Goal: Transaction & Acquisition: Register for event/course

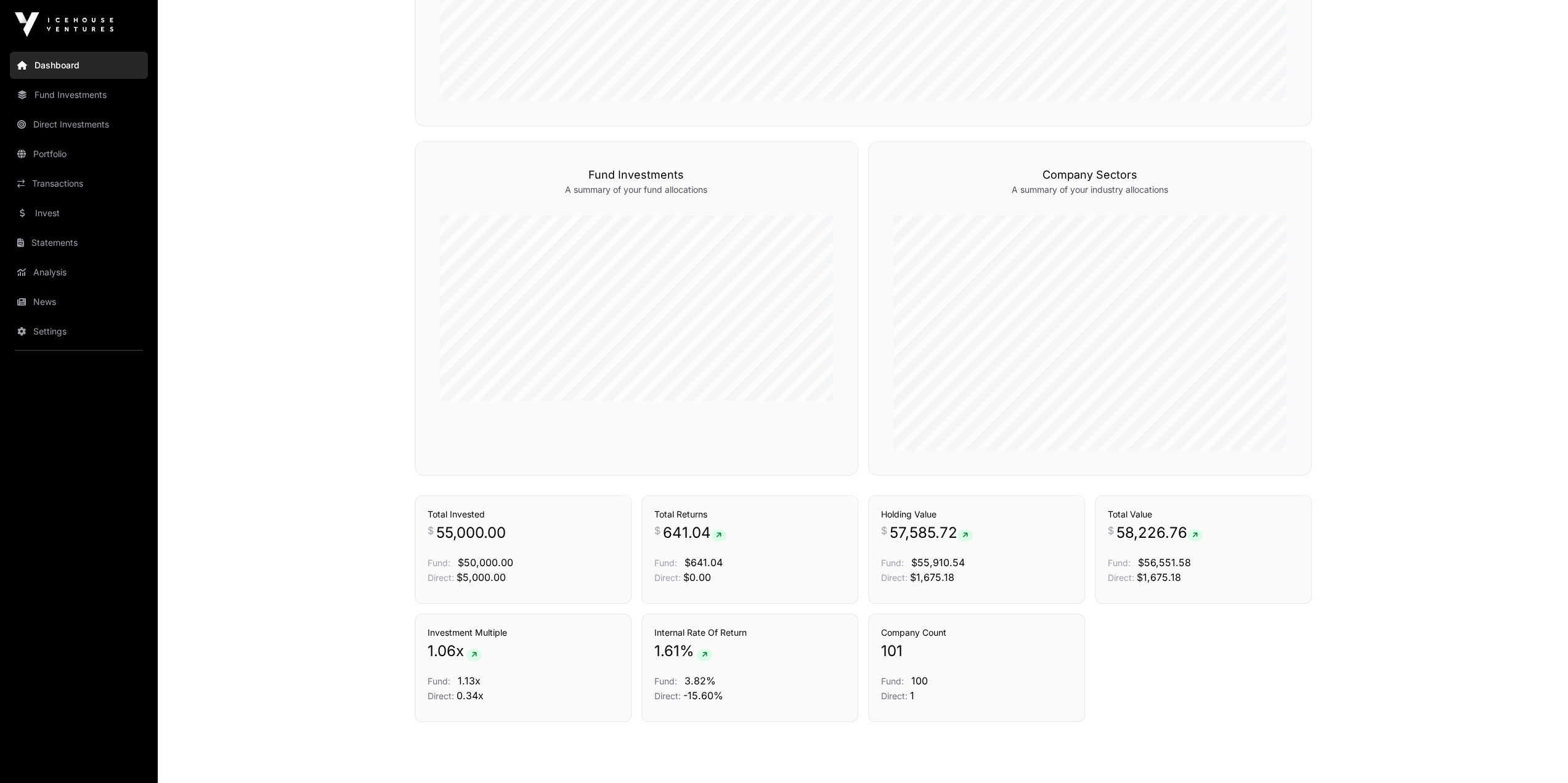
scroll to position [716, 0]
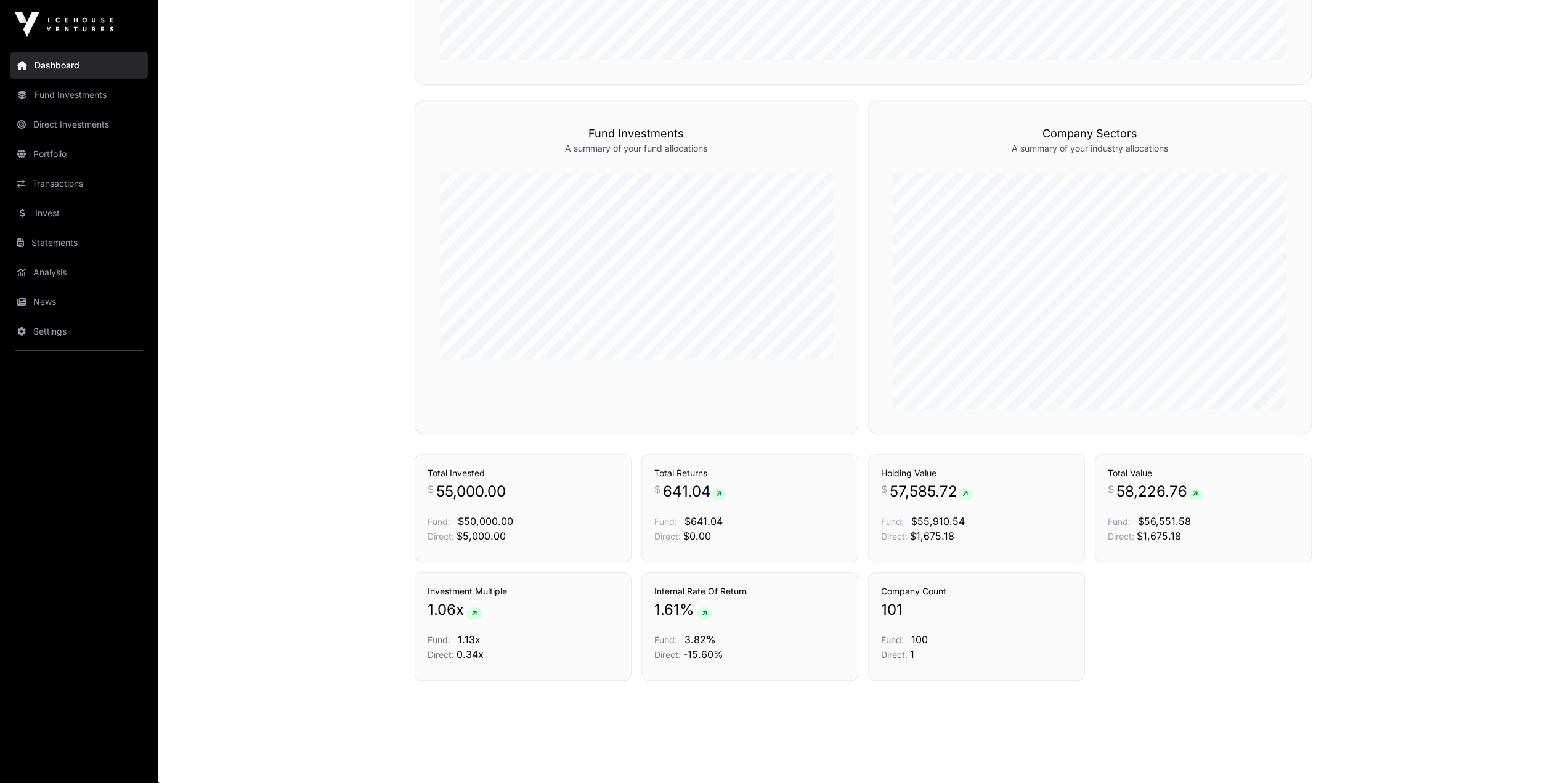
click at [89, 124] on link "Direct Investments" at bounding box center [79, 124] width 138 height 27
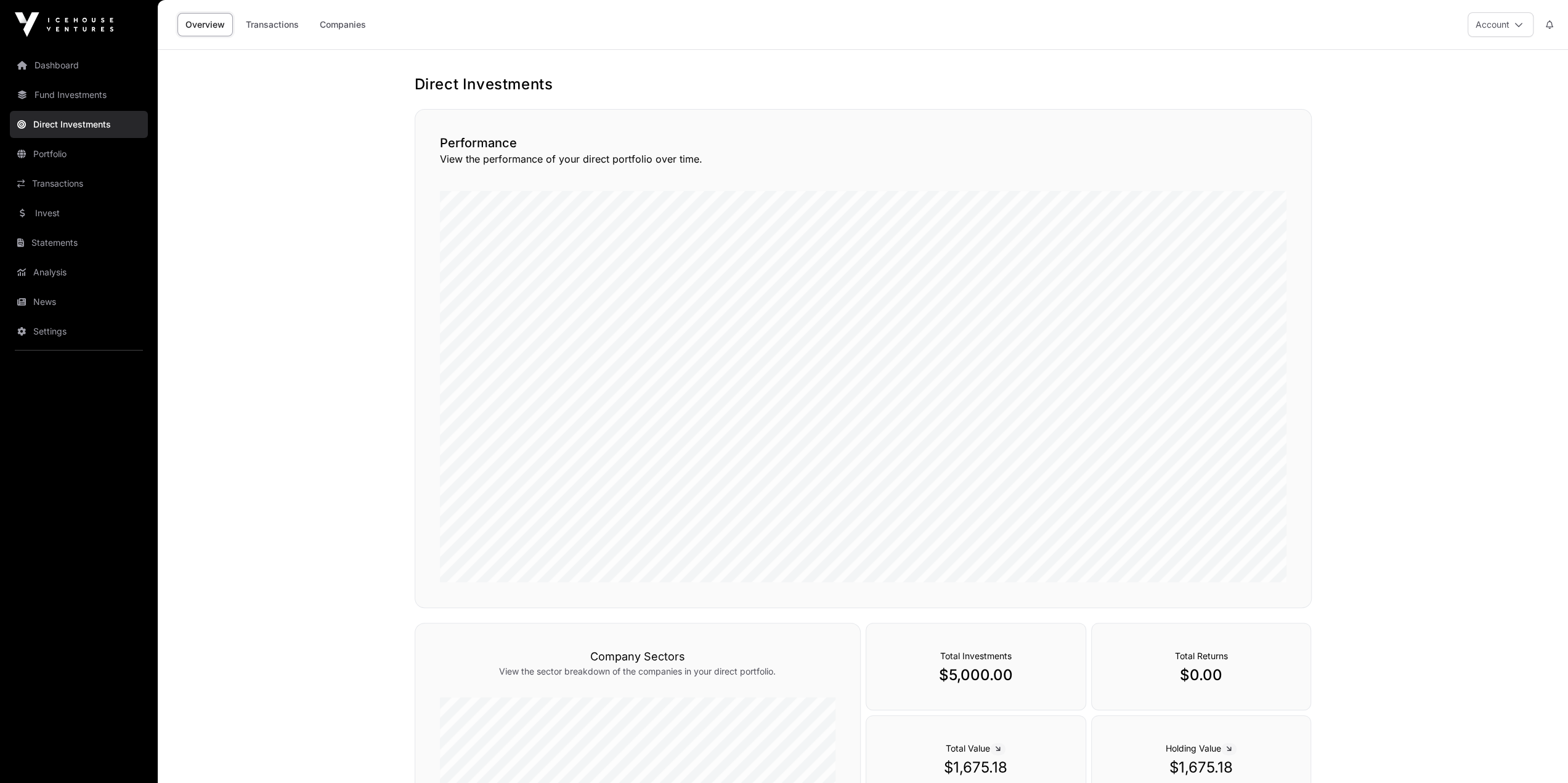
click at [337, 29] on link "Companies" at bounding box center [343, 25] width 62 height 24
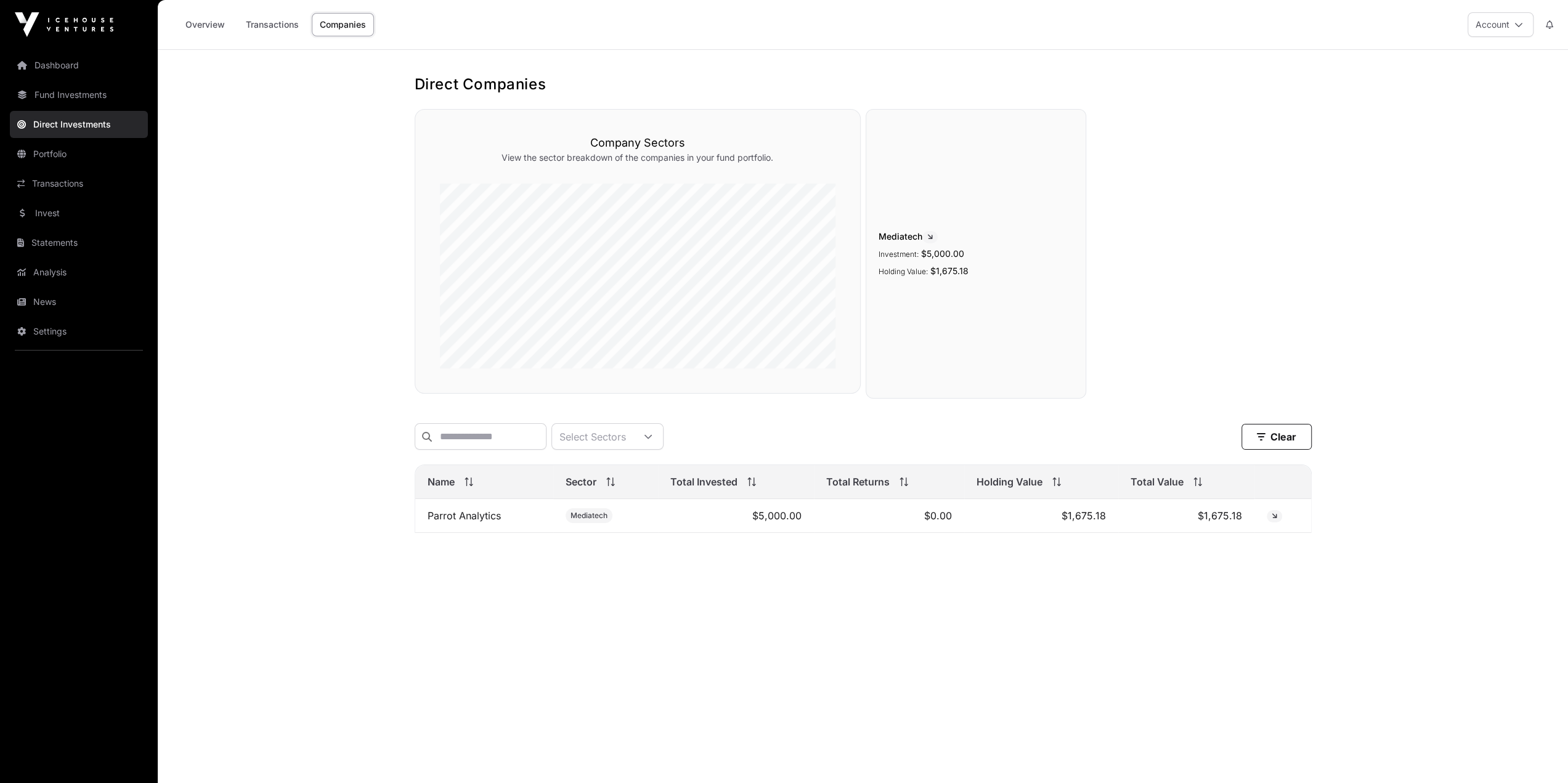
click at [466, 441] on link "Parrot Analytics" at bounding box center [464, 515] width 74 height 12
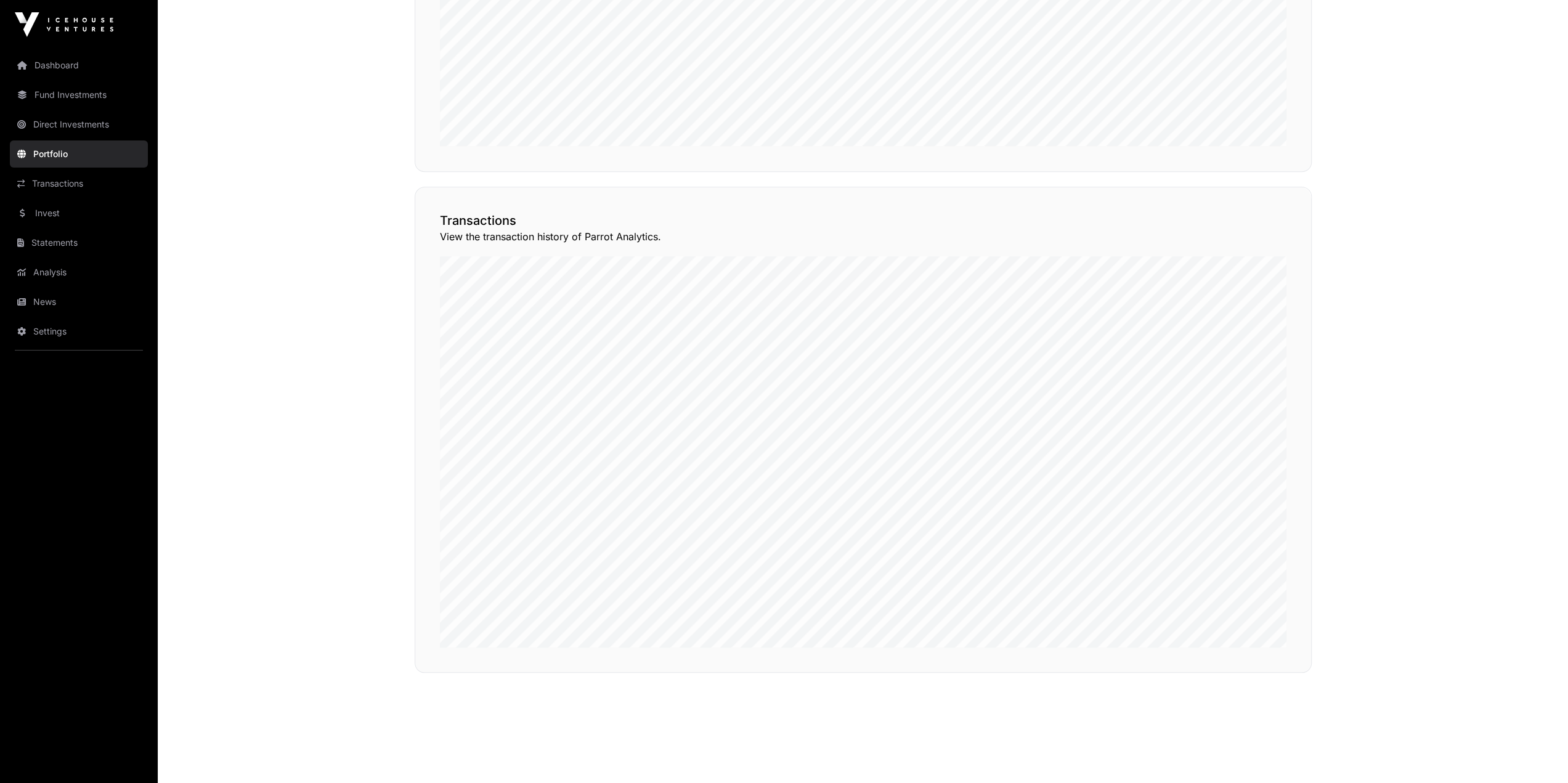
scroll to position [957, 0]
click at [392, 279] on div "Performance Total Invested $ 5,000.00 Fund: $0.00 Direct: $5,000.00 Holding Val…" at bounding box center [863, 56] width 947 height 1280
click at [74, 185] on link "Transactions" at bounding box center [79, 183] width 138 height 27
click at [935, 165] on button "View Transactions" at bounding box center [1256, 154] width 102 height 21
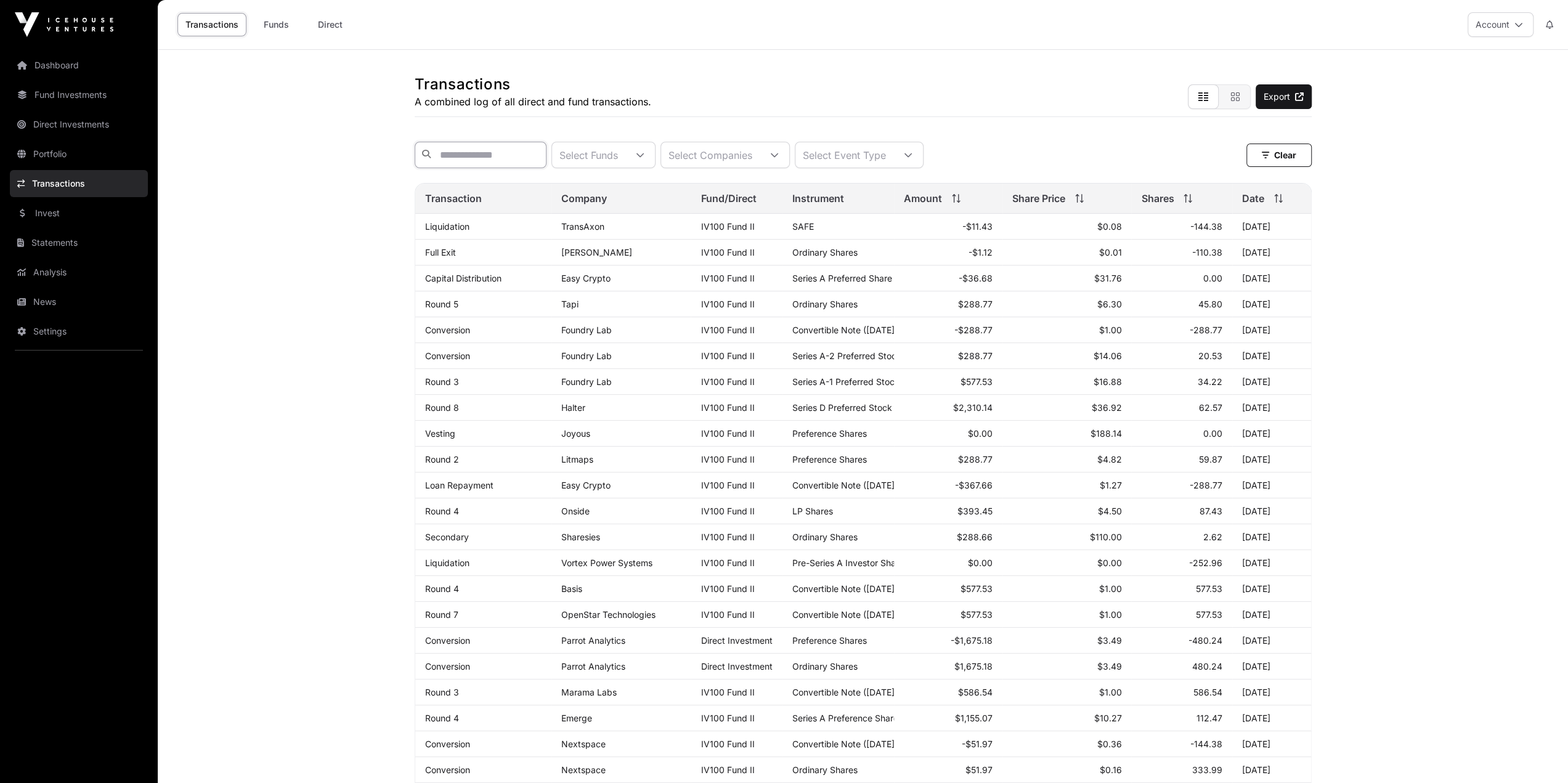
click at [525, 158] on input "text" at bounding box center [480, 155] width 132 height 26
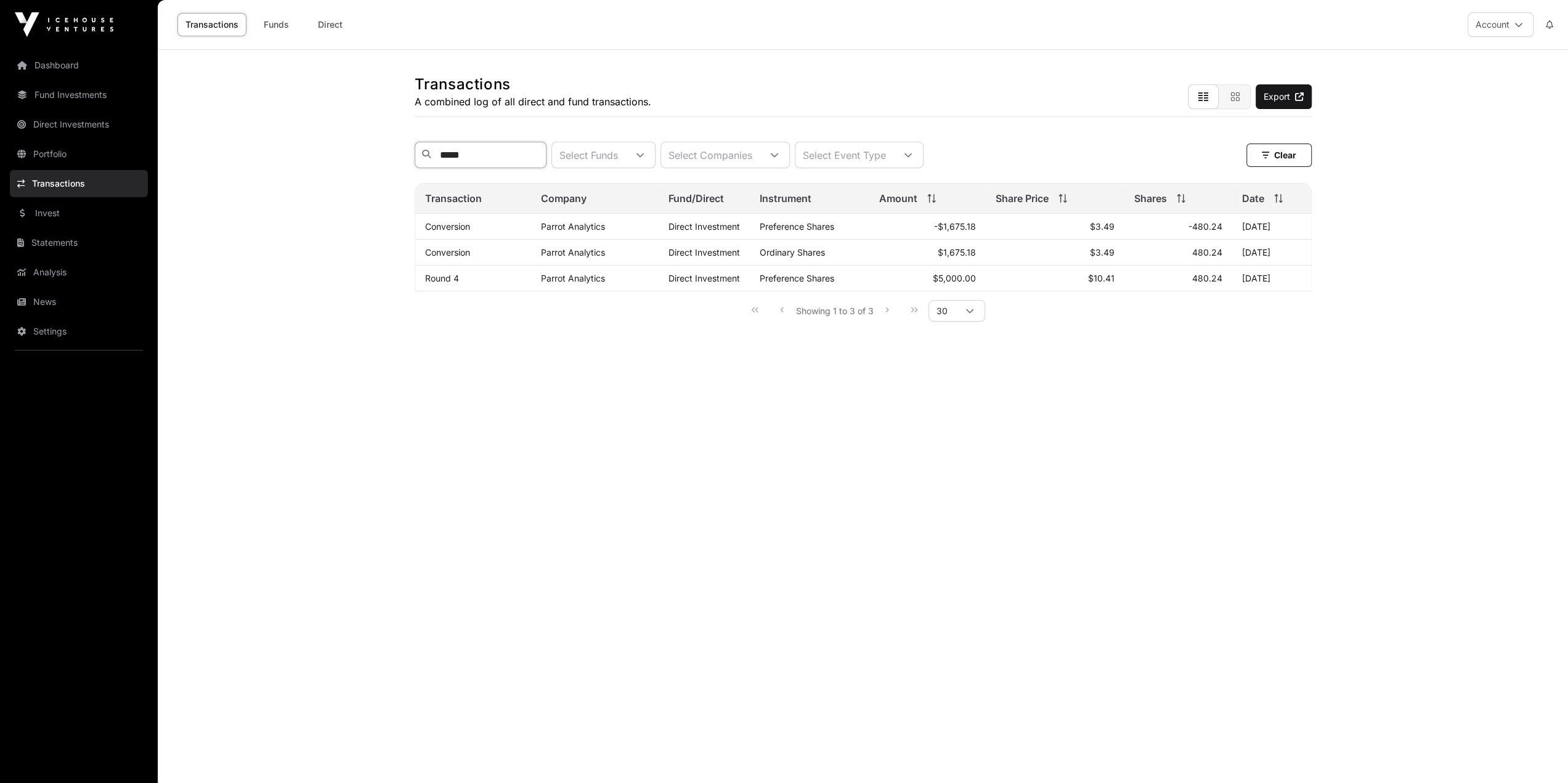
type input "******"
drag, startPoint x: 512, startPoint y: 155, endPoint x: 386, endPoint y: 158, distance: 126.0
click at [386, 158] on main "Transactions A combined log of all direct and fund transactions. Export ****** …" at bounding box center [863, 441] width 1410 height 783
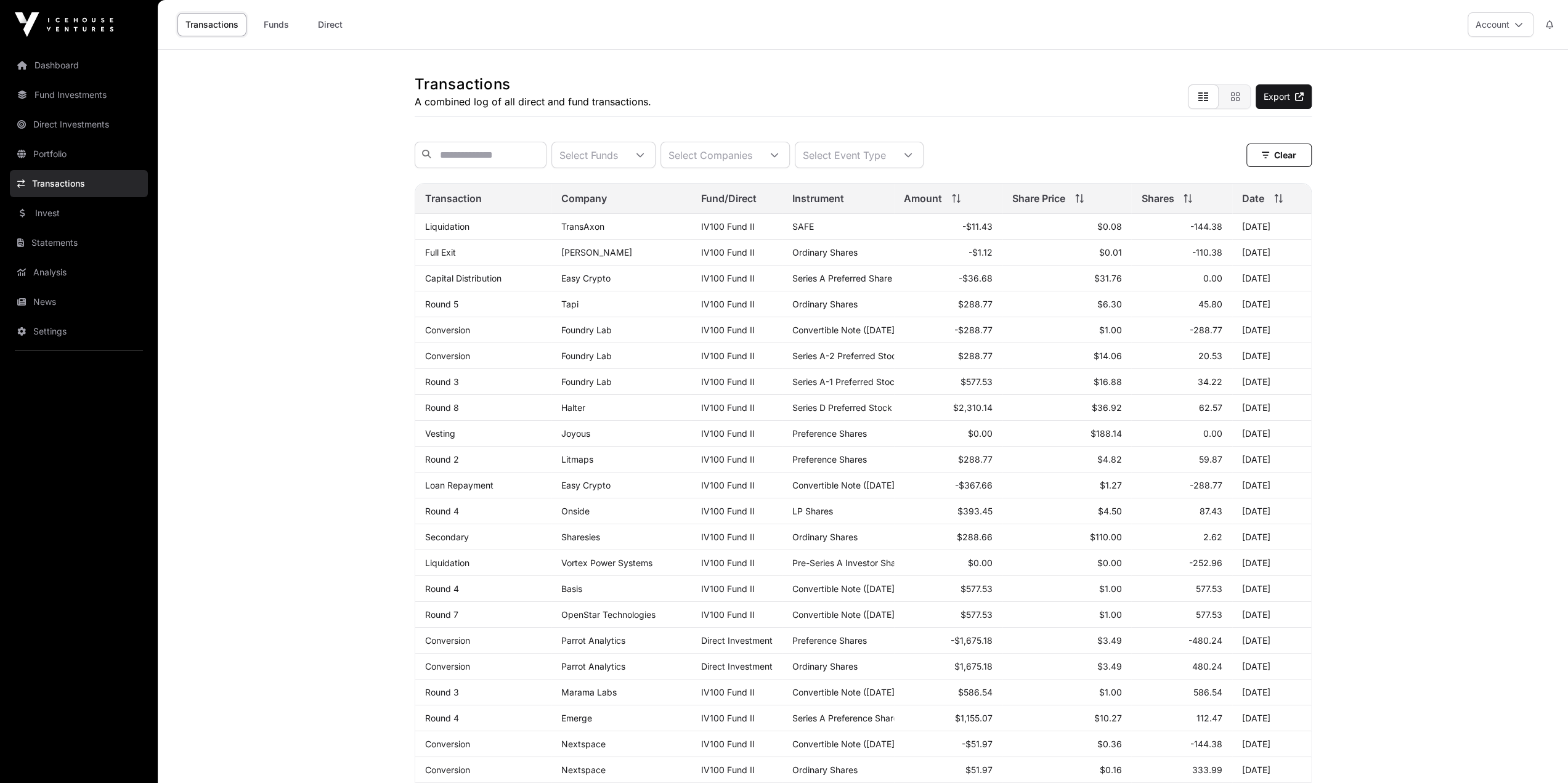
click at [345, 283] on main "Transactions A combined log of all direct and fund transactions. Export Select …" at bounding box center [863, 591] width 1410 height 1082
click at [644, 157] on icon at bounding box center [640, 155] width 9 height 9
click at [644, 156] on icon at bounding box center [640, 155] width 9 height 9
click at [754, 161] on div "Select Companies" at bounding box center [710, 155] width 98 height 25
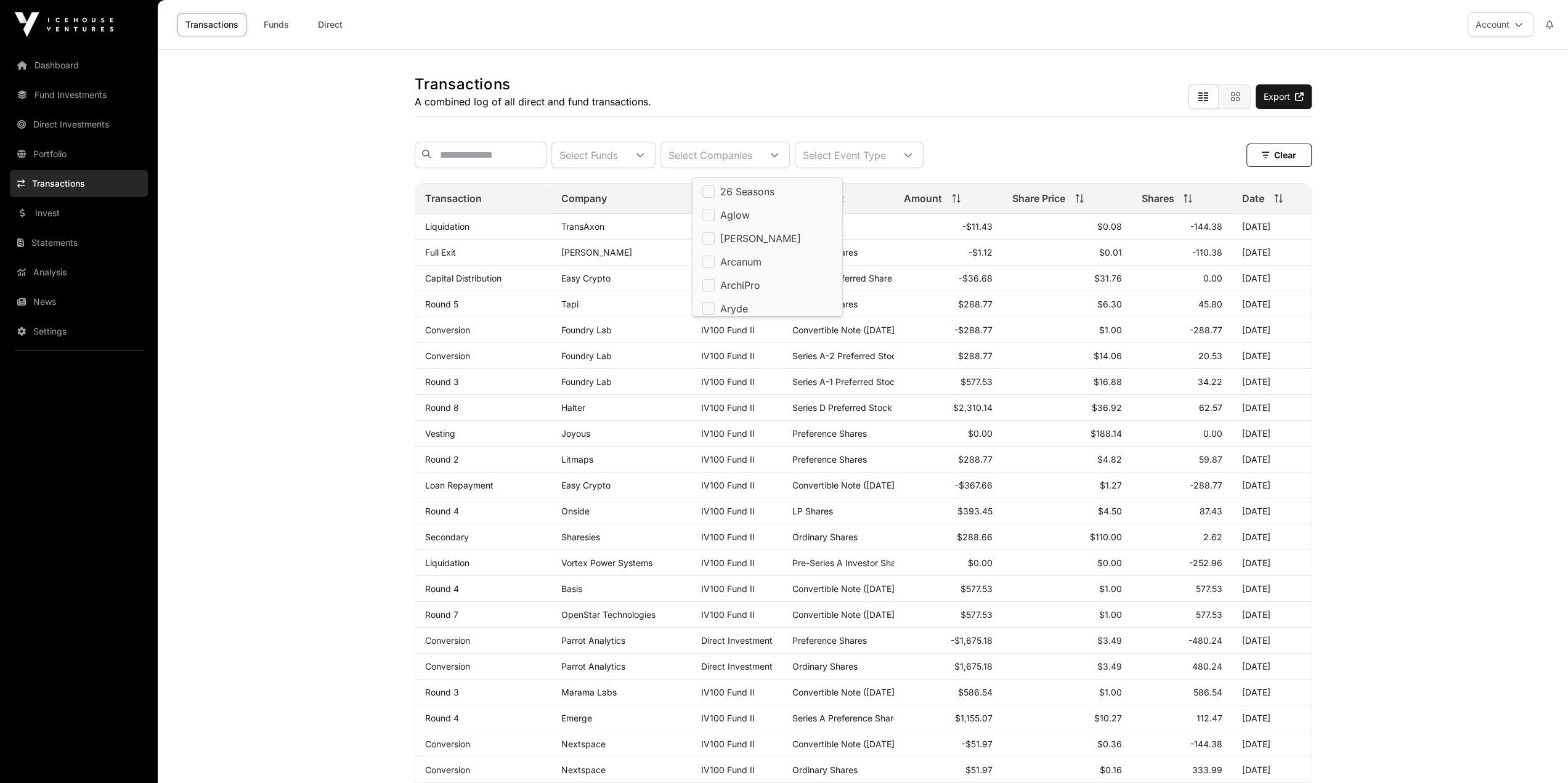
click at [870, 153] on div "Select Event Type" at bounding box center [844, 155] width 98 height 25
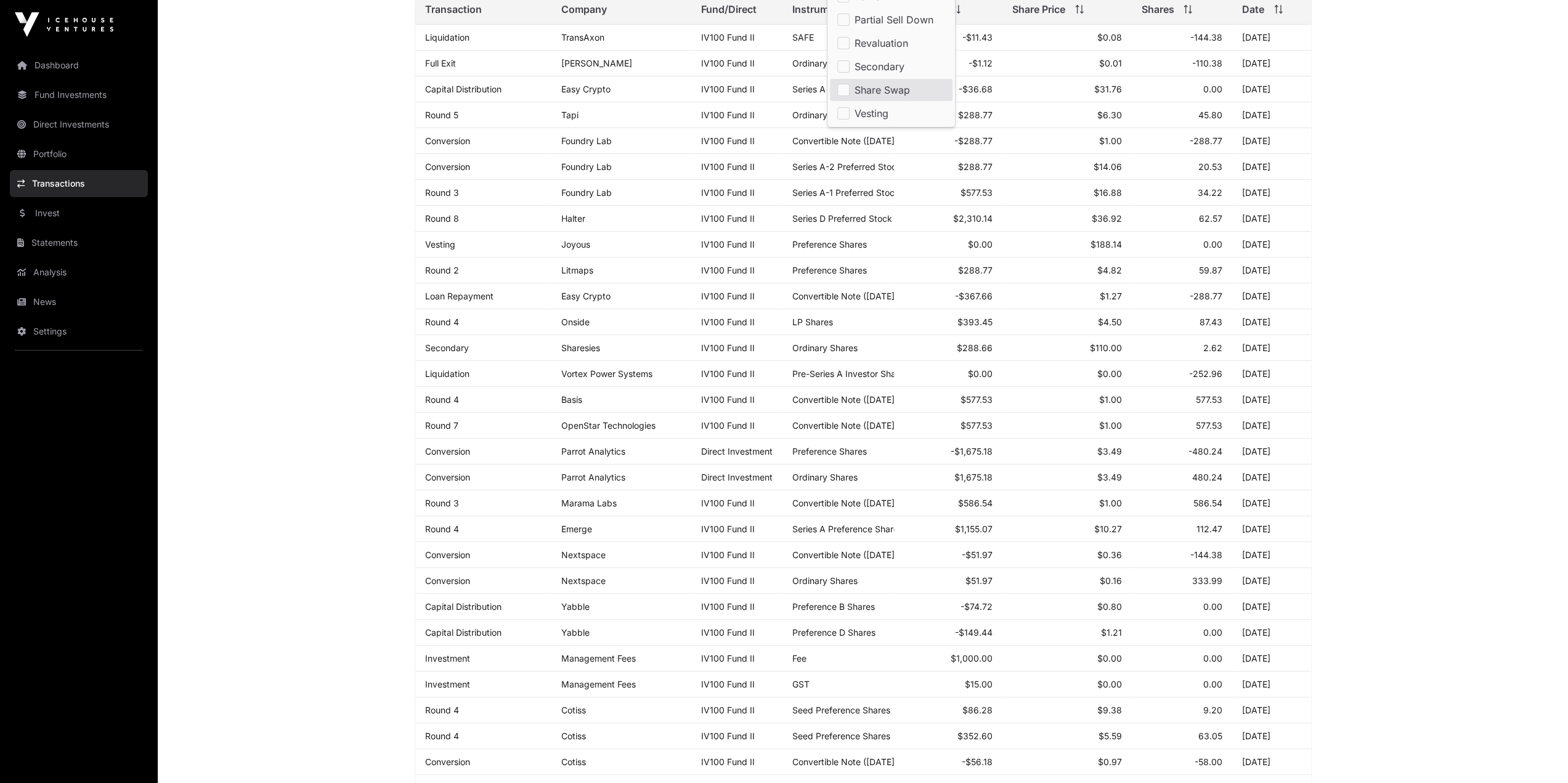
scroll to position [342, 0]
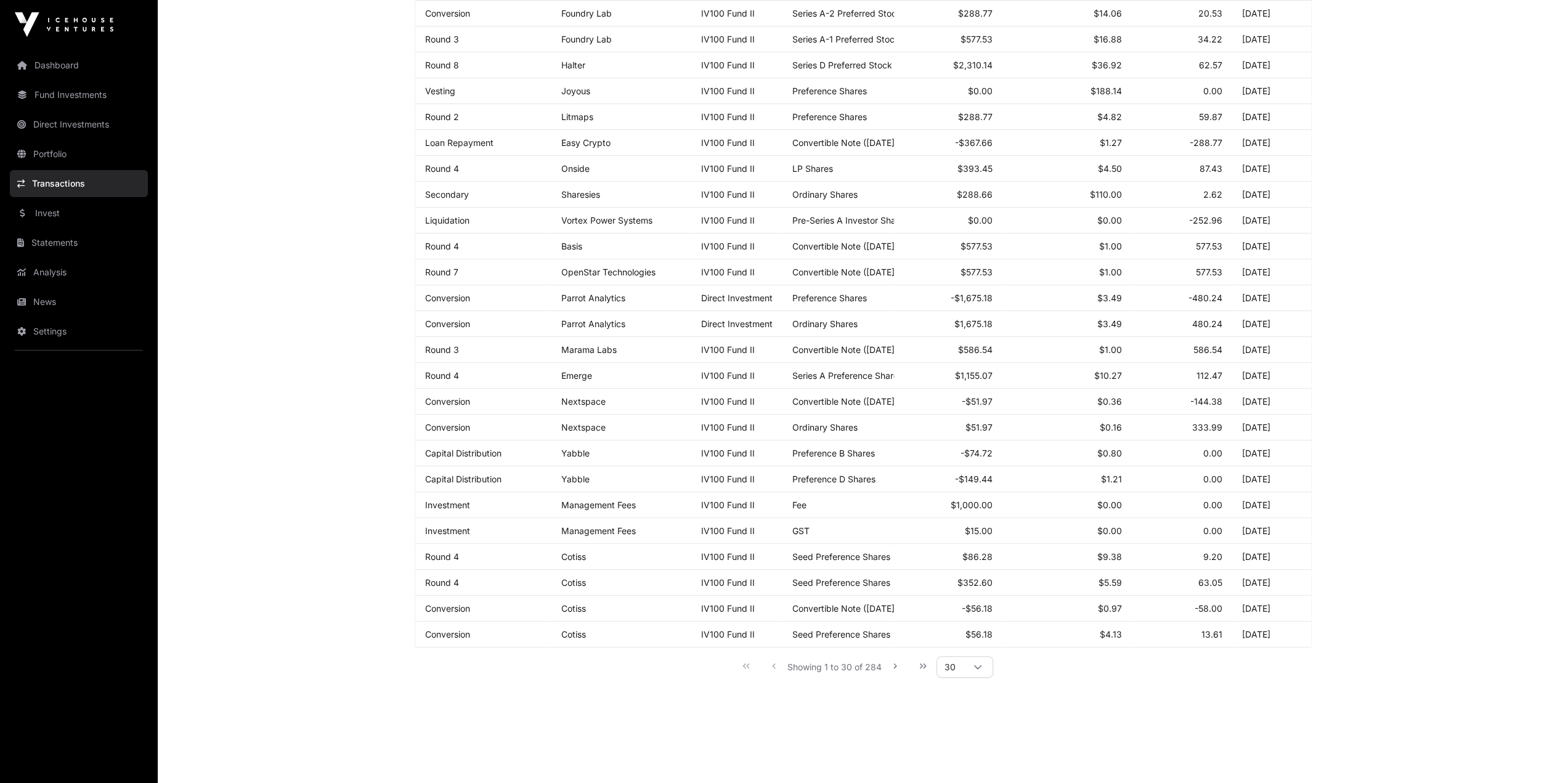
click at [356, 435] on main "Transactions A combined log of all direct and fund transactions. Export Select …" at bounding box center [863, 248] width 1410 height 1082
click at [118, 152] on link "Portfolio" at bounding box center [79, 154] width 138 height 27
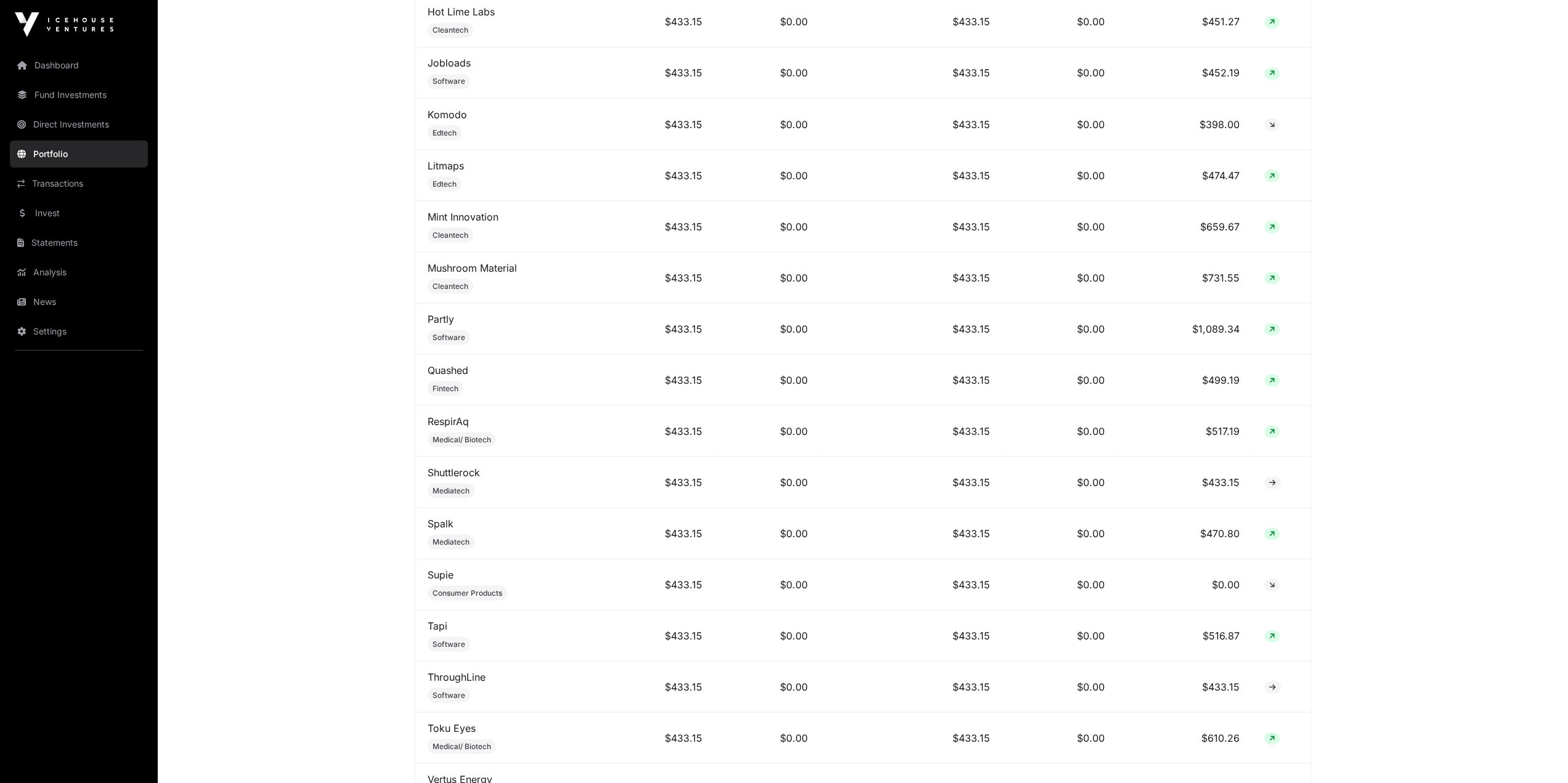
scroll to position [2280, 0]
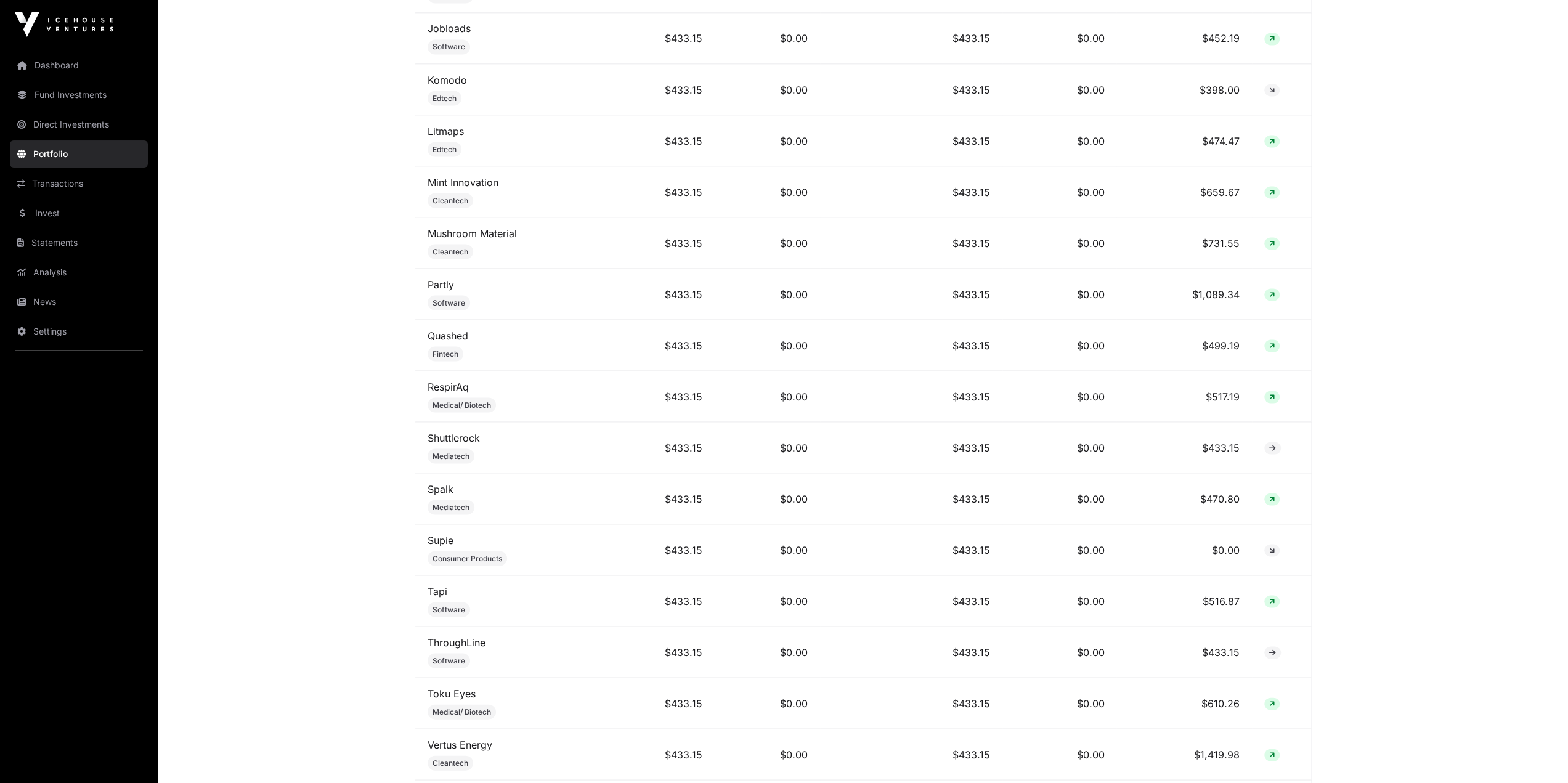
click at [342, 338] on main "Portfolio Company Sectors View the sector breakdown of the companies in your po…" at bounding box center [863, 682] width 1410 height 5825
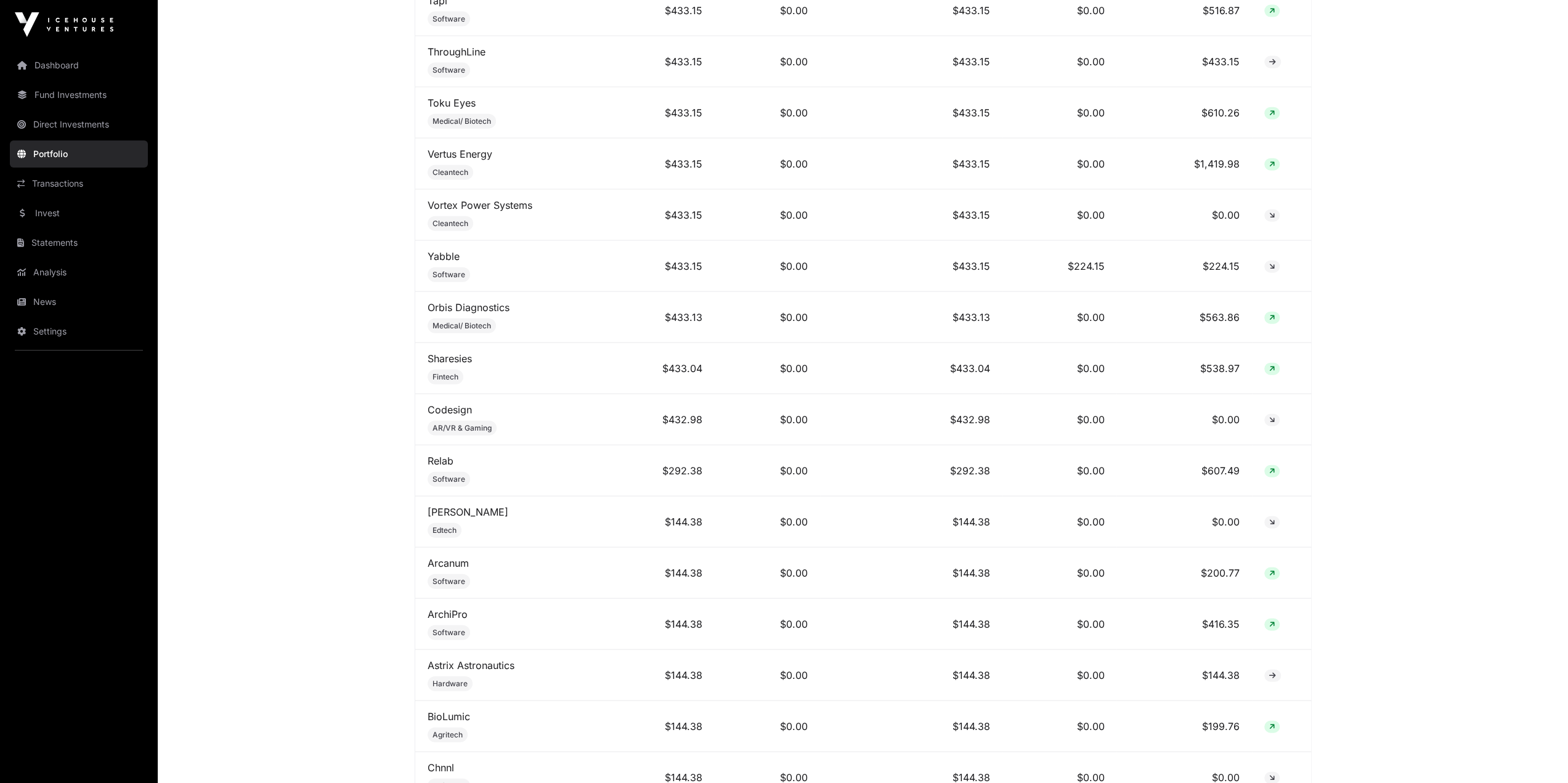
scroll to position [2897, 0]
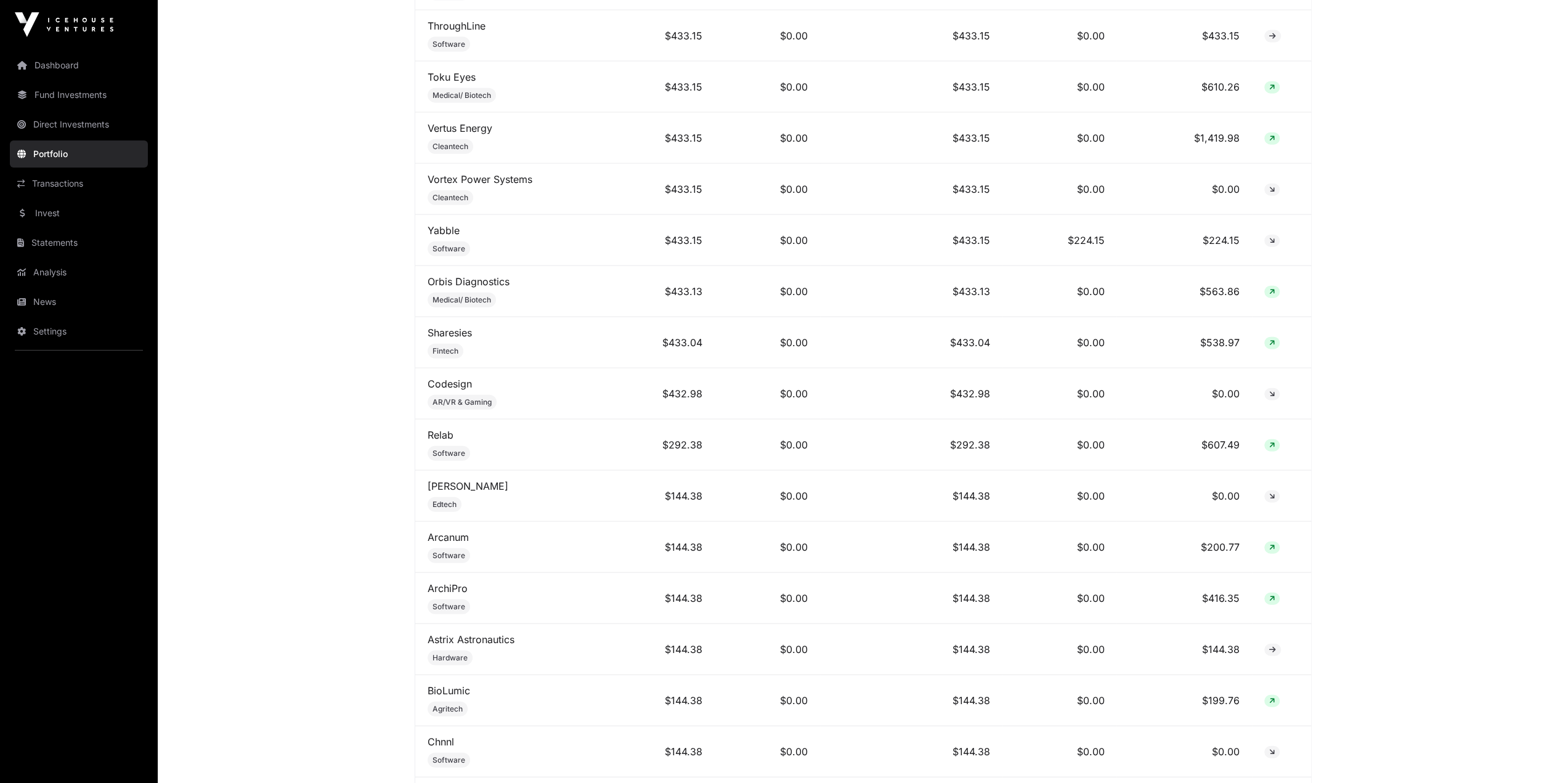
click at [327, 378] on main "Portfolio Company Sectors View the sector breakdown of the companies in your po…" at bounding box center [863, 66] width 1410 height 5825
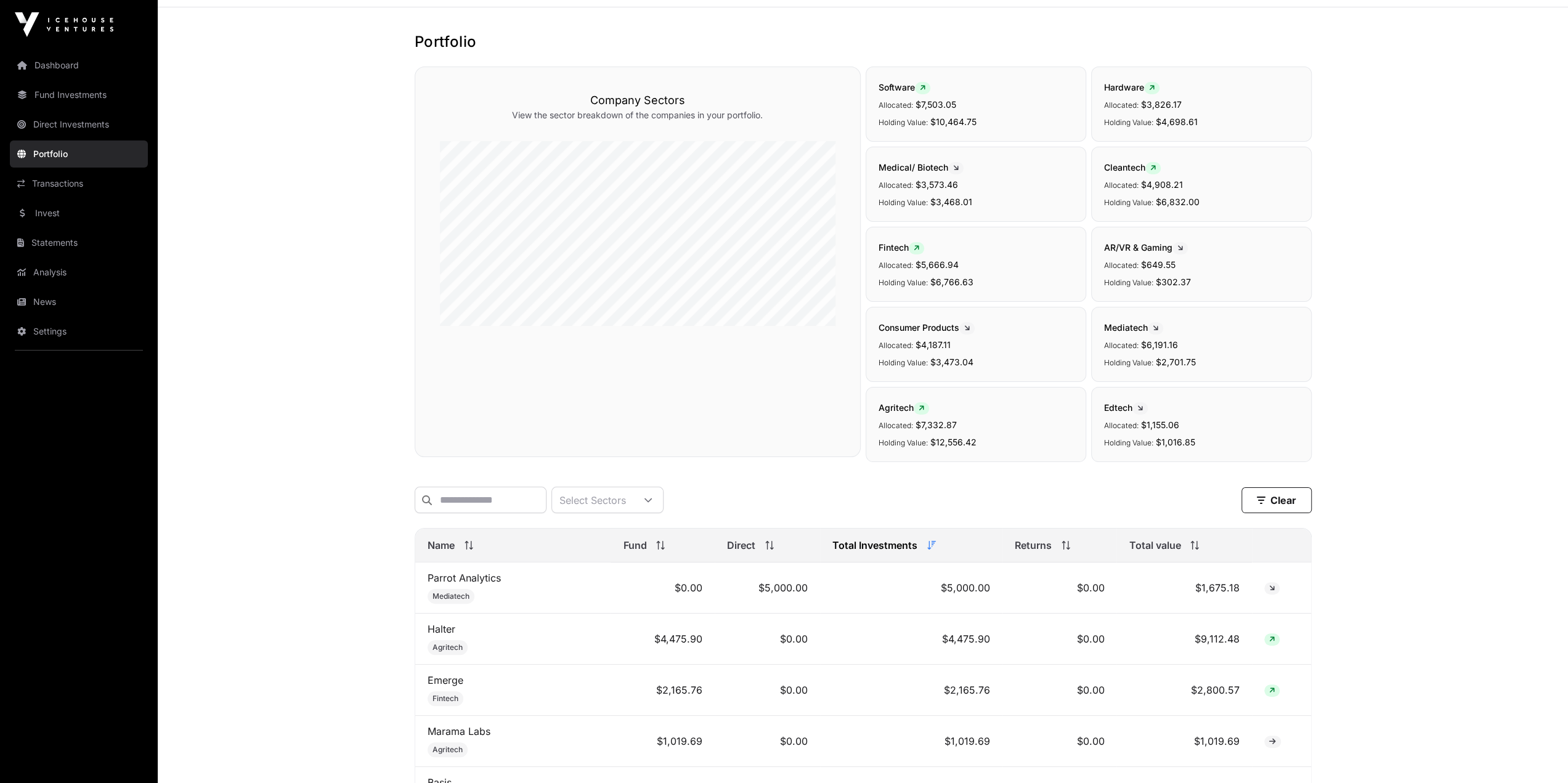
scroll to position [61, 0]
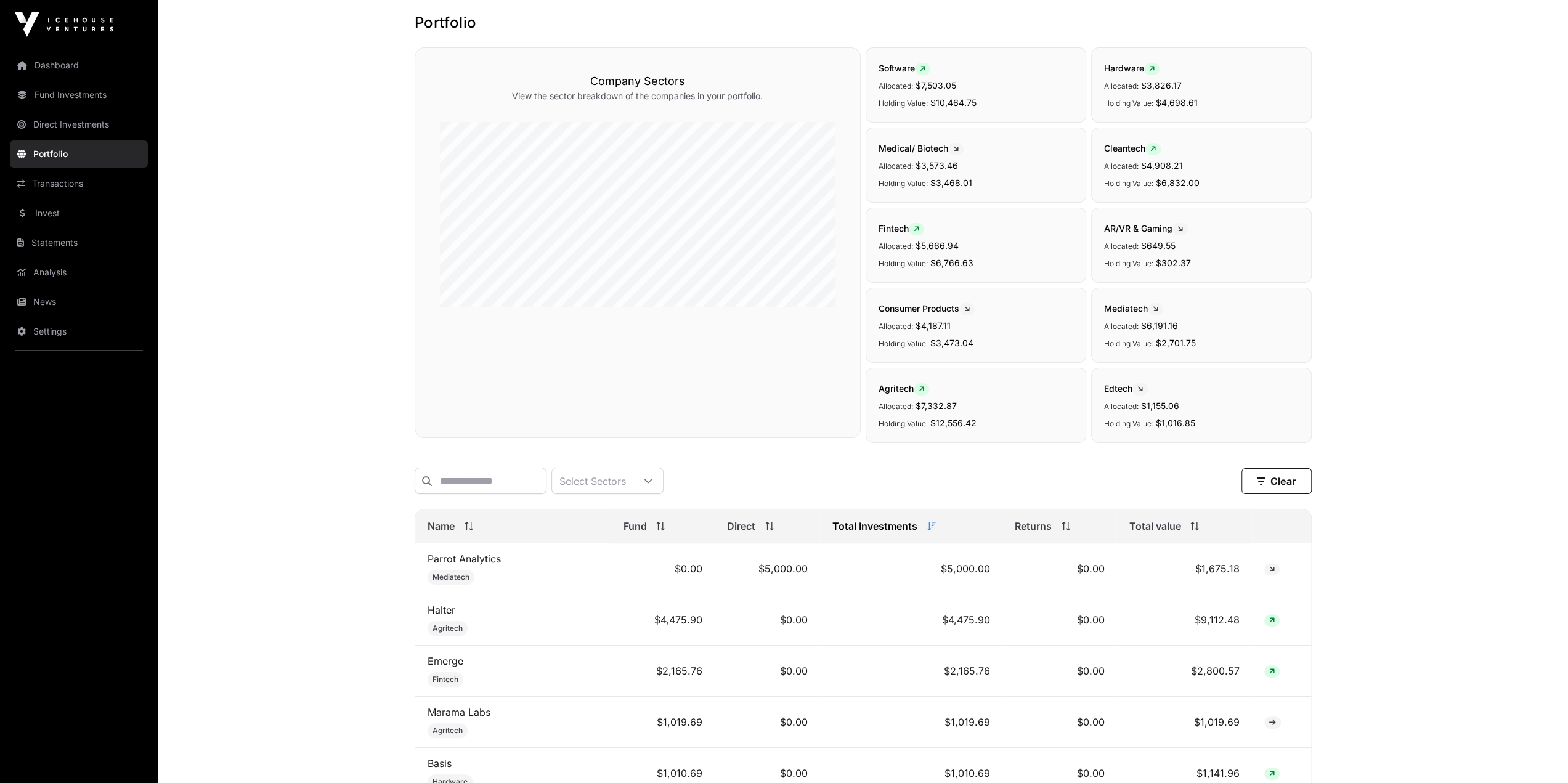
click at [436, 441] on span "Name" at bounding box center [441, 527] width 27 height 15
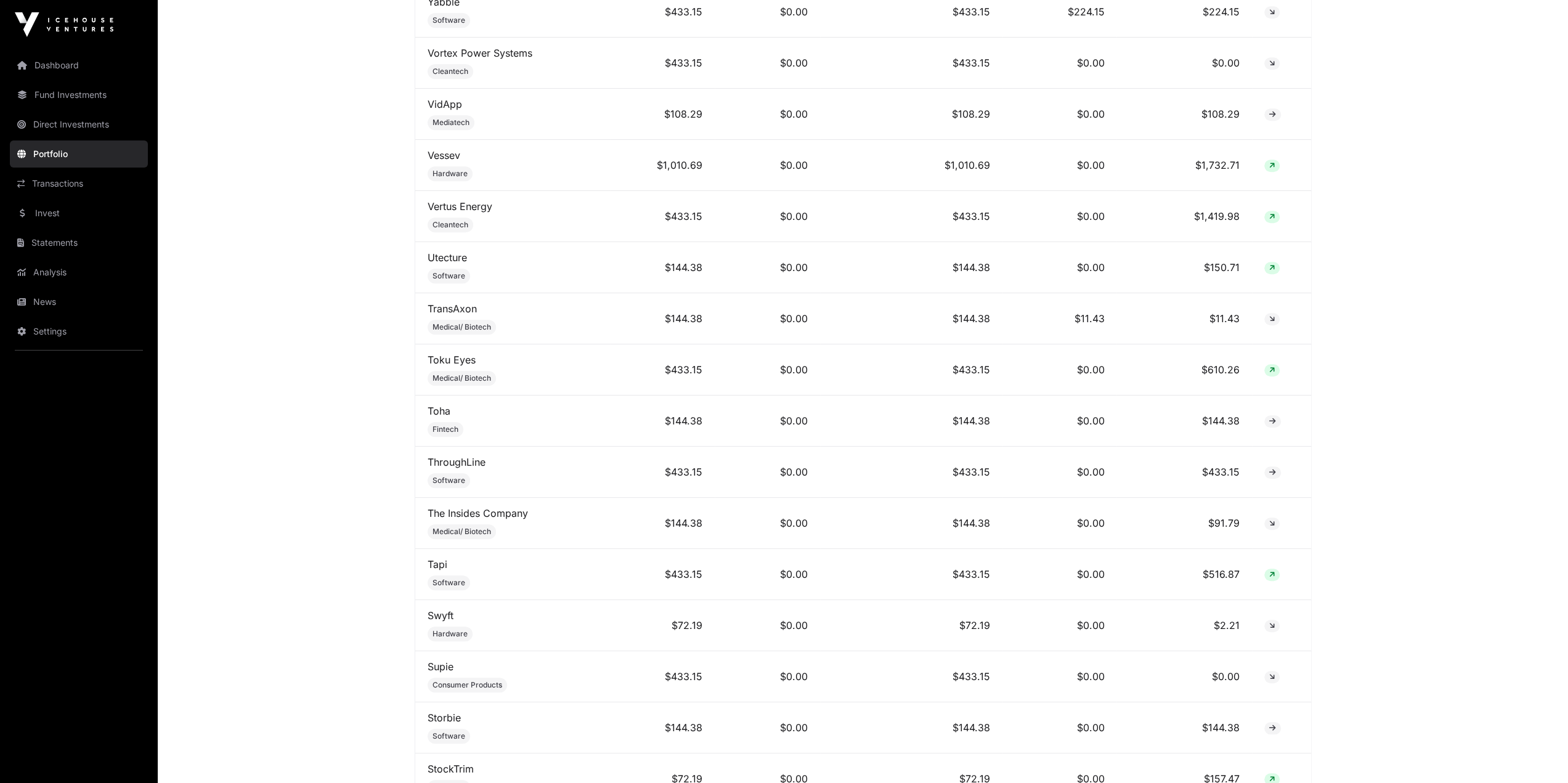
scroll to position [1091, 0]
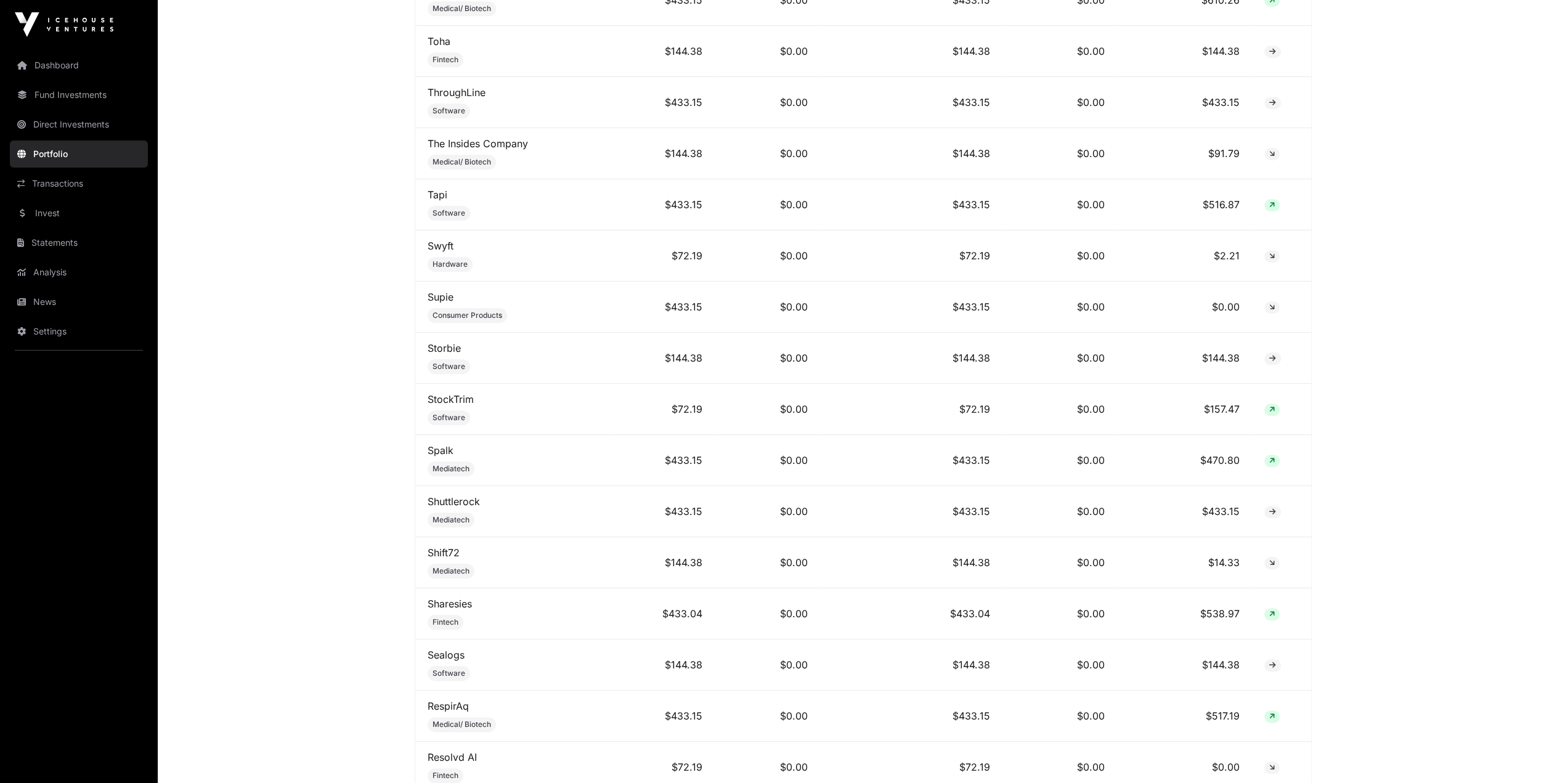
click at [449, 441] on link "Sharesies" at bounding box center [450, 604] width 44 height 12
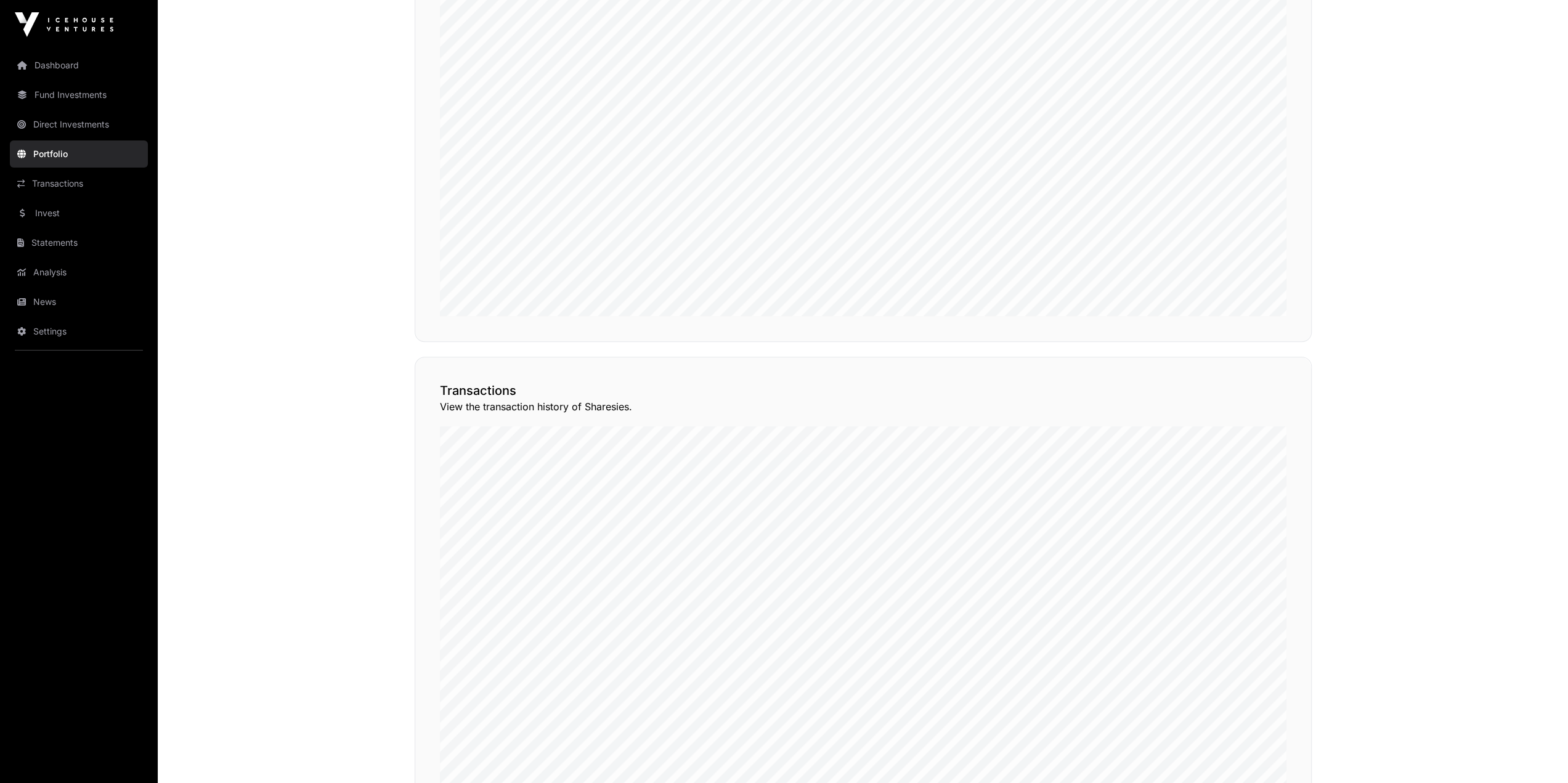
scroll to position [980, 0]
click at [82, 186] on link "Transactions" at bounding box center [79, 183] width 138 height 27
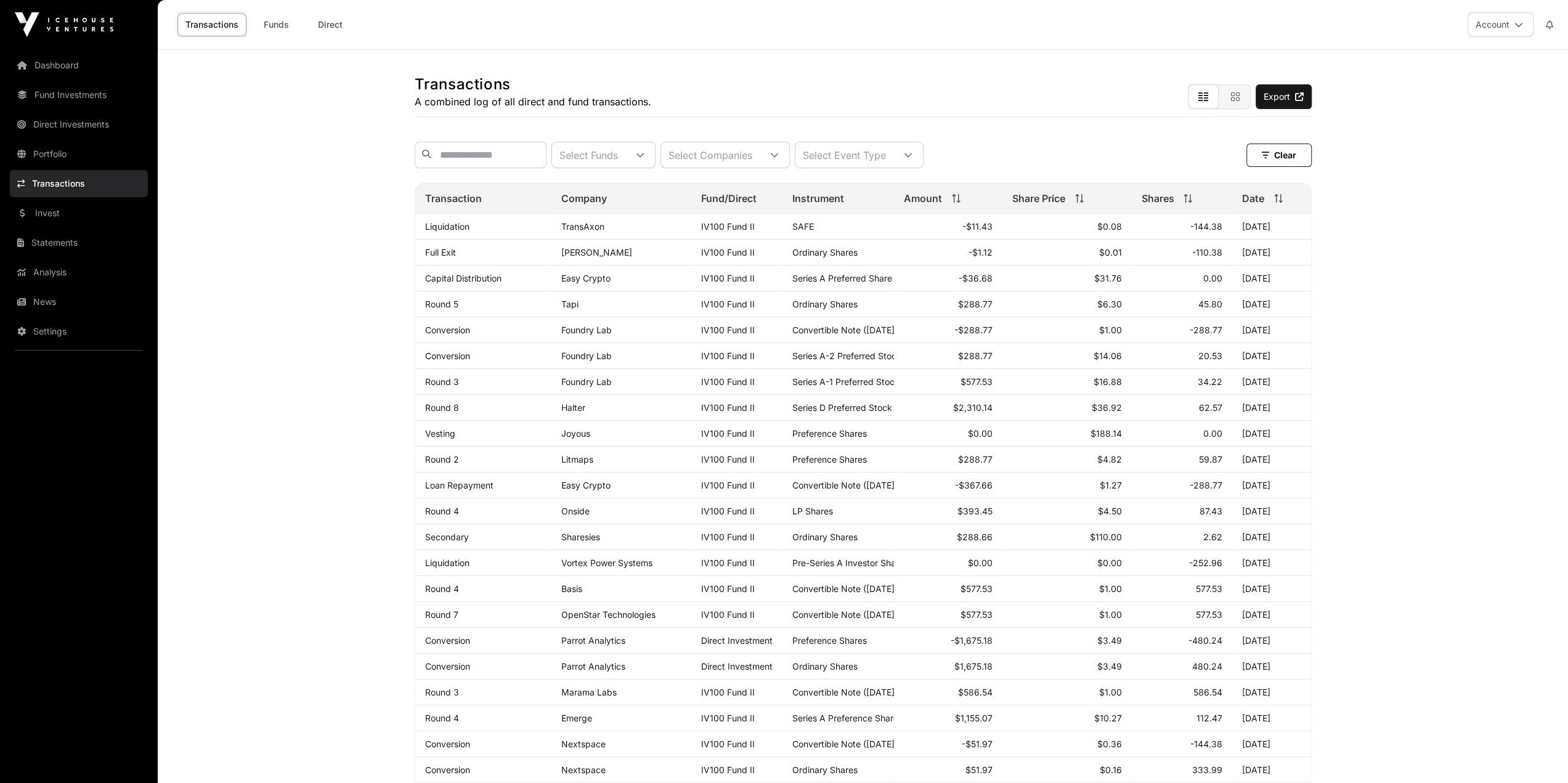
click at [935, 348] on main "Transactions A combined log of all direct and fund transactions. Export Select …" at bounding box center [863, 591] width 1410 height 1082
click at [507, 157] on input "text" at bounding box center [480, 155] width 132 height 26
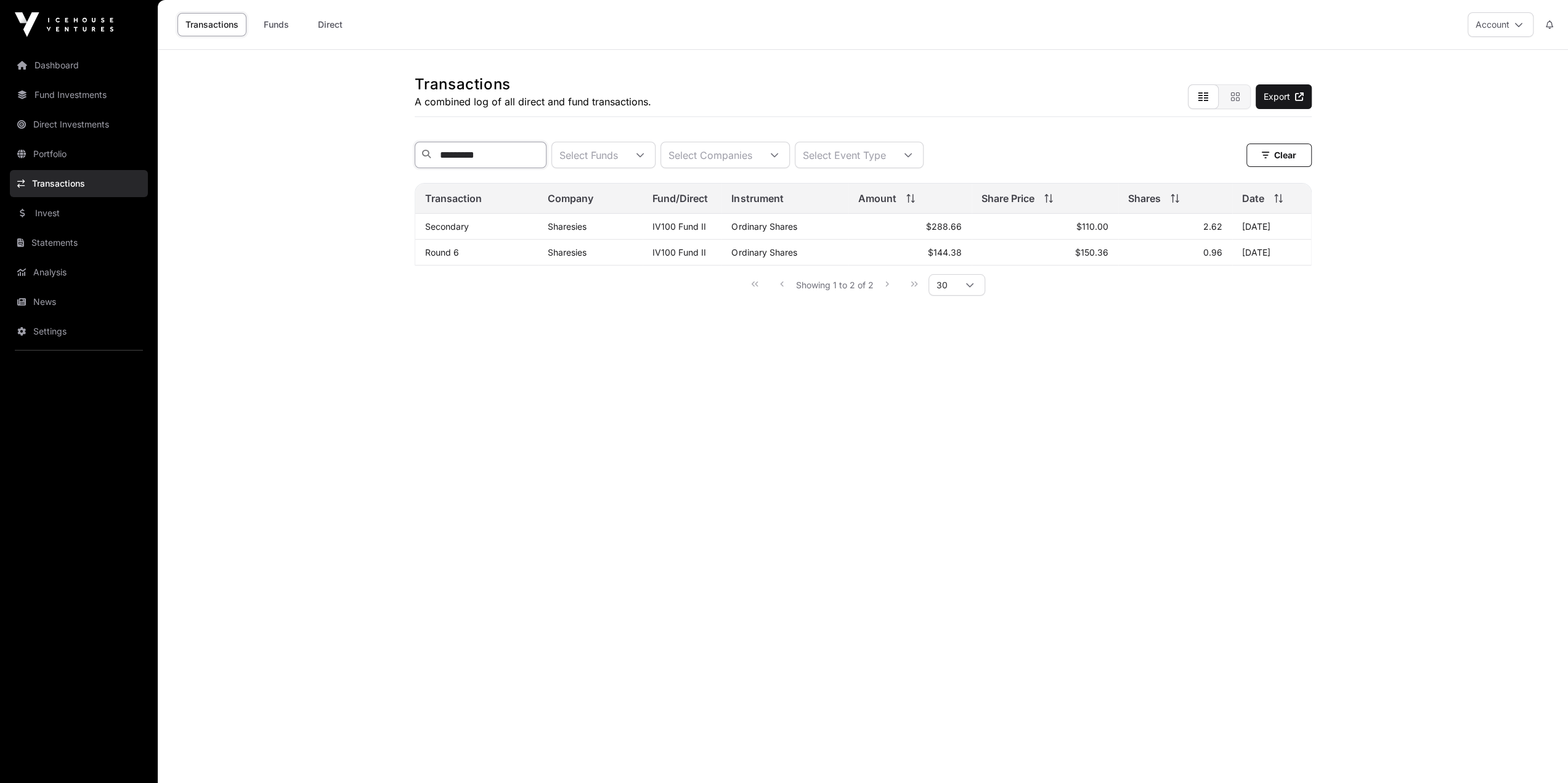
type input "*********"
click at [53, 213] on link "Invest" at bounding box center [79, 213] width 138 height 27
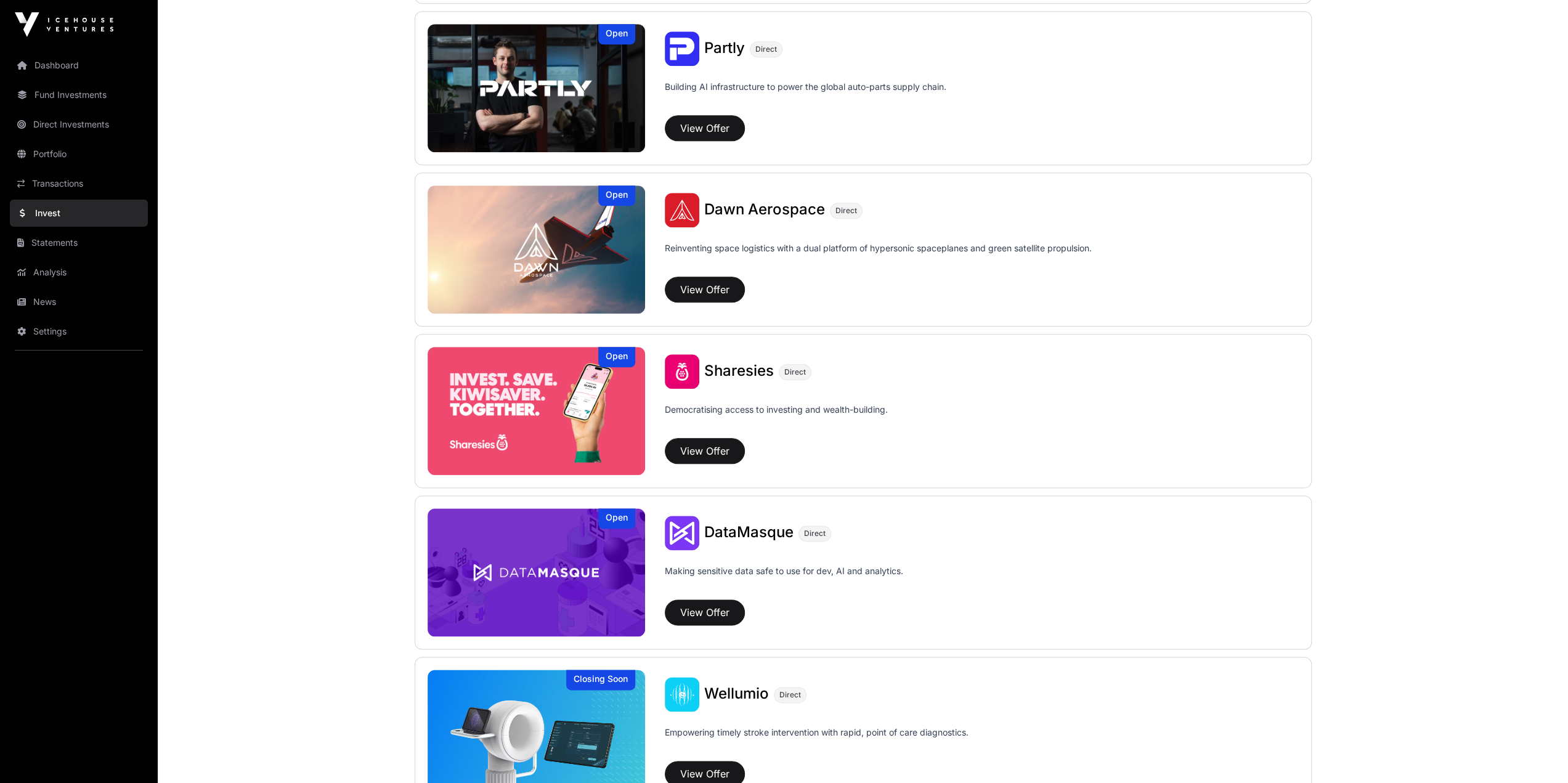
scroll to position [1403, 0]
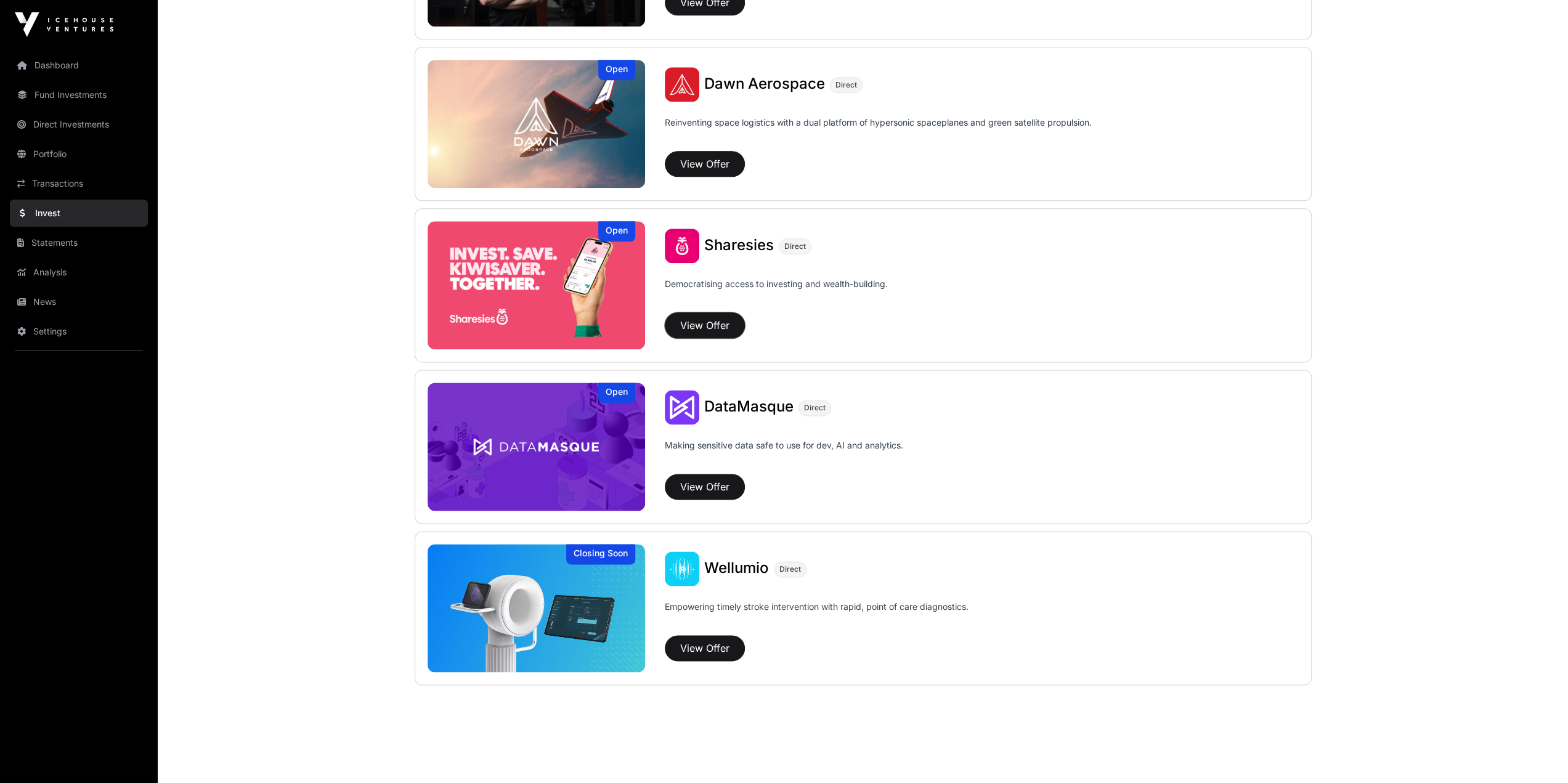
click at [717, 319] on button "View Offer" at bounding box center [705, 326] width 80 height 26
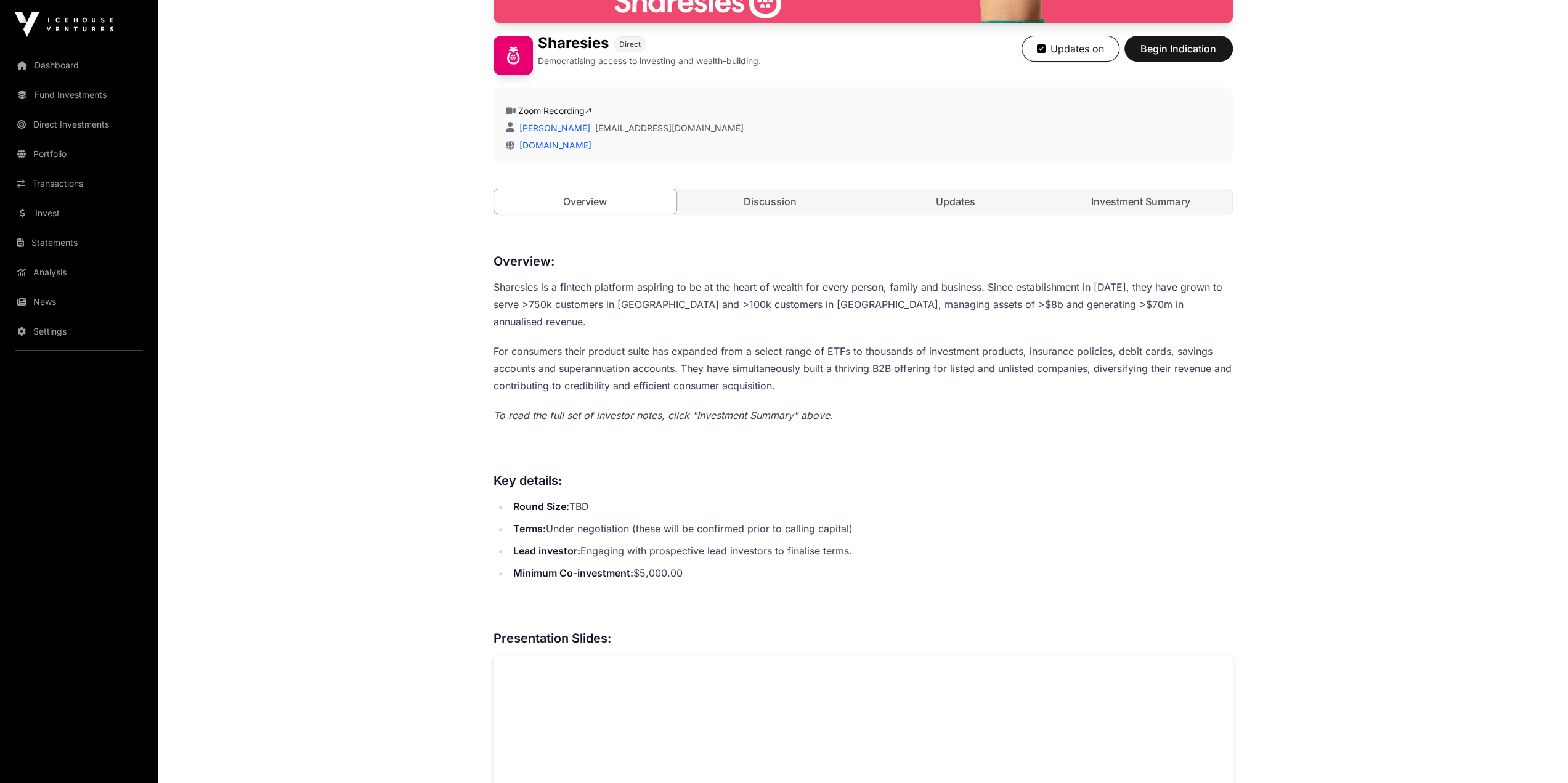
scroll to position [369, 0]
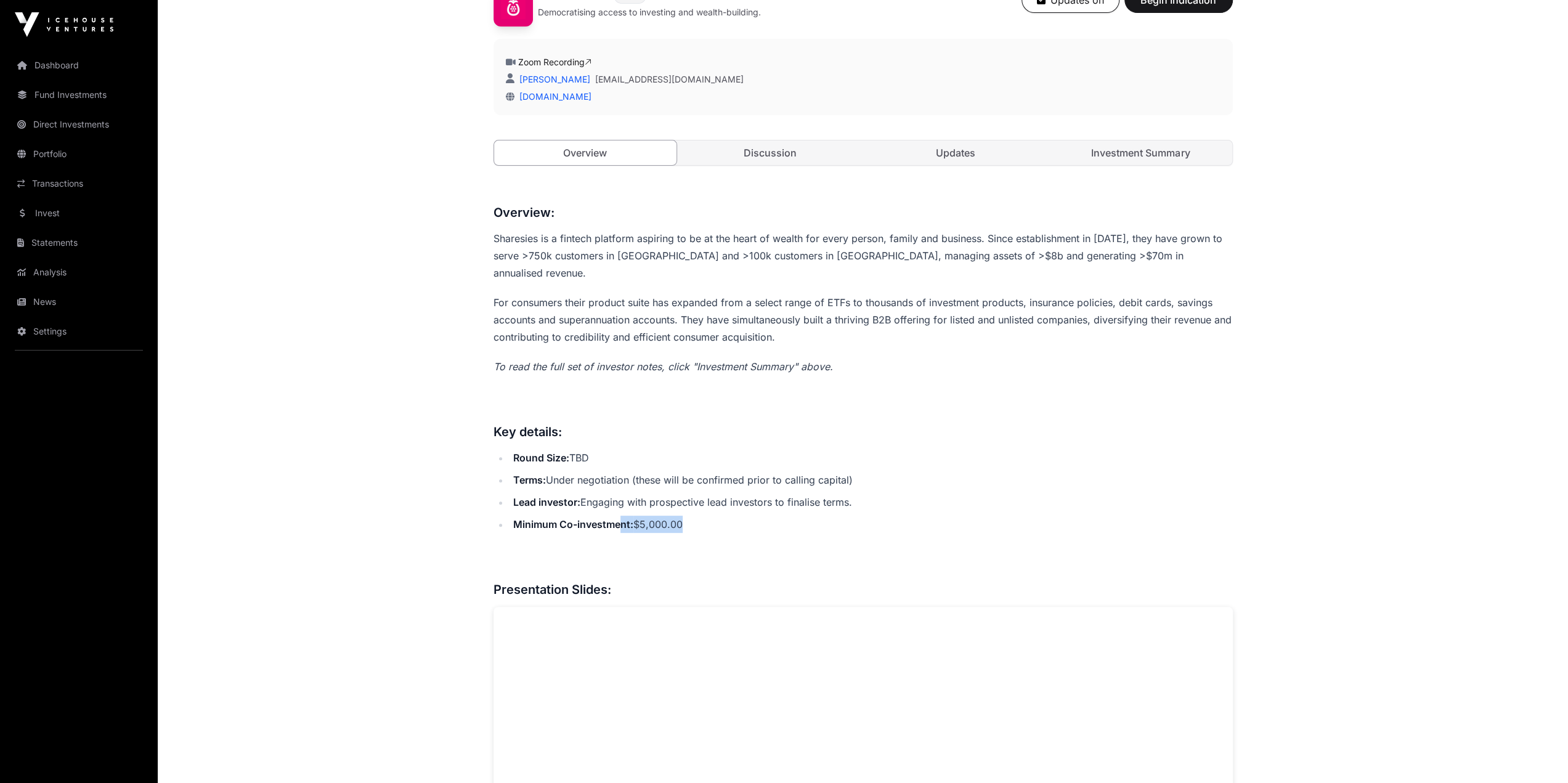
drag, startPoint x: 697, startPoint y: 506, endPoint x: 623, endPoint y: 494, distance: 75.0
click at [620, 441] on ul "Round Size: TBD Terms: Under negotiation (these will be confirmed prior to call…" at bounding box center [863, 491] width 739 height 84
click at [925, 441] on li "Terms: Under negotiation (these will be confirmed prior to calling capital)" at bounding box center [870, 480] width 723 height 17
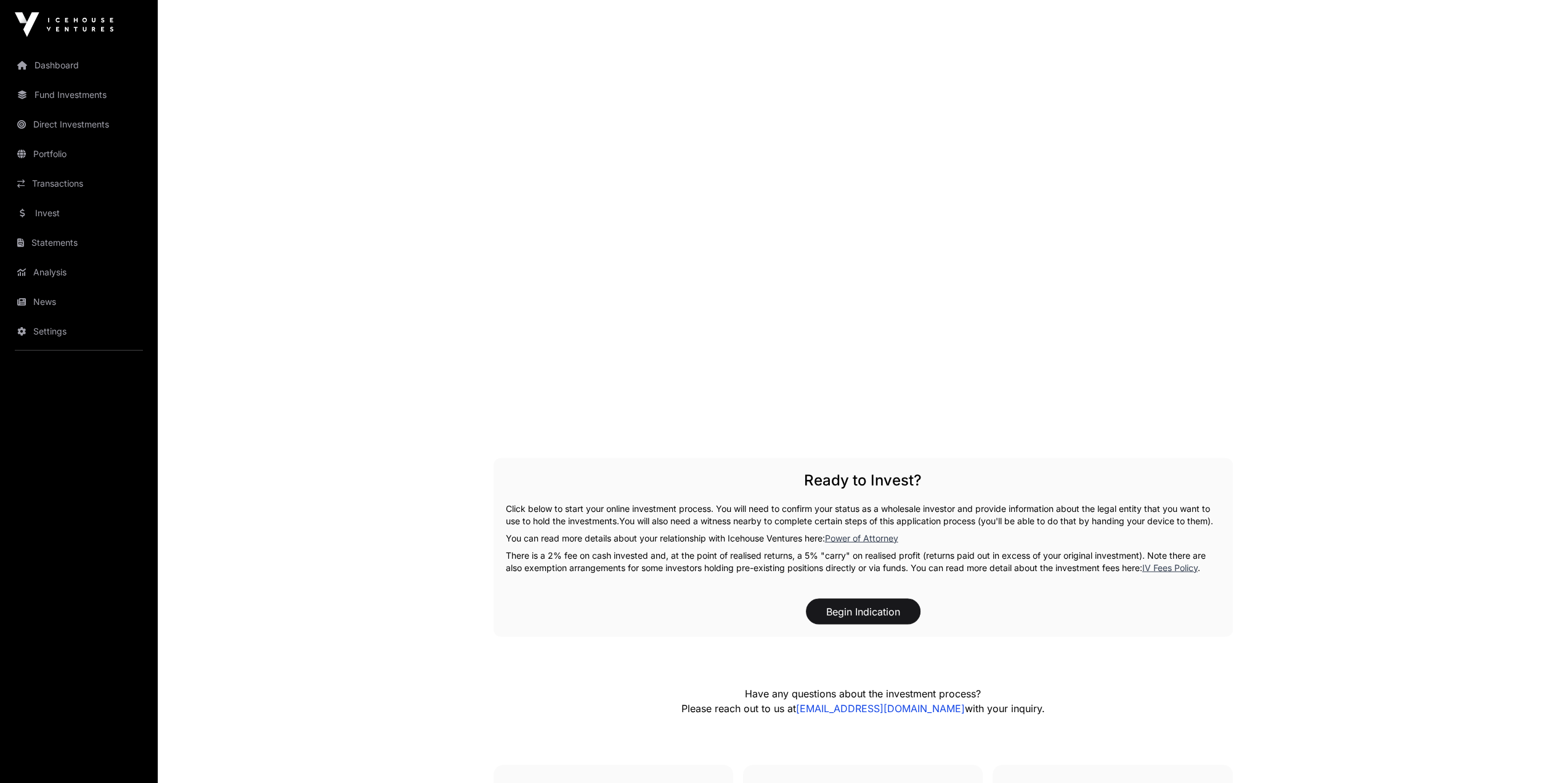
scroll to position [2369, 0]
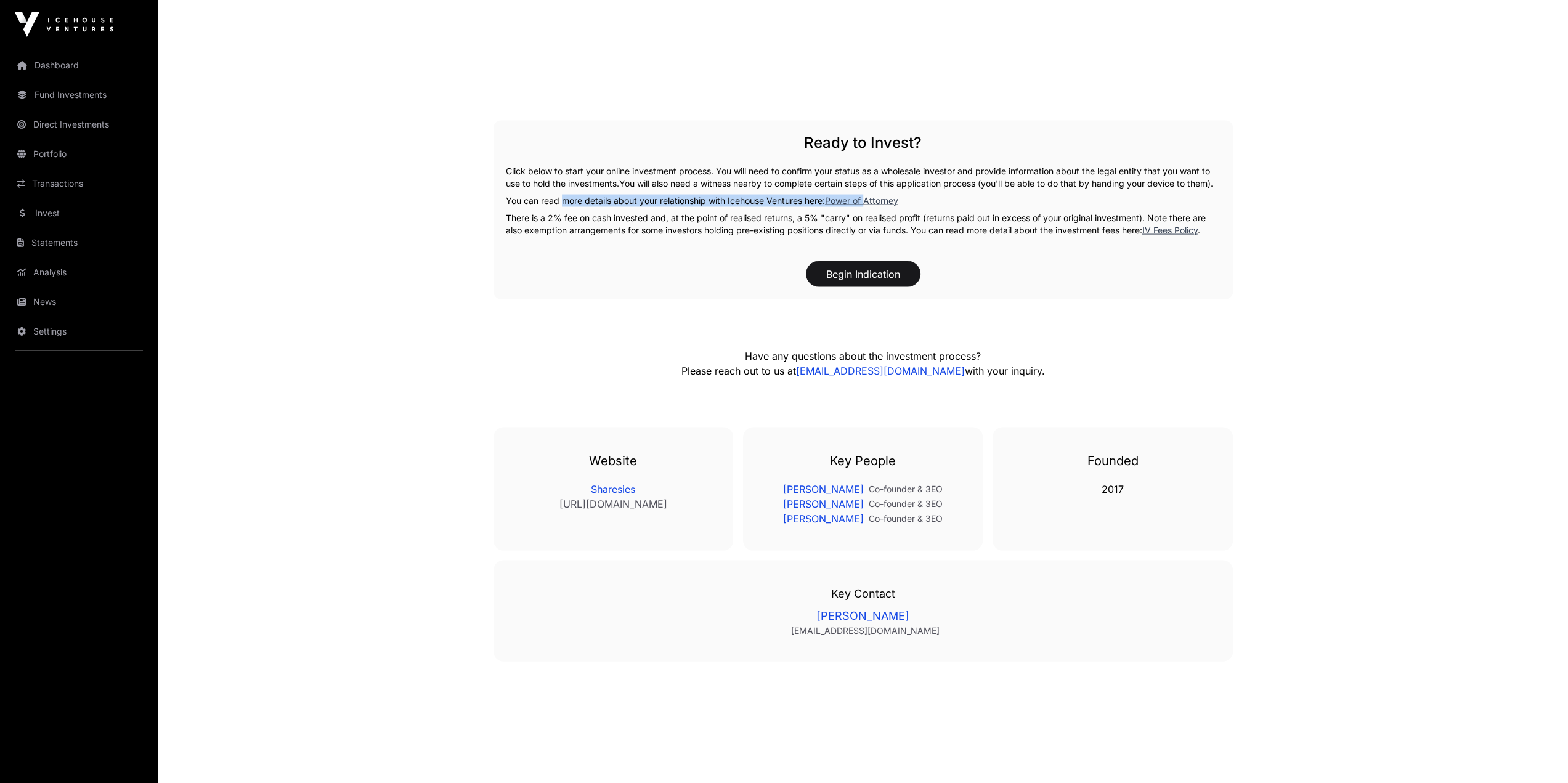
drag, startPoint x: 615, startPoint y: 186, endPoint x: 866, endPoint y: 192, distance: 251.1
click at [866, 192] on div "Ready to Invest? Click below to start your online investment process. You will …" at bounding box center [863, 210] width 739 height 179
click at [640, 218] on p "There is a 2% fee on cash invested and, at the point of realised returns, a 5% …" at bounding box center [863, 224] width 715 height 25
drag, startPoint x: 1322, startPoint y: 301, endPoint x: 1317, endPoint y: 282, distance: 19.6
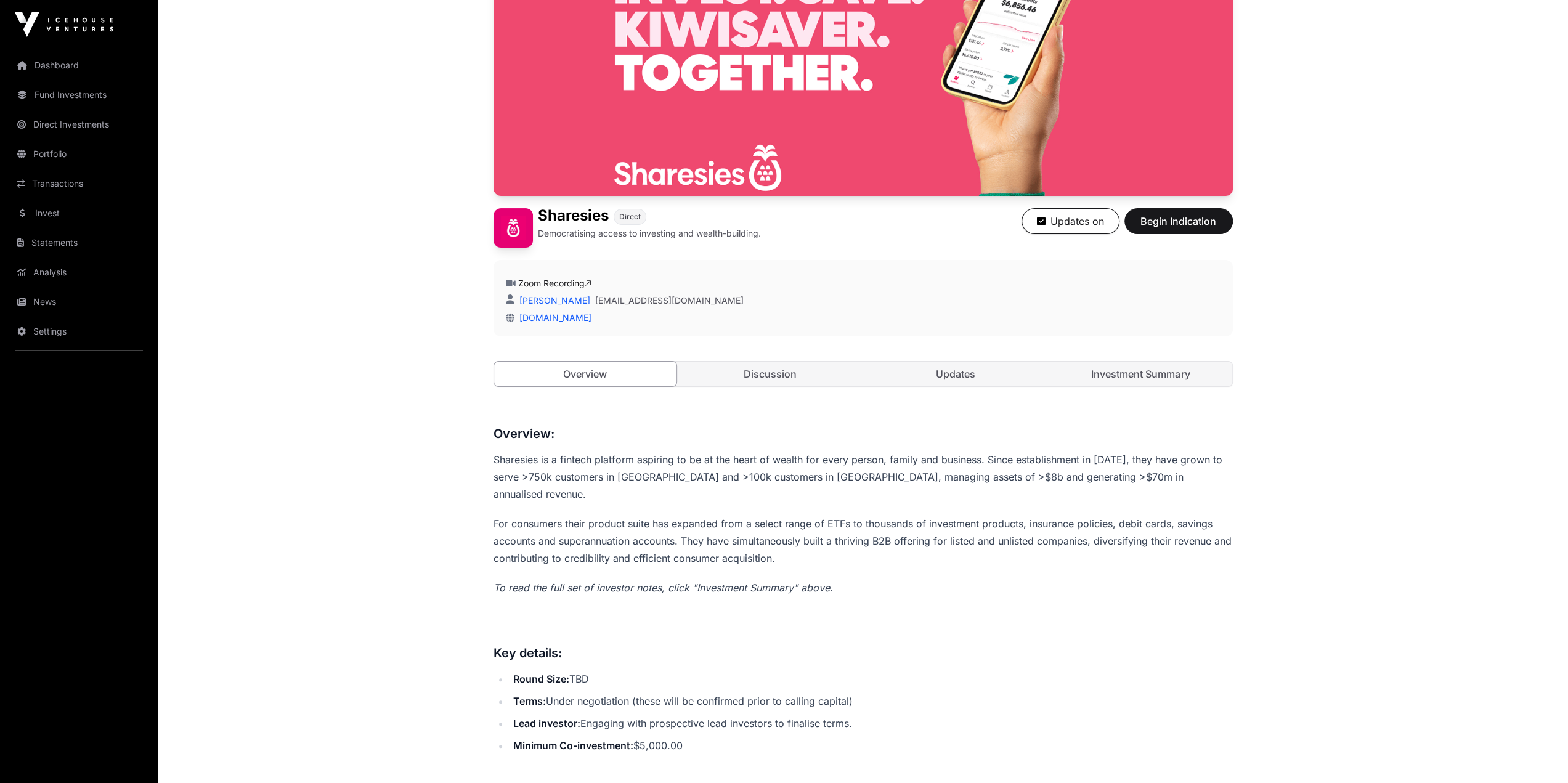
scroll to position [0, 0]
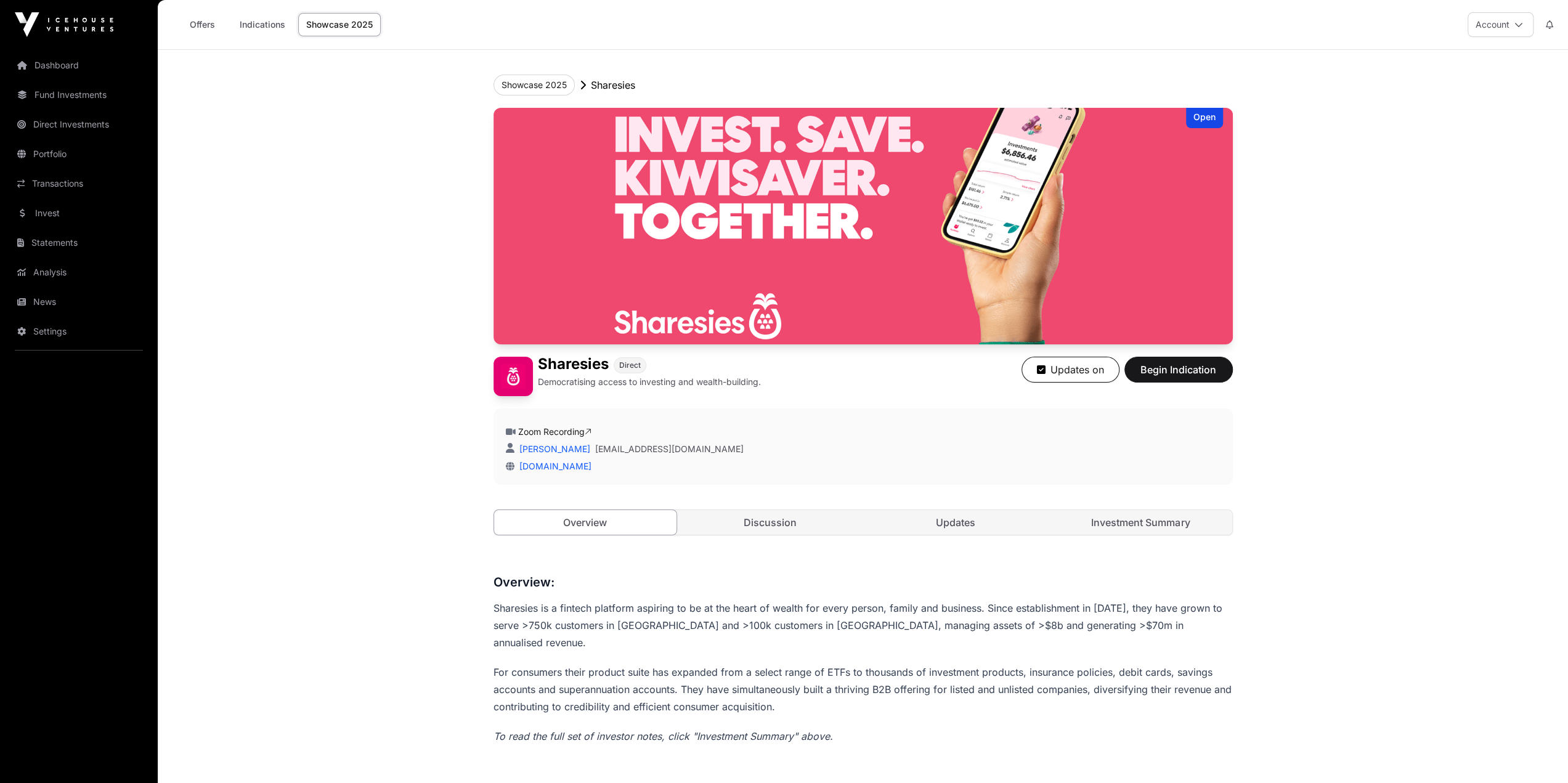
click at [201, 26] on link "Offers" at bounding box center [202, 25] width 49 height 24
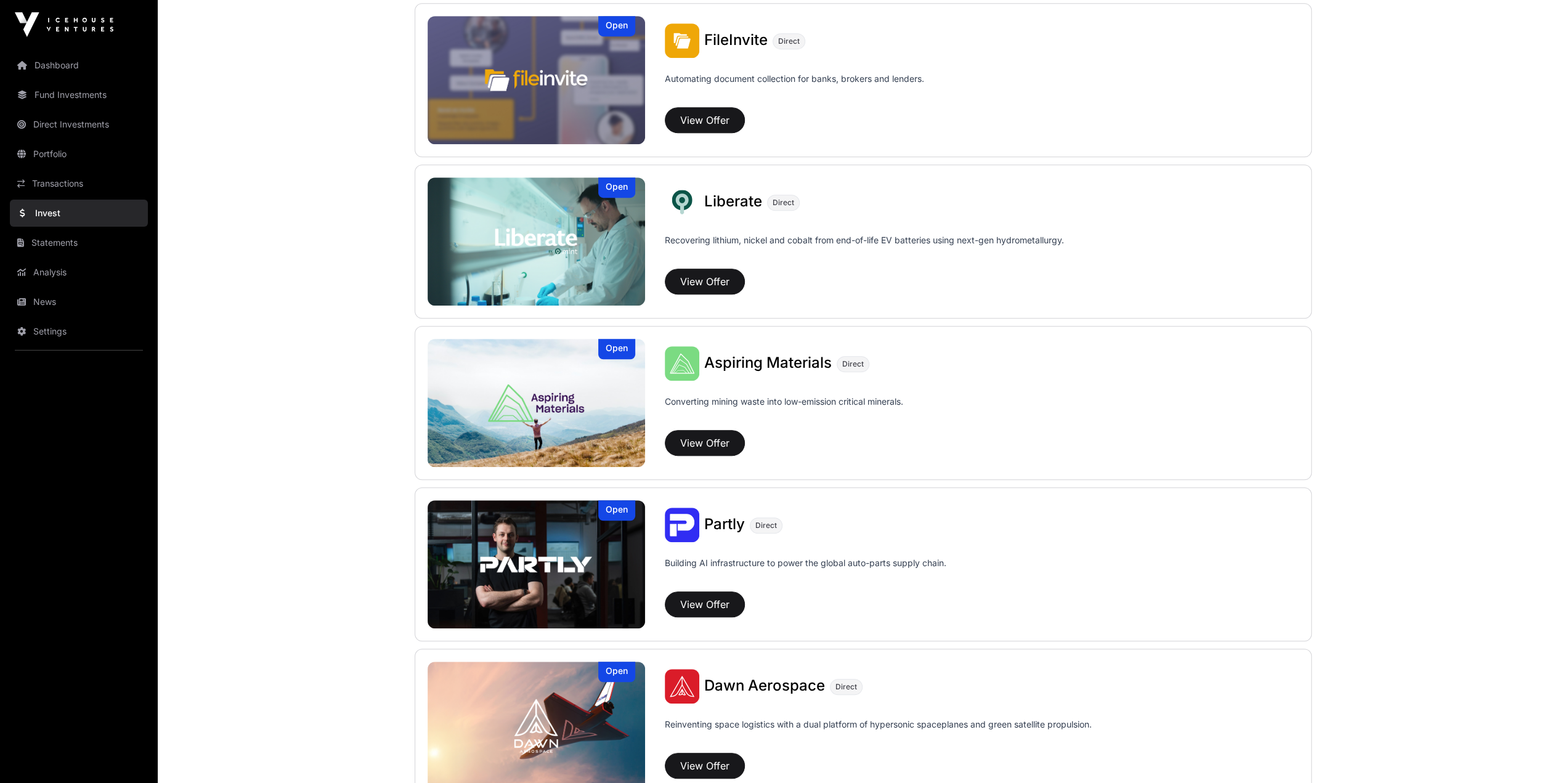
scroll to position [1403, 0]
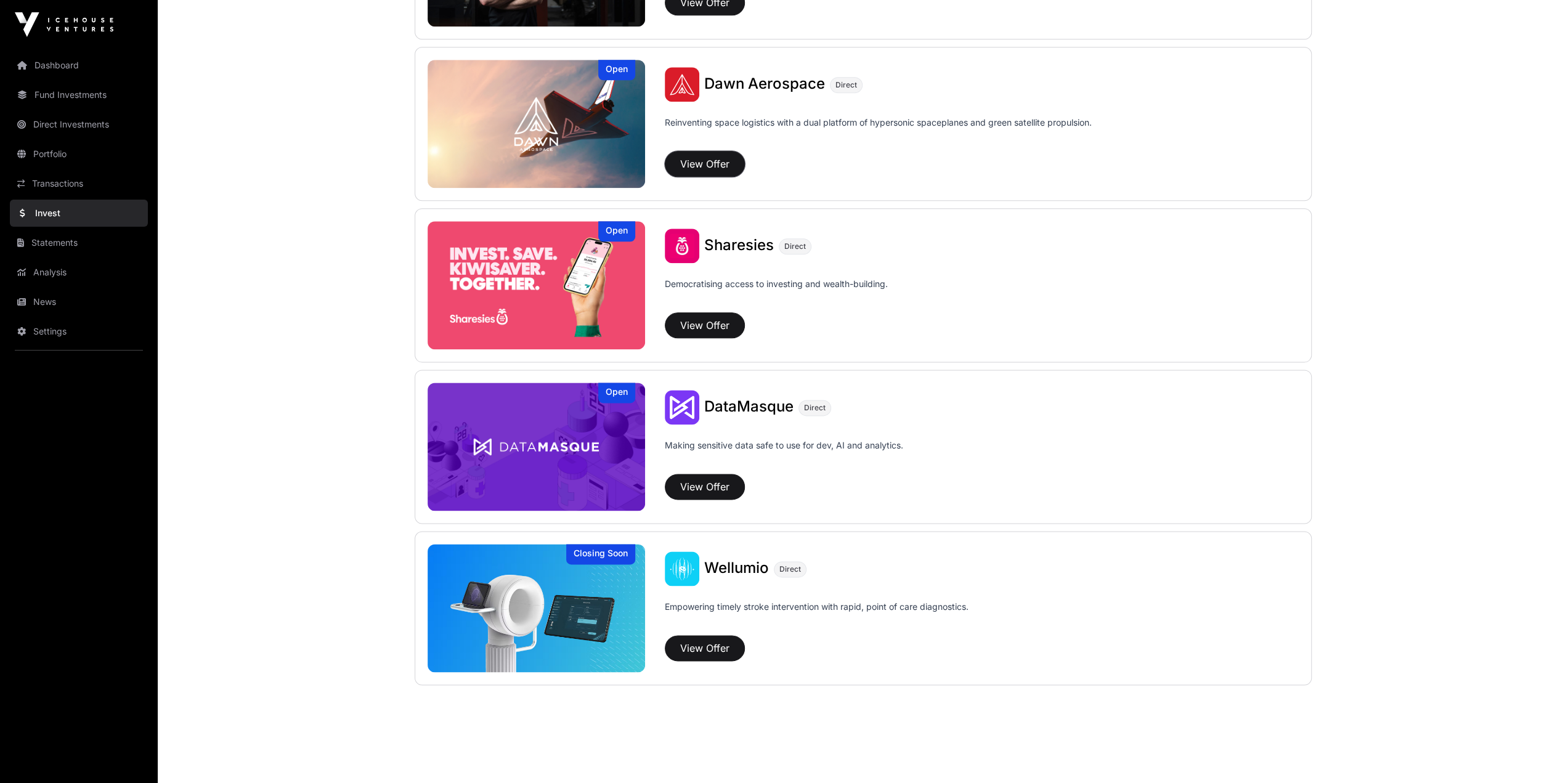
click at [701, 158] on button "View Offer" at bounding box center [705, 164] width 80 height 26
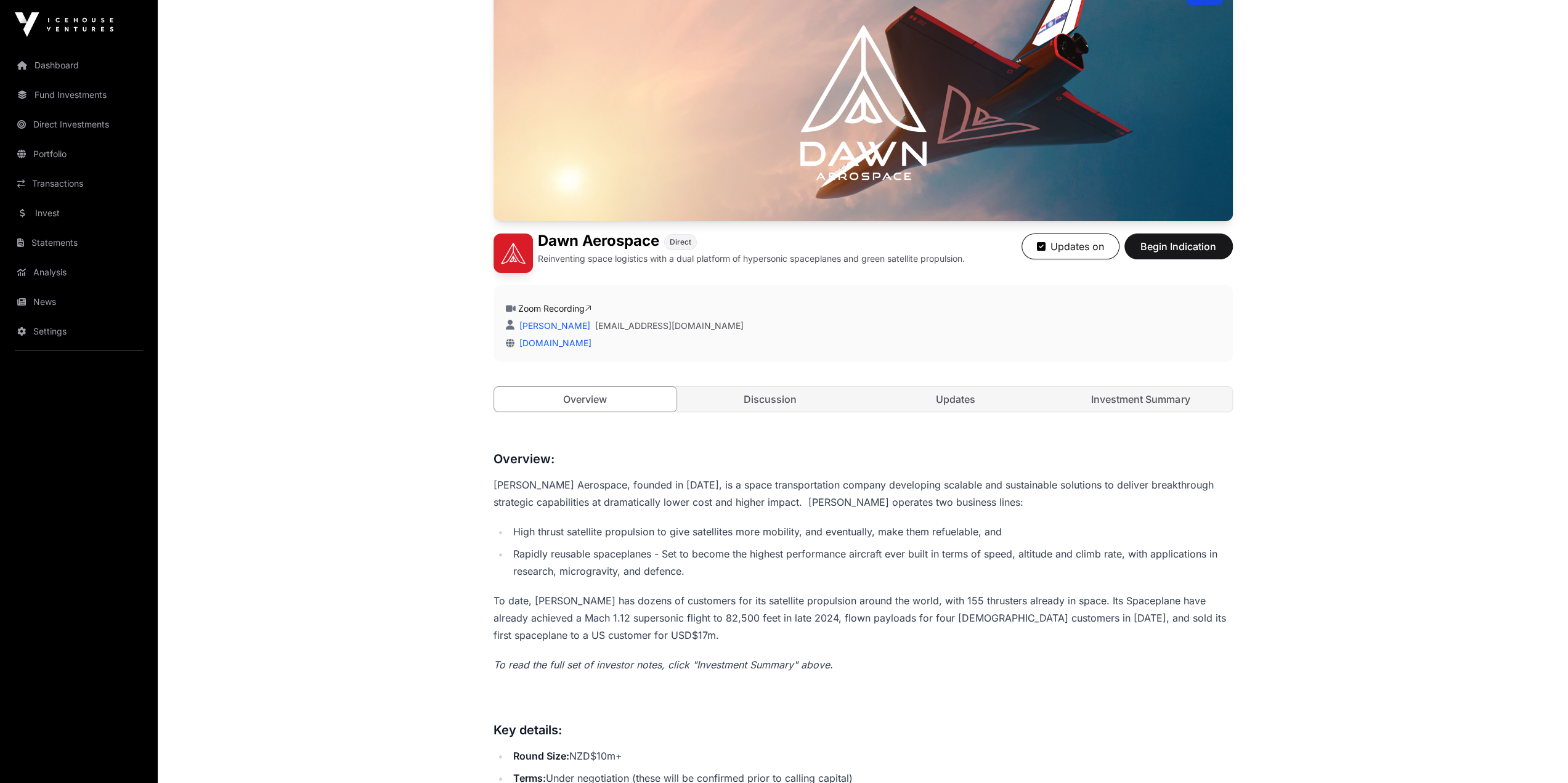
scroll to position [308, 0]
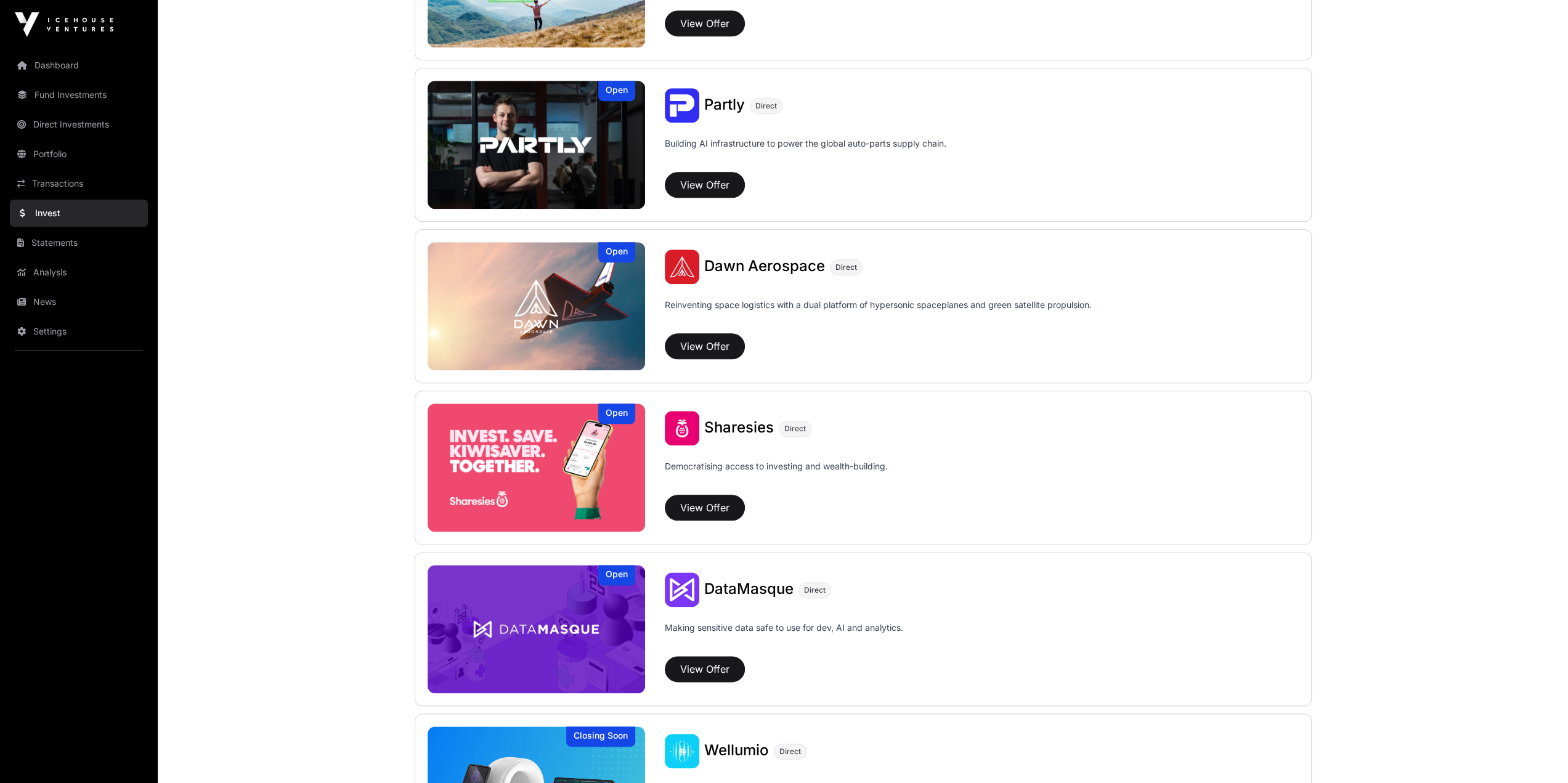
scroll to position [1219, 0]
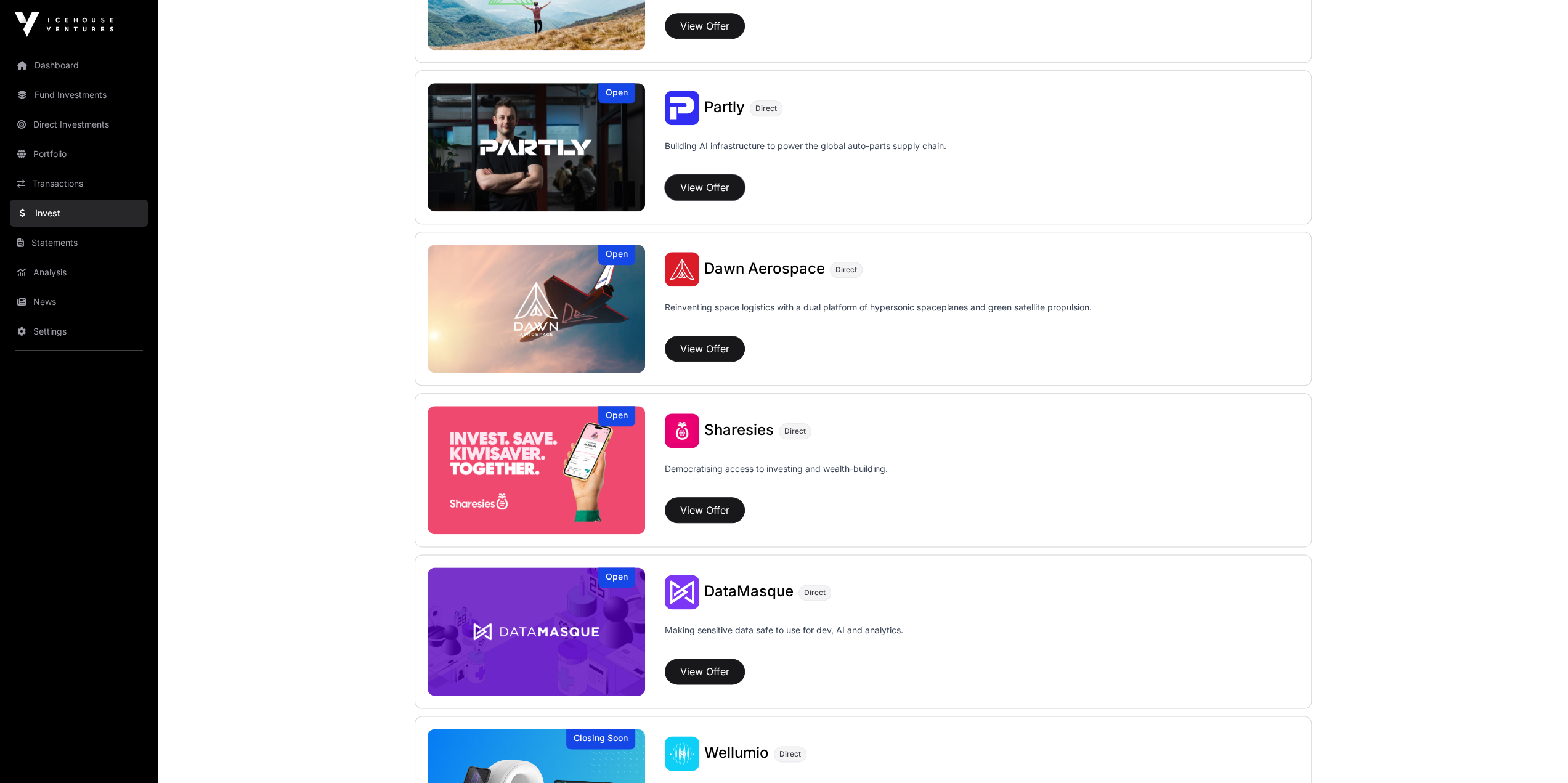
click at [730, 180] on button "View Offer" at bounding box center [705, 188] width 80 height 26
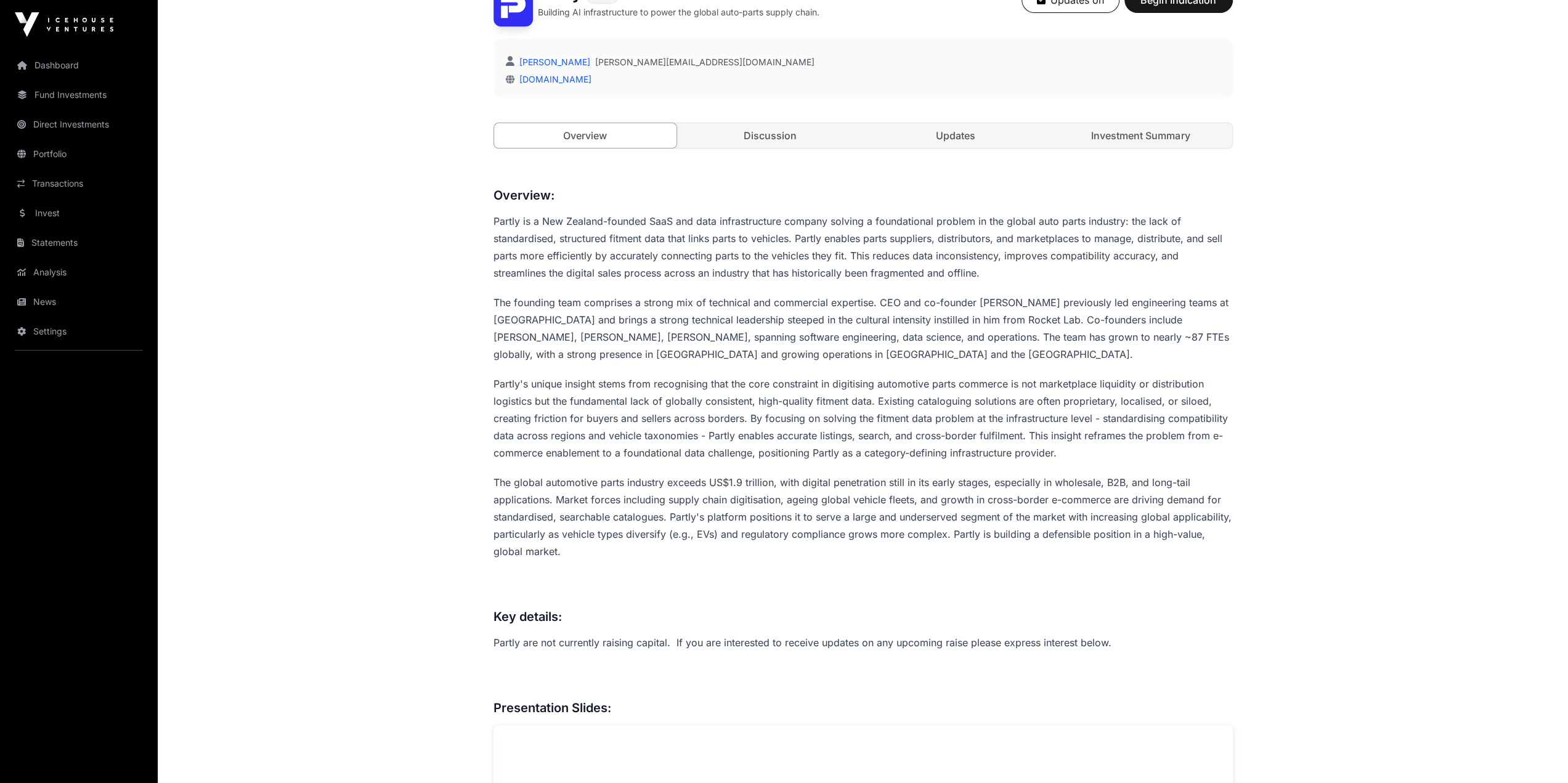
scroll to position [740, 0]
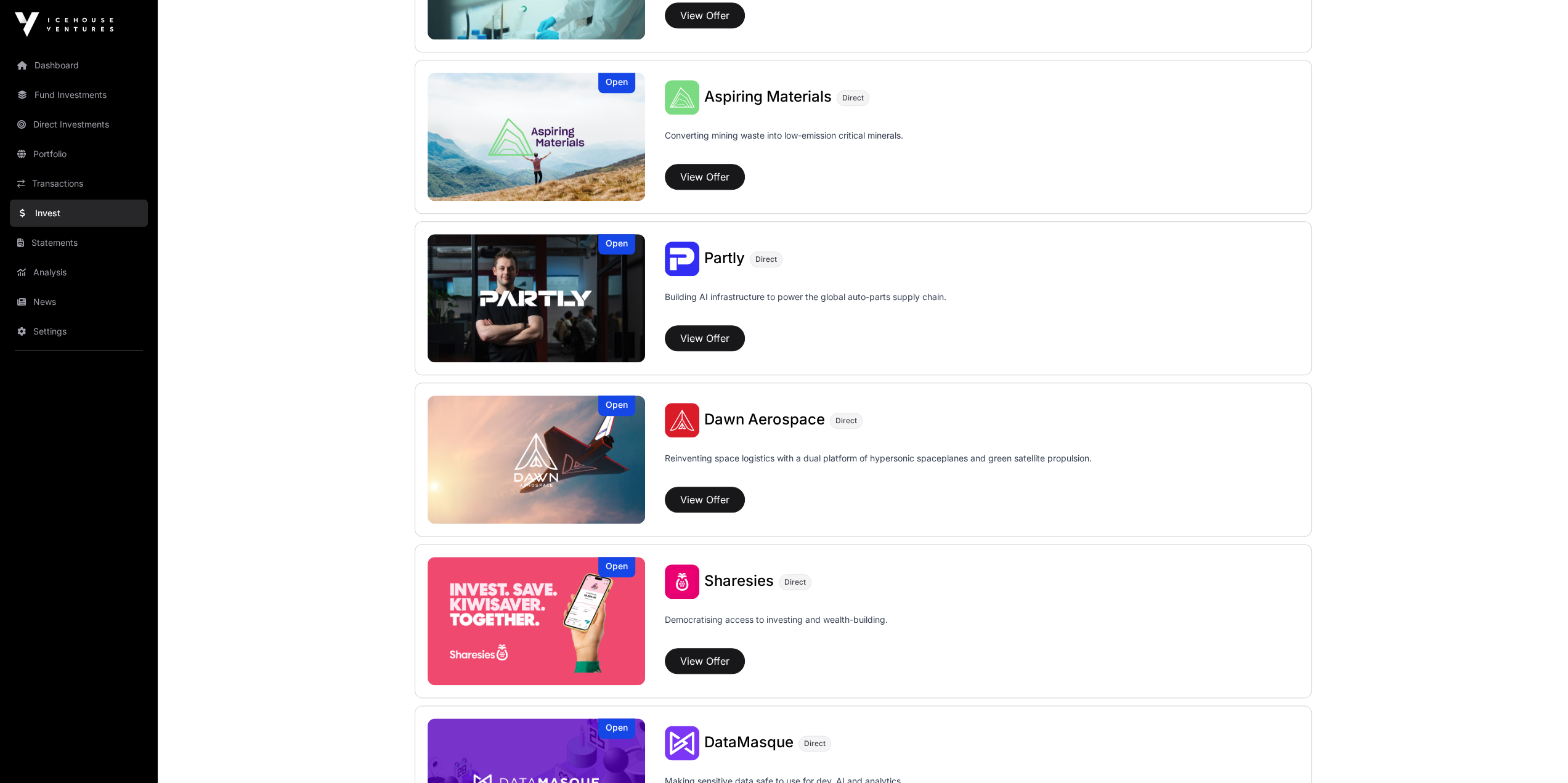
scroll to position [1219, 0]
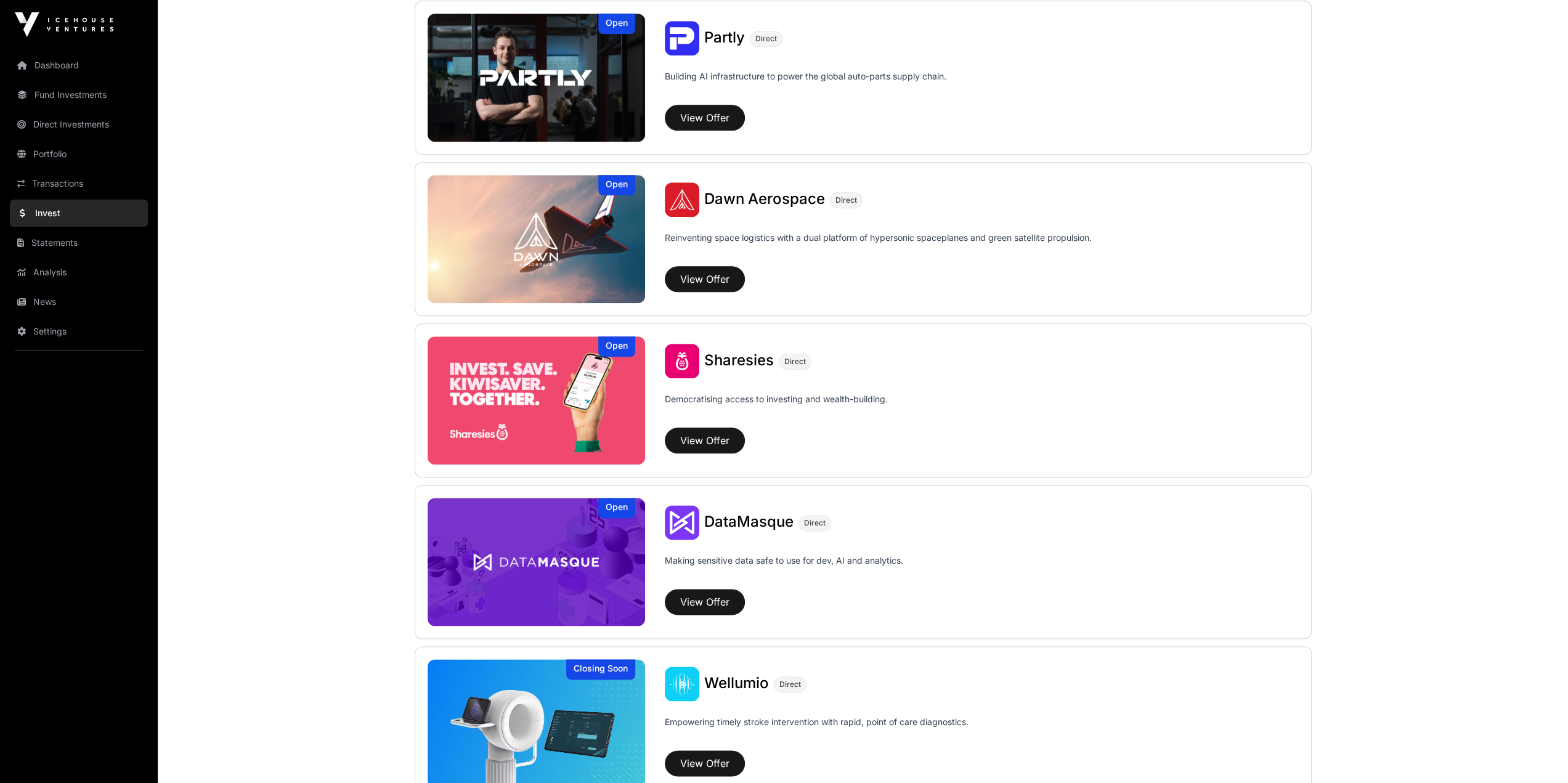
scroll to position [1403, 0]
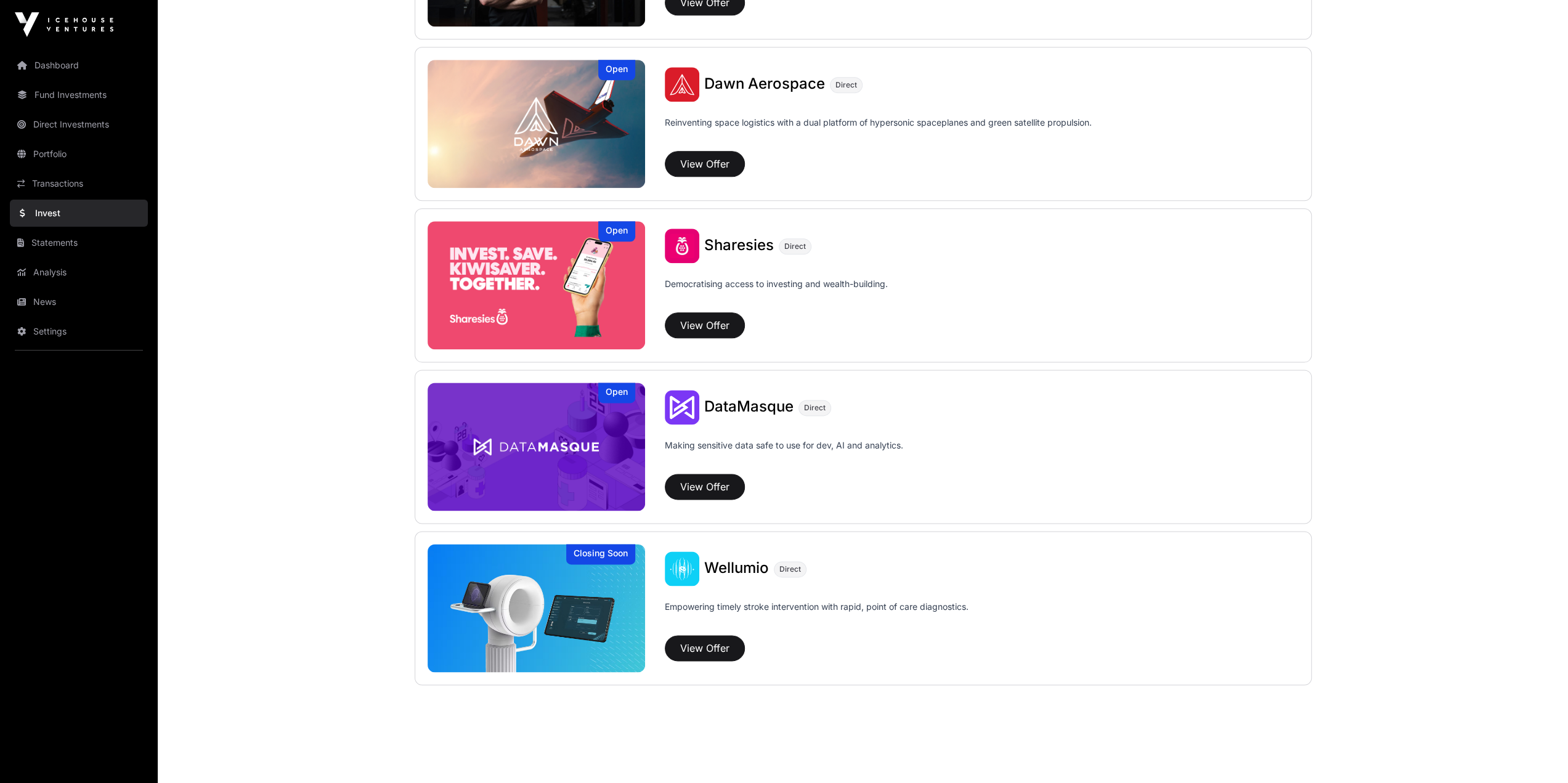
click at [691, 324] on button "View Offer" at bounding box center [705, 326] width 80 height 26
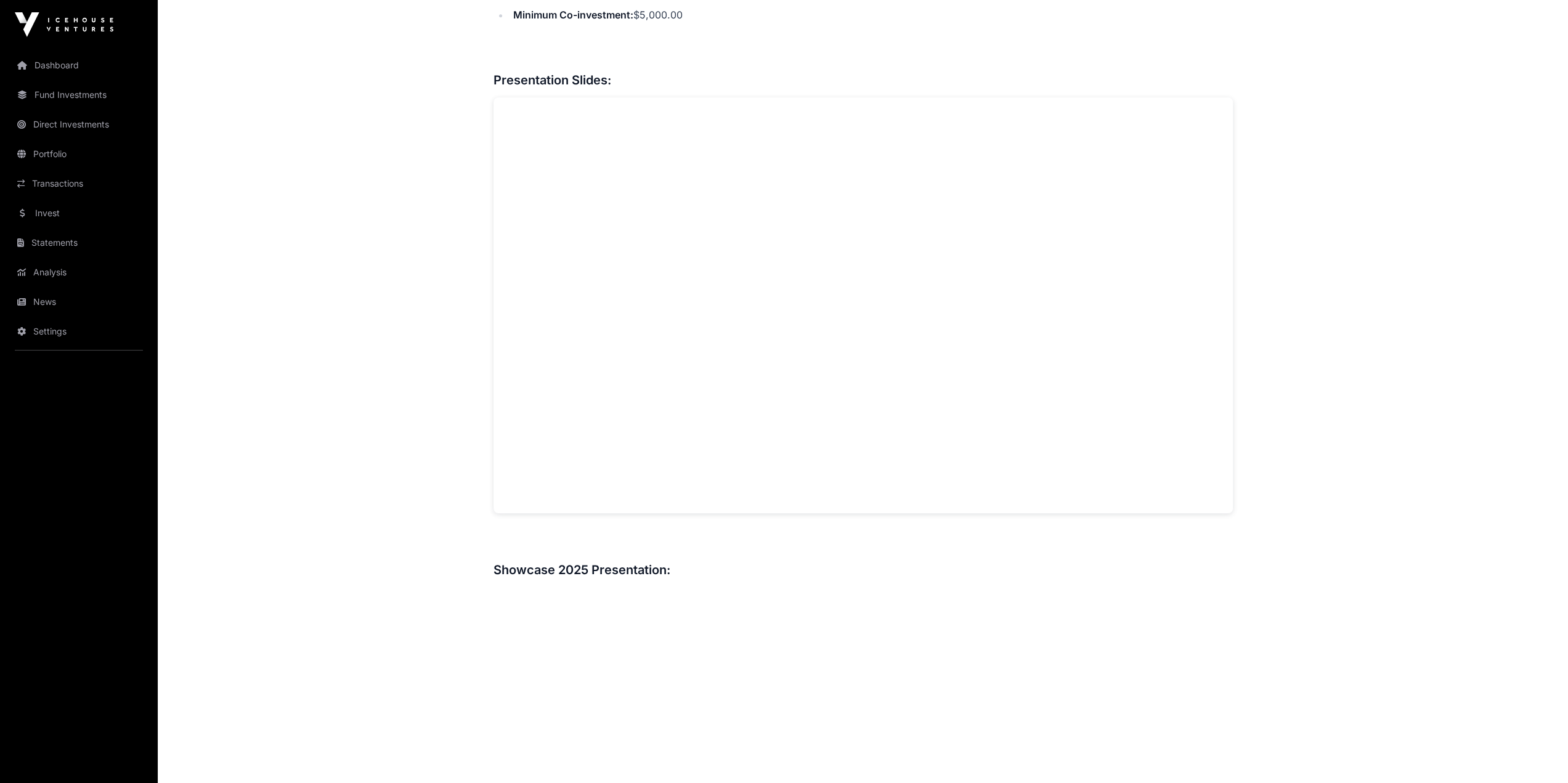
scroll to position [862, 0]
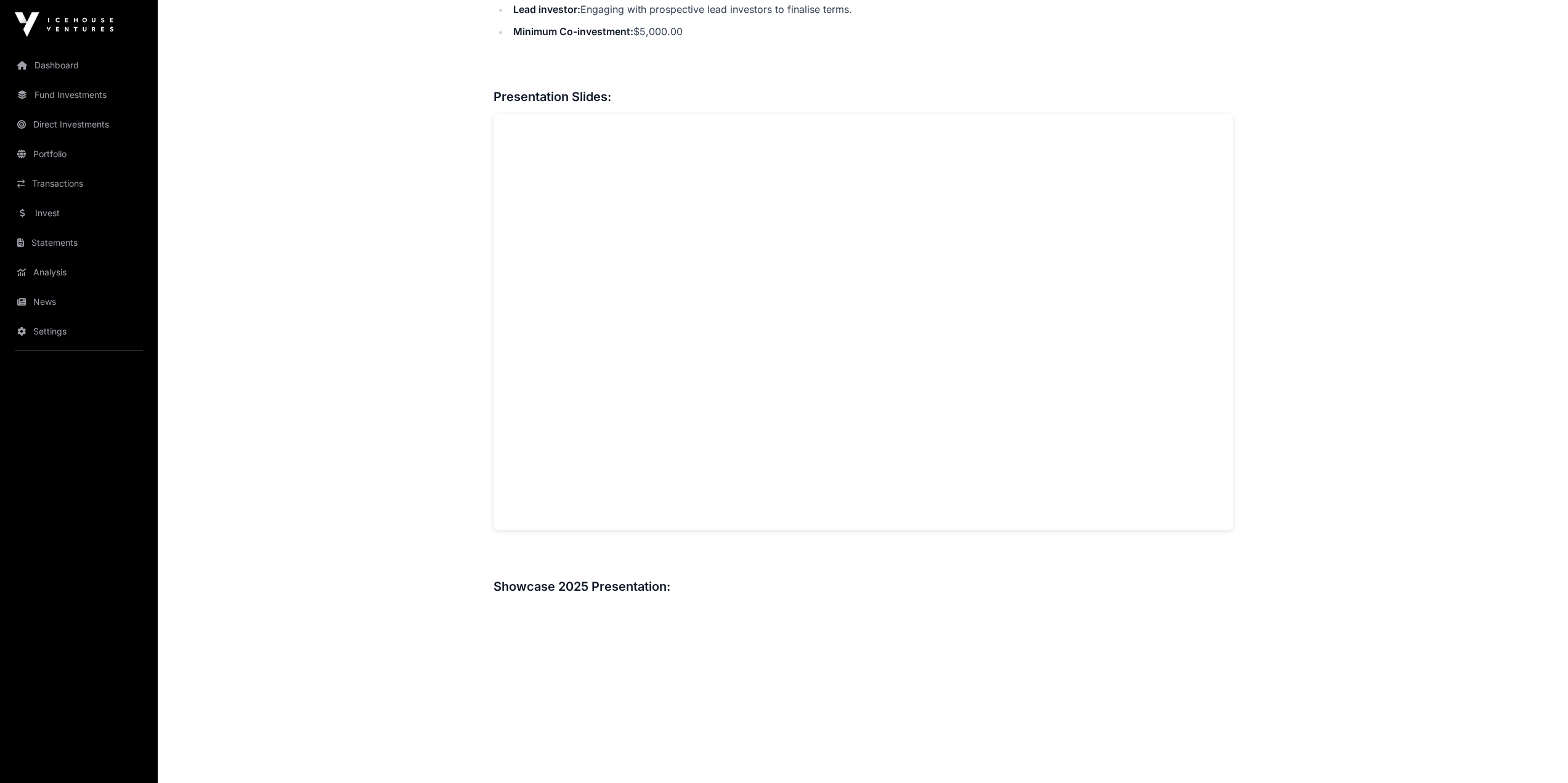
click at [935, 434] on div "Showcase 2025 Sharesies Open Sharesies Direct Democratising access to investing…" at bounding box center [863, 696] width 789 height 3020
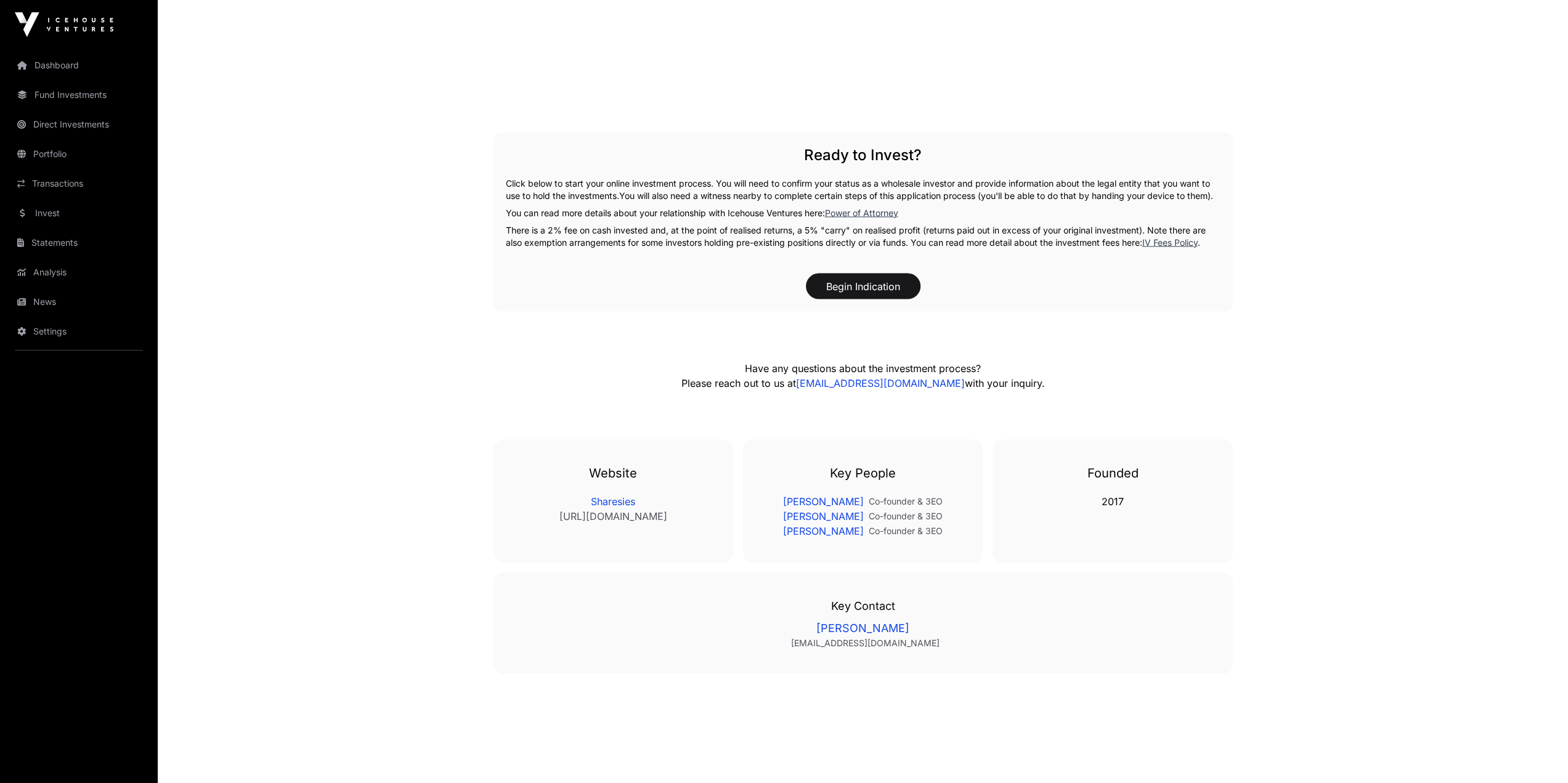
scroll to position [2369, 0]
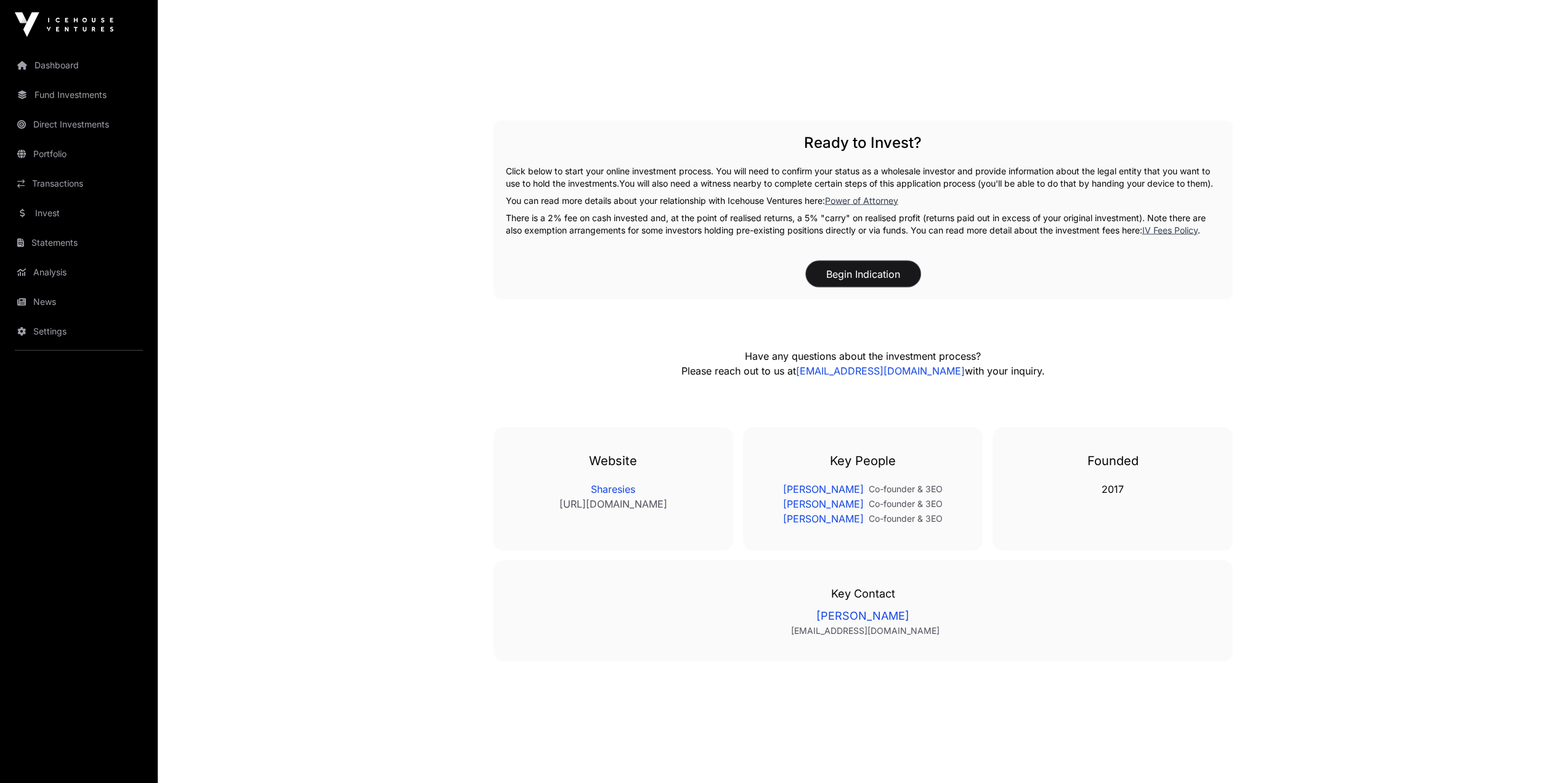
click at [854, 269] on button "Begin Indication" at bounding box center [863, 274] width 115 height 26
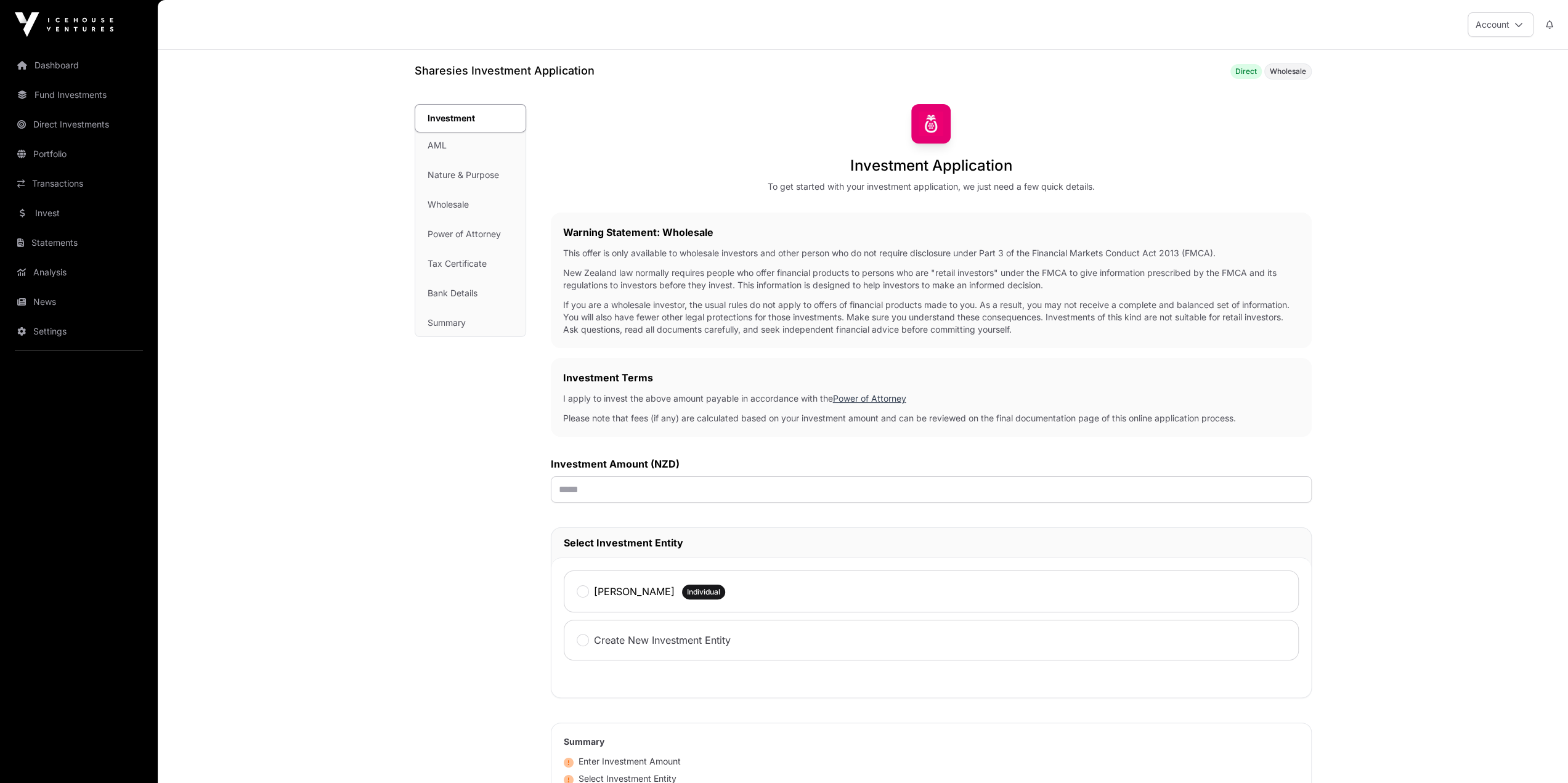
click at [935, 440] on main "Sharesies Investment Application Direct Wholesale Investment Investment AML Nat…" at bounding box center [863, 568] width 1410 height 1035
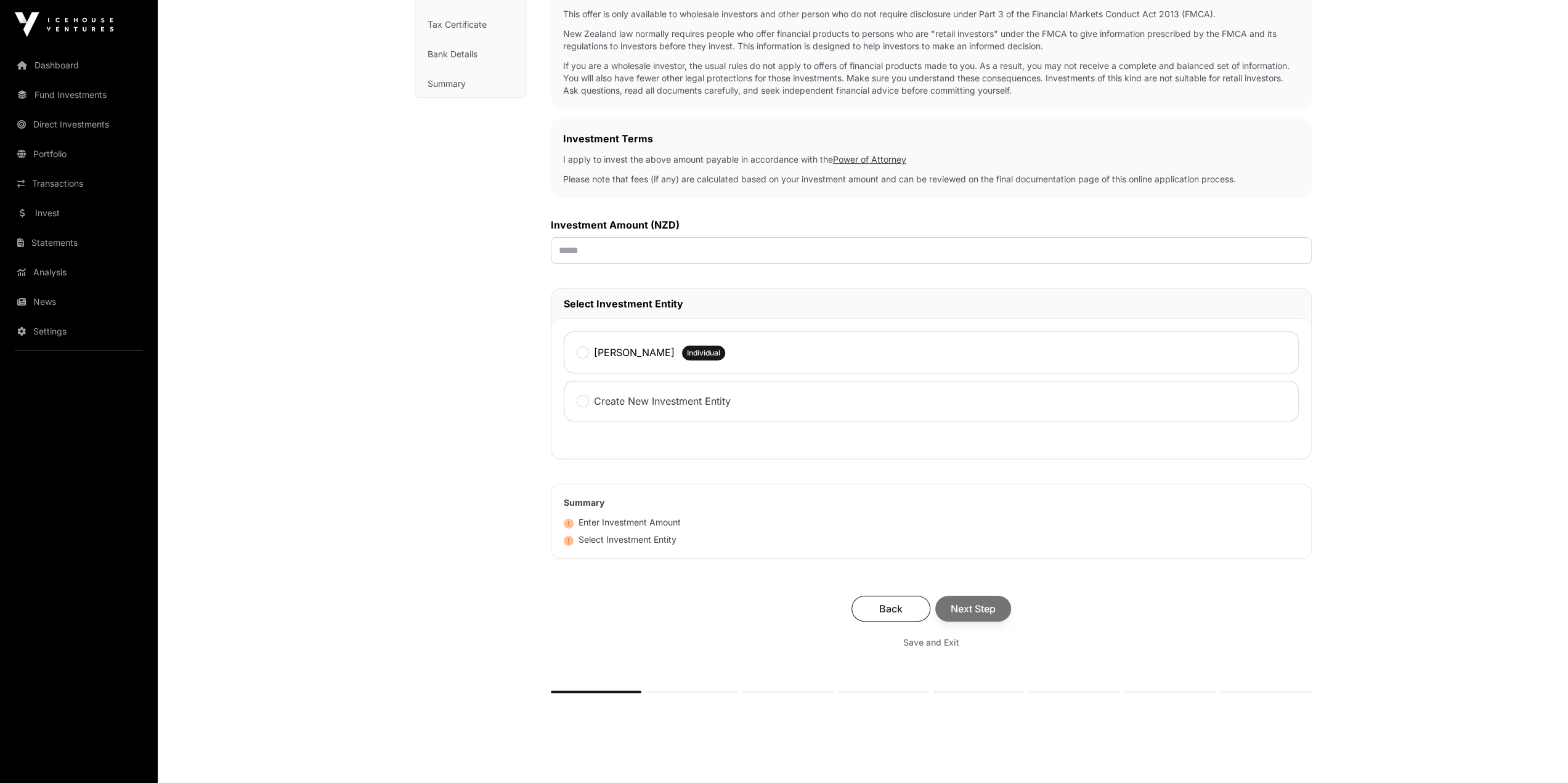
scroll to position [247, 0]
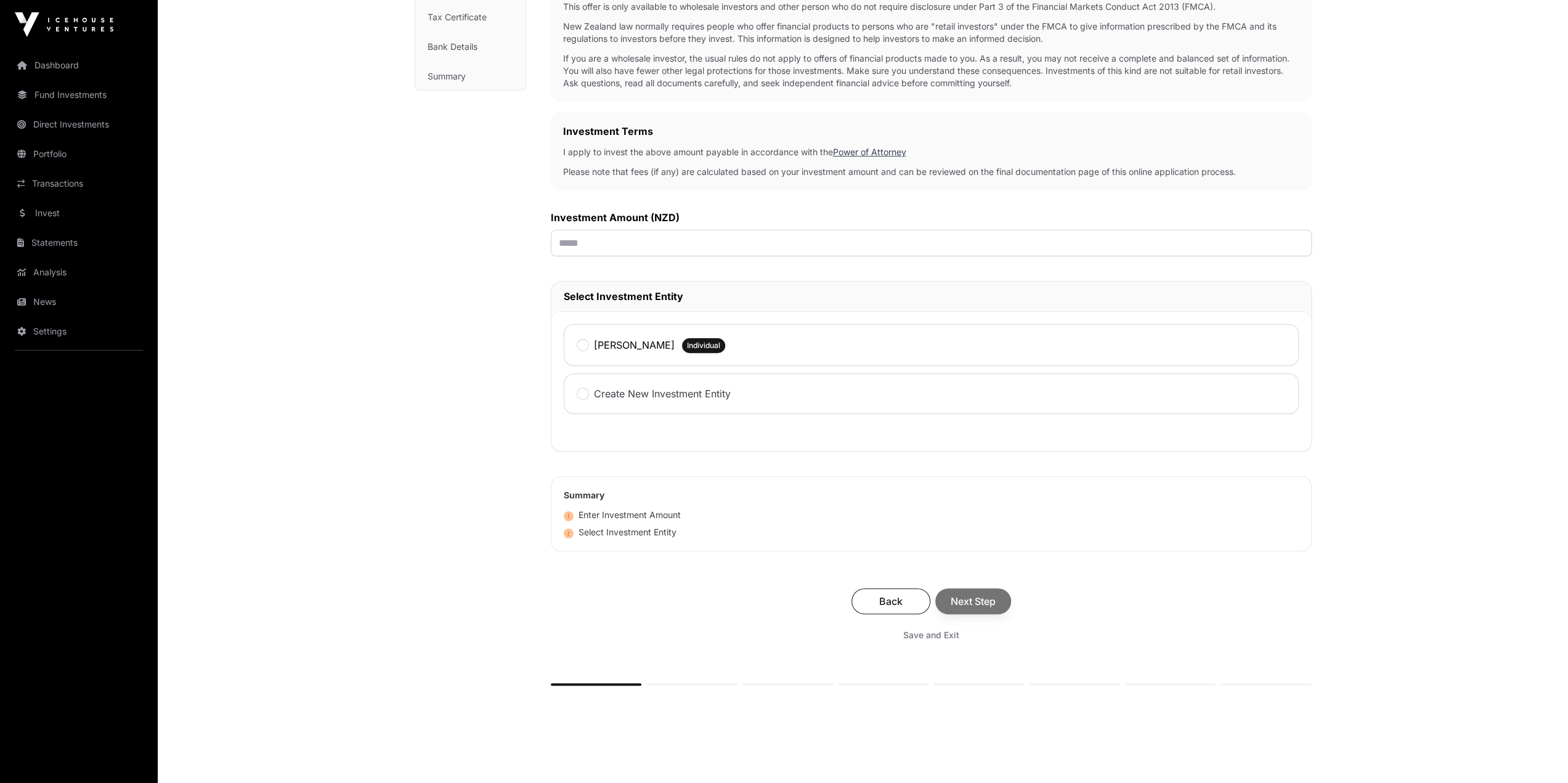
click at [608, 357] on div "[PERSON_NAME] Individual" at bounding box center [932, 345] width 735 height 42
click at [591, 249] on input "text" at bounding box center [931, 243] width 761 height 26
type input "*******"
click at [494, 357] on div "Investment Investment AML Nature & Purpose Wholesale Power of Attorney Tax Cert…" at bounding box center [470, 296] width 111 height 878
click at [935, 441] on span "Next Step" at bounding box center [973, 601] width 45 height 15
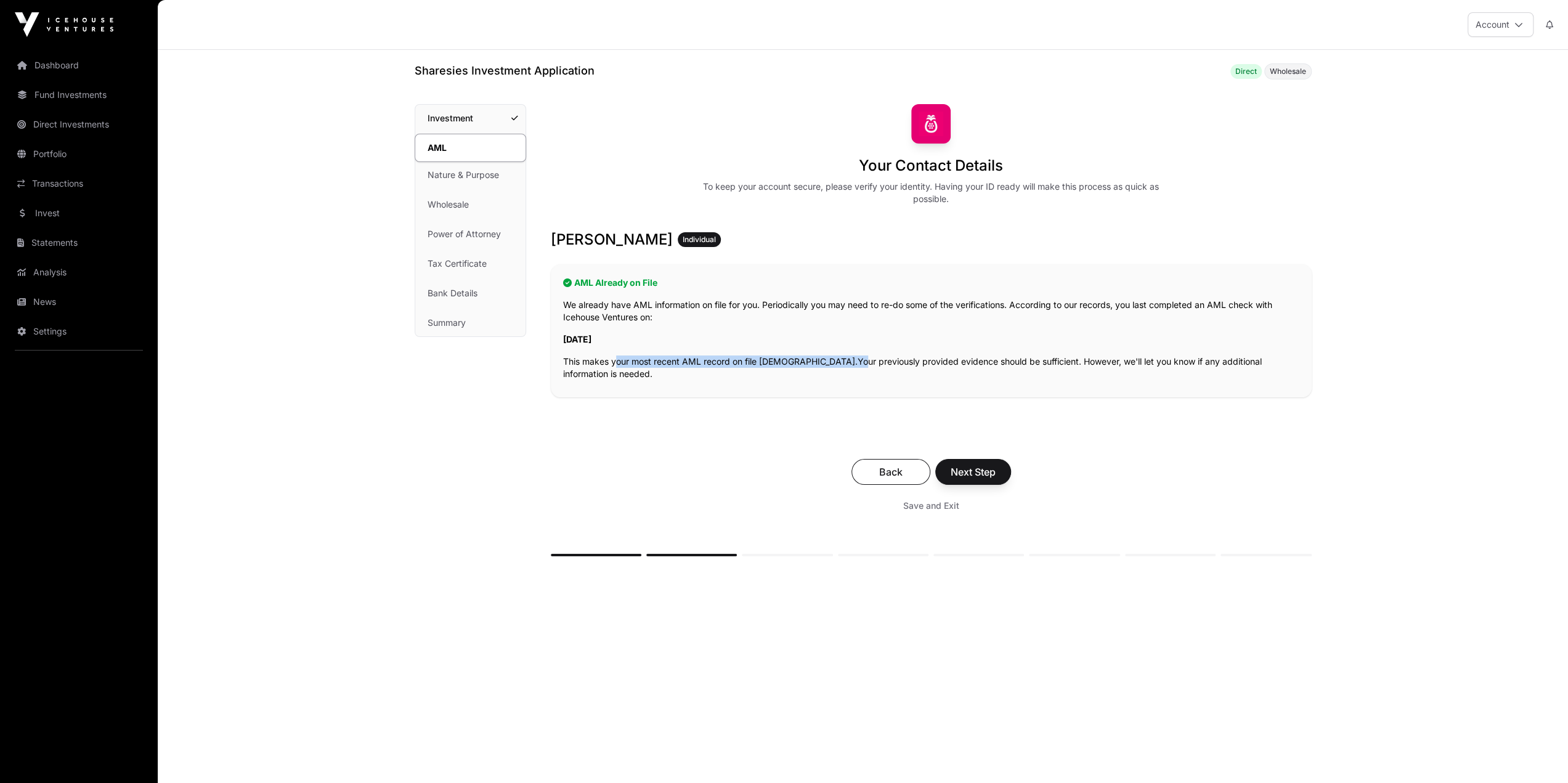
drag, startPoint x: 615, startPoint y: 357, endPoint x: 815, endPoint y: 357, distance: 200.0
click at [815, 357] on p "This makes your most recent AML record on file [DEMOGRAPHIC_DATA]. Your previou…" at bounding box center [931, 368] width 736 height 25
click at [883, 360] on span "Your previously provided evidence should be sufficient. However, we'll let you …" at bounding box center [912, 368] width 698 height 23
click at [935, 441] on span "Next Step" at bounding box center [973, 472] width 45 height 15
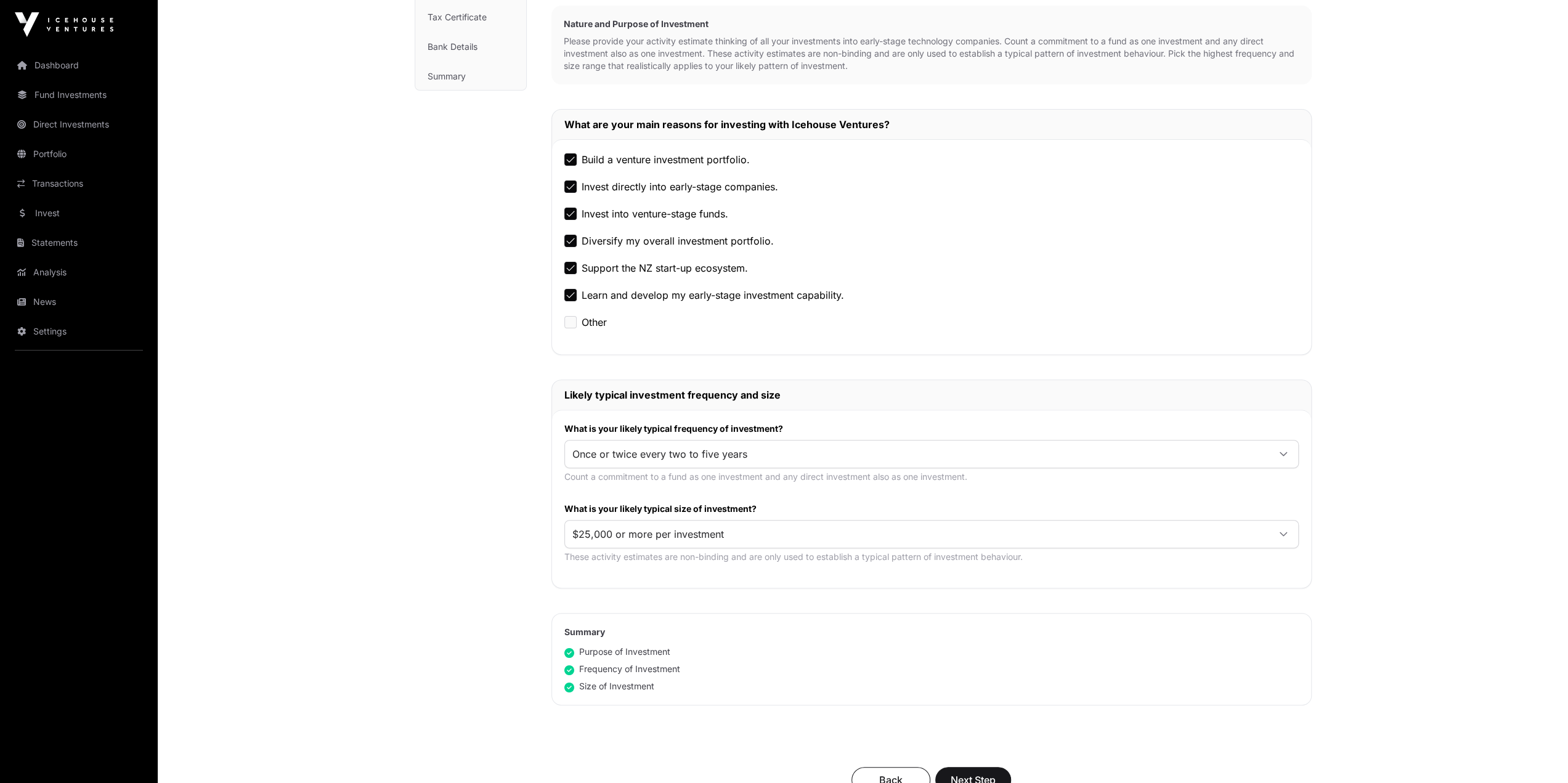
scroll to position [185, 0]
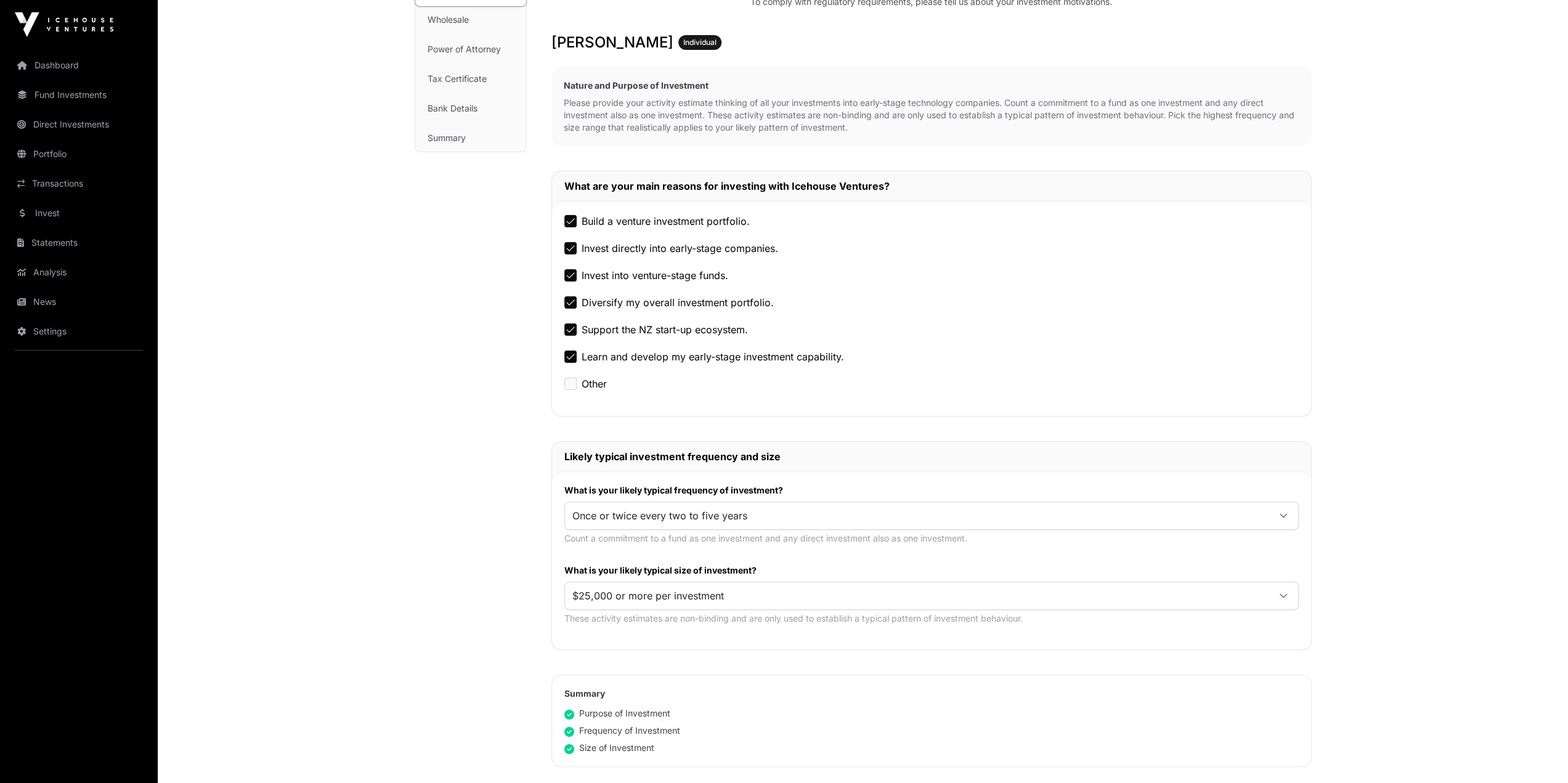
click at [445, 362] on div "Nature & Purpose Investment AML Nature & Purpose Wholesale Power of Attorney Ta…" at bounding box center [470, 459] width 112 height 1081
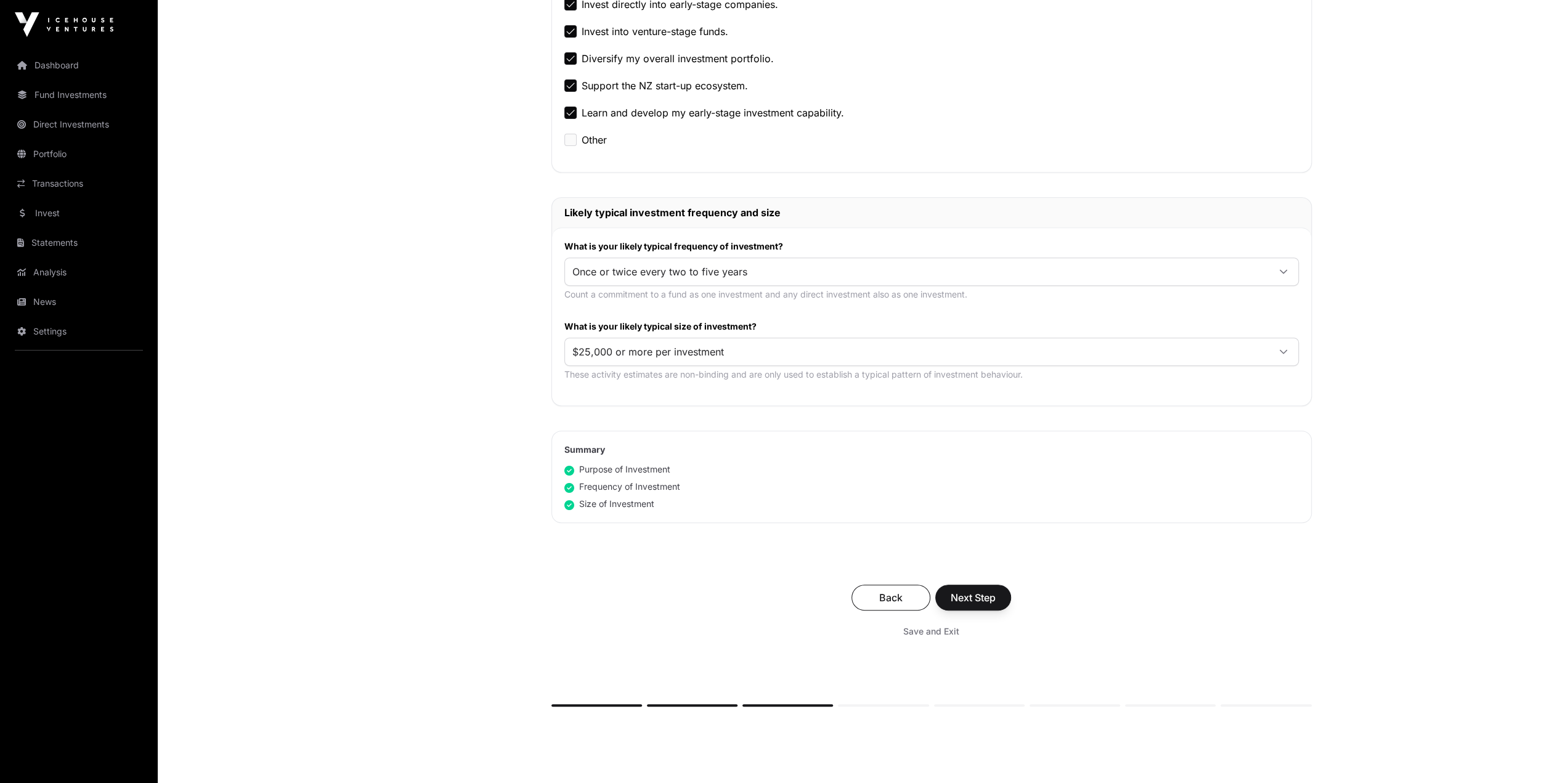
scroll to position [432, 0]
click at [625, 268] on span "Once or twice every two to five years" at bounding box center [916, 269] width 703 height 22
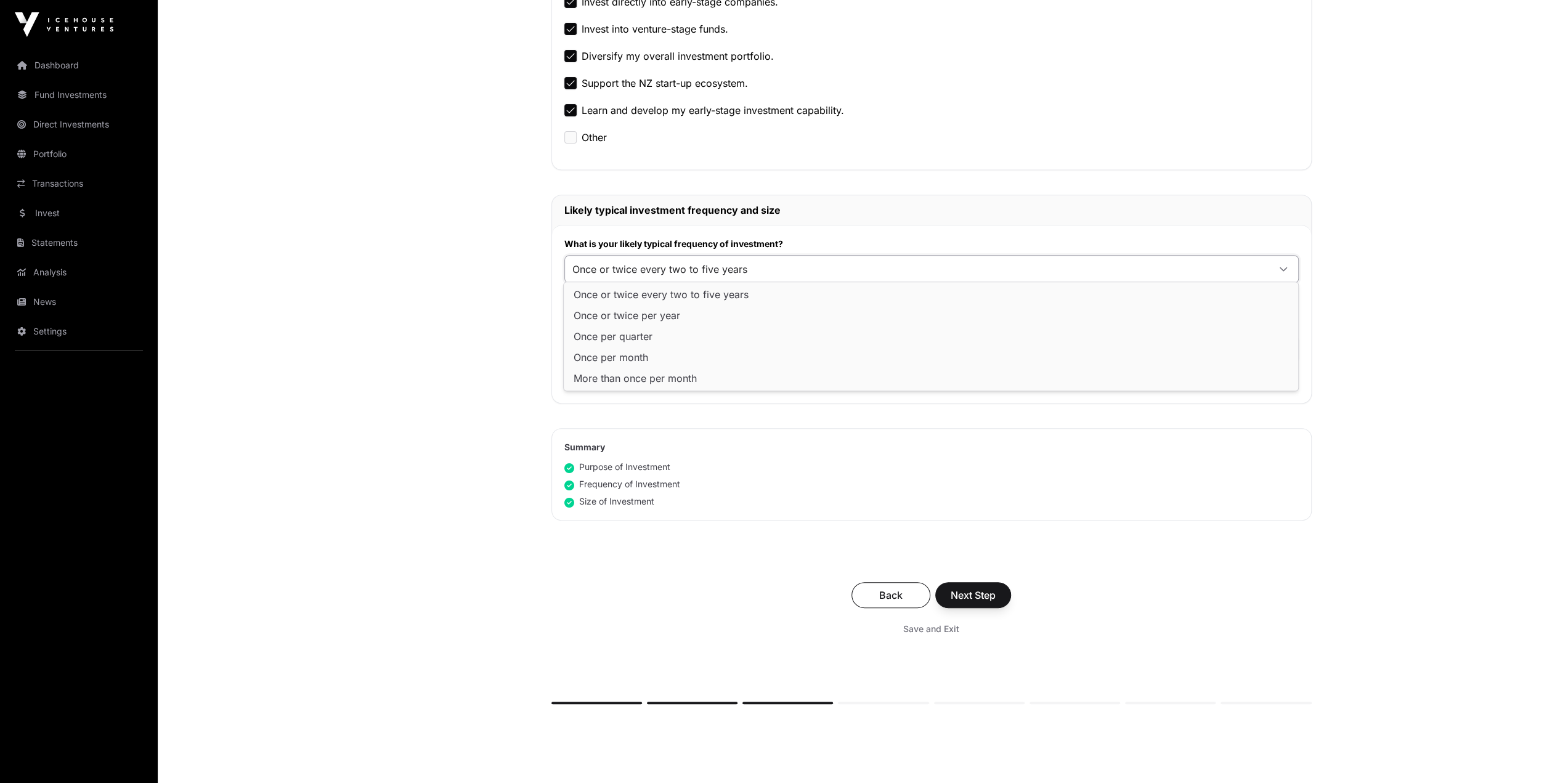
click at [625, 268] on span "Once or twice every two to five years" at bounding box center [916, 269] width 703 height 22
click at [481, 295] on div "Nature & Purpose Investment AML Nature & Purpose Wholesale Power of Attorney Ta…" at bounding box center [470, 213] width 112 height 1081
click at [661, 353] on span "$25,000 or more per investment" at bounding box center [916, 349] width 703 height 22
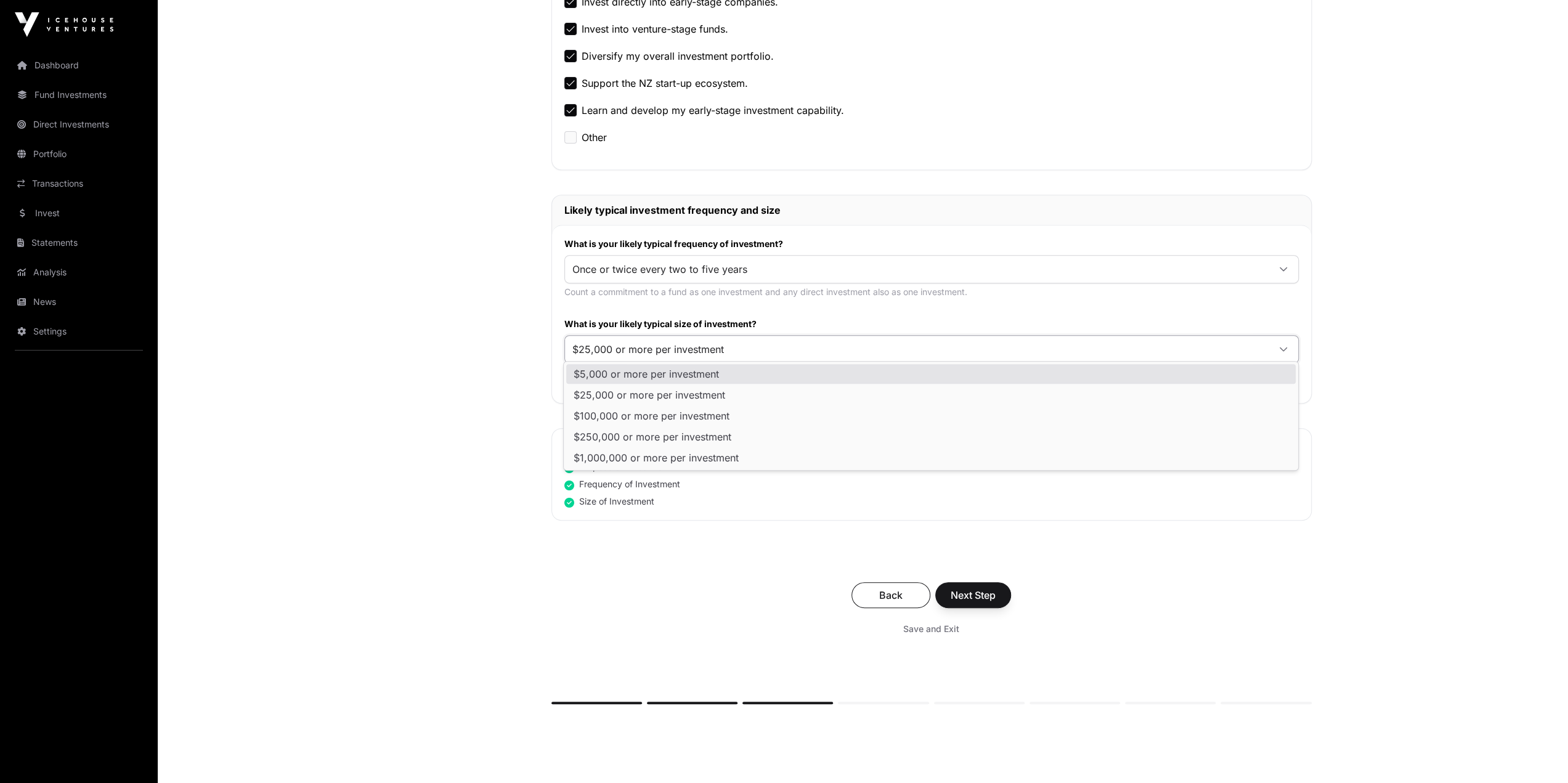
click at [660, 369] on span "$5,000 or more per investment" at bounding box center [647, 374] width 146 height 10
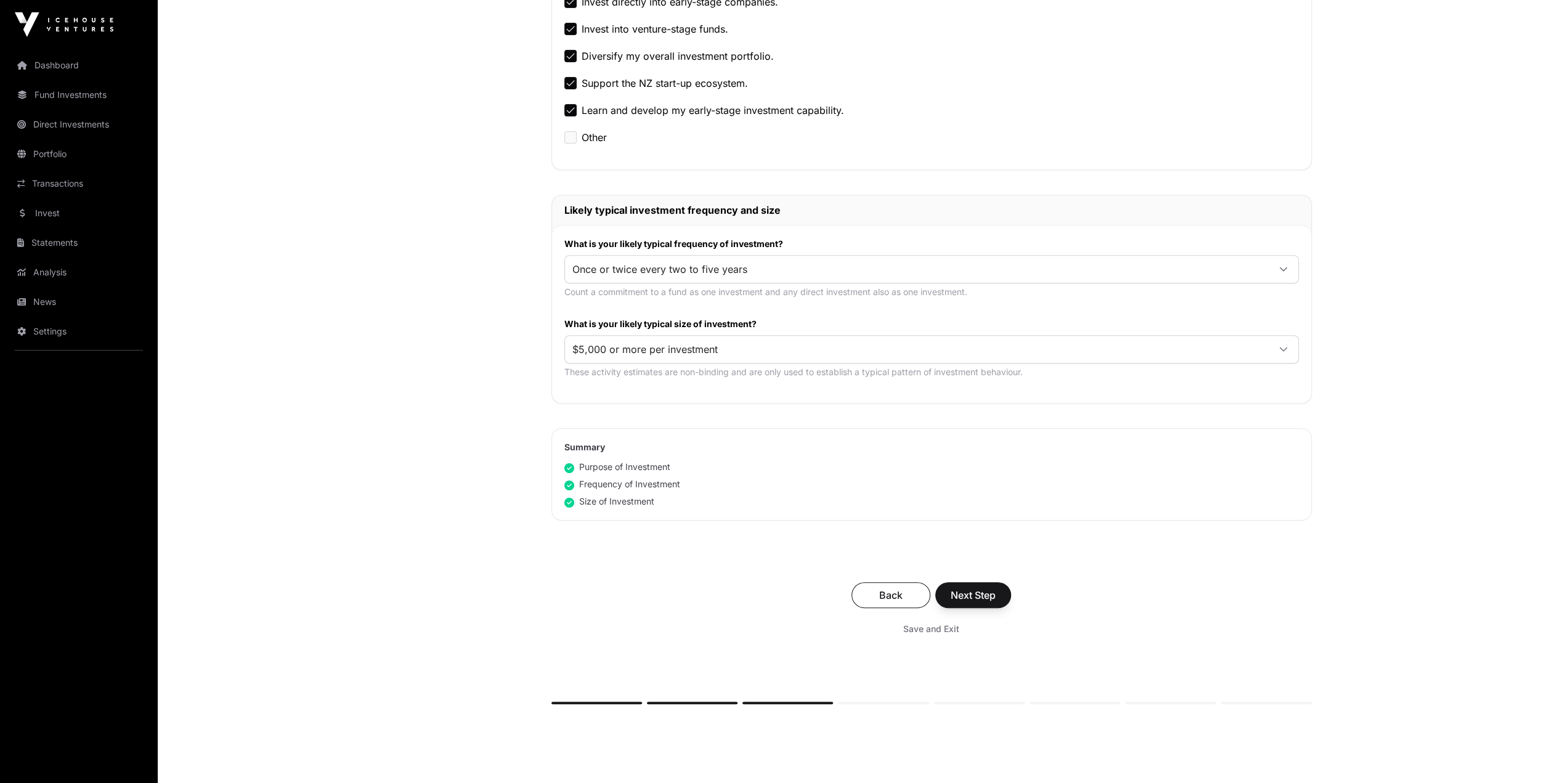
click at [465, 380] on div "Nature & Purpose Investment AML Nature & Purpose Wholesale Power of Attorney Ta…" at bounding box center [470, 213] width 112 height 1081
click at [935, 441] on span "Next Step" at bounding box center [973, 595] width 45 height 15
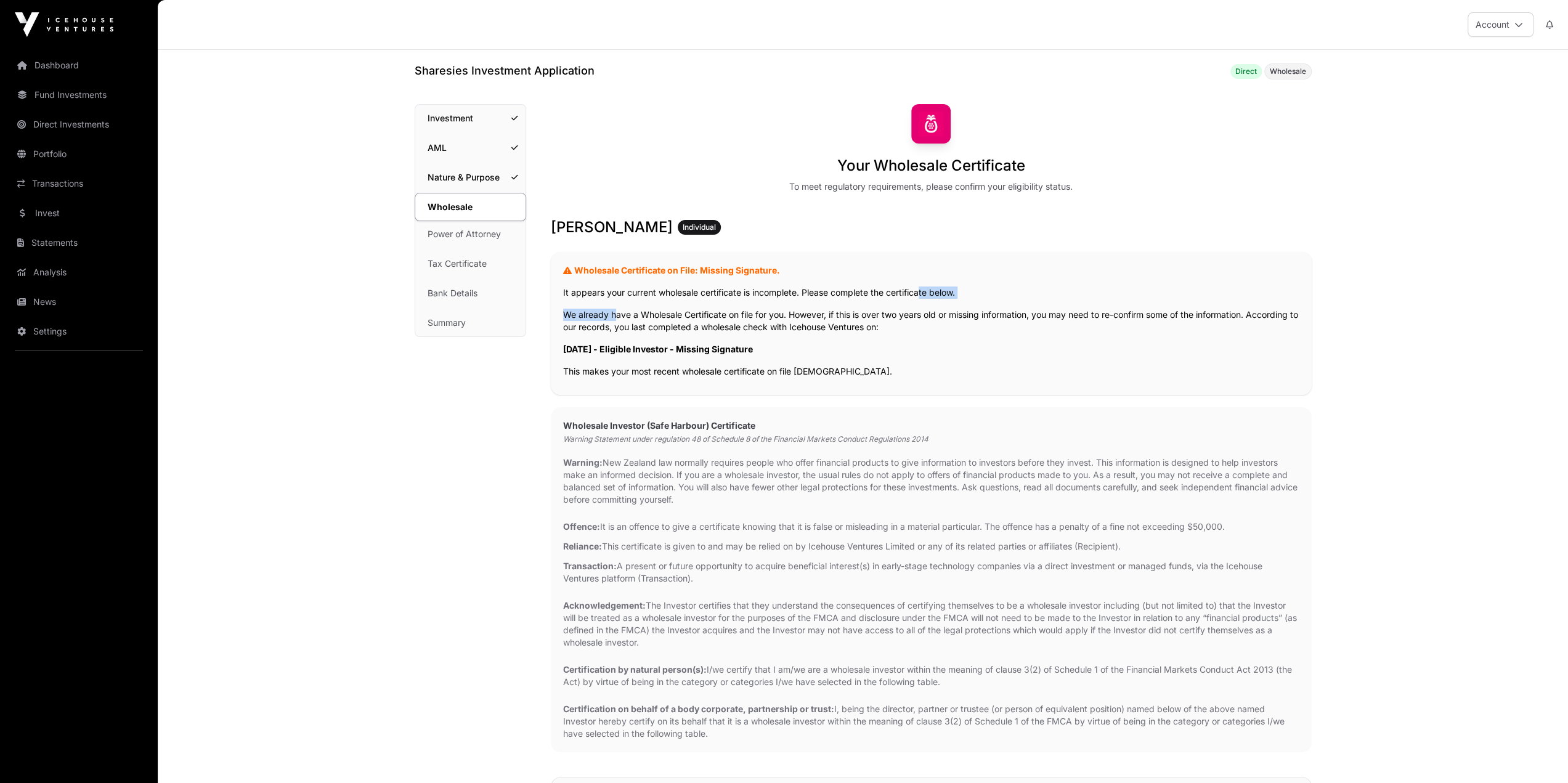
drag, startPoint x: 610, startPoint y: 299, endPoint x: 917, endPoint y: 296, distance: 307.0
click at [917, 296] on div "Wholesale Certificate on File: Missing Signature. It appears your current whole…" at bounding box center [931, 324] width 761 height 143
click at [921, 323] on p "We already have a Wholesale Certificate on file for you. However, if this is ov…" at bounding box center [931, 321] width 736 height 25
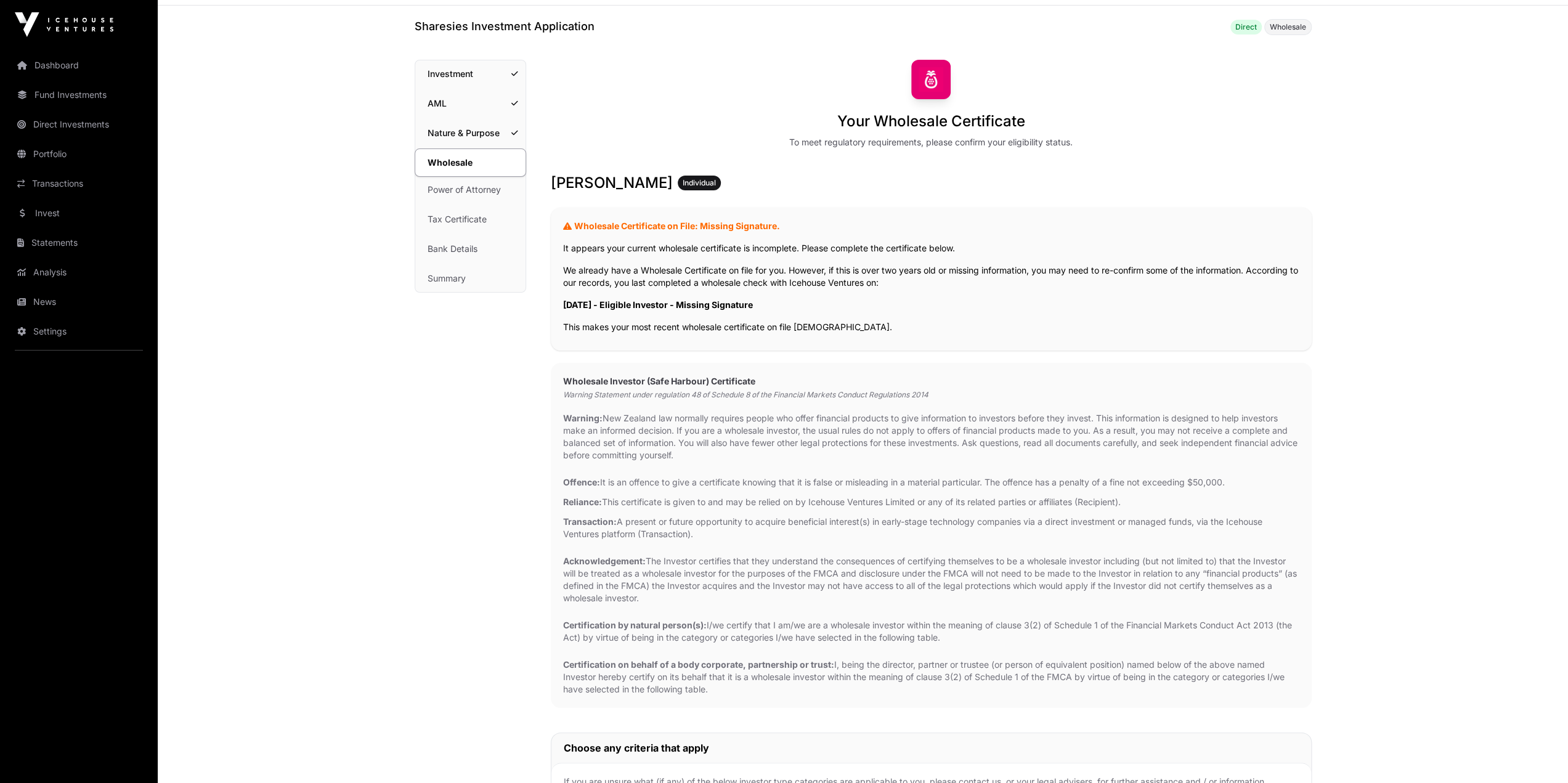
scroll to position [61, 0]
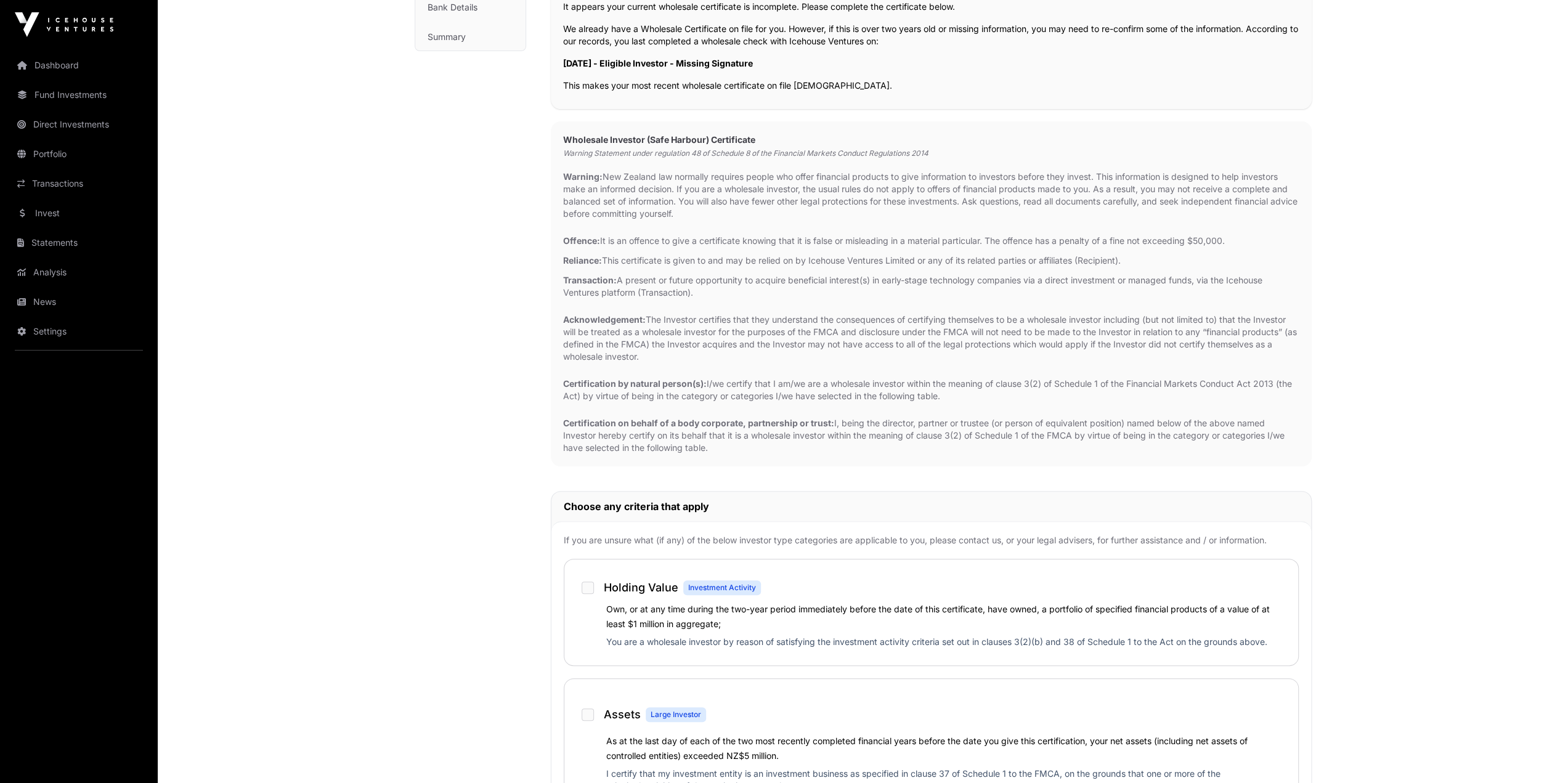
scroll to position [308, 0]
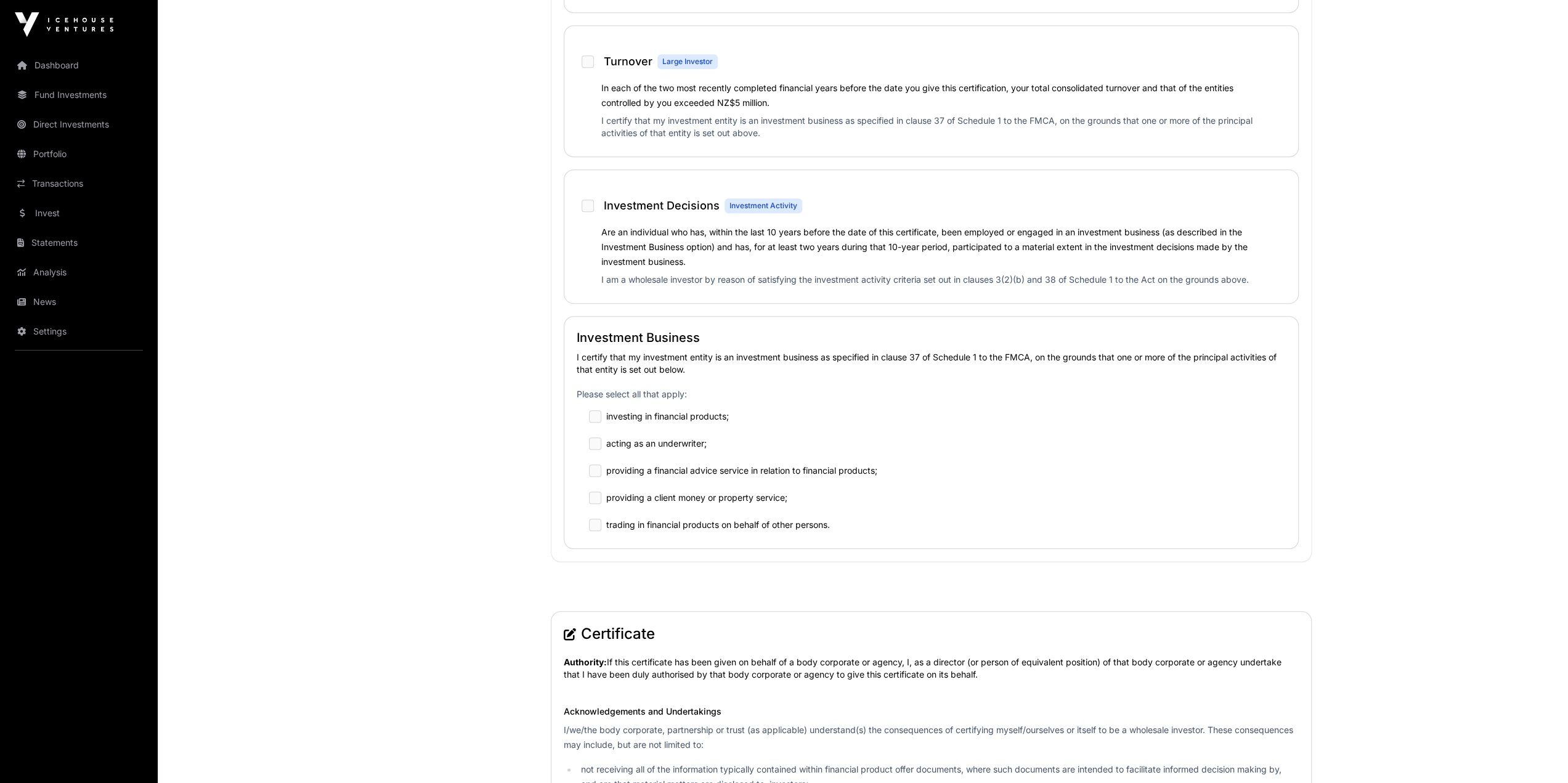
scroll to position [1109, 0]
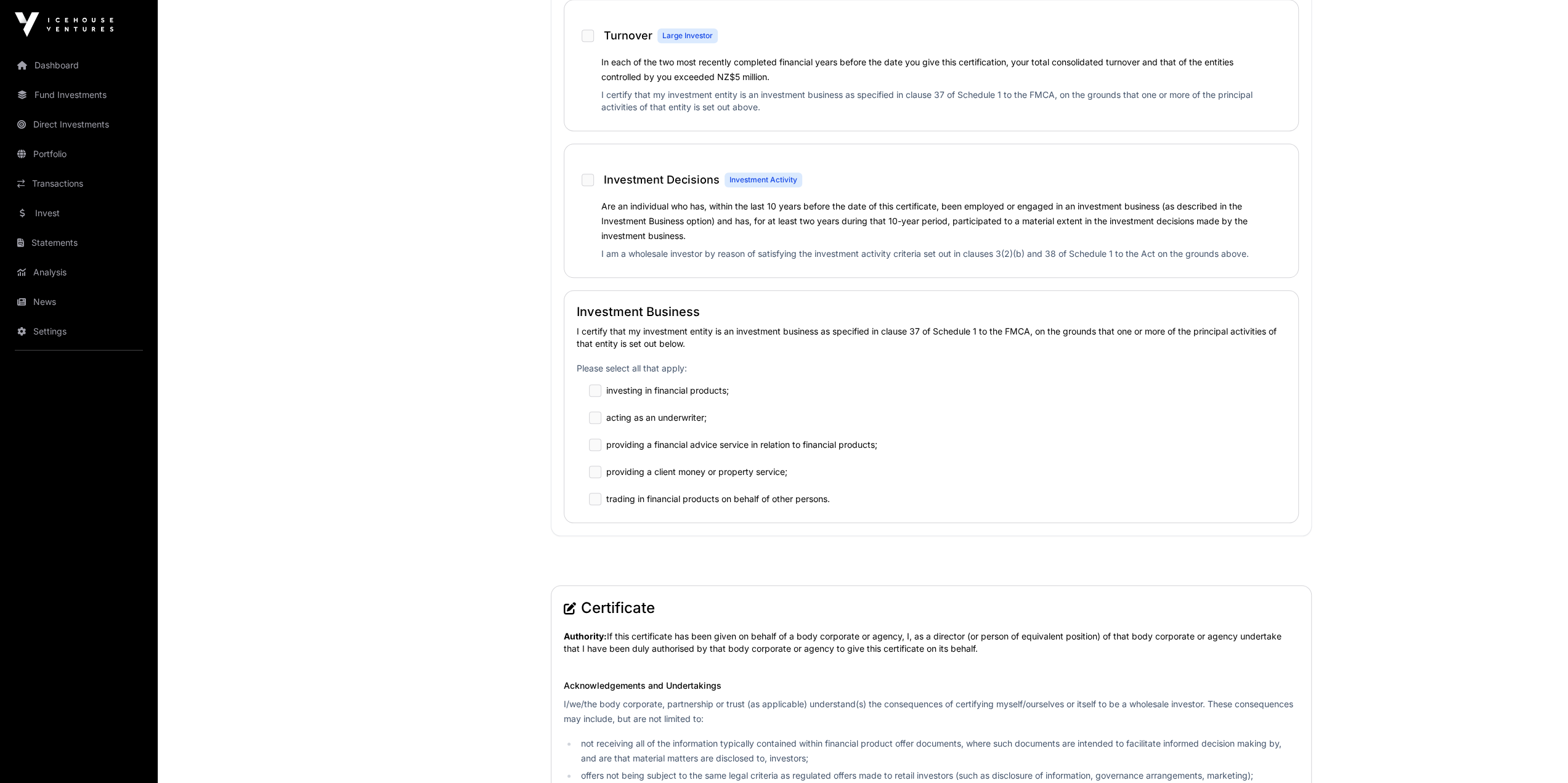
click at [479, 324] on div "Wholesale Investment AML Nature & Purpose Wholesale Power of Attorney Tax Certi…" at bounding box center [470, 315] width 111 height 2639
click at [935, 245] on main "Sharesies Investment Application Direct Wholesale Wholesale Investment AML Natu…" at bounding box center [863, 338] width 1410 height 2797
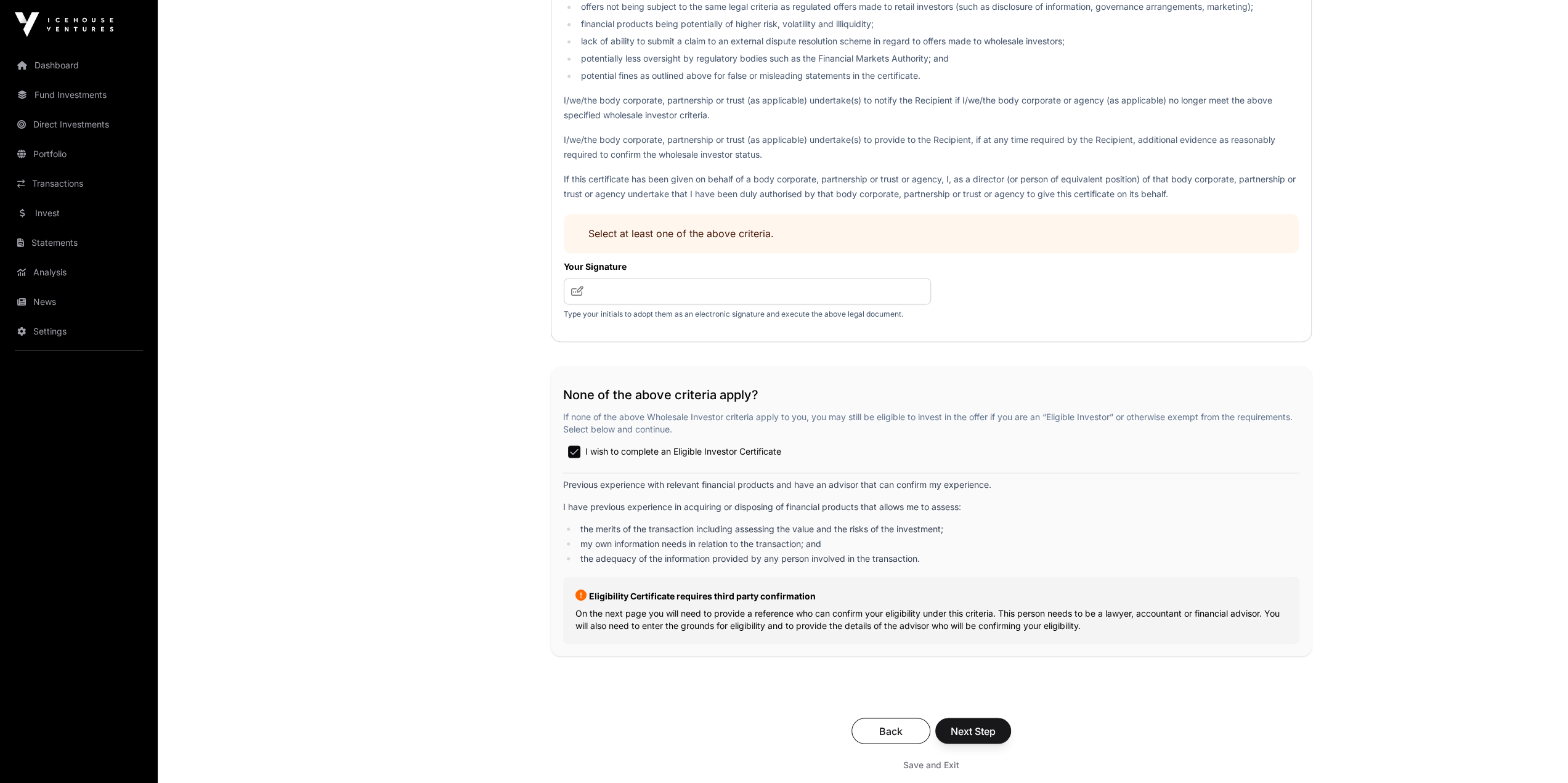
scroll to position [2060, 0]
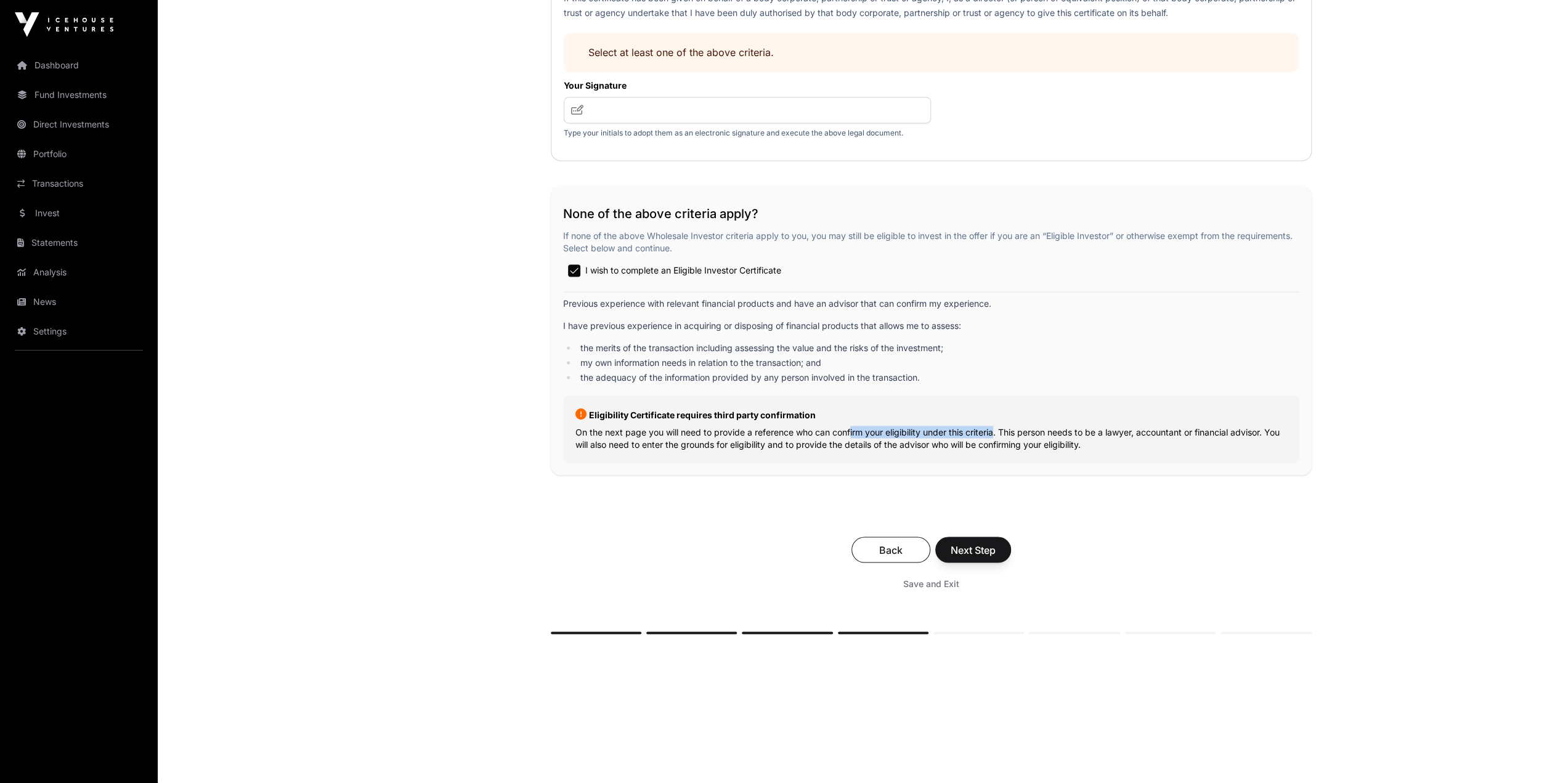
drag, startPoint x: 845, startPoint y: 432, endPoint x: 992, endPoint y: 423, distance: 147.3
click at [935, 426] on p "On the next page you will need to provide a reference who can confirm your elig…" at bounding box center [931, 438] width 712 height 25
drag, startPoint x: 576, startPoint y: 441, endPoint x: 784, endPoint y: 437, distance: 208.0
click at [784, 437] on p "On the next page you will need to provide a reference who can confirm your elig…" at bounding box center [931, 438] width 712 height 25
click at [790, 441] on div "Eligibility Certificate requires third party confirmation On the next page you …" at bounding box center [931, 429] width 736 height 67
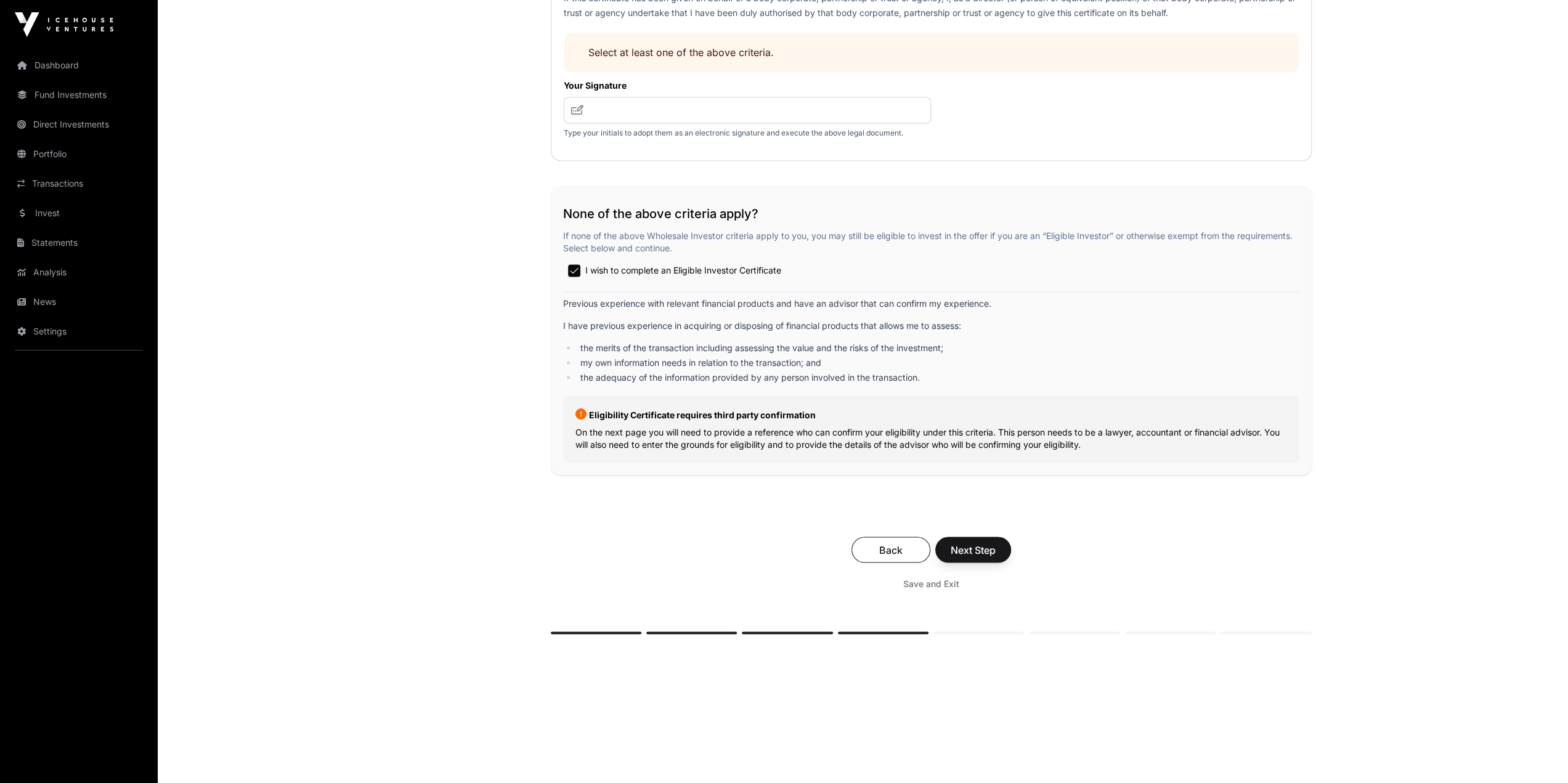
click at [830, 441] on p "On the next page you will need to provide a reference who can confirm your elig…" at bounding box center [931, 438] width 712 height 25
click at [935, 441] on div "Eligibility Certificate requires third party confirmation On the next page you …" at bounding box center [931, 429] width 736 height 67
click at [935, 441] on p "On the next page you will need to provide a reference who can confirm your elig…" at bounding box center [931, 438] width 712 height 25
click at [935, 441] on button "Next Step" at bounding box center [973, 550] width 76 height 26
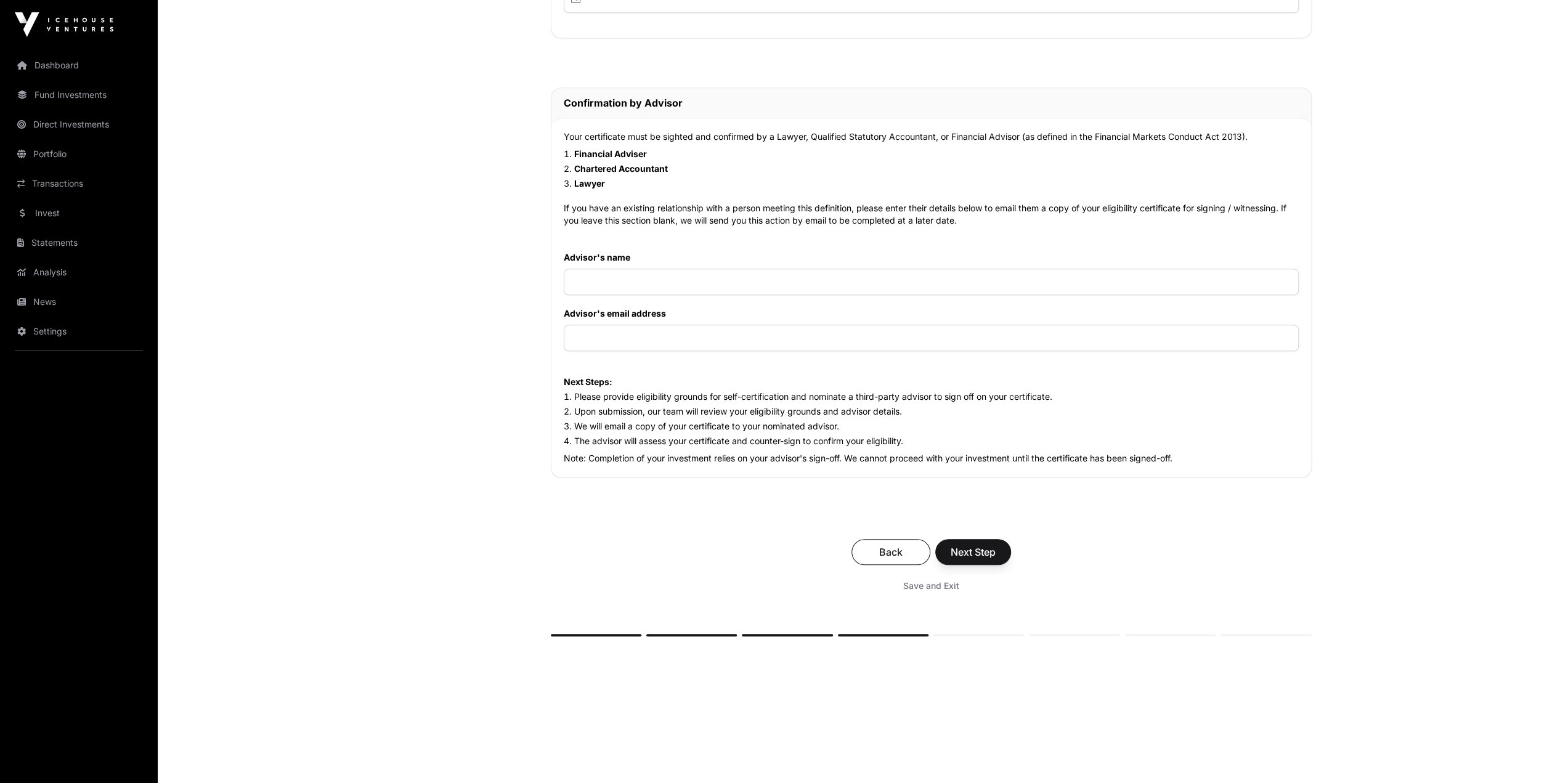
scroll to position [1077, 0]
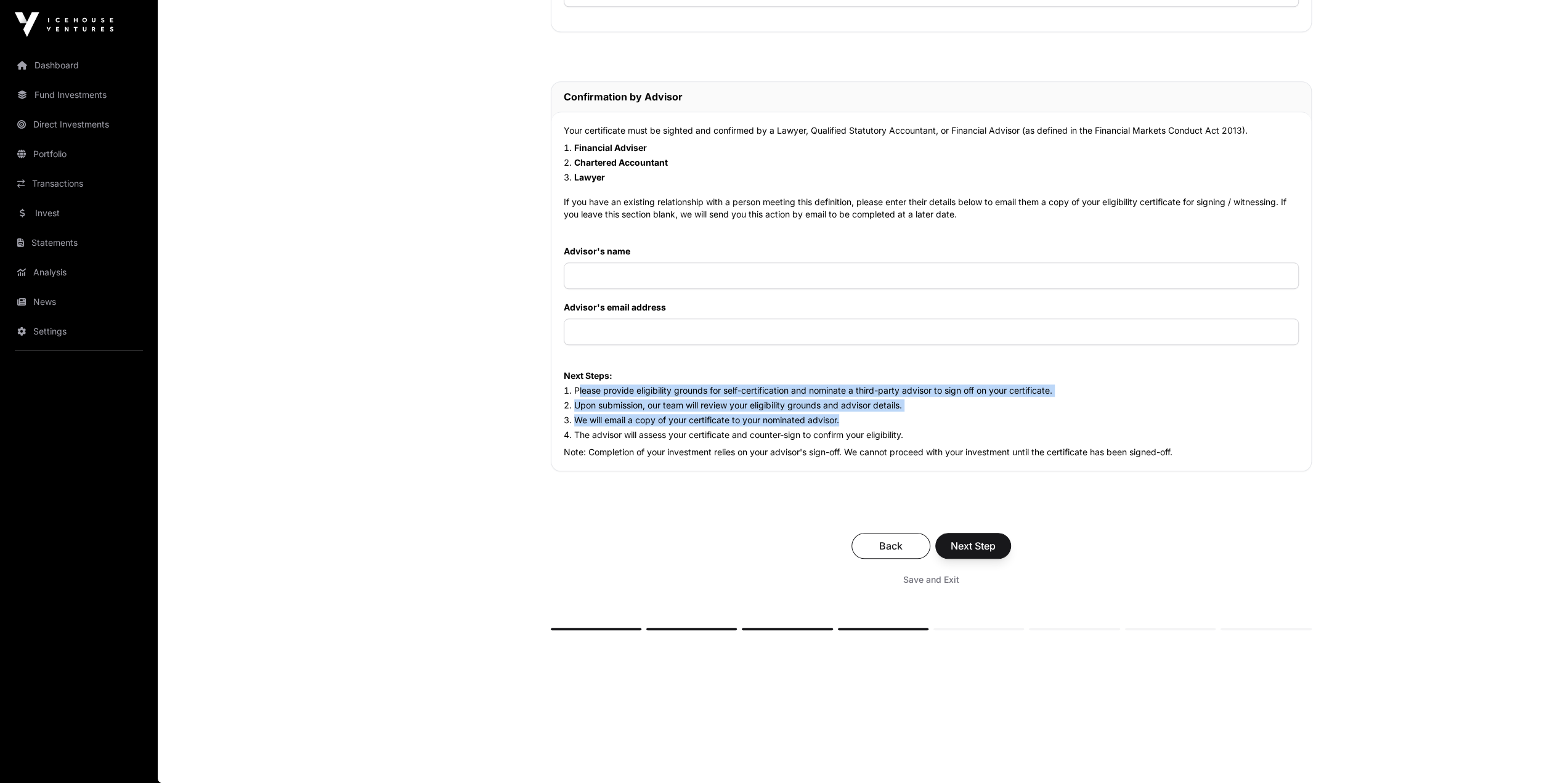
drag, startPoint x: 576, startPoint y: 395, endPoint x: 941, endPoint y: 419, distance: 365.8
click at [935, 419] on ol "Please provide eligibility grounds for self-certification and nominate a third-…" at bounding box center [932, 413] width 735 height 57
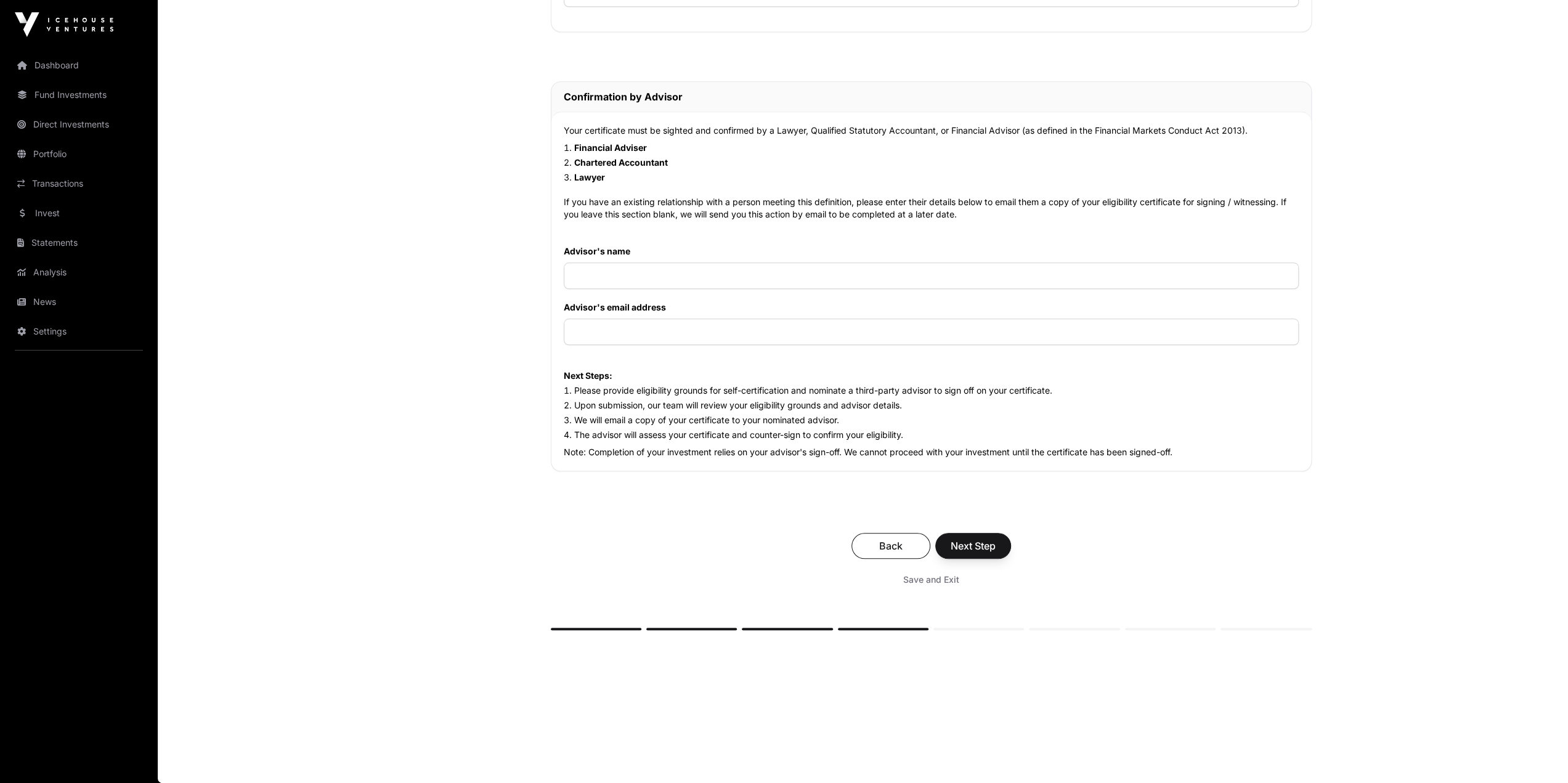
click at [935, 441] on span "Save and Exit" at bounding box center [931, 580] width 56 height 12
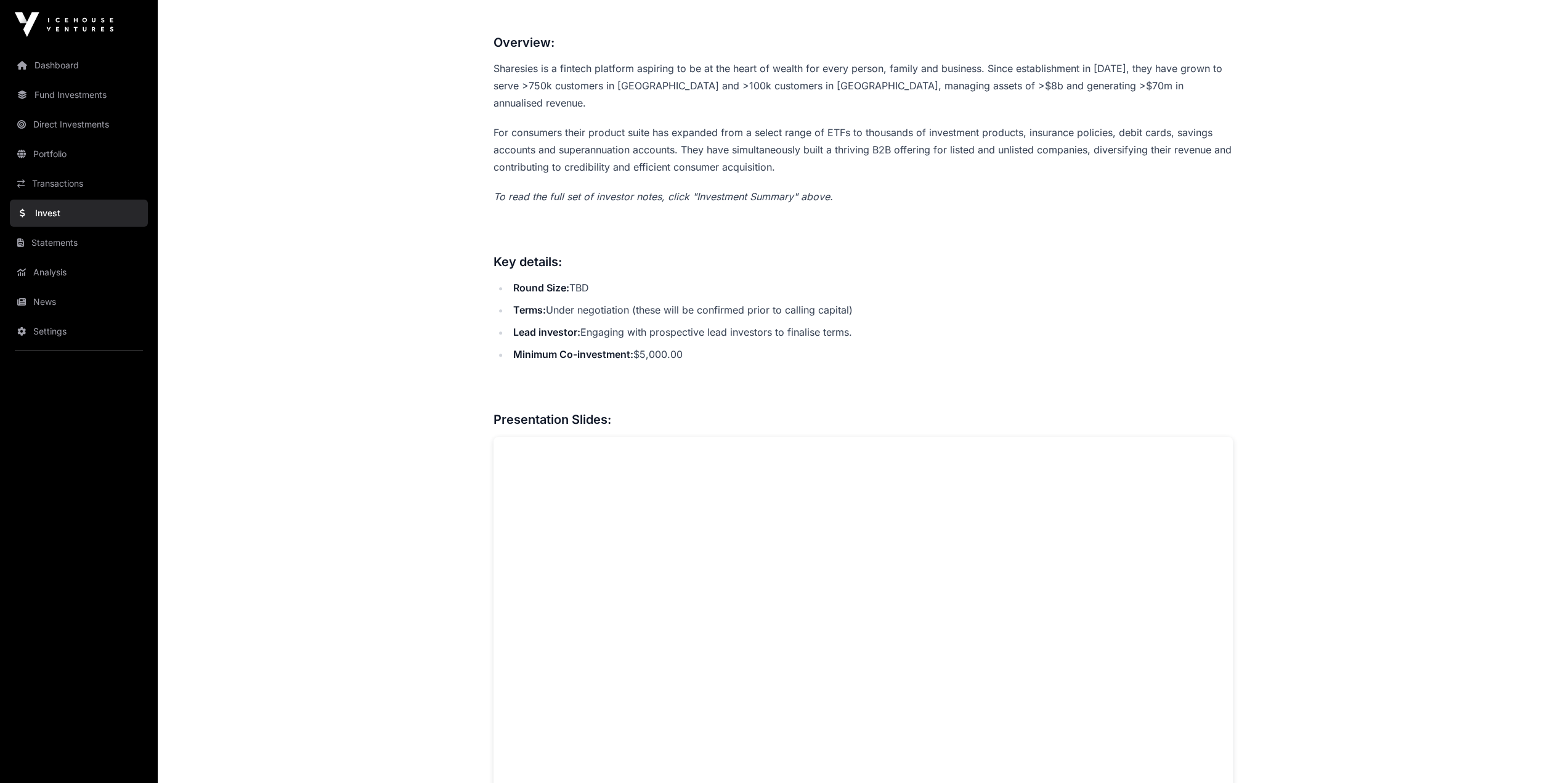
scroll to position [678, 0]
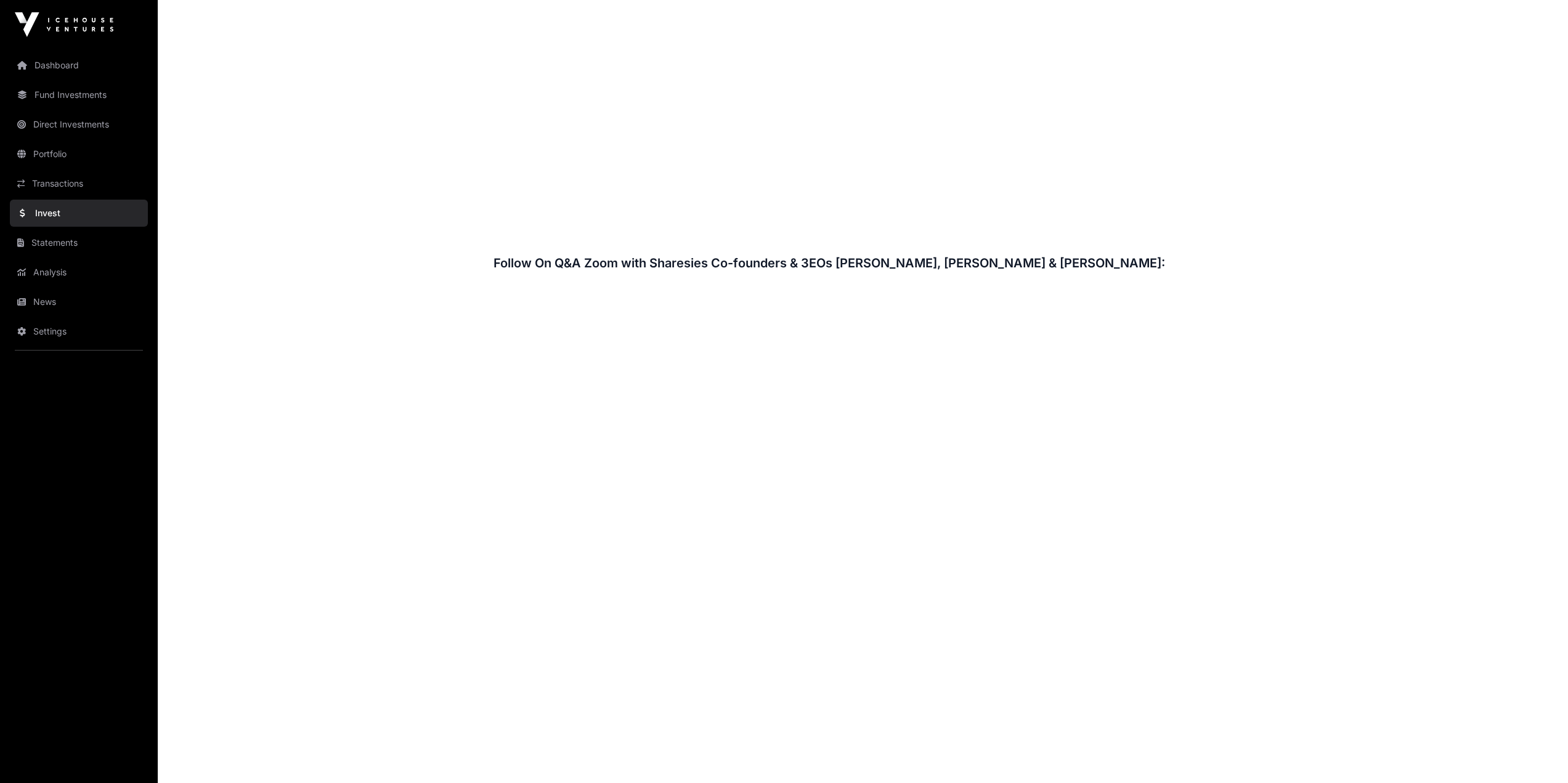
scroll to position [1787, 0]
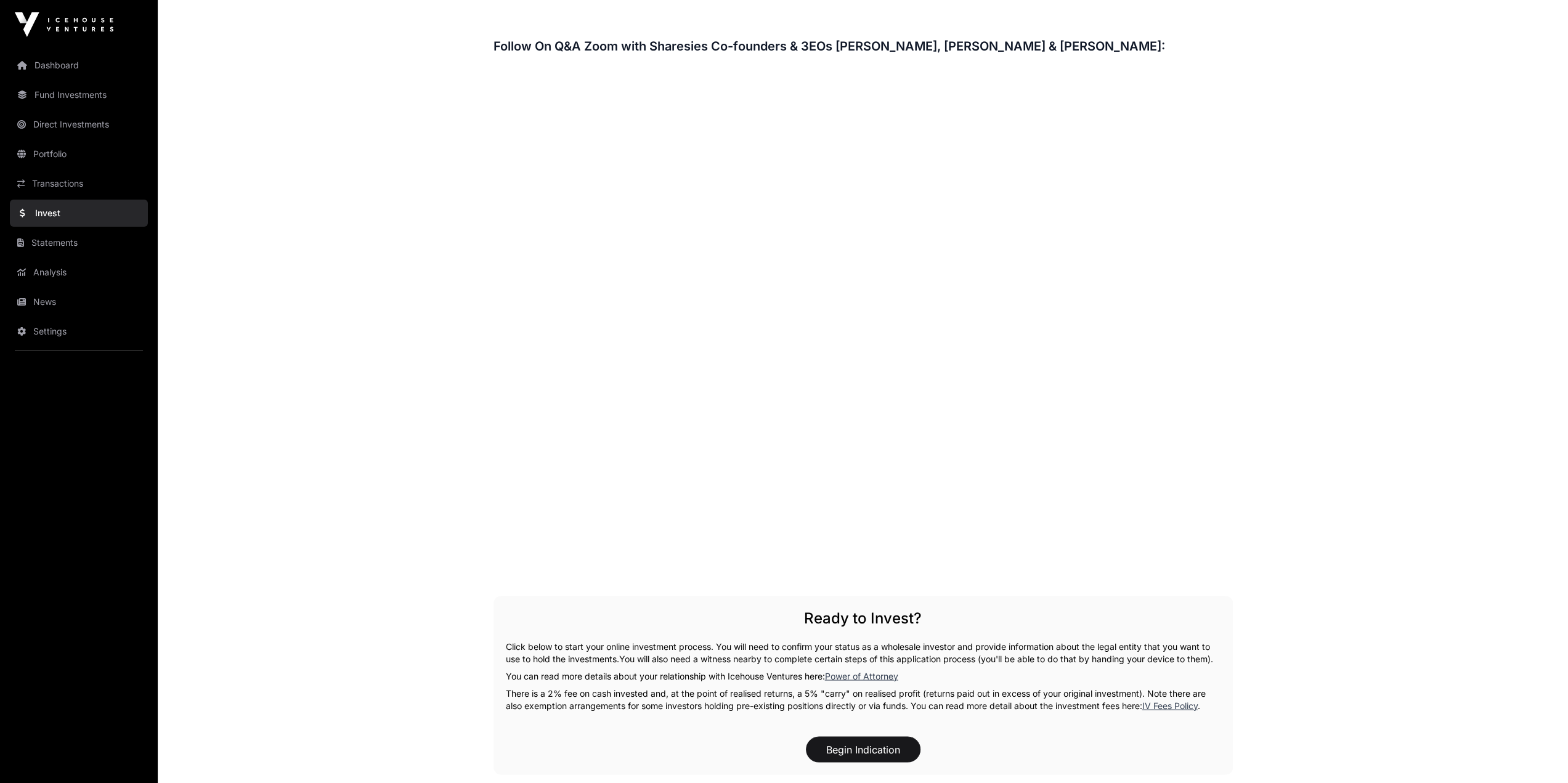
scroll to position [1972, 0]
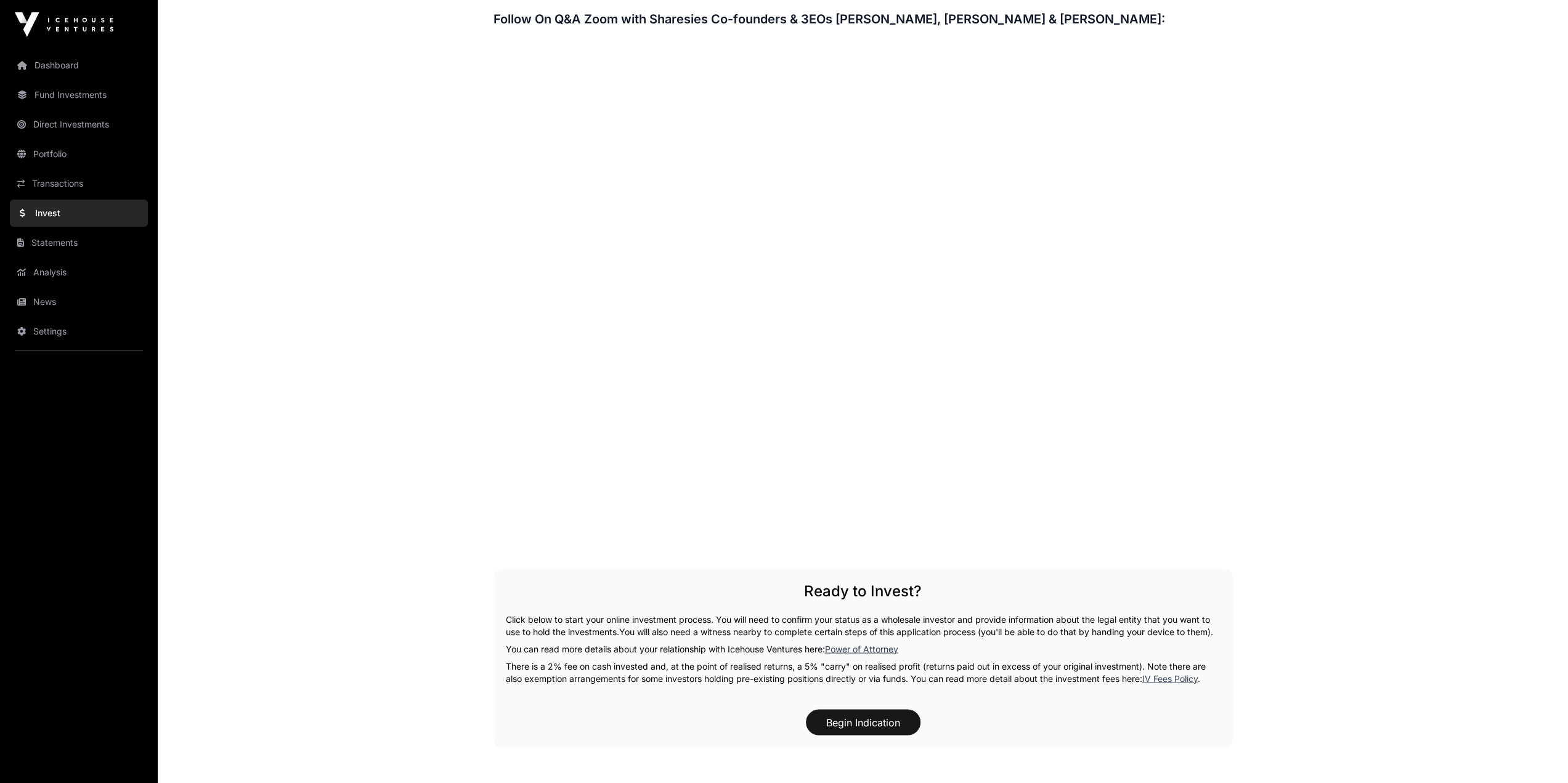
click at [62, 215] on link "Invest" at bounding box center [79, 213] width 138 height 27
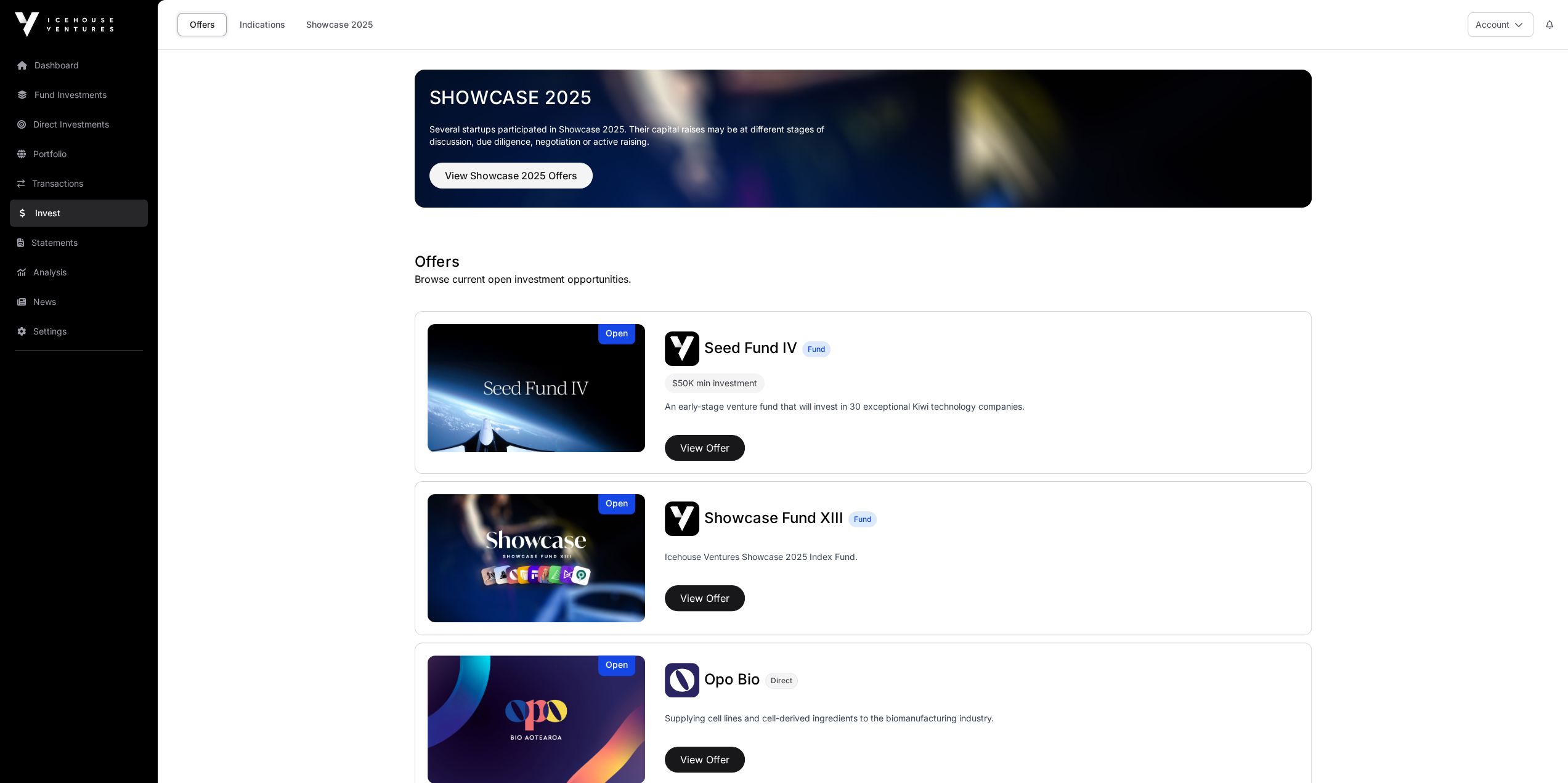
click at [255, 28] on link "Indications" at bounding box center [262, 25] width 61 height 24
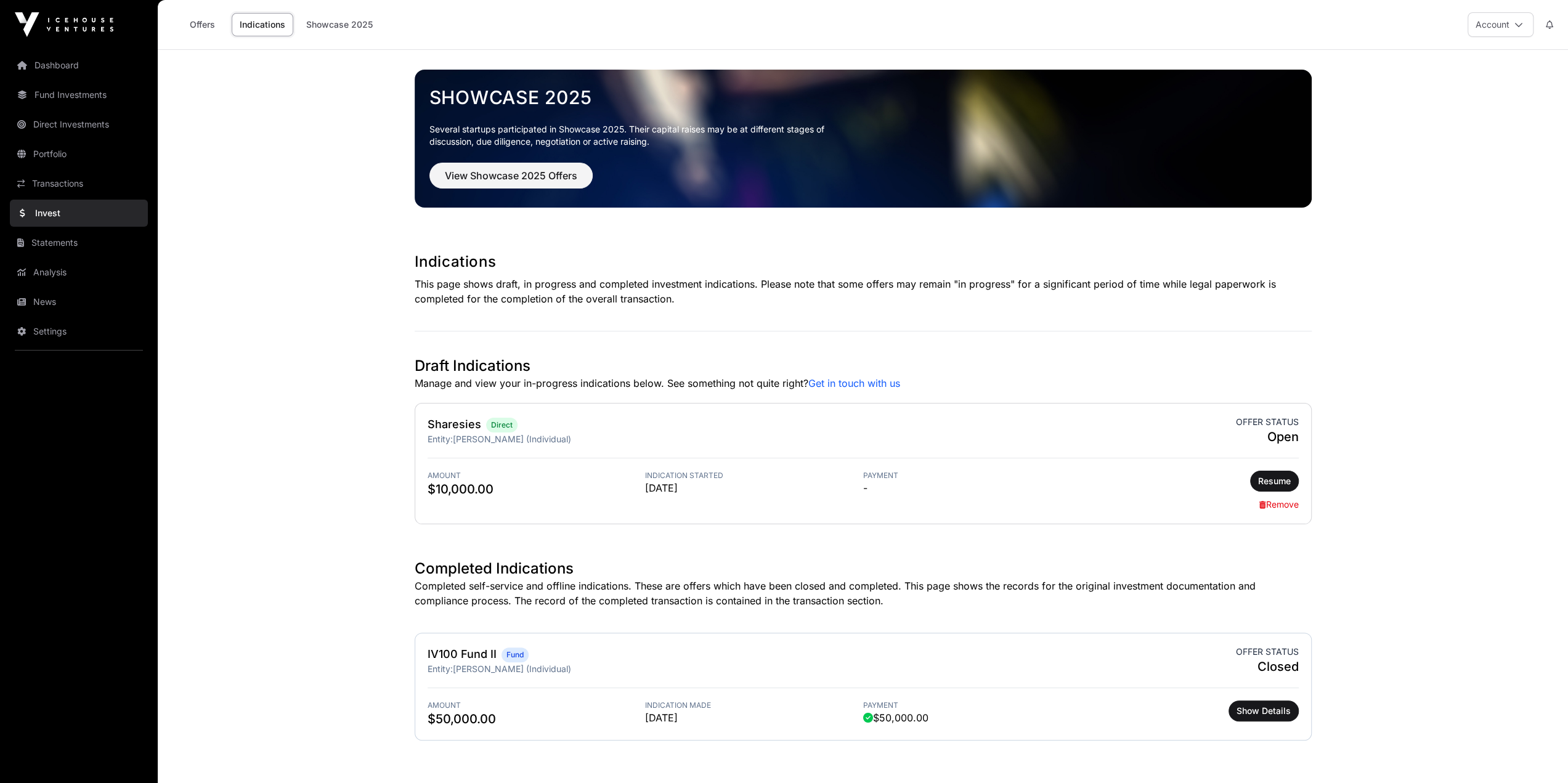
click at [363, 22] on link "Showcase 2025" at bounding box center [339, 25] width 83 height 24
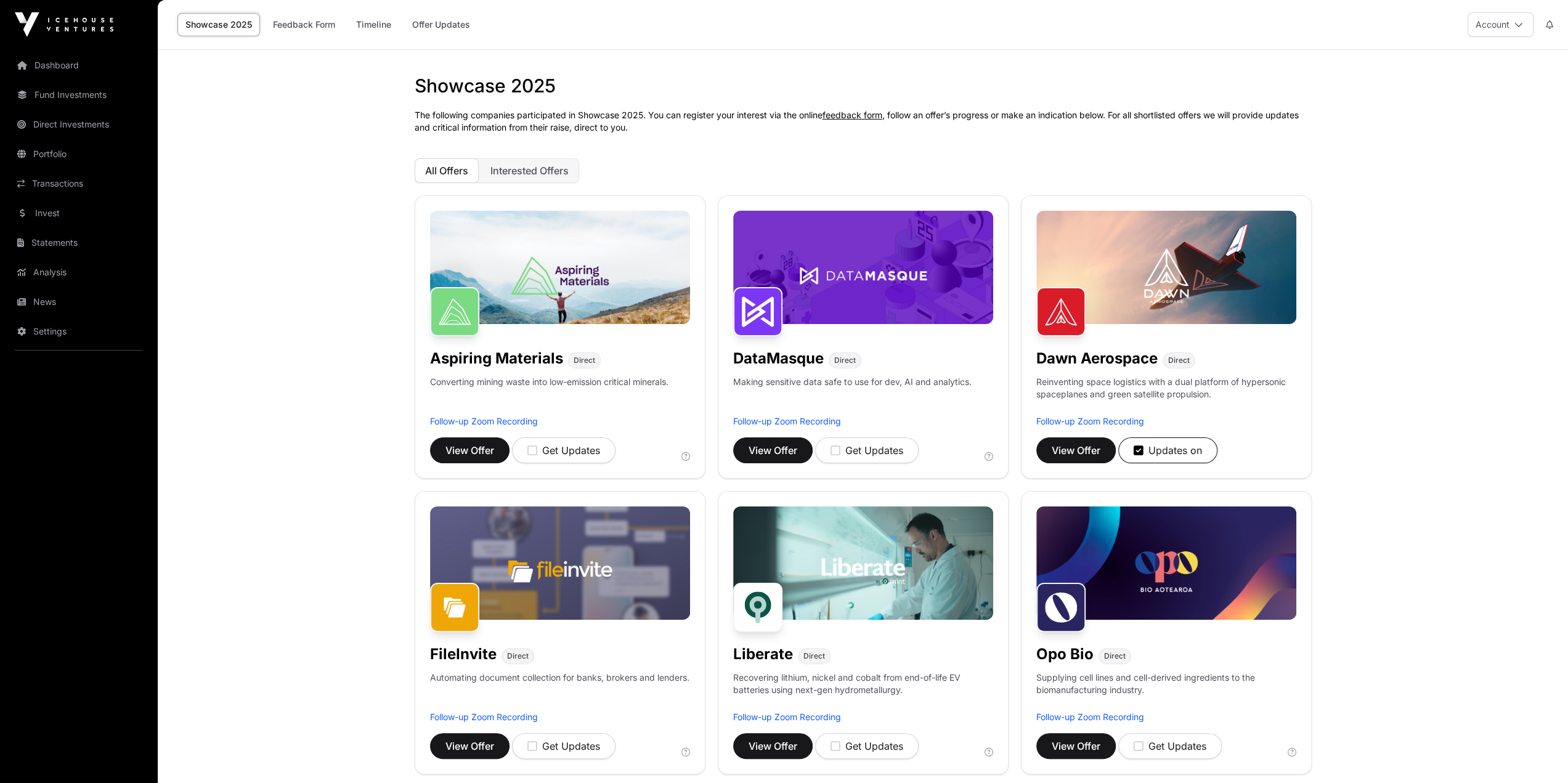
click at [539, 167] on span "Interested Offers" at bounding box center [530, 170] width 79 height 12
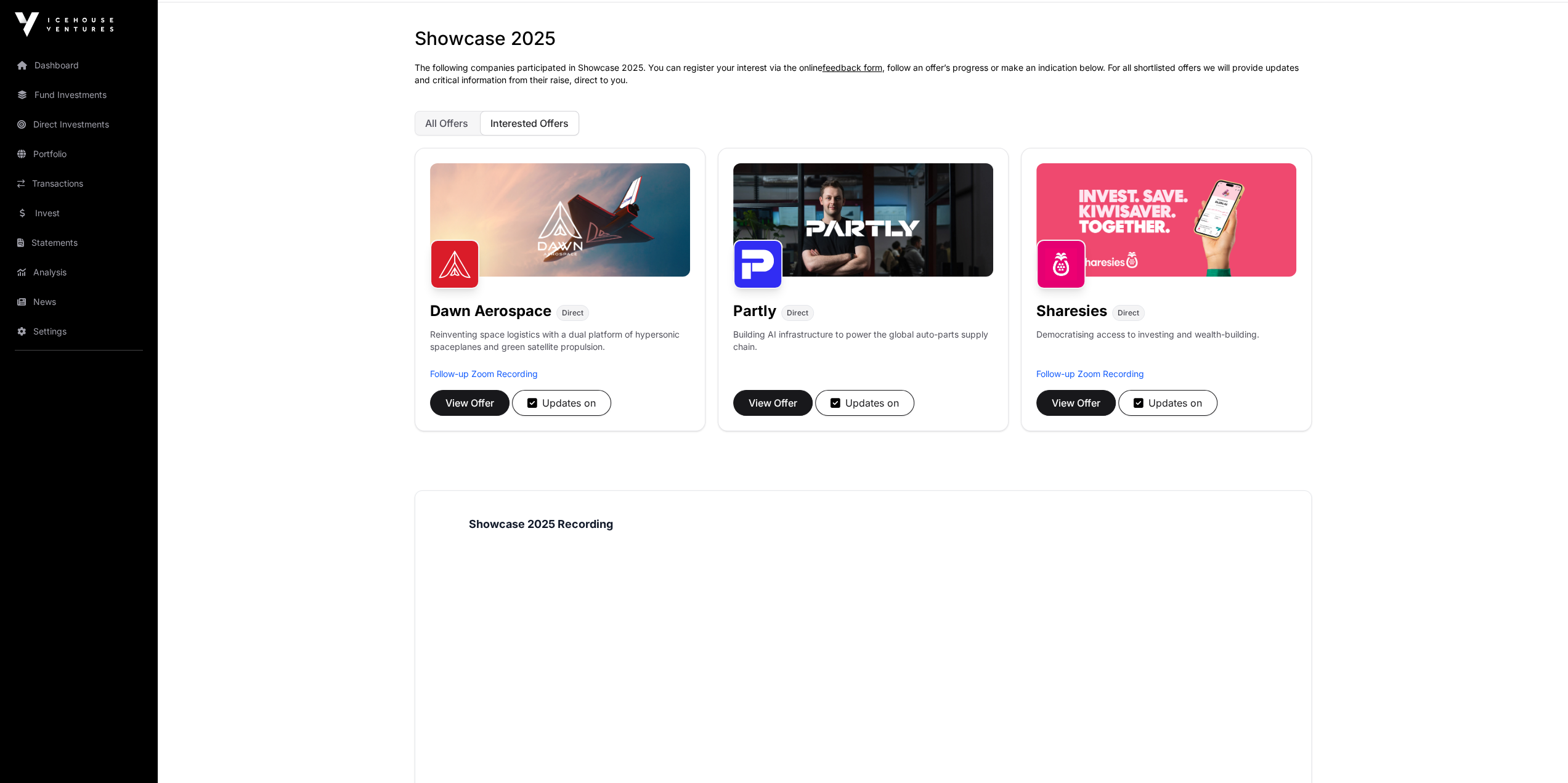
scroll to position [45, 0]
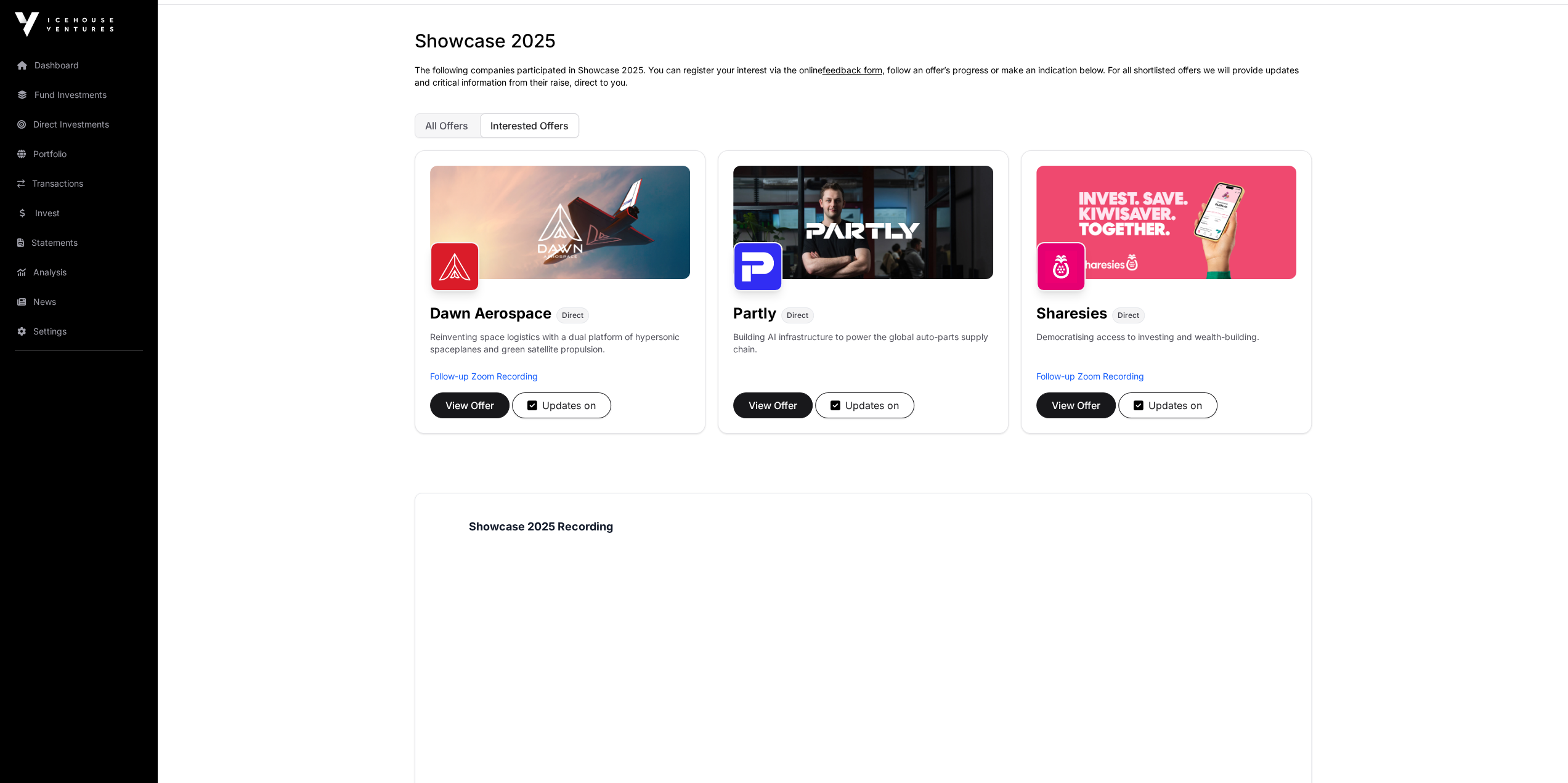
click at [447, 127] on span "All Offers" at bounding box center [446, 125] width 43 height 12
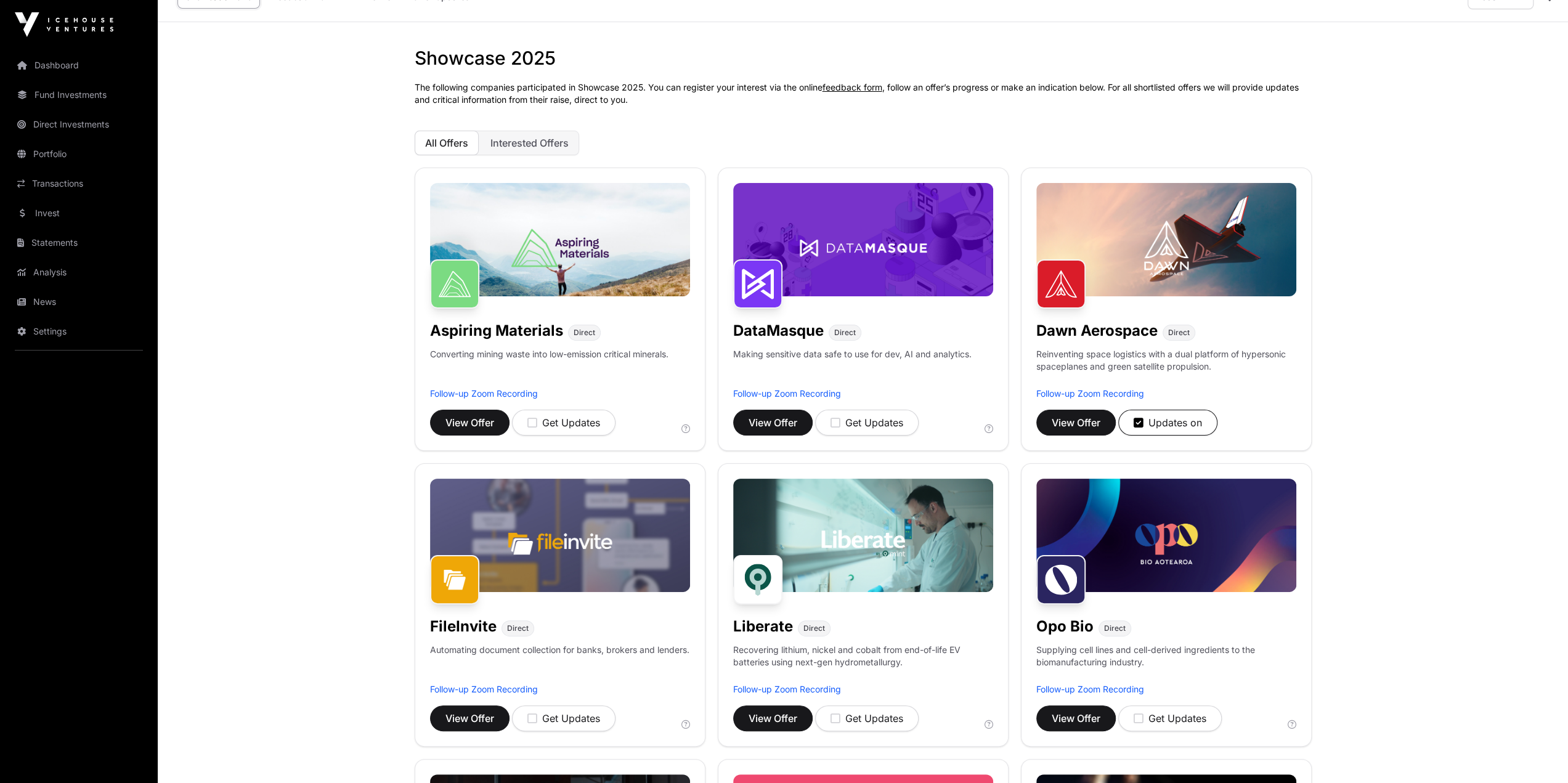
scroll to position [0, 0]
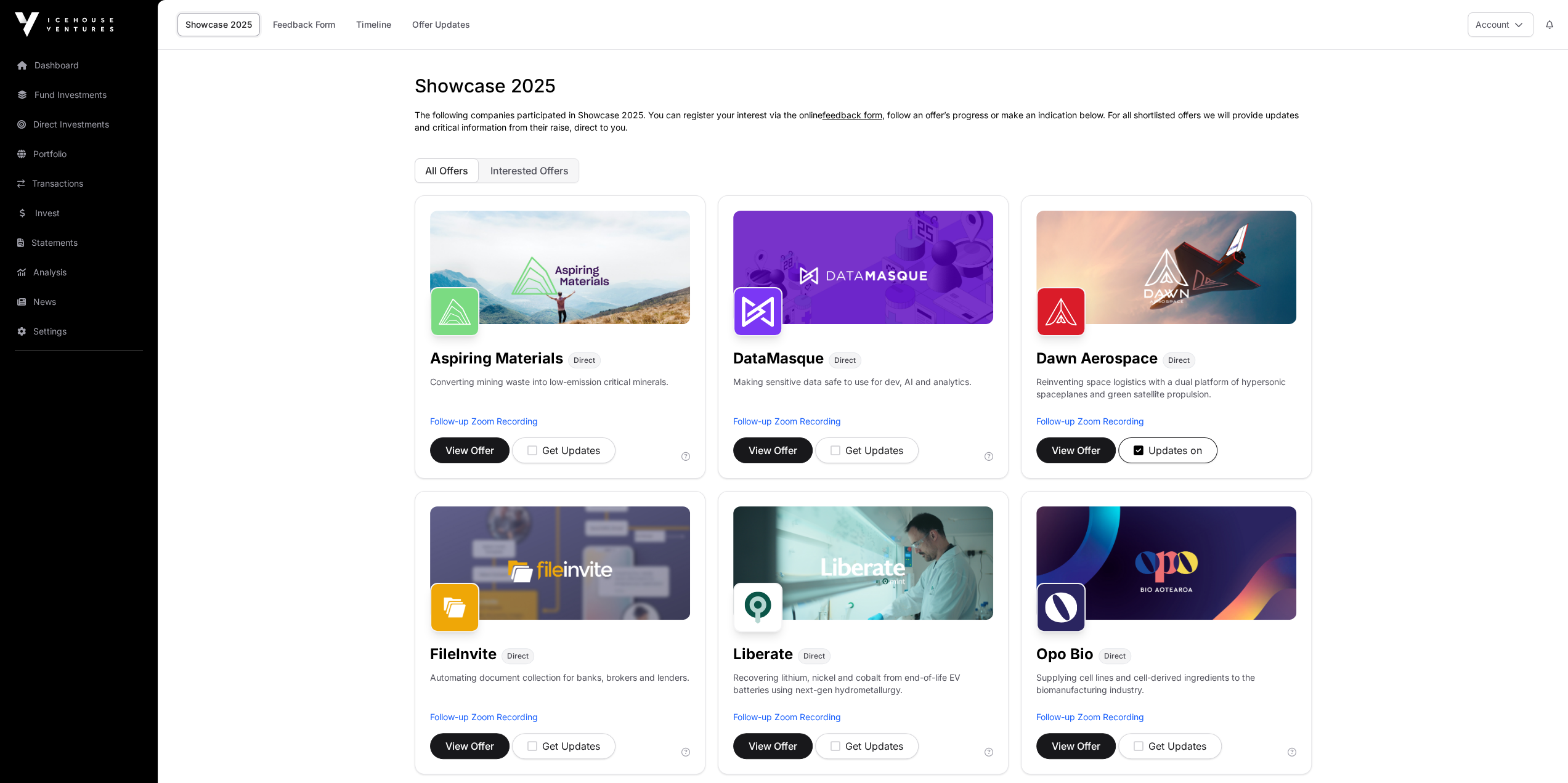
click at [427, 25] on link "Offer Updates" at bounding box center [441, 25] width 74 height 24
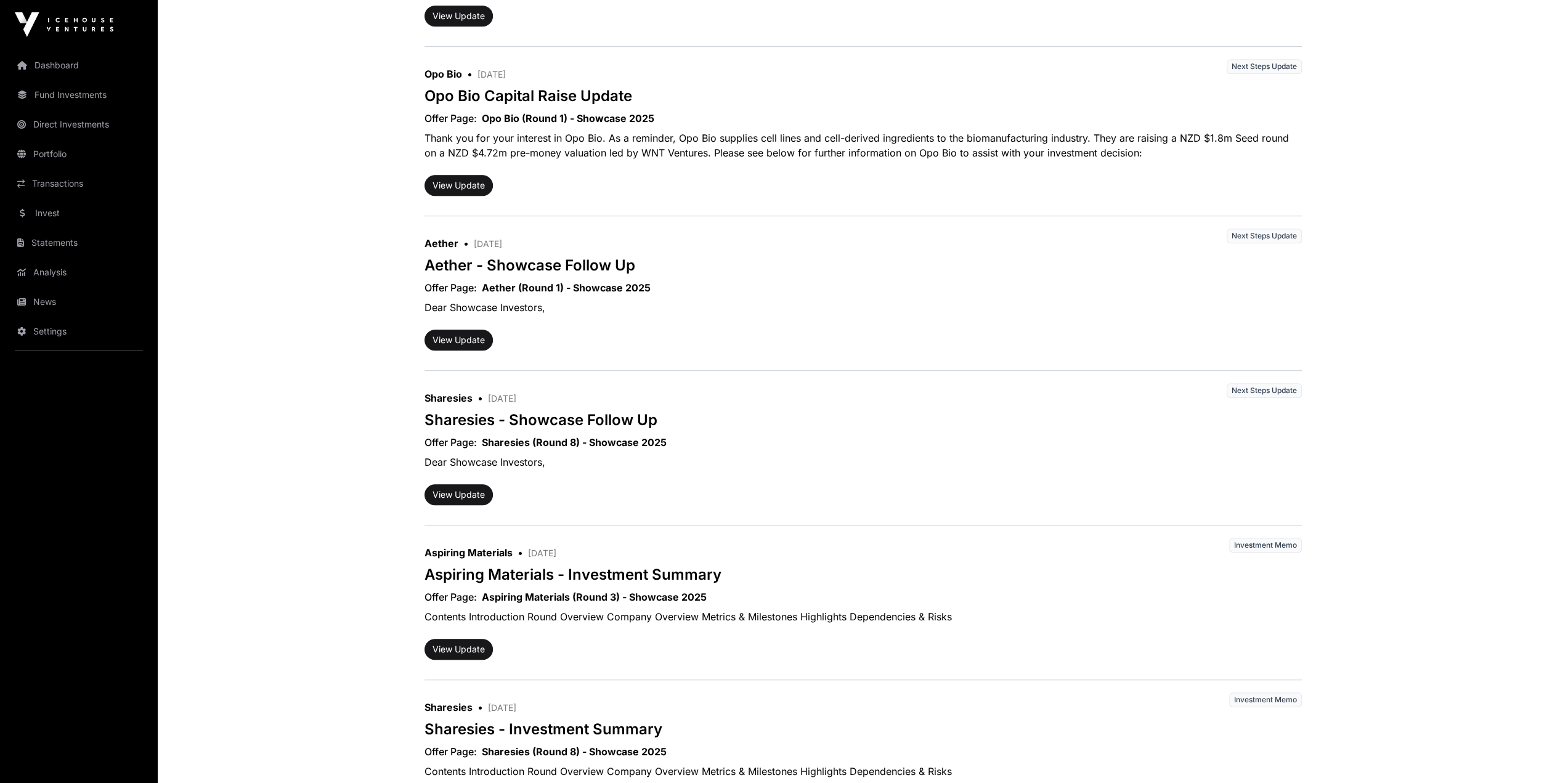
scroll to position [616, 0]
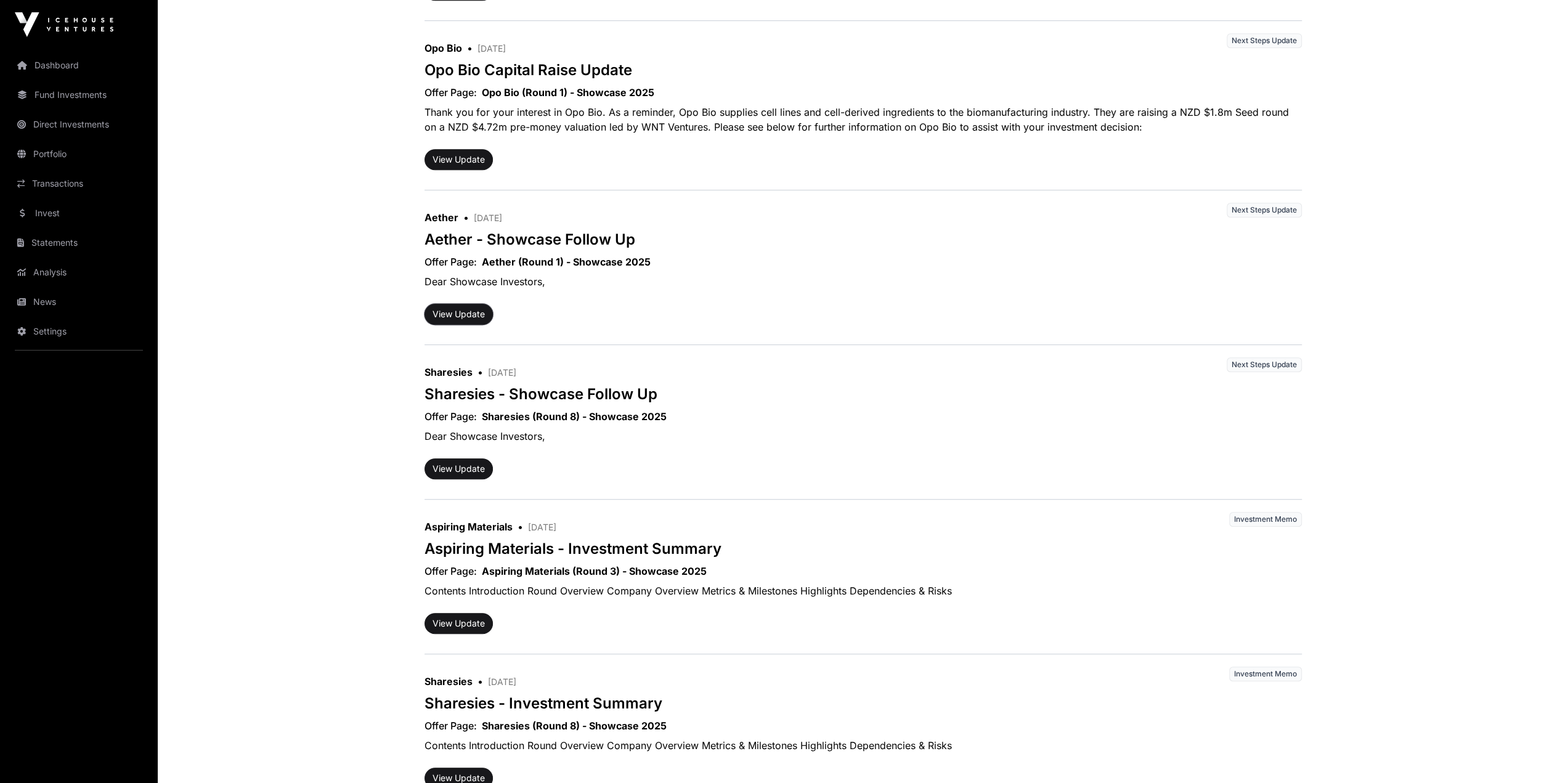
click at [453, 313] on button "View Update" at bounding box center [459, 315] width 69 height 21
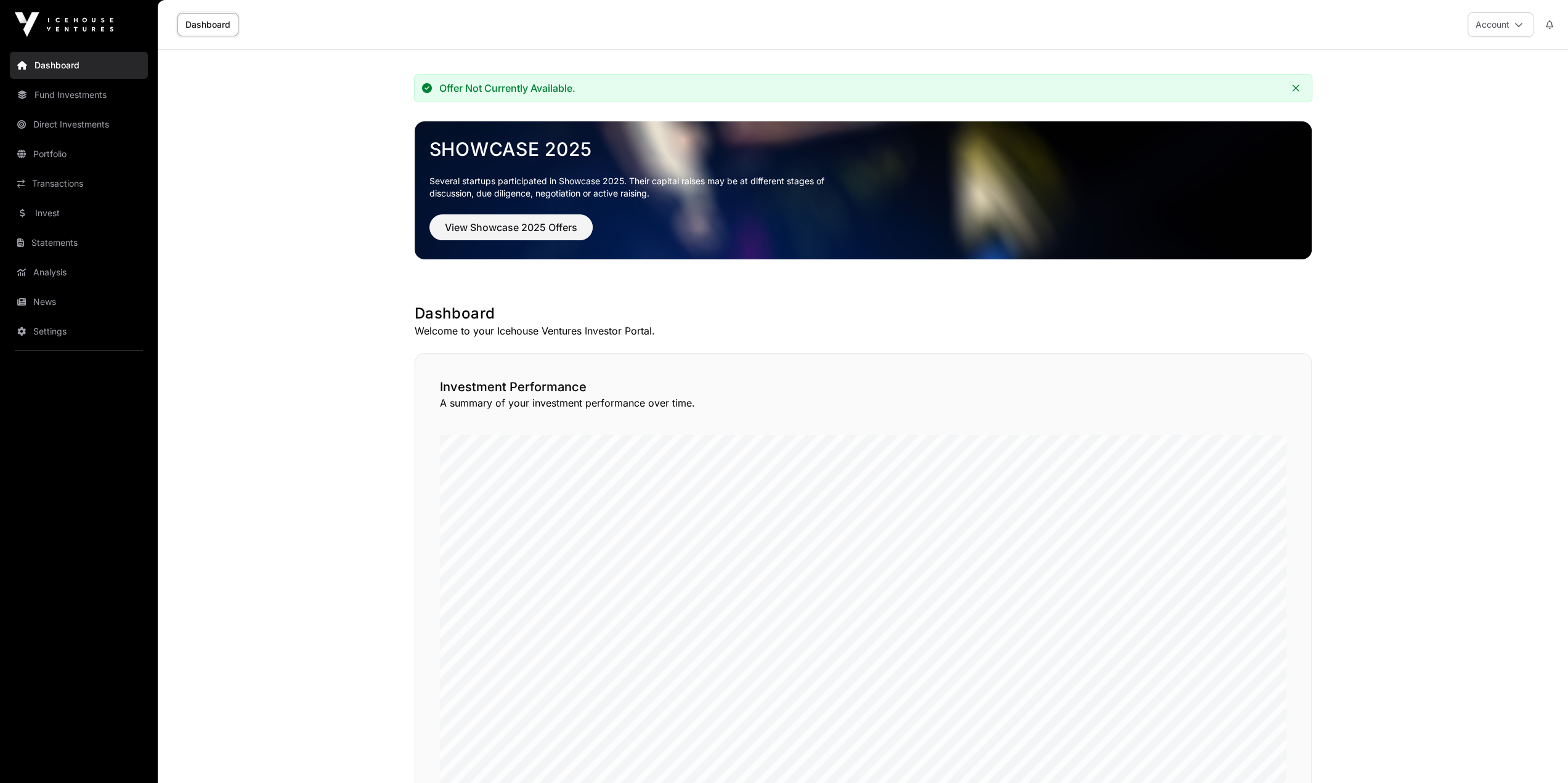
click at [223, 25] on link "Dashboard" at bounding box center [208, 25] width 61 height 24
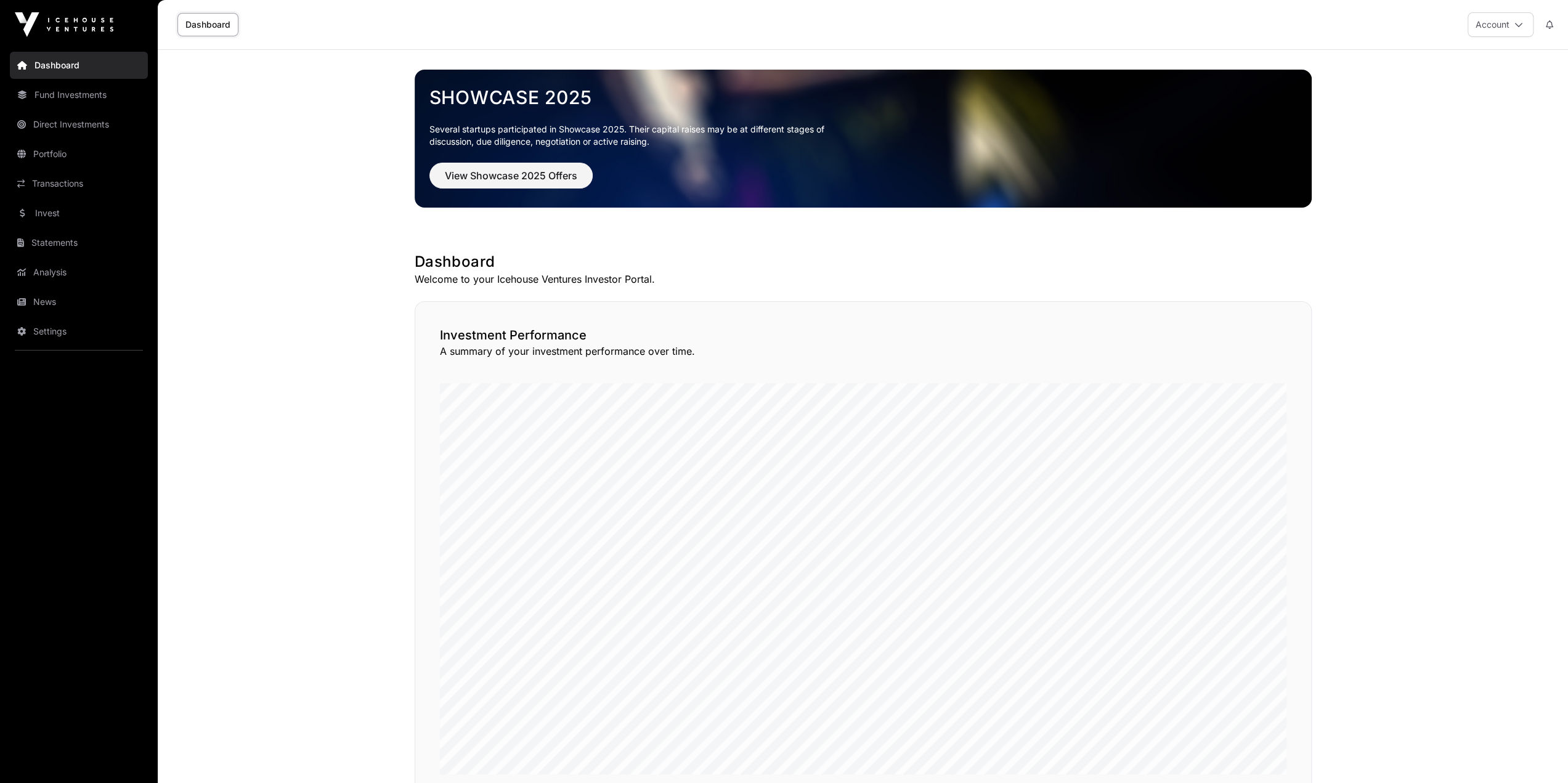
click at [55, 214] on link "Invest" at bounding box center [79, 213] width 138 height 27
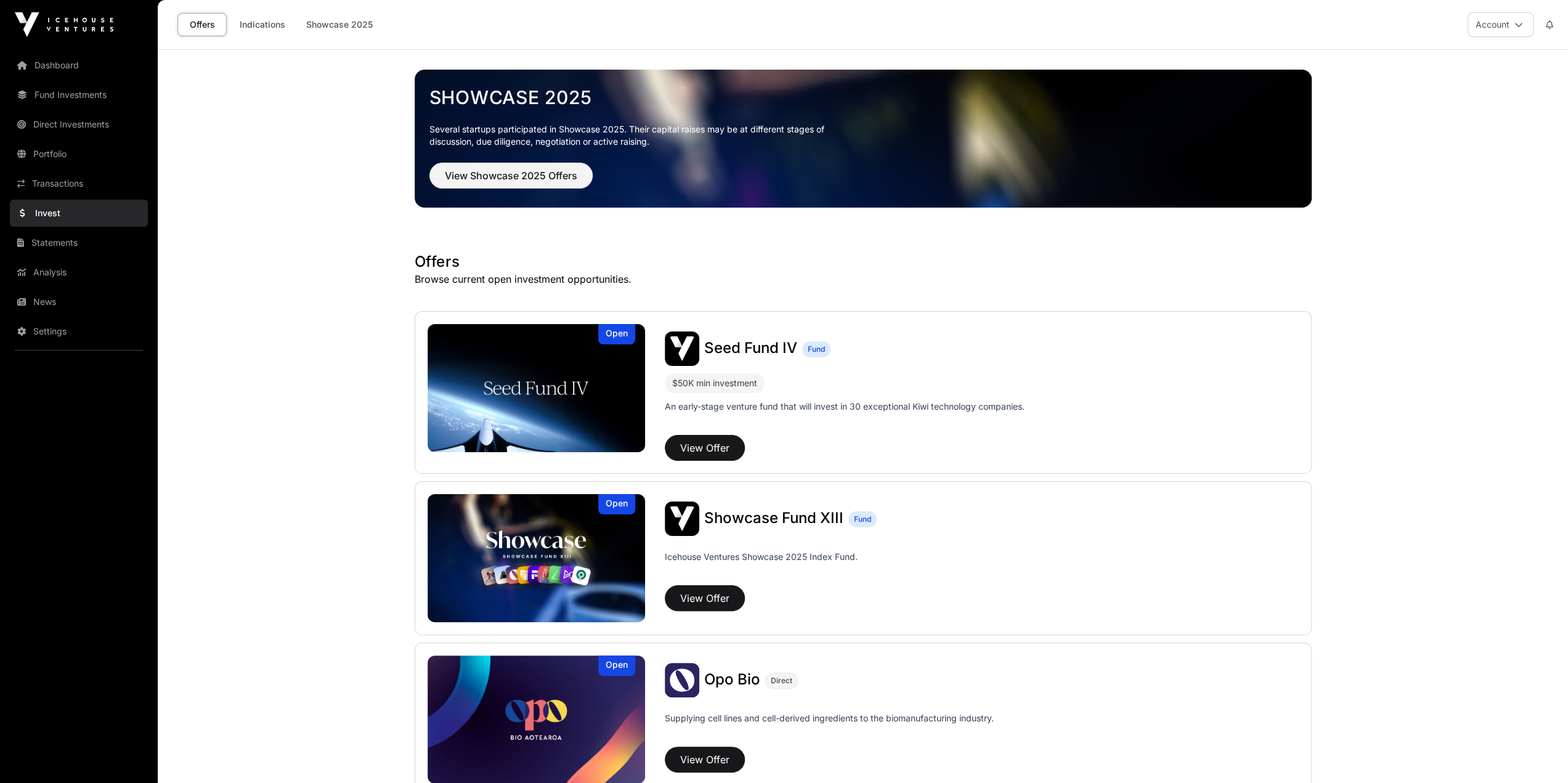
click at [268, 25] on link "Indications" at bounding box center [262, 25] width 61 height 24
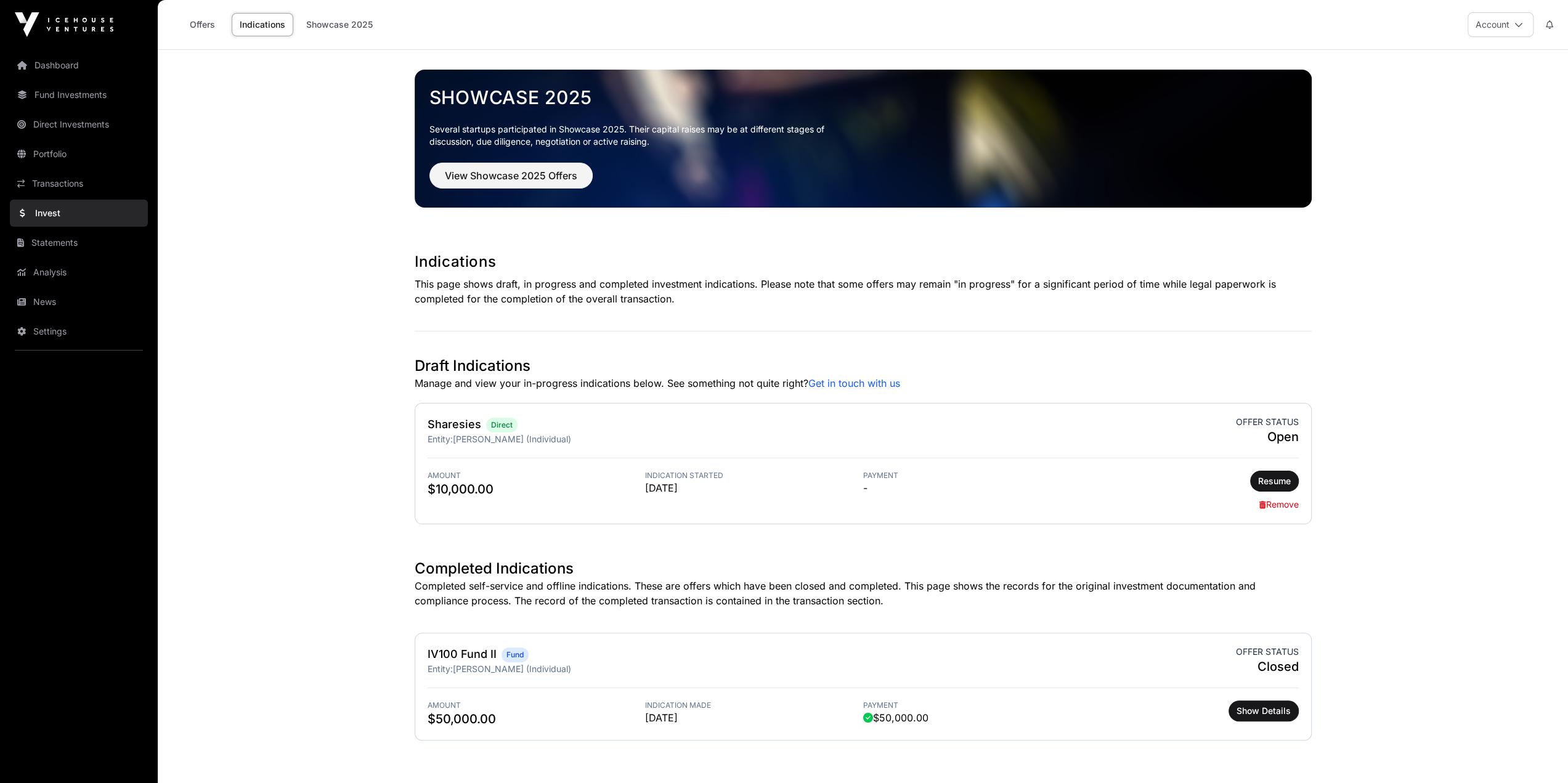
click at [935, 441] on main "Showcase 2025 Several startups participated in Showcase 2025. Their capital rai…" at bounding box center [863, 447] width 1410 height 794
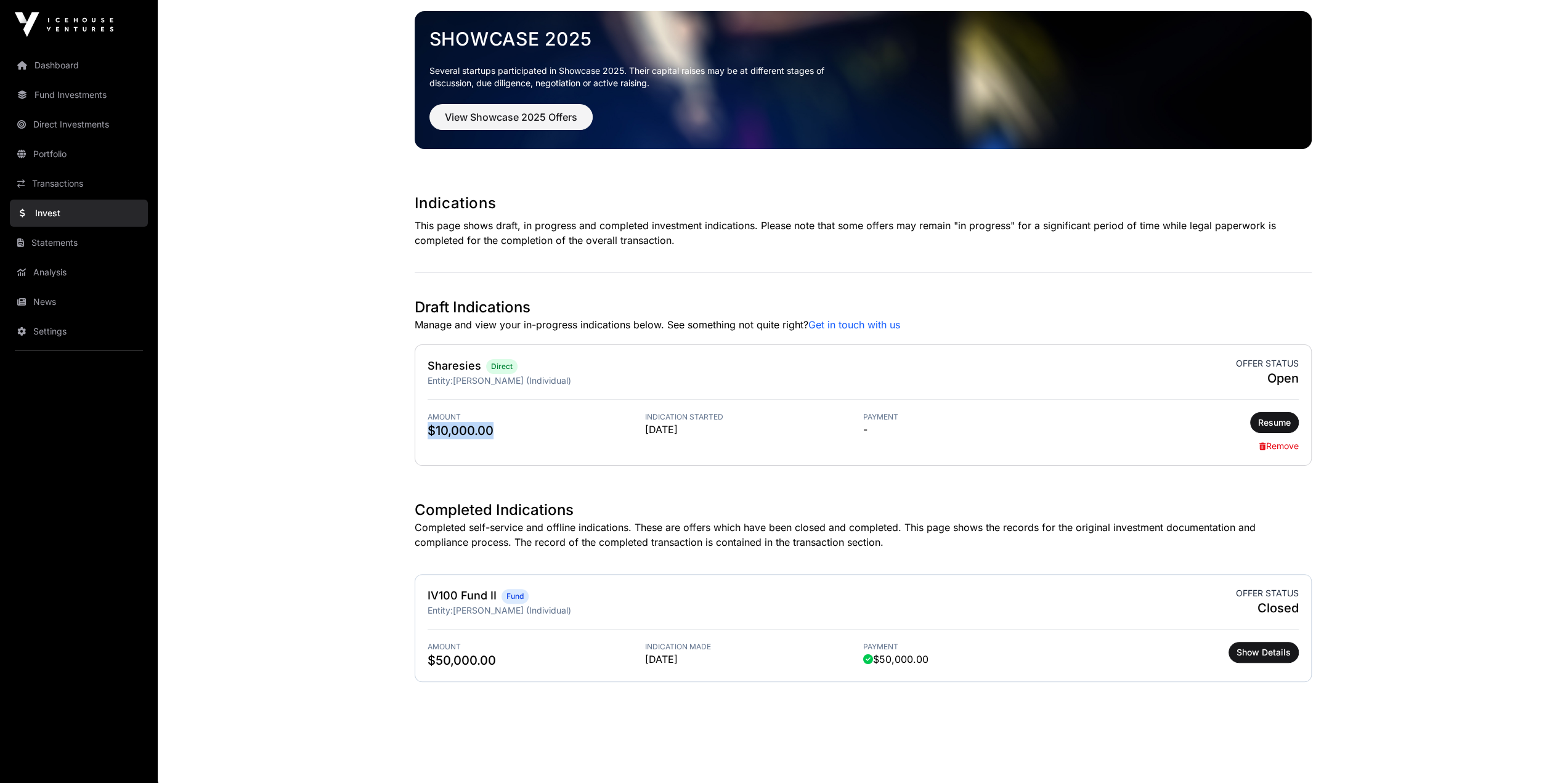
drag, startPoint x: 517, startPoint y: 432, endPoint x: 415, endPoint y: 432, distance: 102.0
click at [415, 432] on div "Sharesies Direct Entity: [PERSON_NAME] (Individual) Offer status Open Amount $1…" at bounding box center [863, 405] width 897 height 121
click at [315, 193] on main "Showcase 2025 Several startups participated in Showcase 2025. Their capital rai…" at bounding box center [863, 388] width 1410 height 794
click at [935, 422] on span "Resume" at bounding box center [1275, 423] width 33 height 12
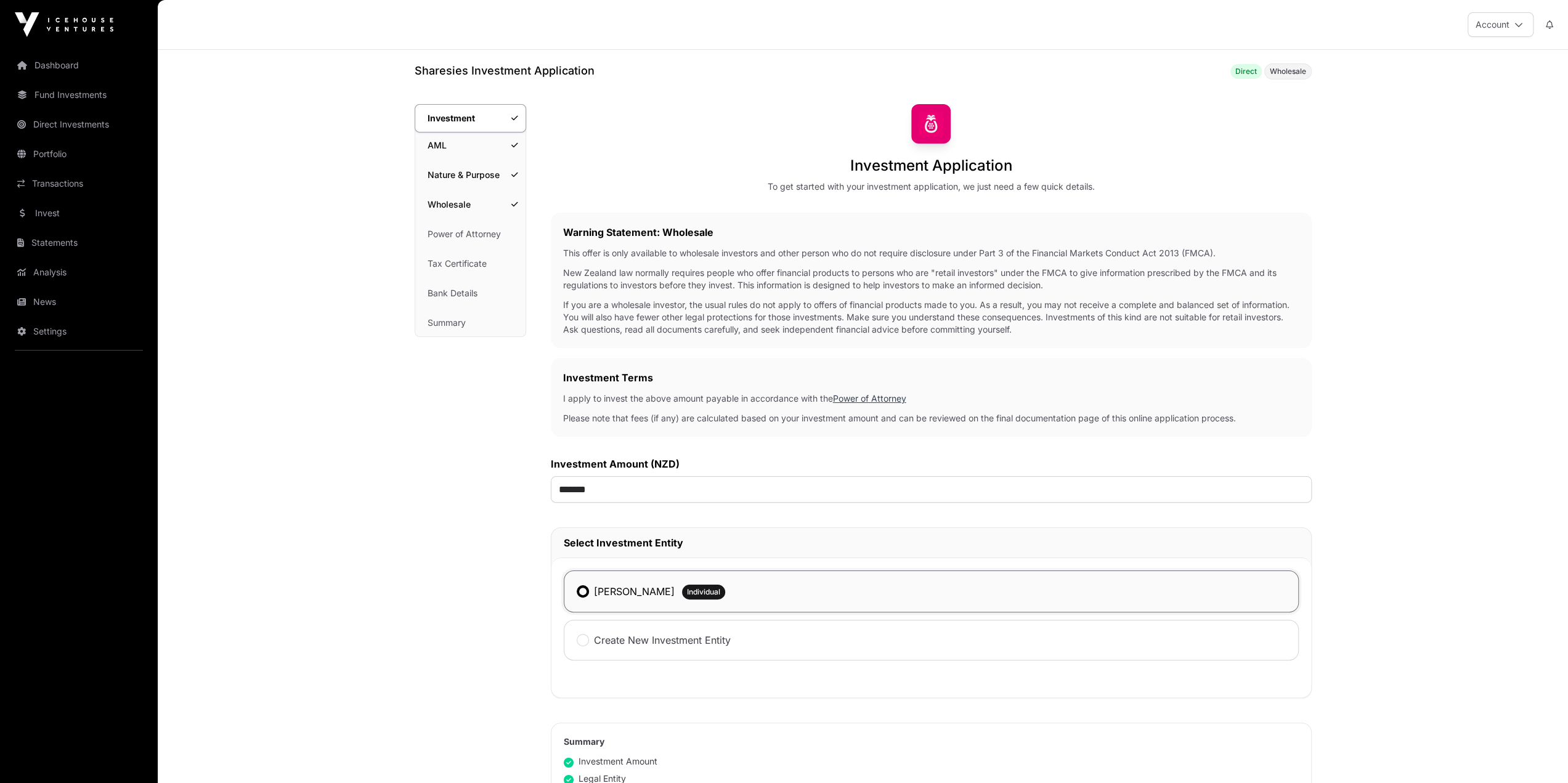
click at [447, 441] on div "Investment Investment AML Nature & Purpose Wholesale Power of Attorney Tax Cert…" at bounding box center [470, 543] width 111 height 878
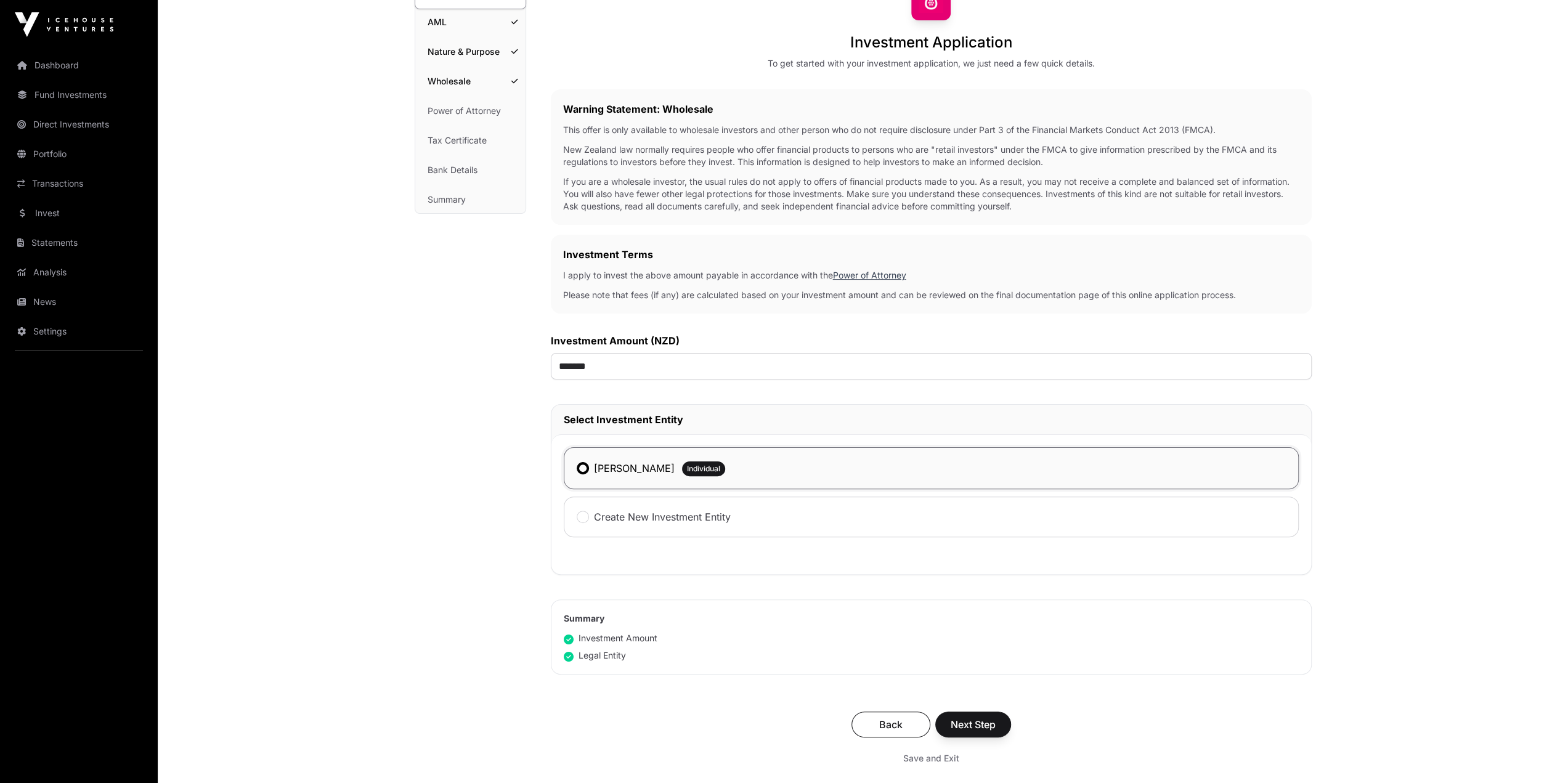
scroll to position [300, 0]
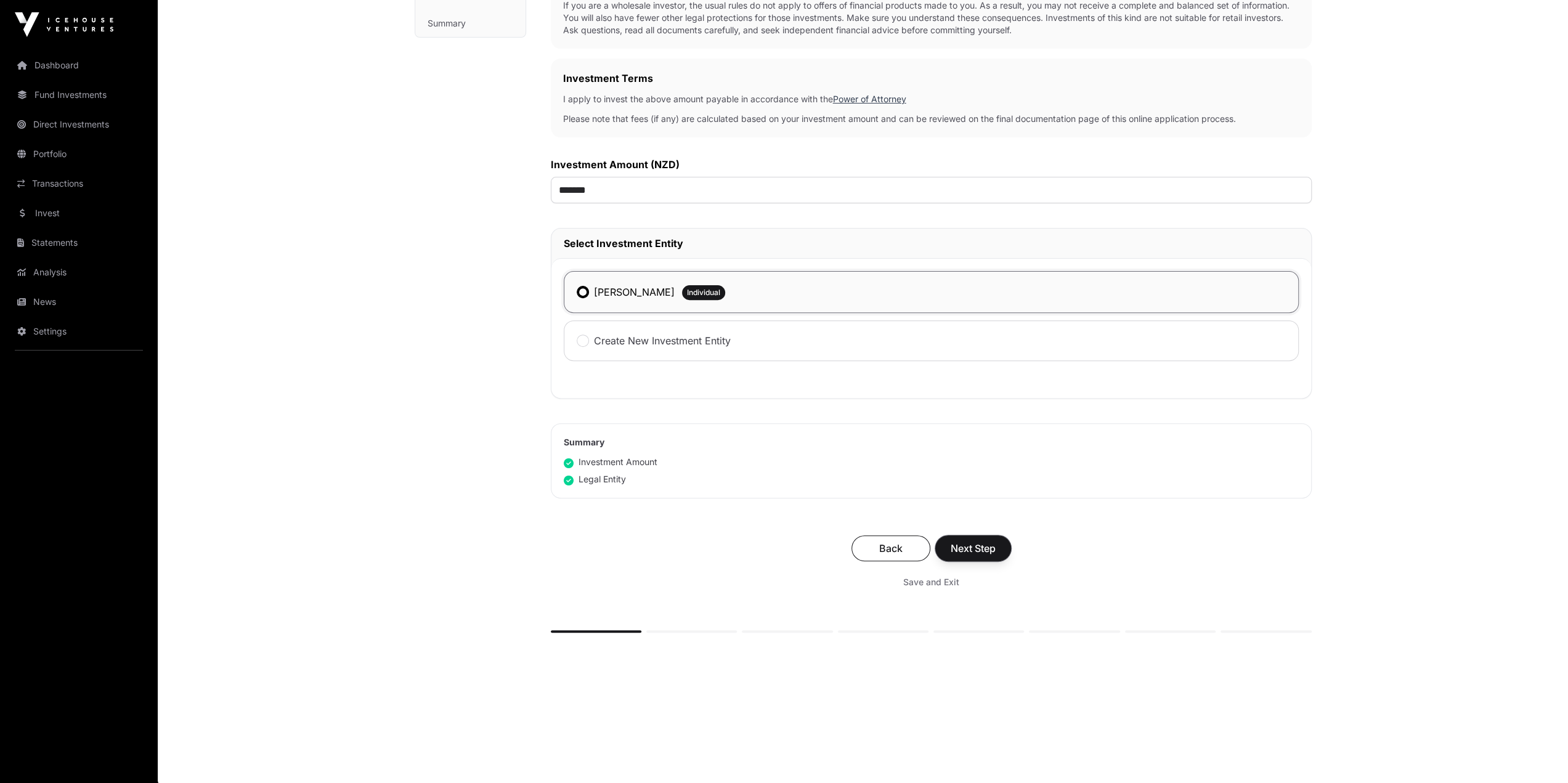
click at [935, 441] on span "Next Step" at bounding box center [973, 549] width 45 height 15
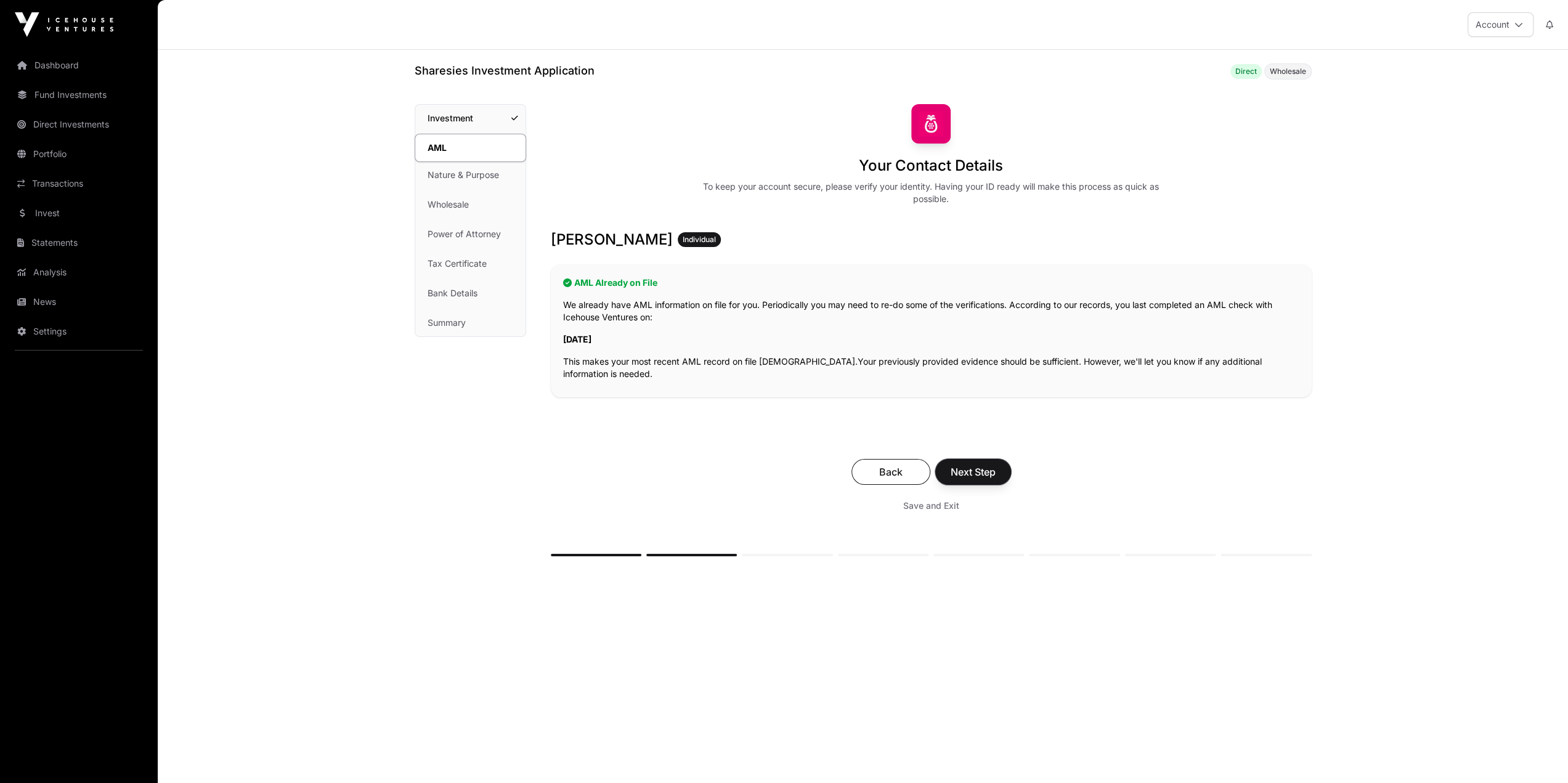
click at [935, 441] on span "Next Step" at bounding box center [973, 472] width 45 height 15
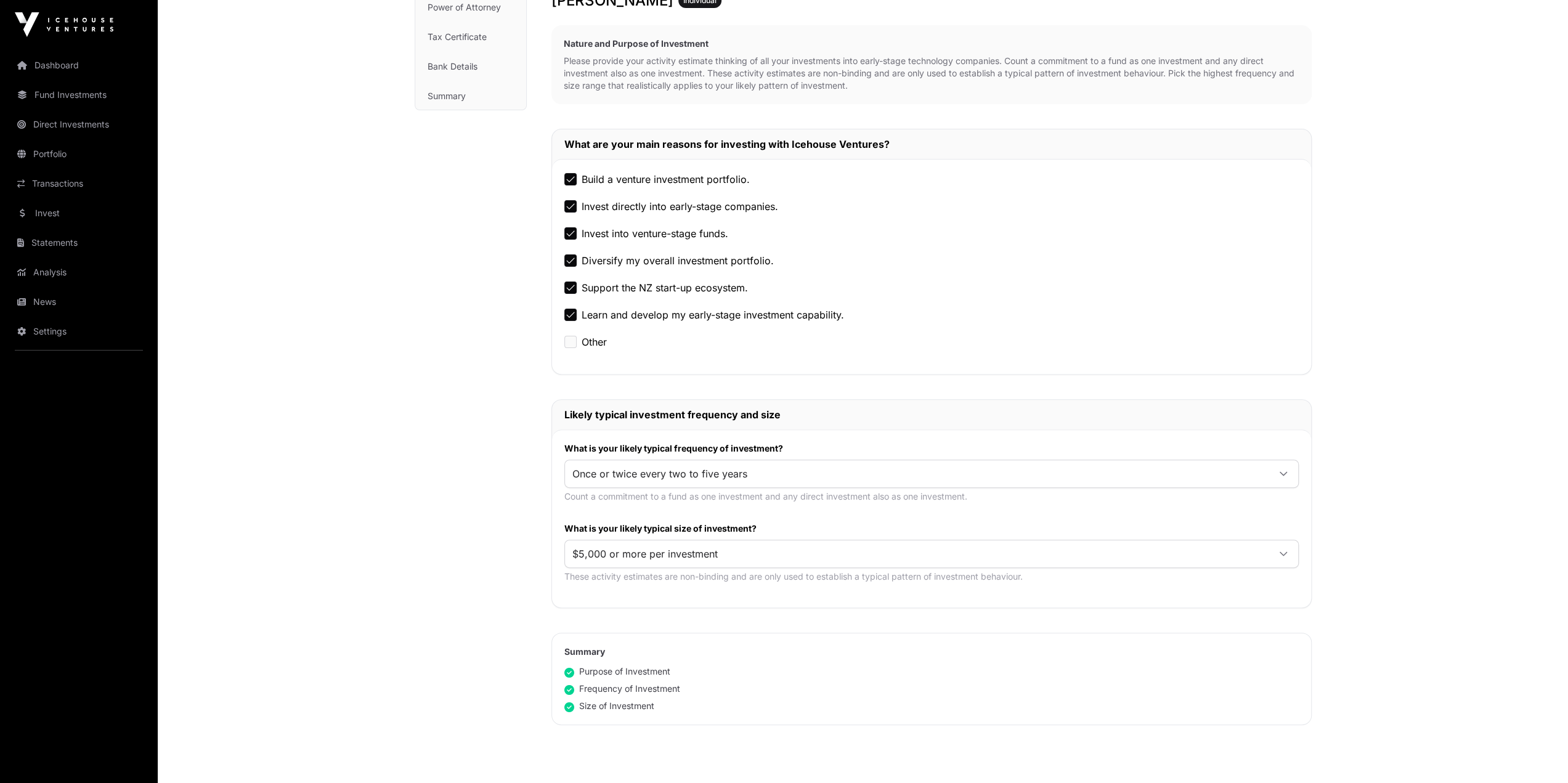
scroll to position [501, 0]
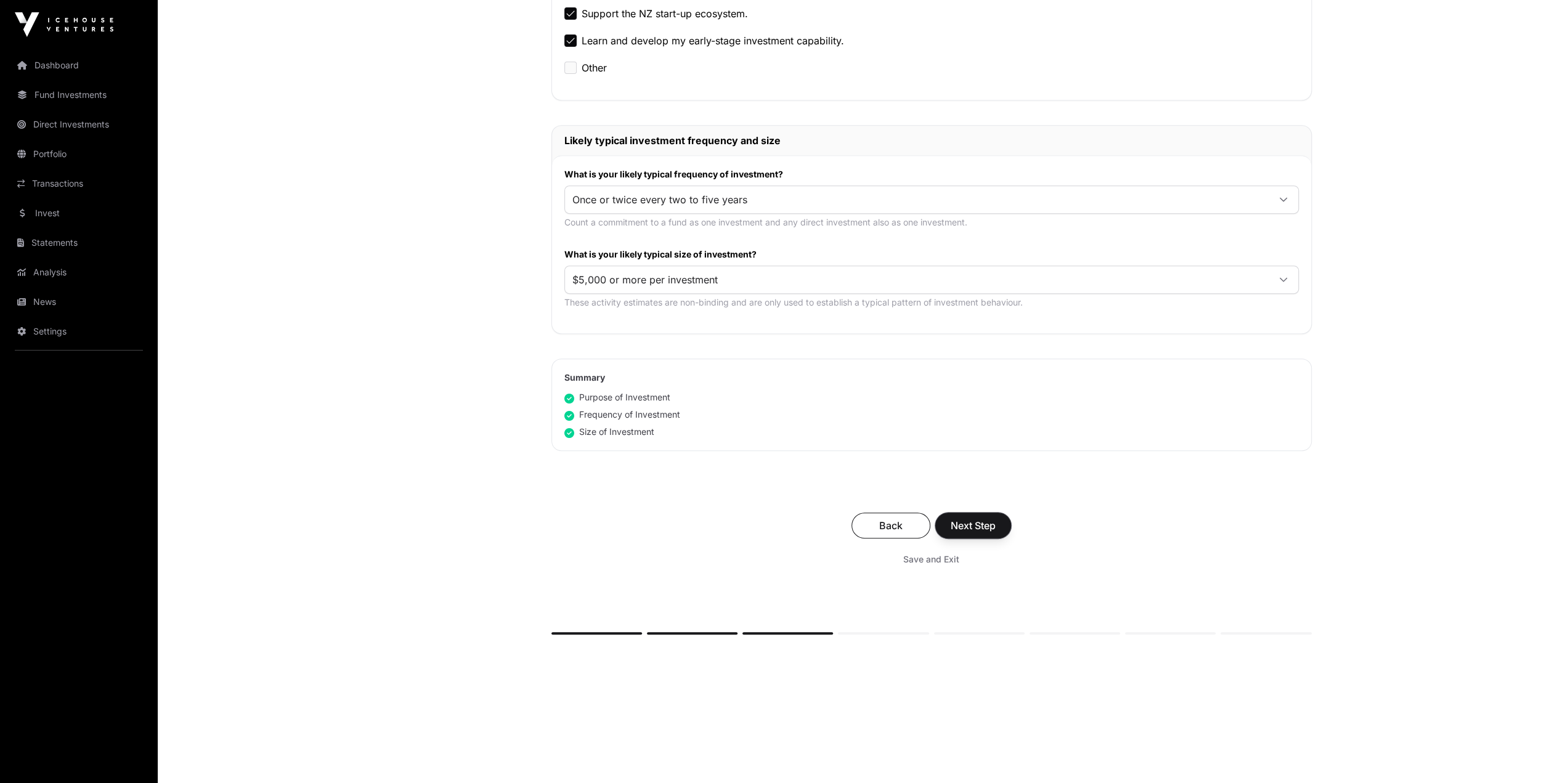
click at [935, 441] on button "Next Step" at bounding box center [973, 526] width 76 height 26
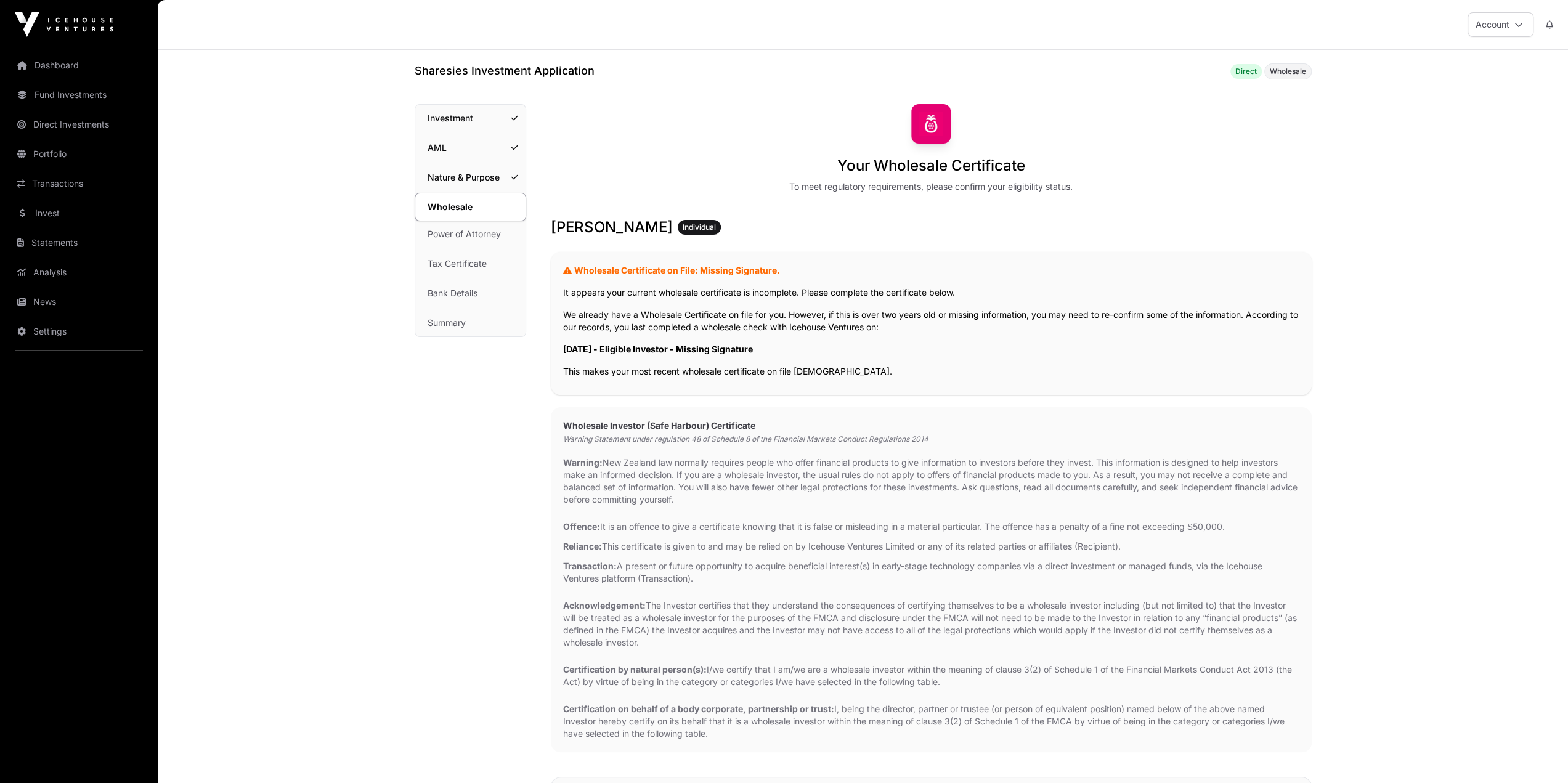
drag, startPoint x: 579, startPoint y: 269, endPoint x: 799, endPoint y: 267, distance: 220.0
click at [799, 267] on h2 "Wholesale Certificate on File: Missing Signature." at bounding box center [931, 270] width 736 height 12
click at [838, 273] on h2 "Wholesale Certificate on File: Missing Signature." at bounding box center [931, 270] width 736 height 12
drag, startPoint x: 781, startPoint y: 349, endPoint x: 549, endPoint y: 347, distance: 232.0
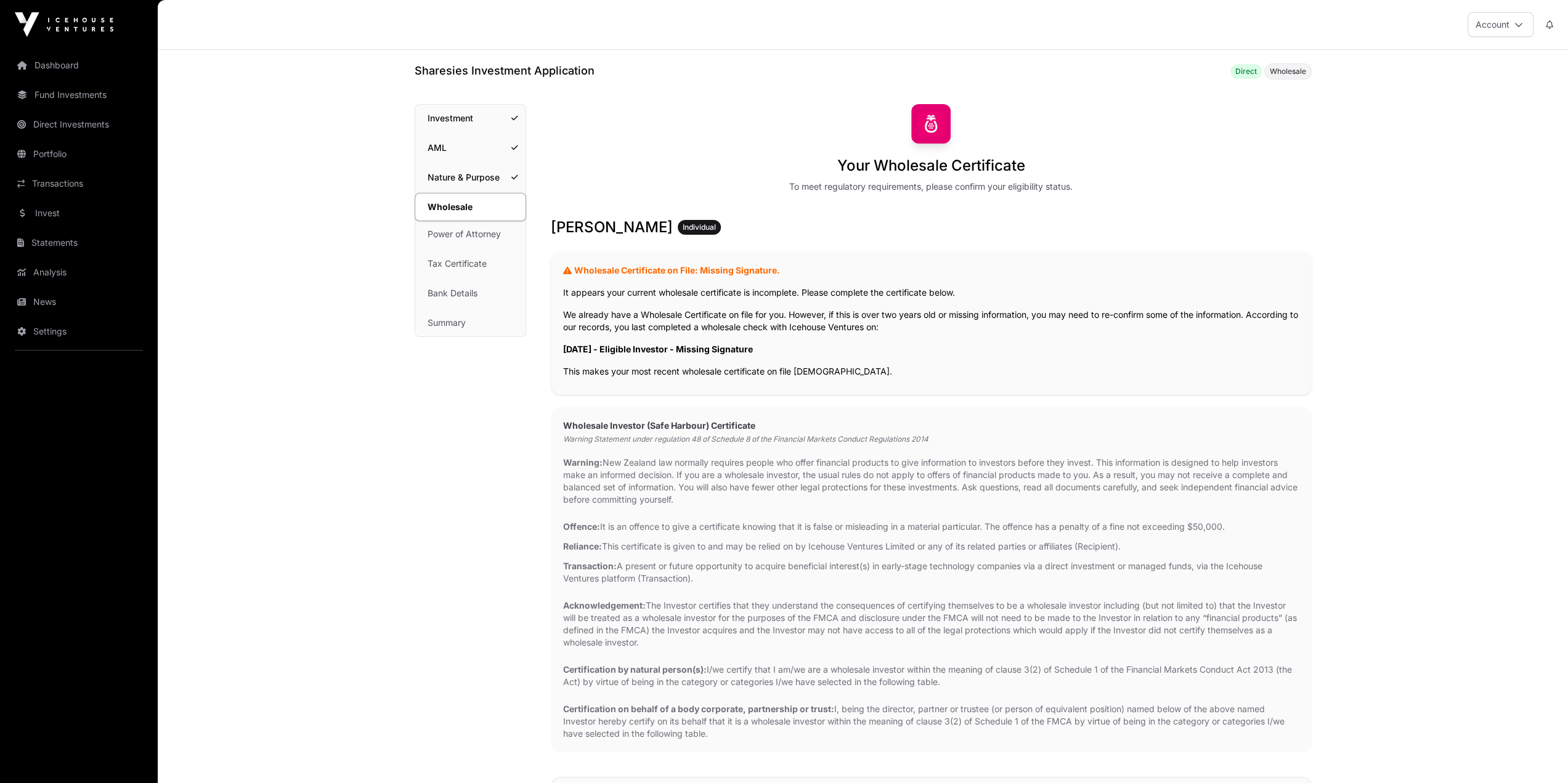
click at [769, 433] on div "Wholesale Investor (Safe Harbour) Certificate Warning Statement under regulatio…" at bounding box center [931, 579] width 761 height 345
drag, startPoint x: 601, startPoint y: 375, endPoint x: 895, endPoint y: 390, distance: 294.4
click at [895, 390] on div "Wholesale Certificate on File: Missing Signature. It appears your current whole…" at bounding box center [931, 324] width 761 height 143
drag, startPoint x: 801, startPoint y: 333, endPoint x: 955, endPoint y: 337, distance: 154.1
click at [935, 337] on div "Wholesale Certificate on File: Missing Signature. It appears your current whole…" at bounding box center [931, 324] width 761 height 143
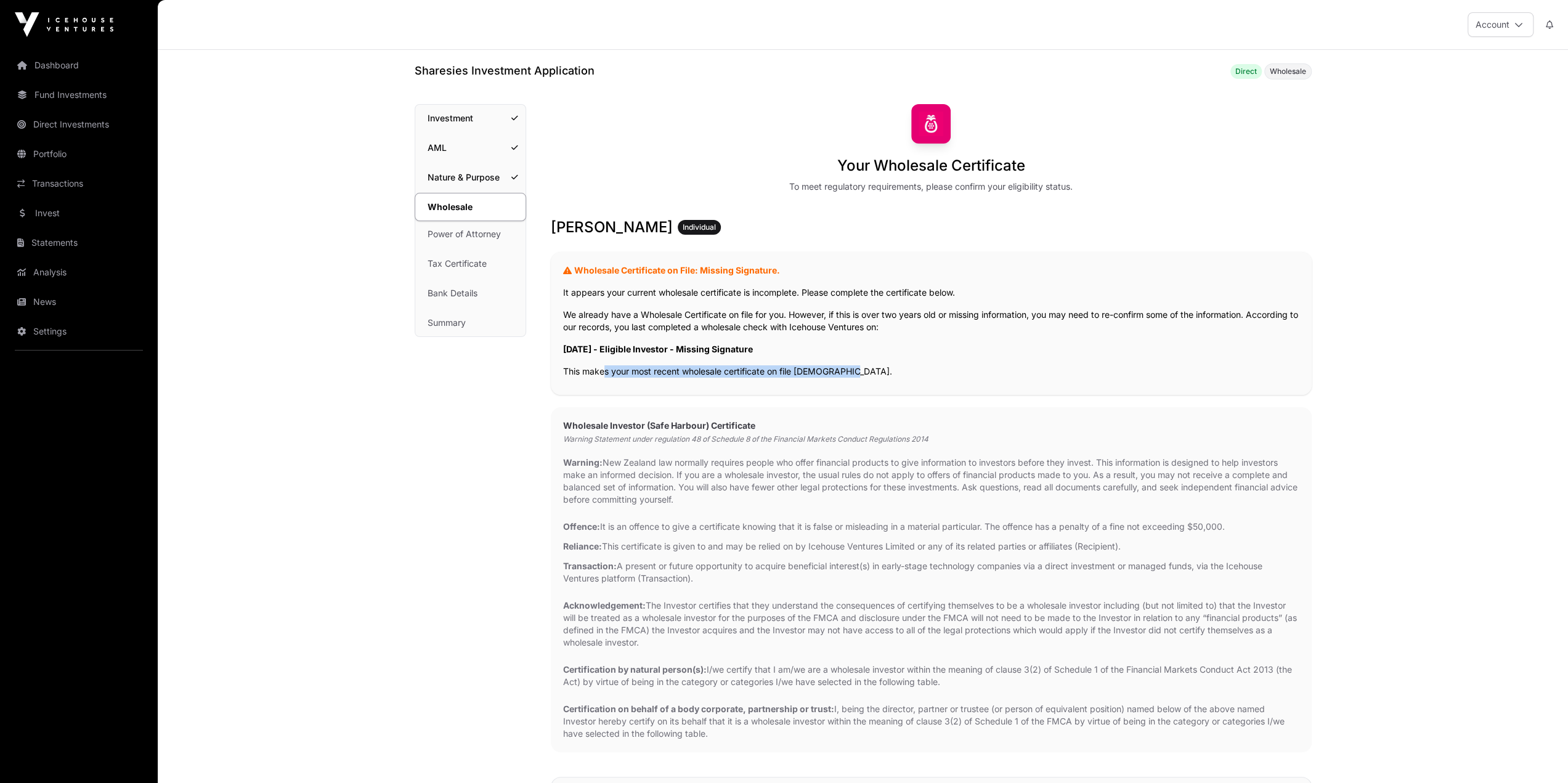
click at [935, 345] on p "[DATE] - Eligible Investor - Missing Signature" at bounding box center [931, 349] width 736 height 12
click at [746, 370] on p "This makes your most recent wholesale certificate on file [DEMOGRAPHIC_DATA]." at bounding box center [931, 371] width 736 height 12
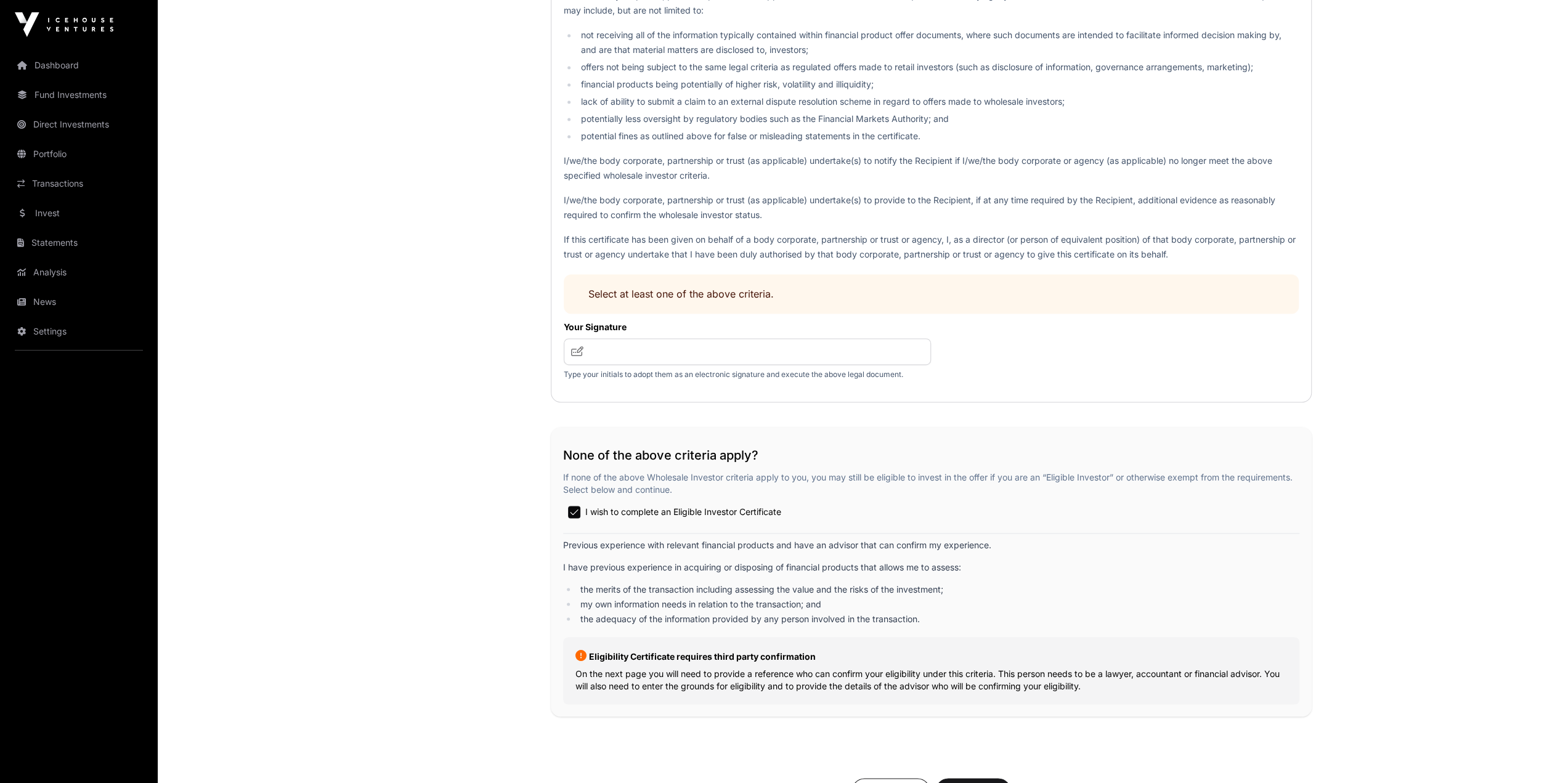
scroll to position [2034, 0]
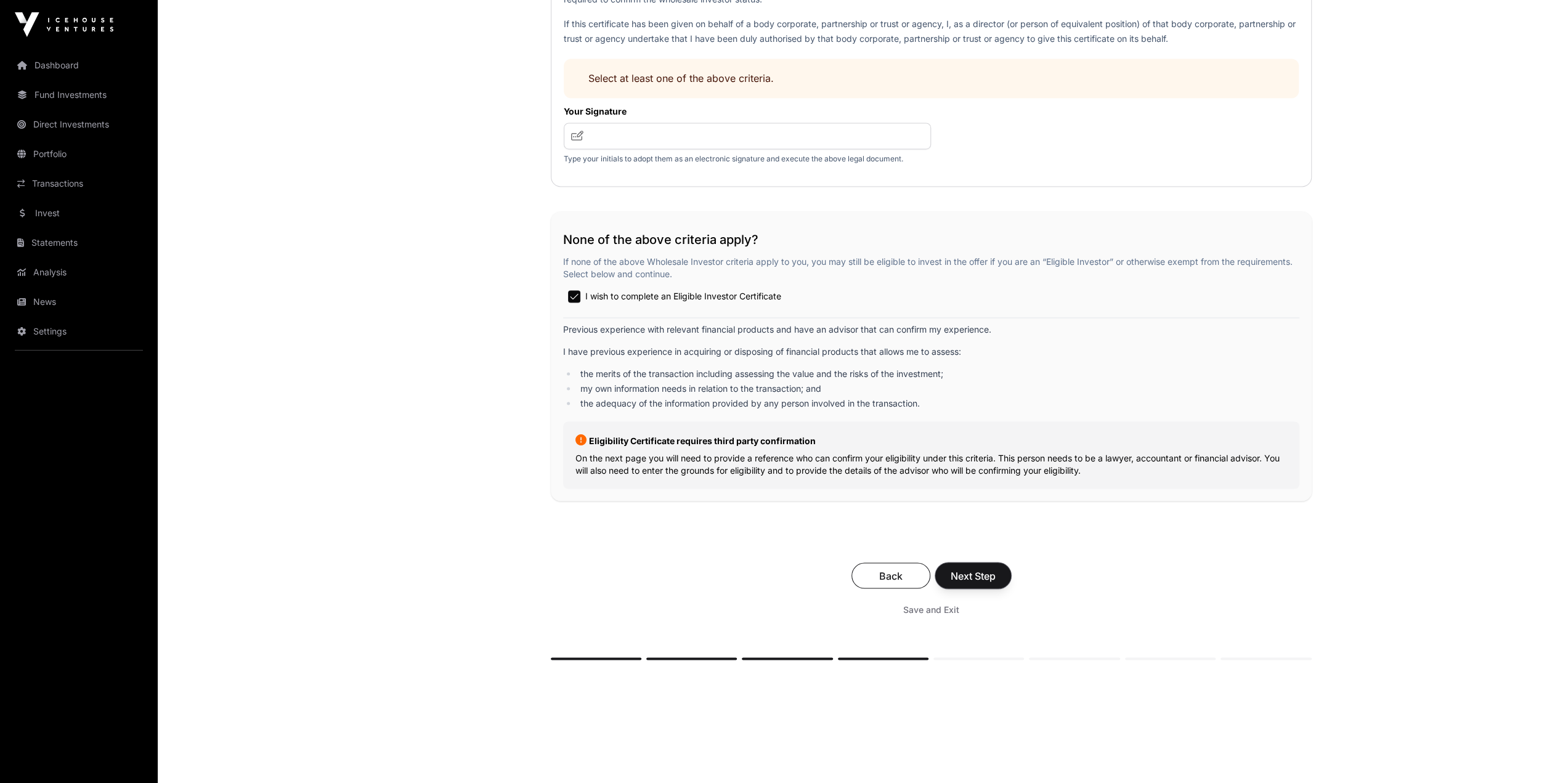
click at [935, 441] on span "Next Step" at bounding box center [973, 576] width 45 height 15
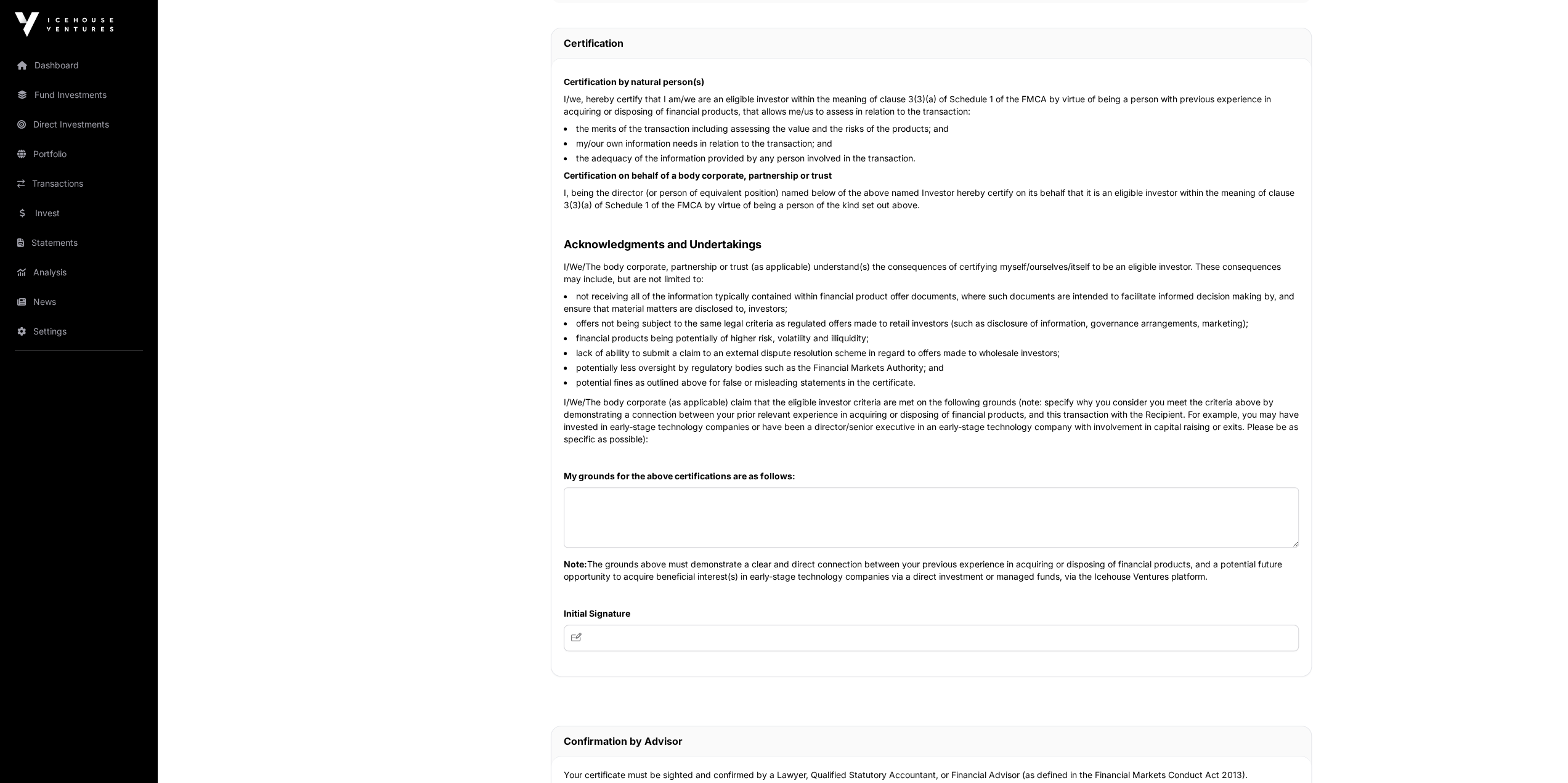
scroll to position [740, 0]
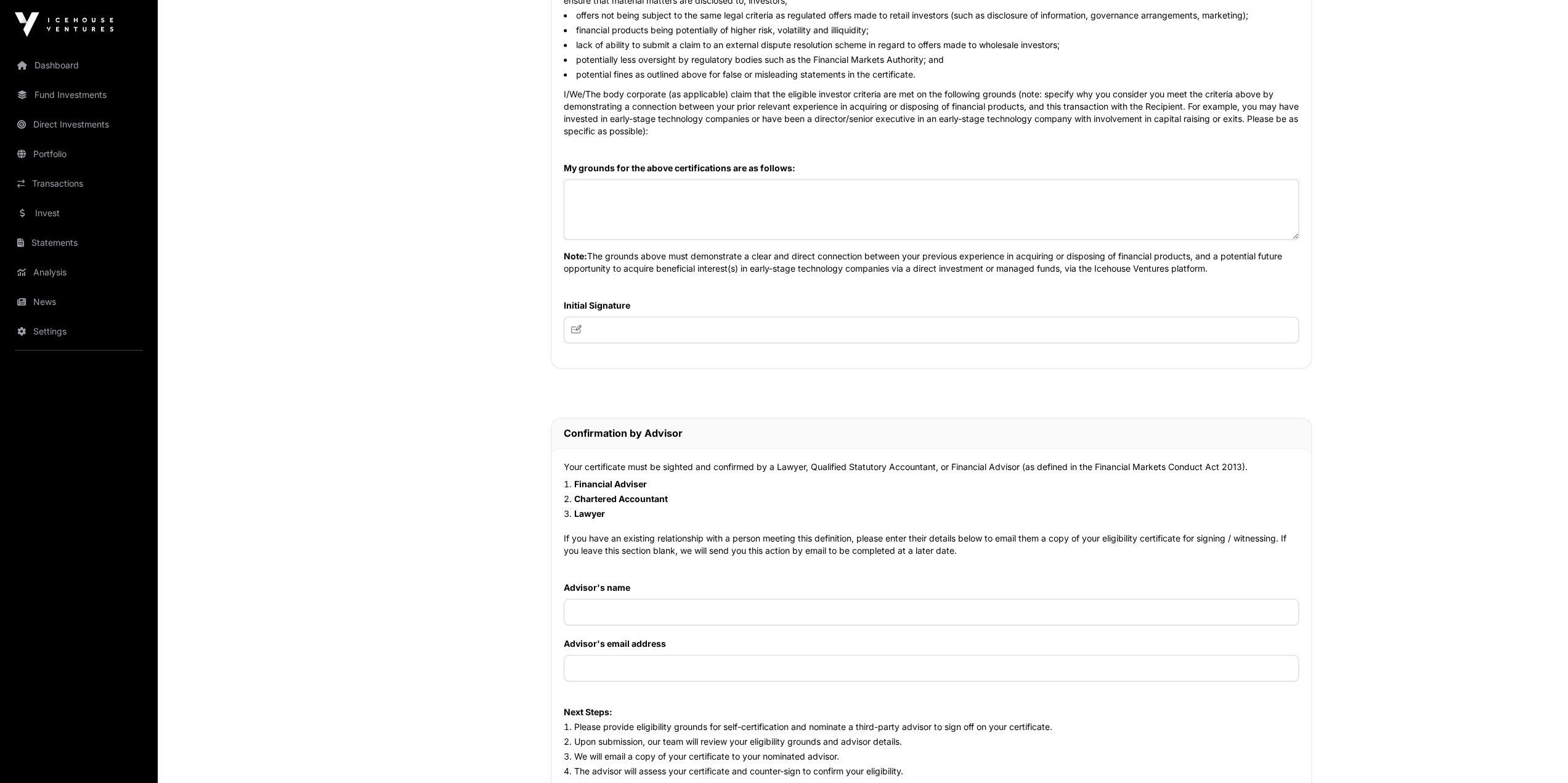
click at [646, 213] on textarea at bounding box center [932, 210] width 735 height 61
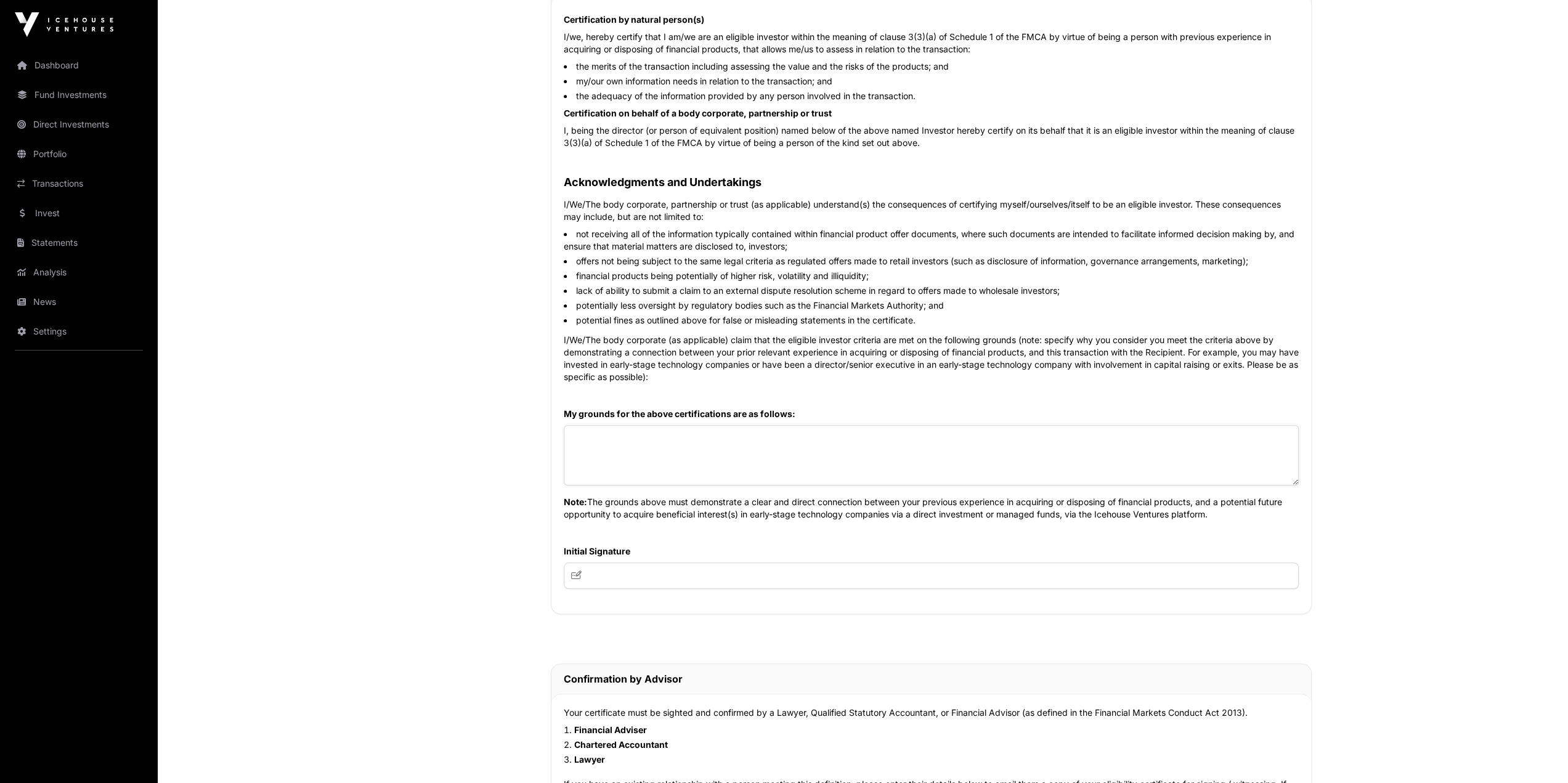
scroll to position [493, 0]
click at [773, 431] on textarea at bounding box center [932, 456] width 735 height 61
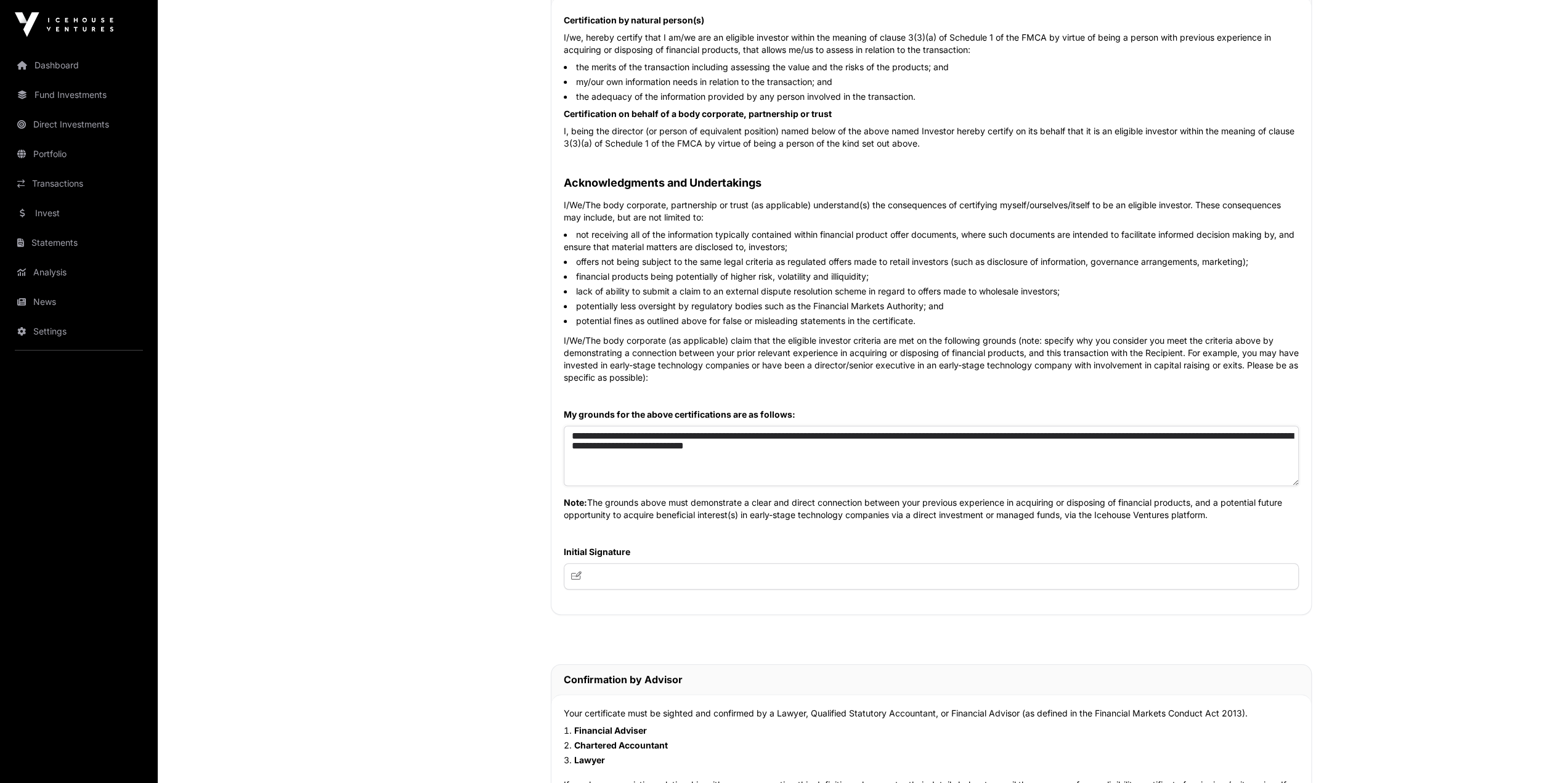
click at [935, 434] on textarea "**********" at bounding box center [932, 456] width 735 height 61
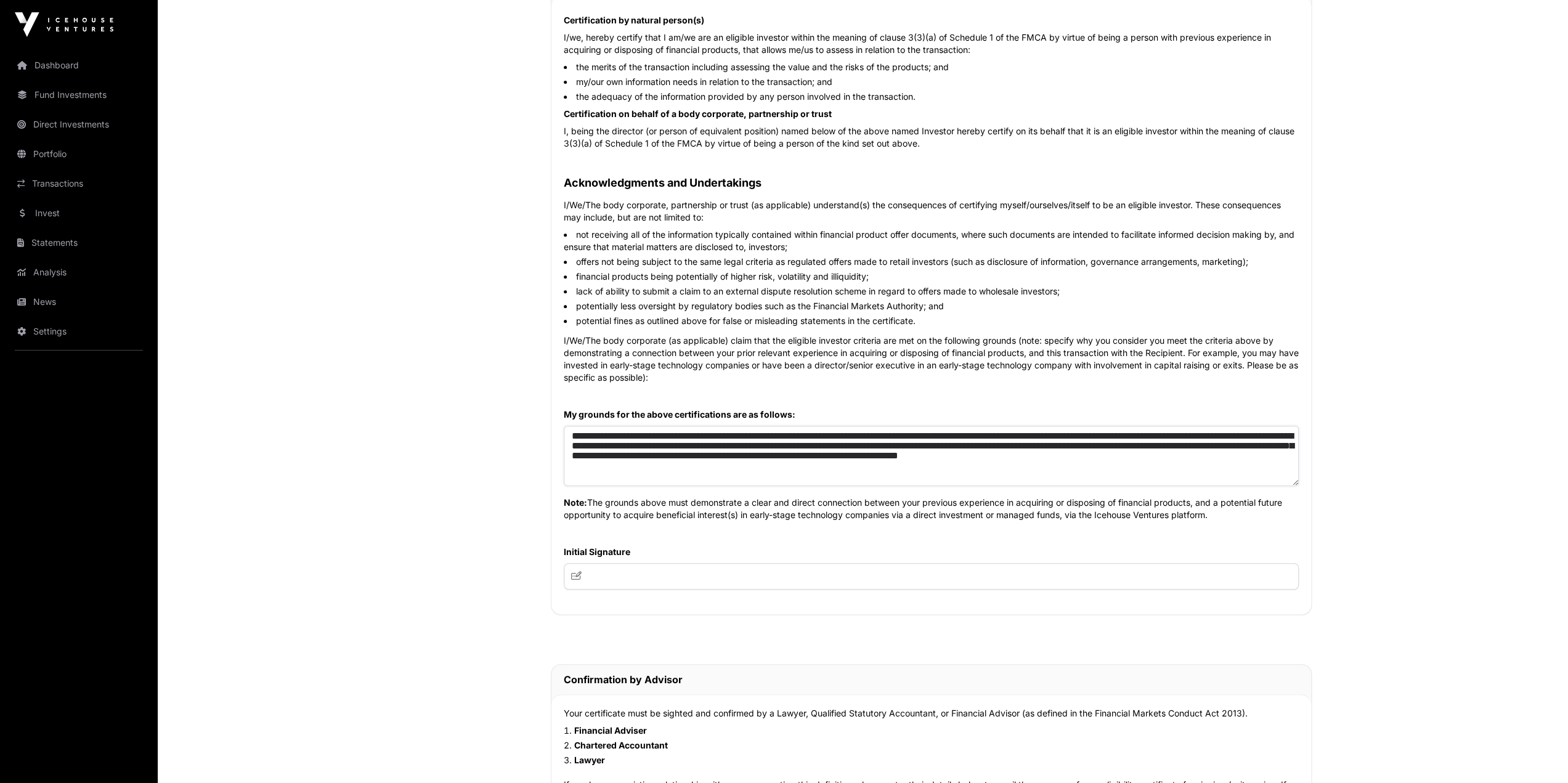
click at [743, 441] on textarea "**********" at bounding box center [932, 456] width 735 height 61
click at [632, 441] on textarea "**********" at bounding box center [932, 456] width 735 height 61
click at [735, 432] on textarea "**********" at bounding box center [932, 456] width 735 height 61
click at [840, 397] on div "Certification by natural person(s) I/we, hereby certify that I am/we are an eli…" at bounding box center [931, 305] width 760 height 618
drag, startPoint x: 966, startPoint y: 437, endPoint x: 897, endPoint y: 440, distance: 69.1
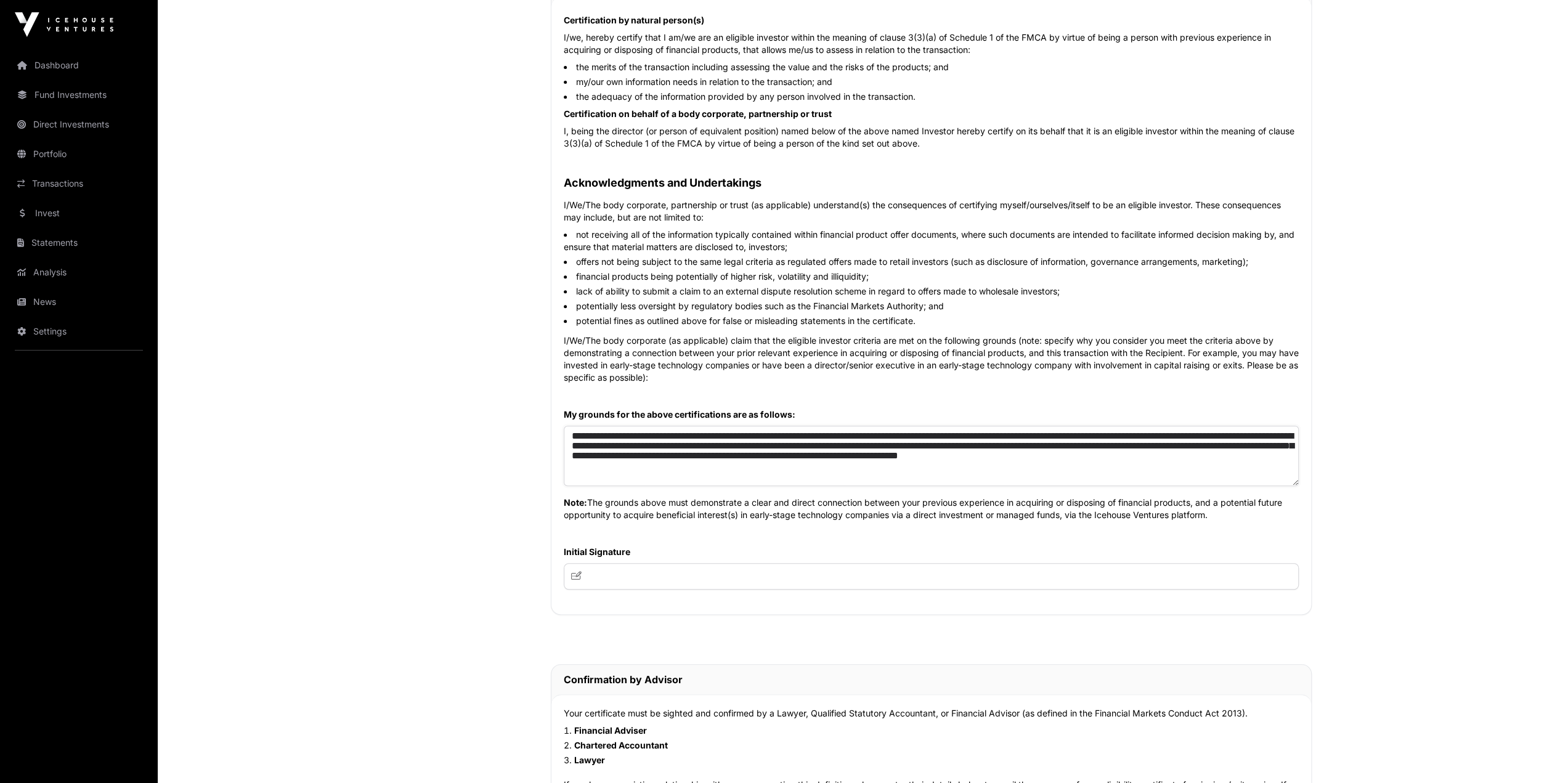
click at [897, 440] on textarea "**********" at bounding box center [932, 456] width 735 height 61
click at [851, 441] on textarea "**********" at bounding box center [932, 456] width 735 height 61
click at [630, 441] on textarea "**********" at bounding box center [932, 456] width 735 height 61
click at [825, 441] on textarea "**********" at bounding box center [932, 456] width 735 height 61
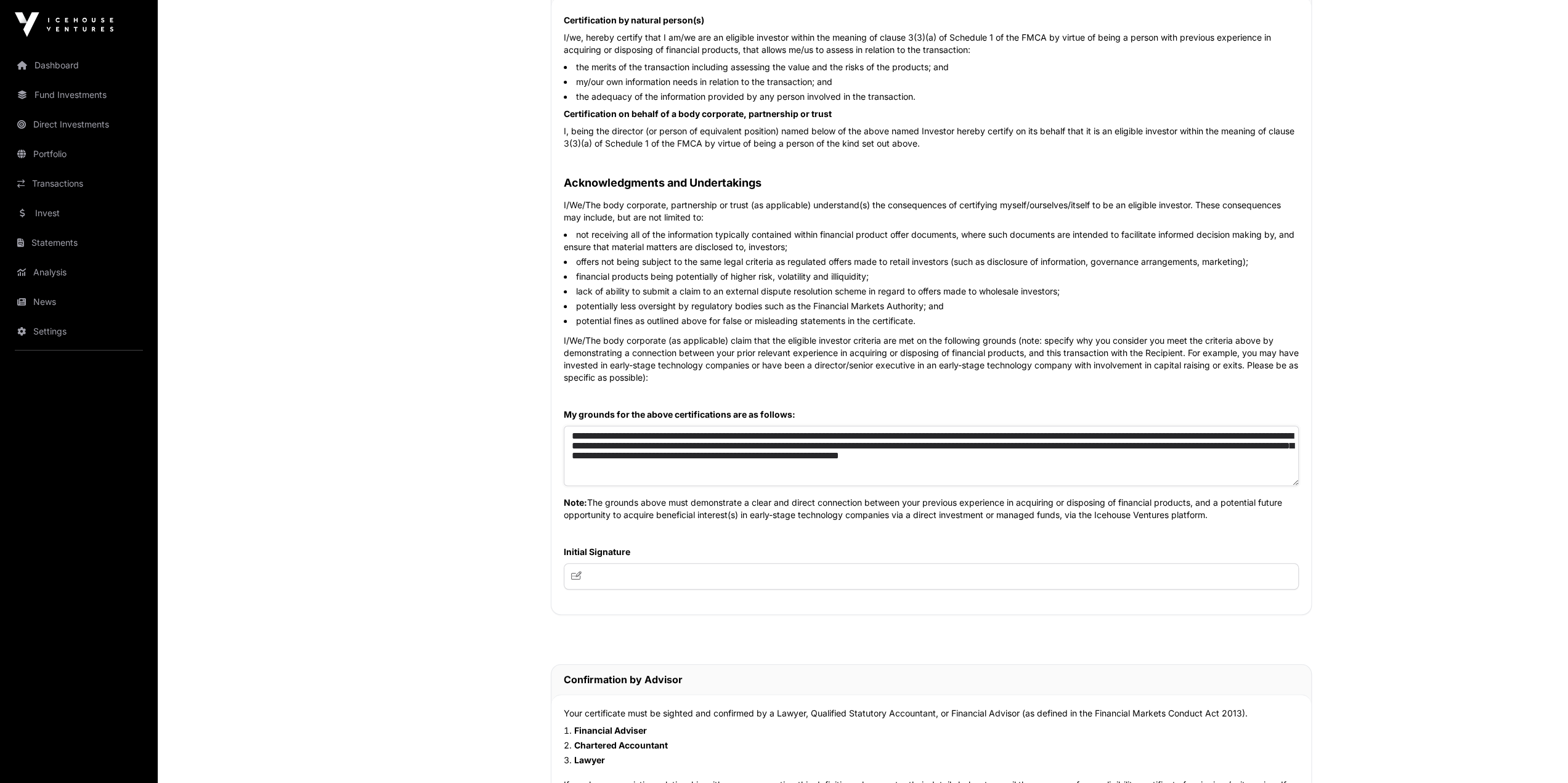
click at [596, 441] on textarea "**********" at bounding box center [932, 456] width 735 height 61
drag, startPoint x: 1194, startPoint y: 455, endPoint x: 1195, endPoint y: 468, distance: 13.0
click at [935, 441] on textarea "**********" at bounding box center [932, 456] width 735 height 61
click at [935, 439] on main "Sharesies Investment Application Direct Wholesale Wholesale Investment AML Natu…" at bounding box center [863, 461] width 1410 height 1809
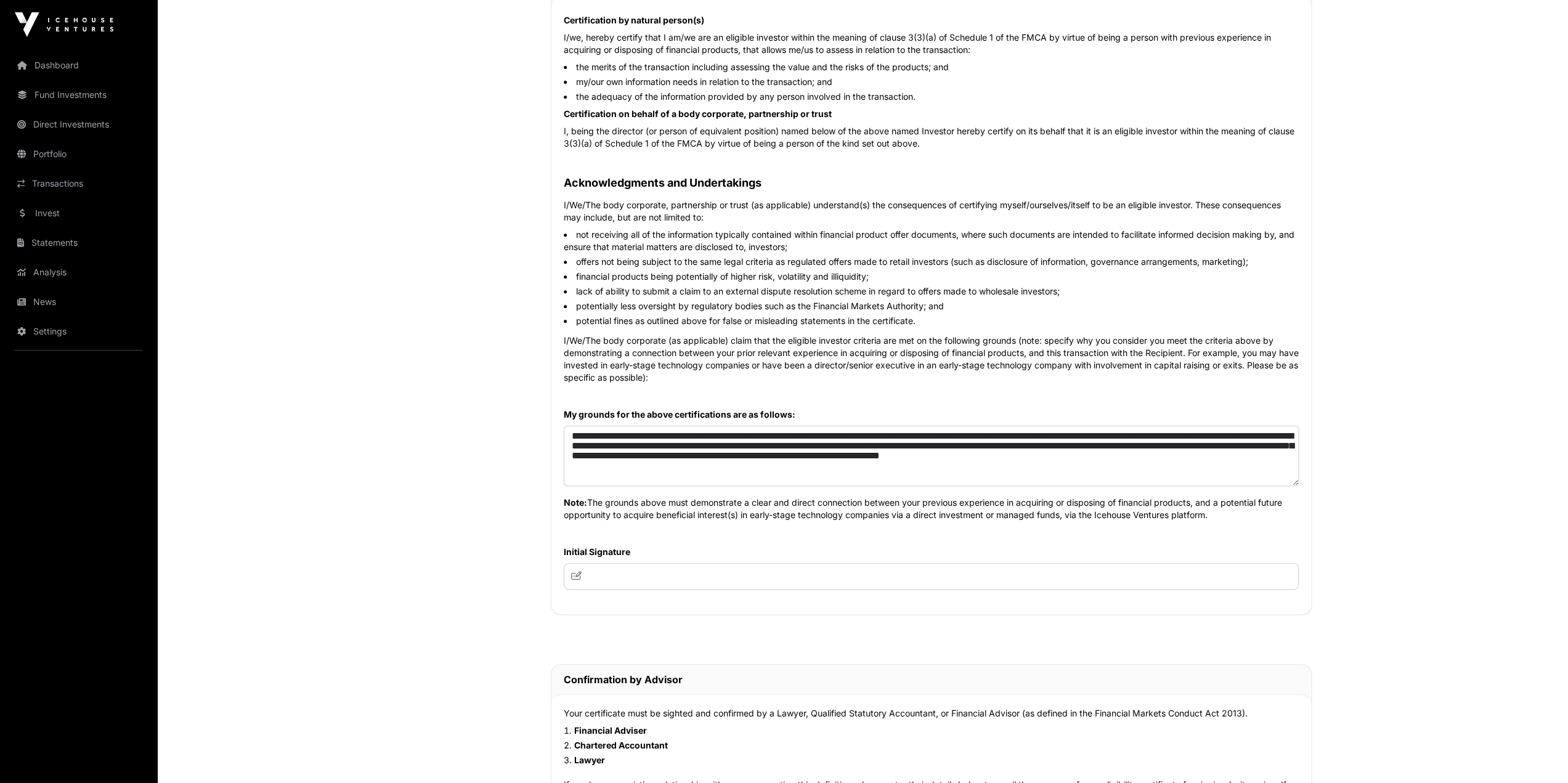
drag, startPoint x: 1059, startPoint y: 455, endPoint x: 1279, endPoint y: 455, distance: 220.0
click at [935, 441] on textarea "**********" at bounding box center [932, 456] width 735 height 61
drag, startPoint x: 1194, startPoint y: 455, endPoint x: 1251, endPoint y: 517, distance: 84.2
click at [935, 441] on div "Certification by natural person(s) I/we, hereby certify that I am/we are an eli…" at bounding box center [931, 305] width 760 height 618
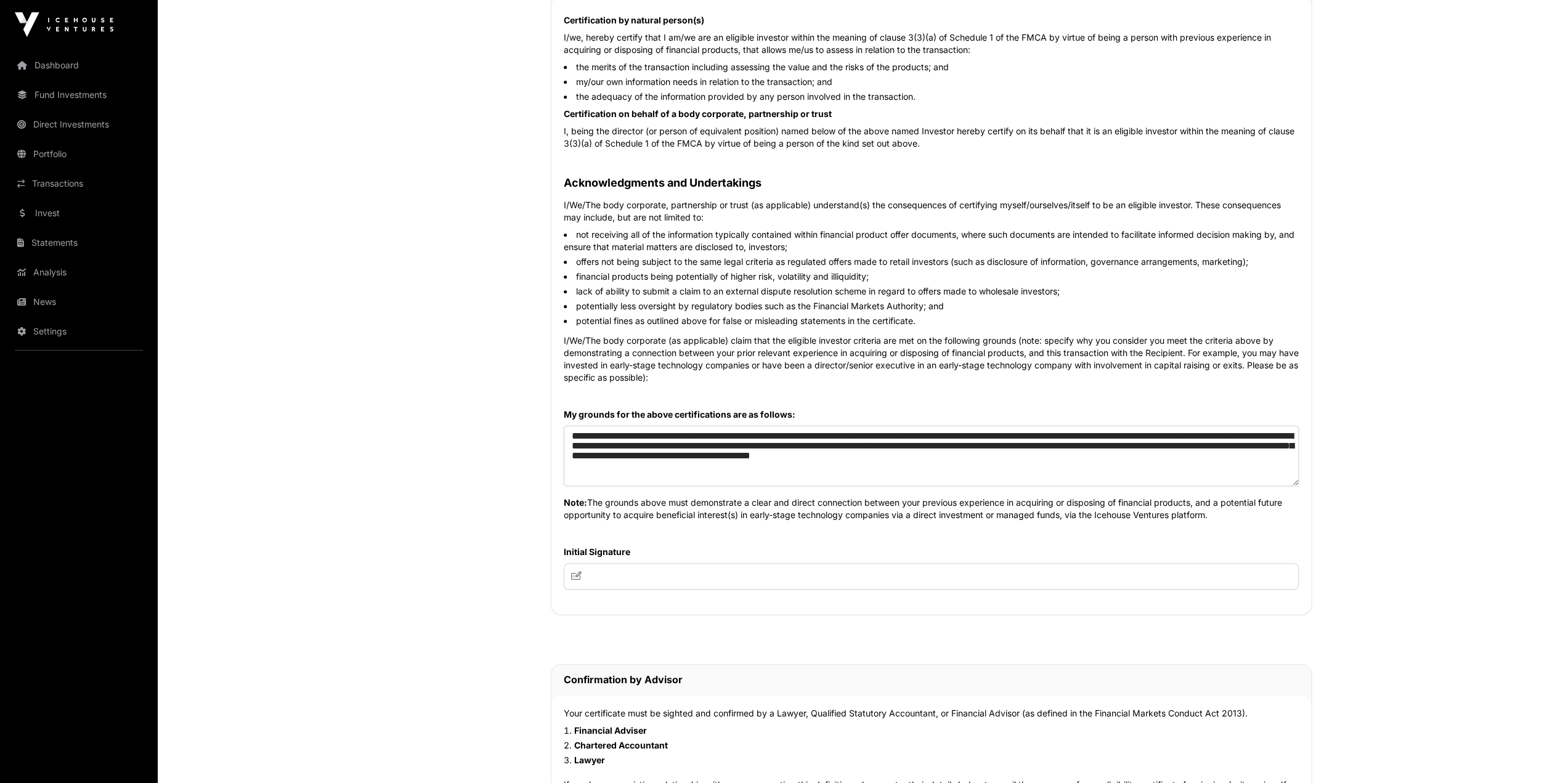
click at [935, 441] on textarea "**********" at bounding box center [932, 456] width 735 height 61
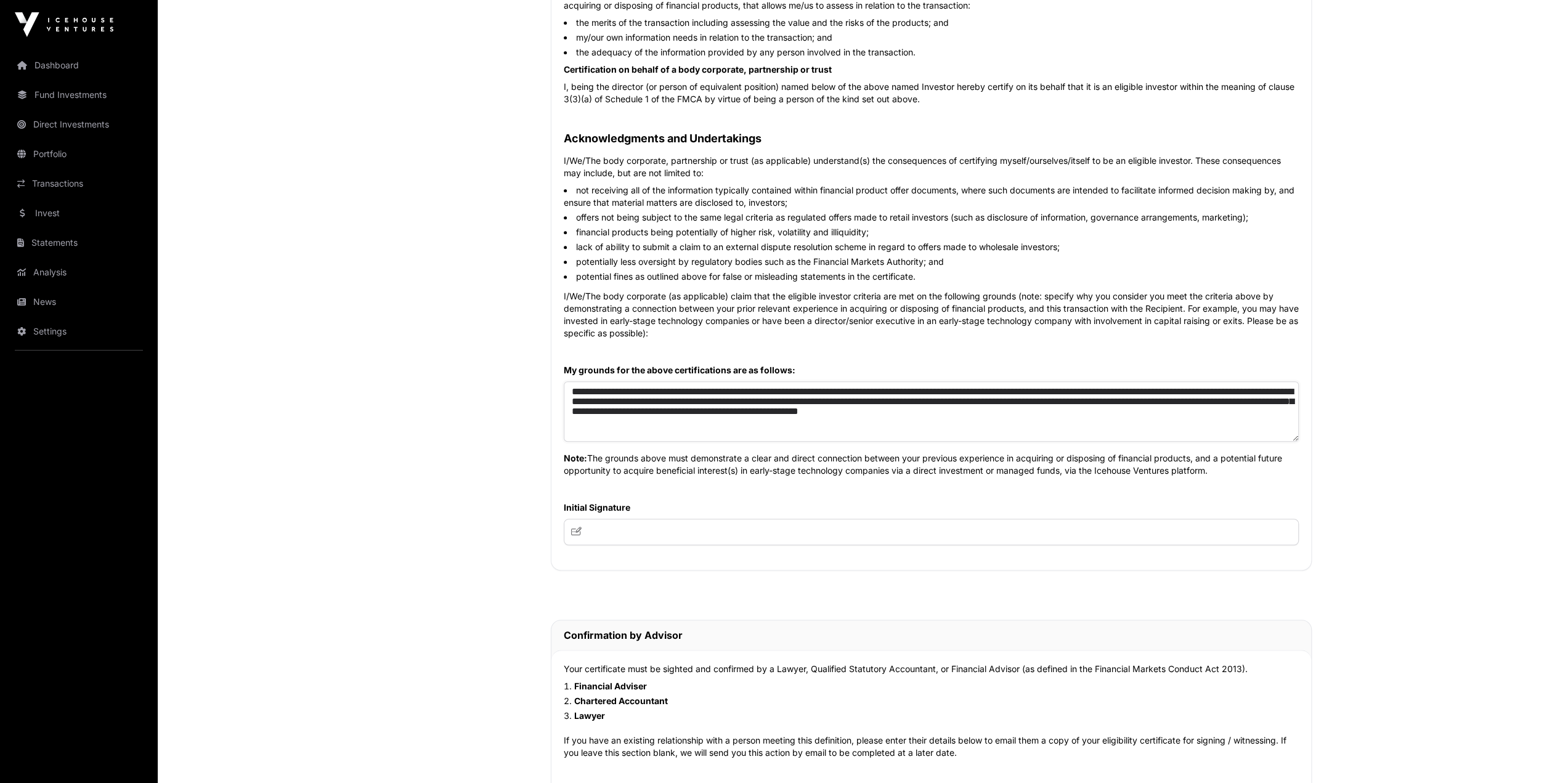
scroll to position [616, 0]
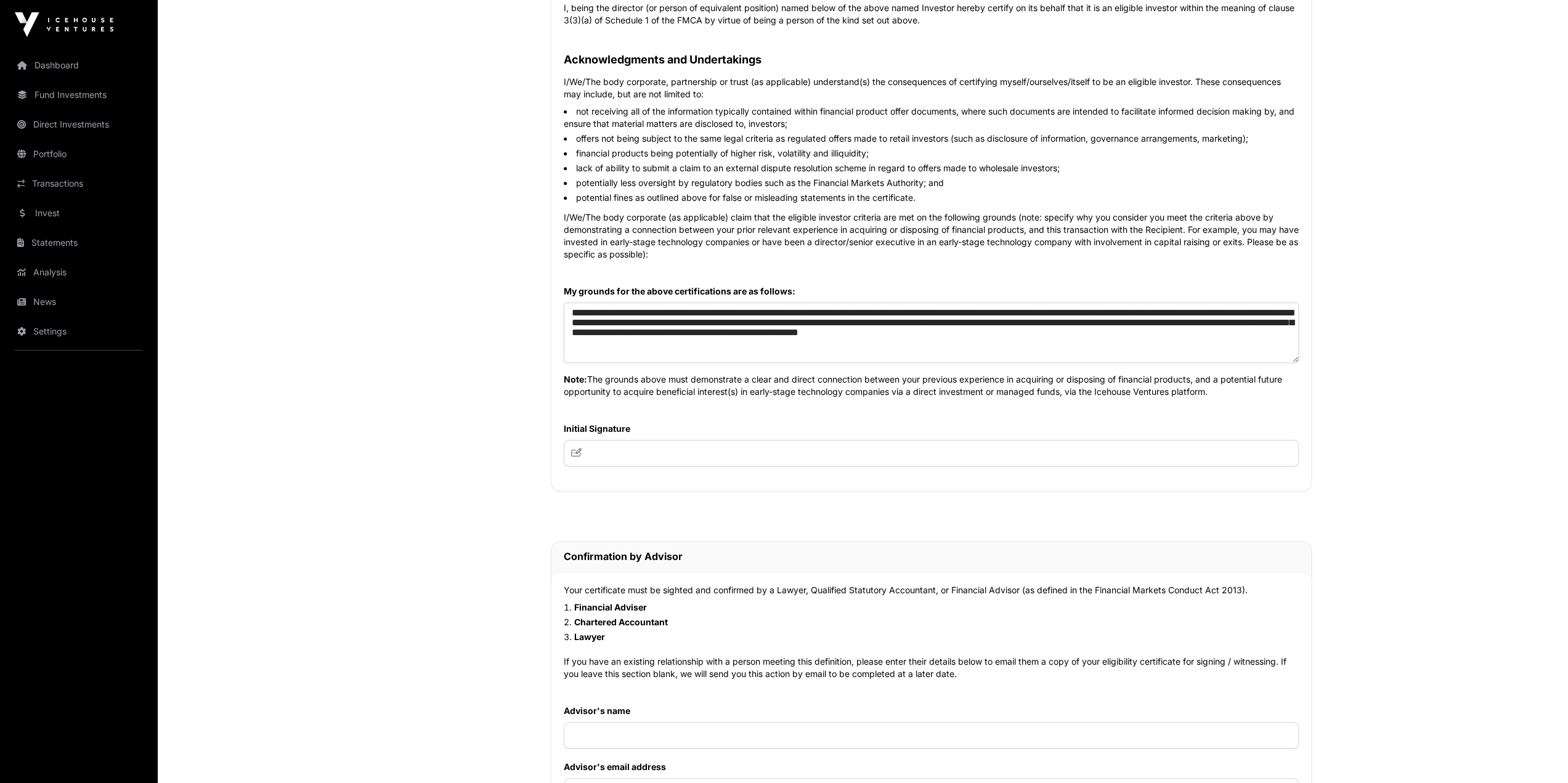
type textarea "**********"
click at [666, 441] on input "text" at bounding box center [932, 453] width 735 height 26
type input "**"
click at [935, 441] on main "Sharesies Investment Application Direct Wholesale Wholesale Investment AML Natu…" at bounding box center [863, 337] width 1410 height 1809
click at [577, 441] on icon at bounding box center [577, 452] width 11 height 9
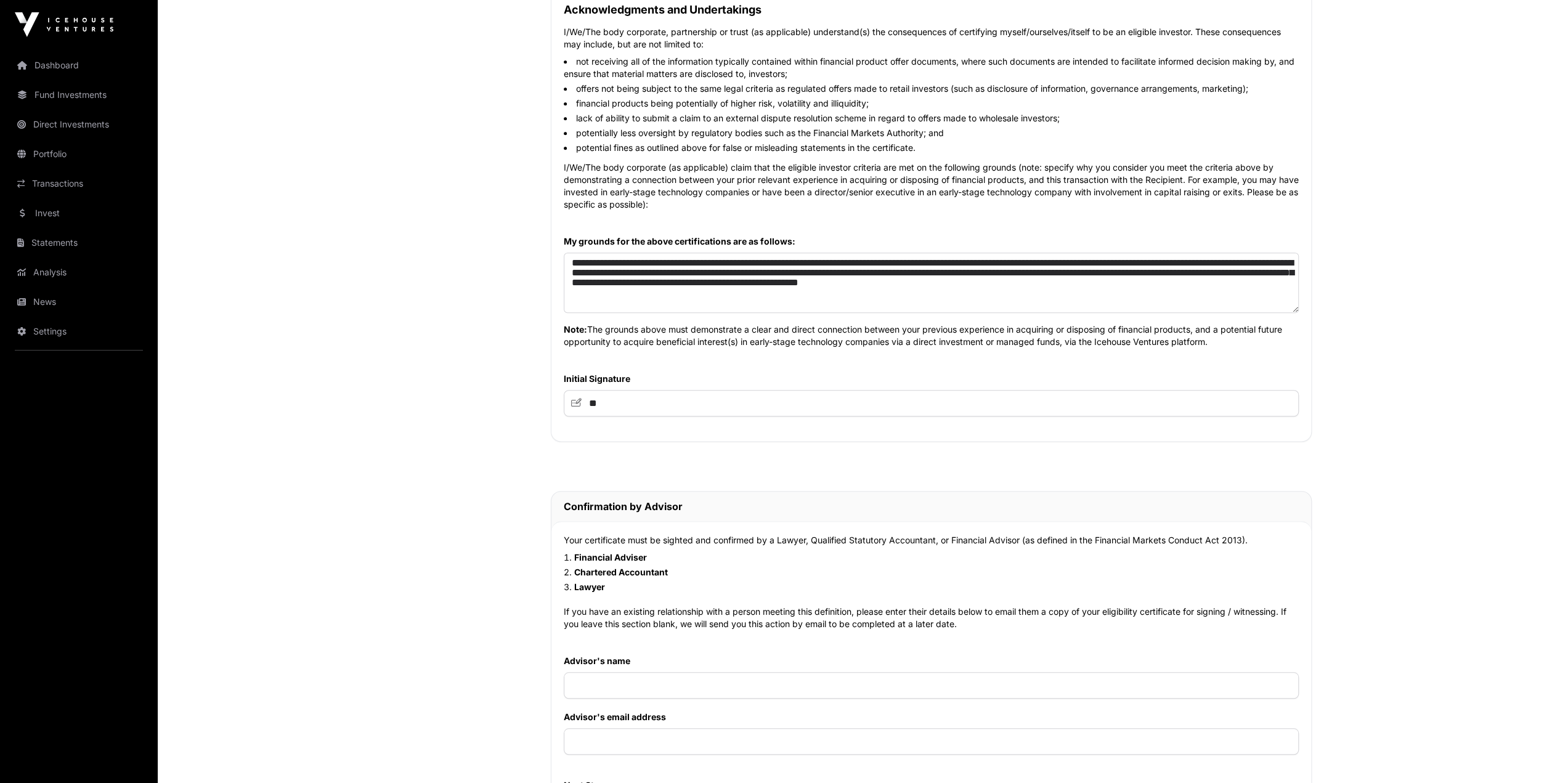
scroll to position [862, 0]
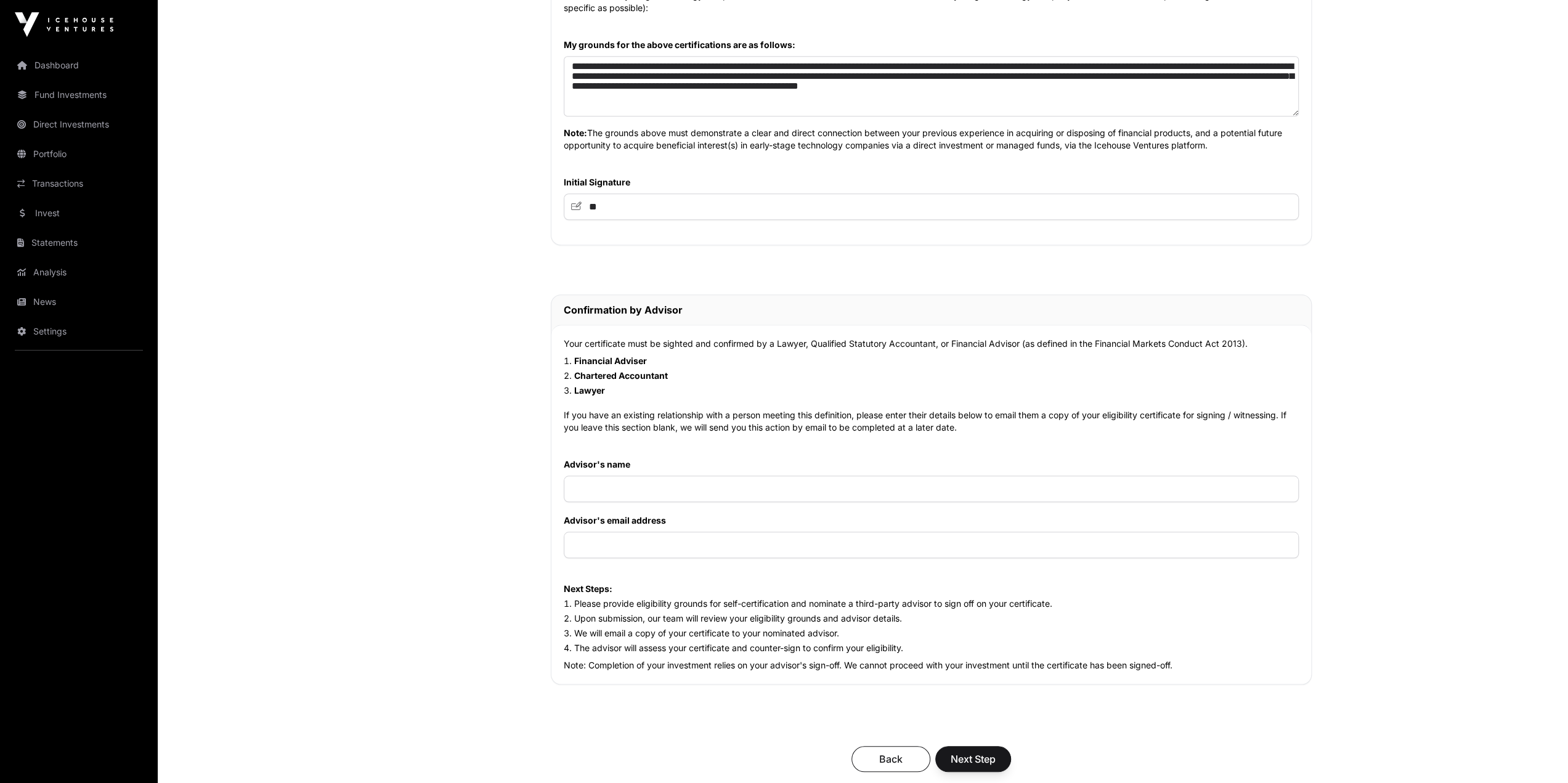
click at [835, 408] on div "Your certificate must be sighted and confirmed by a Lawyer, Qualified Statutory…" at bounding box center [931, 505] width 760 height 360
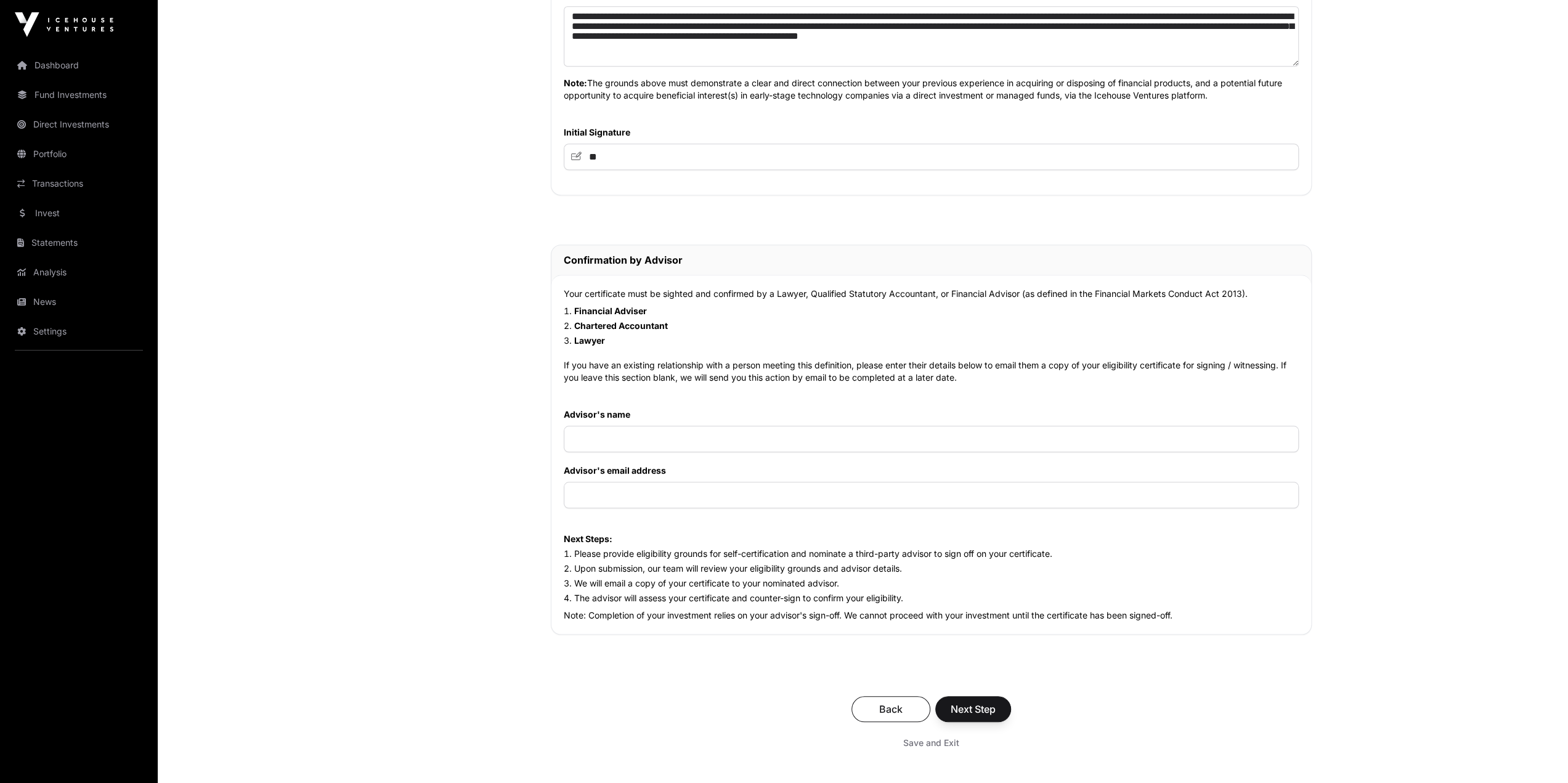
scroll to position [986, 0]
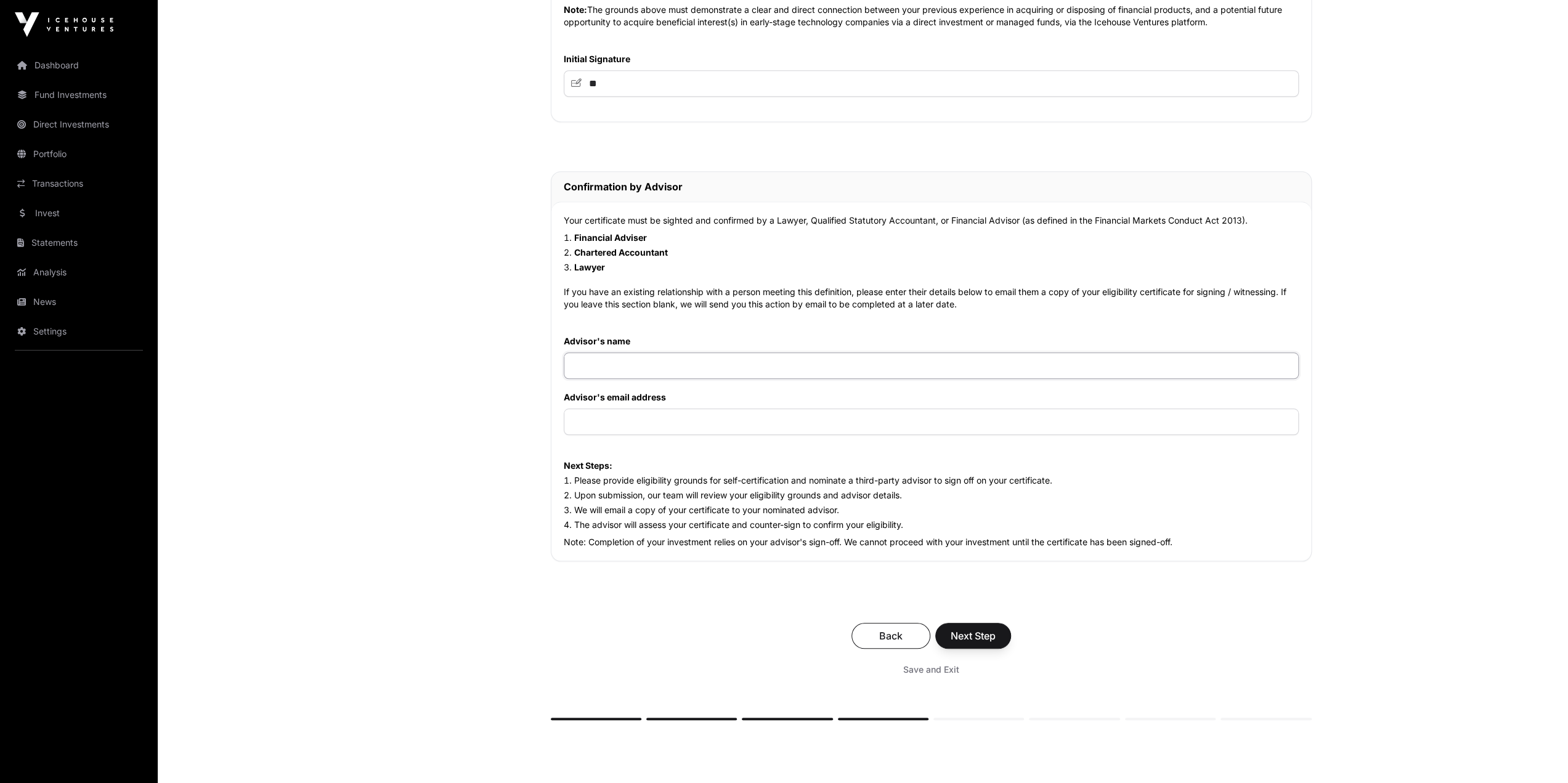
click at [643, 360] on input "text" at bounding box center [932, 365] width 735 height 26
type input "**********"
click at [689, 429] on input "text" at bounding box center [932, 422] width 735 height 26
click at [764, 423] on input "text" at bounding box center [932, 422] width 735 height 26
paste input "**********"
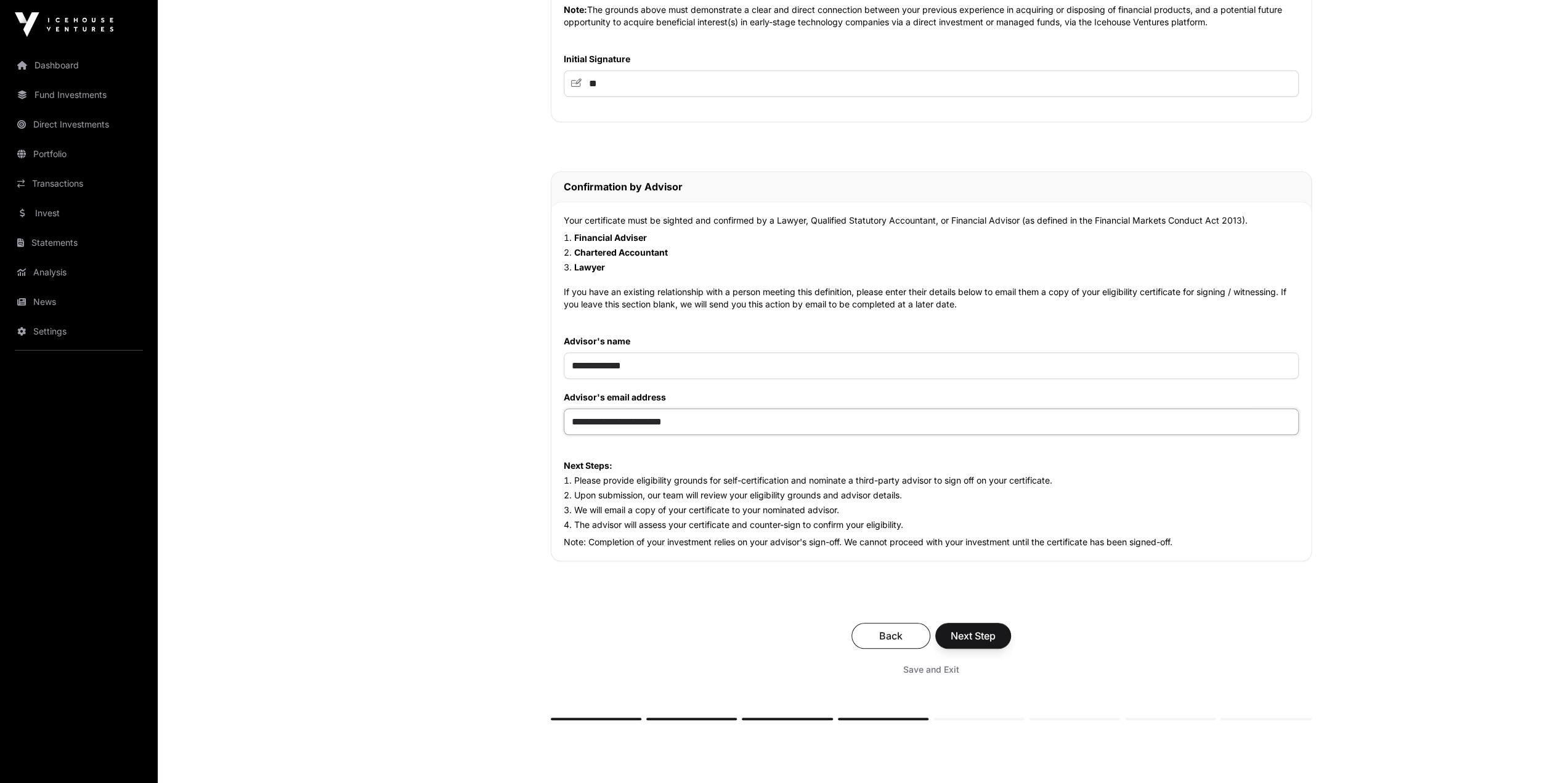
type input "**********"
drag, startPoint x: 653, startPoint y: 497, endPoint x: 880, endPoint y: 498, distance: 227.0
click at [880, 441] on li "Upon submission, our team will review your eligibility grounds and advisor deta…" at bounding box center [932, 495] width 735 height 12
click at [929, 441] on li "Upon submission, our team will review your eligibility grounds and advisor deta…" at bounding box center [932, 495] width 735 height 12
drag, startPoint x: 599, startPoint y: 513, endPoint x: 859, endPoint y: 505, distance: 260.1
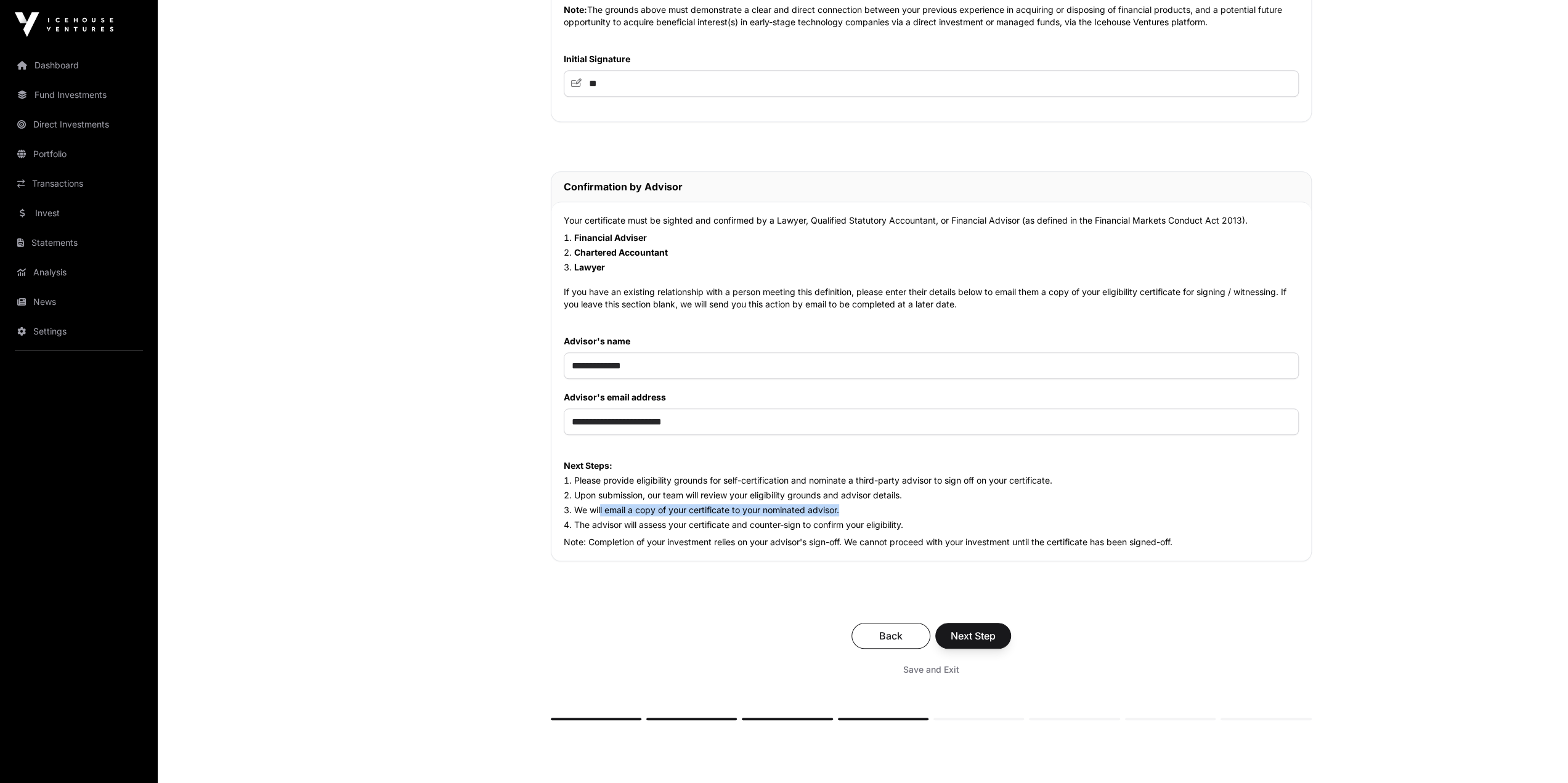
click at [859, 441] on ol "Please provide eligibility grounds for self-certification and nominate a third-…" at bounding box center [932, 502] width 735 height 57
drag, startPoint x: 590, startPoint y: 528, endPoint x: 920, endPoint y: 530, distance: 330.0
click at [920, 441] on li "The advisor will assess your certificate and counter-sign to confirm your eligi…" at bounding box center [932, 525] width 735 height 12
click at [935, 441] on span "Next Step" at bounding box center [973, 636] width 45 height 15
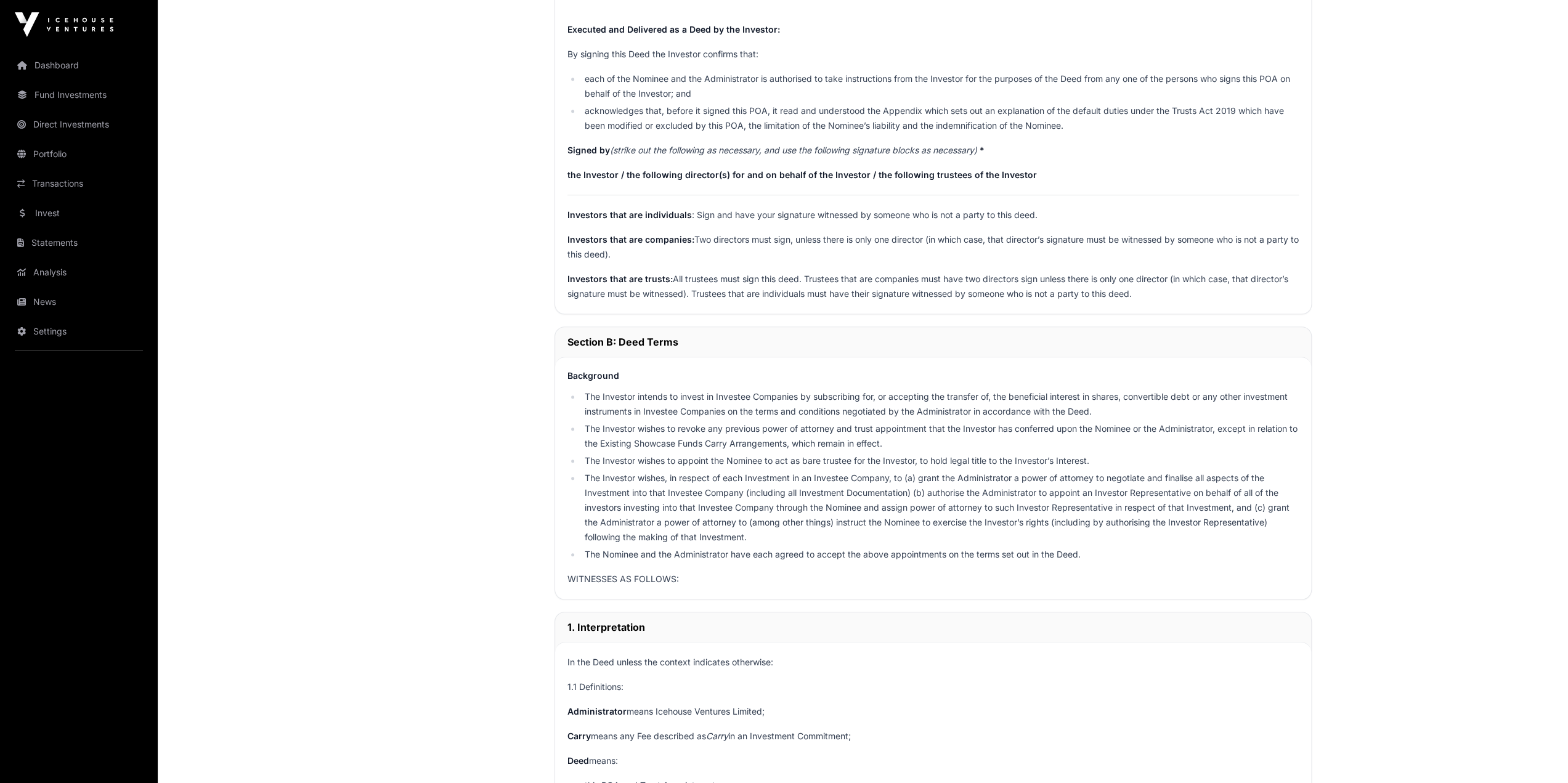
scroll to position [925, 0]
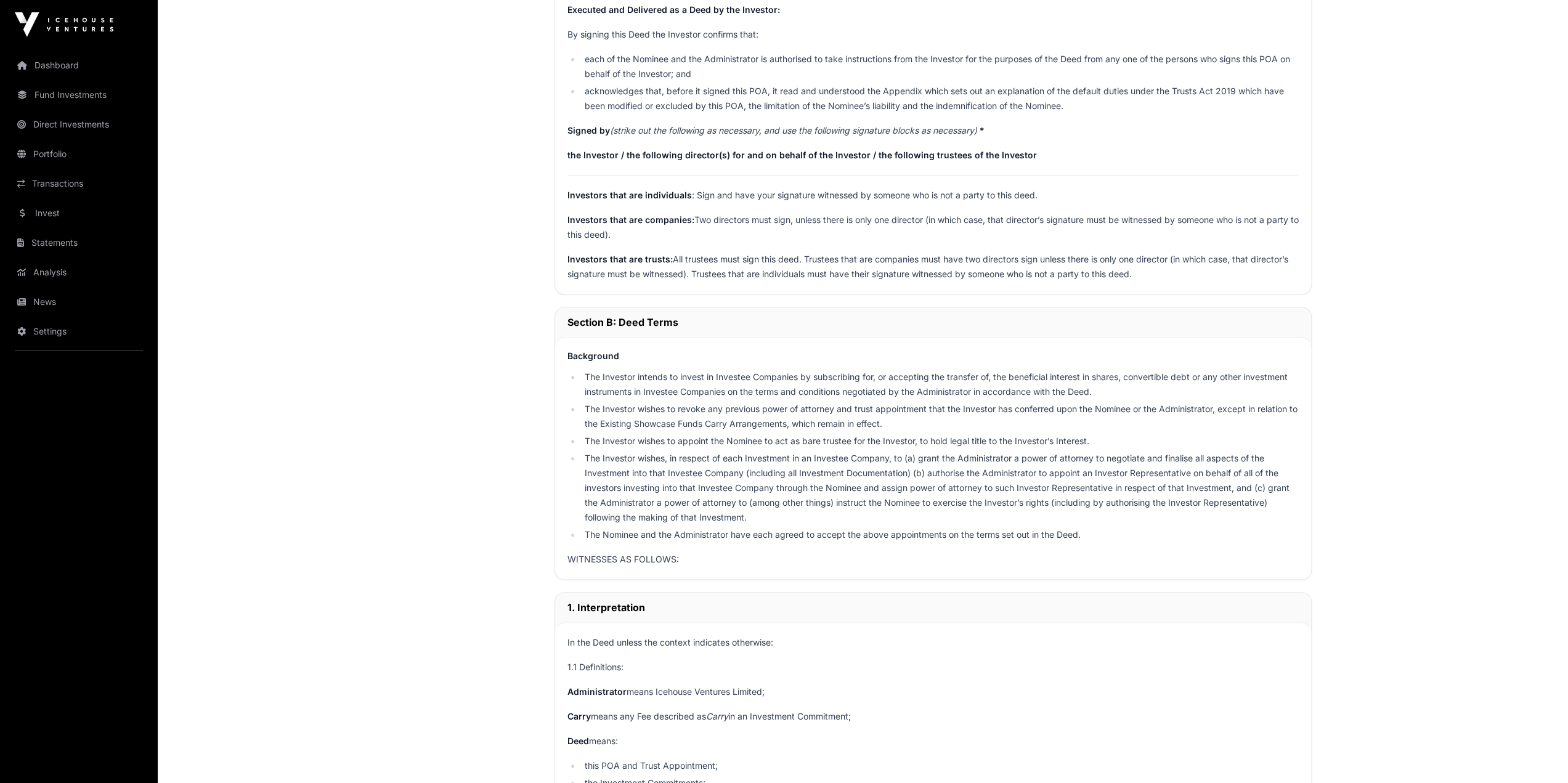
drag, startPoint x: 605, startPoint y: 164, endPoint x: 911, endPoint y: 163, distance: 306.0
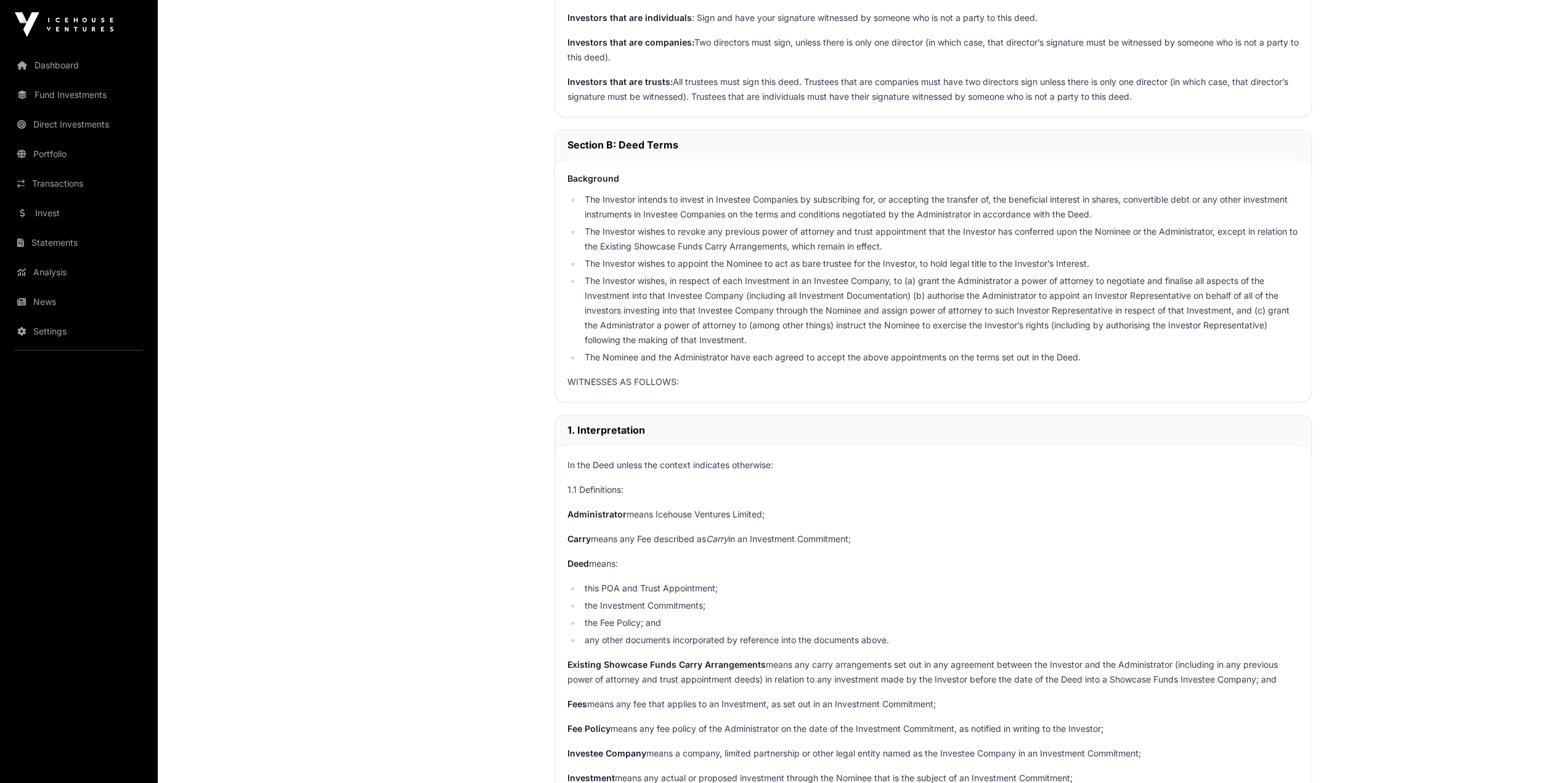
scroll to position [1109, 0]
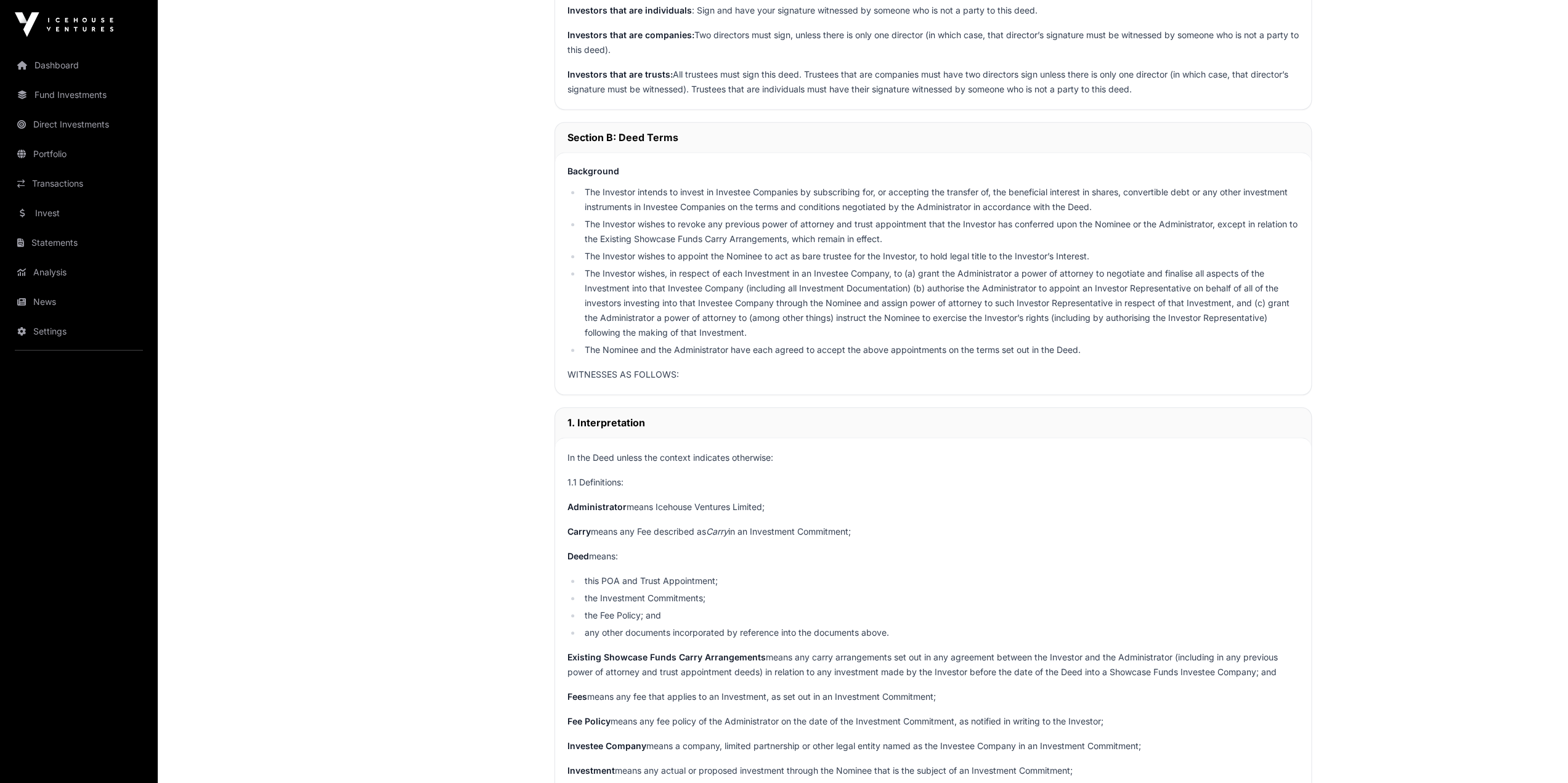
click at [678, 11] on strong "Investors that are individuals" at bounding box center [630, 10] width 124 height 11
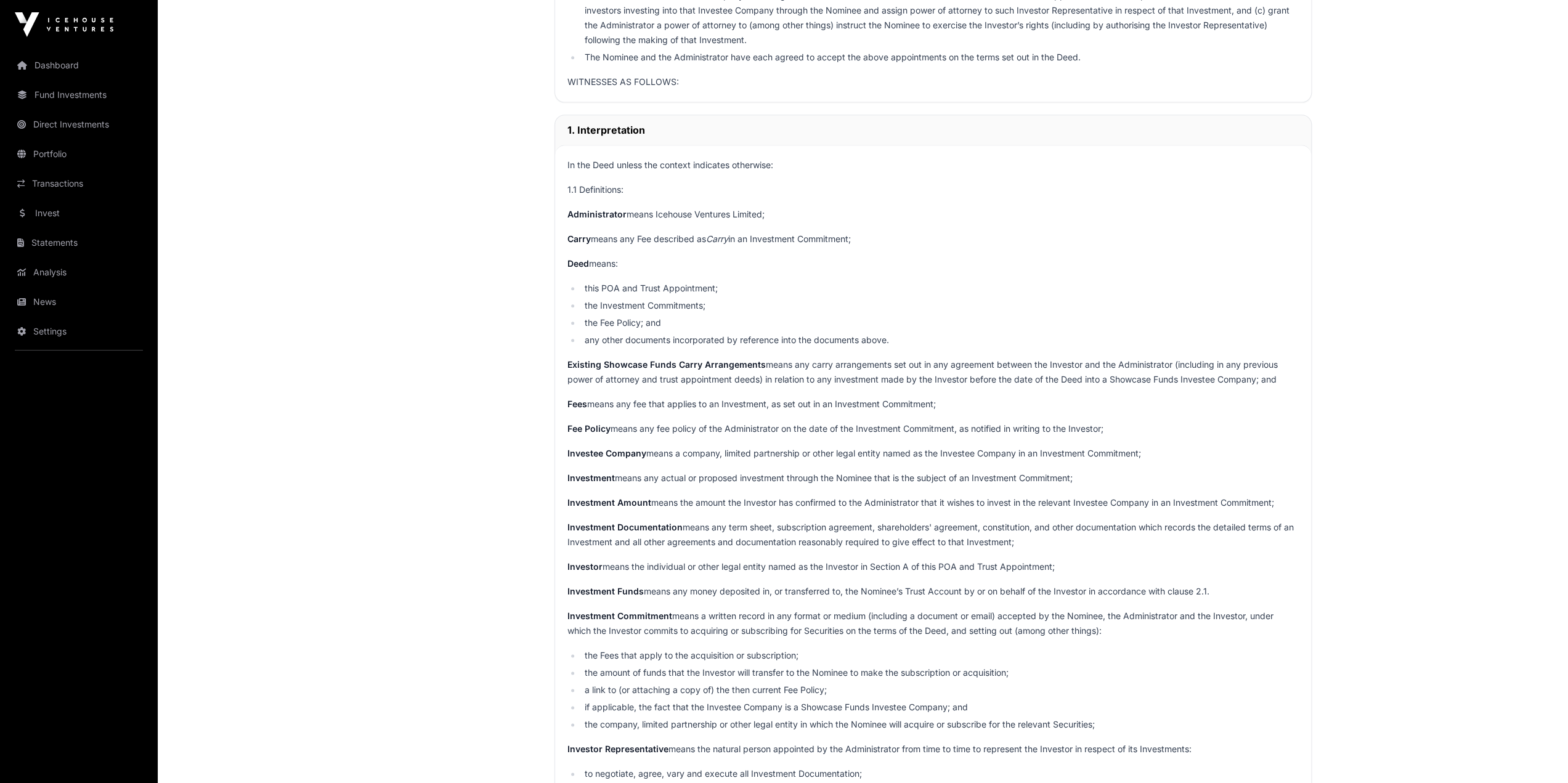
scroll to position [1418, 0]
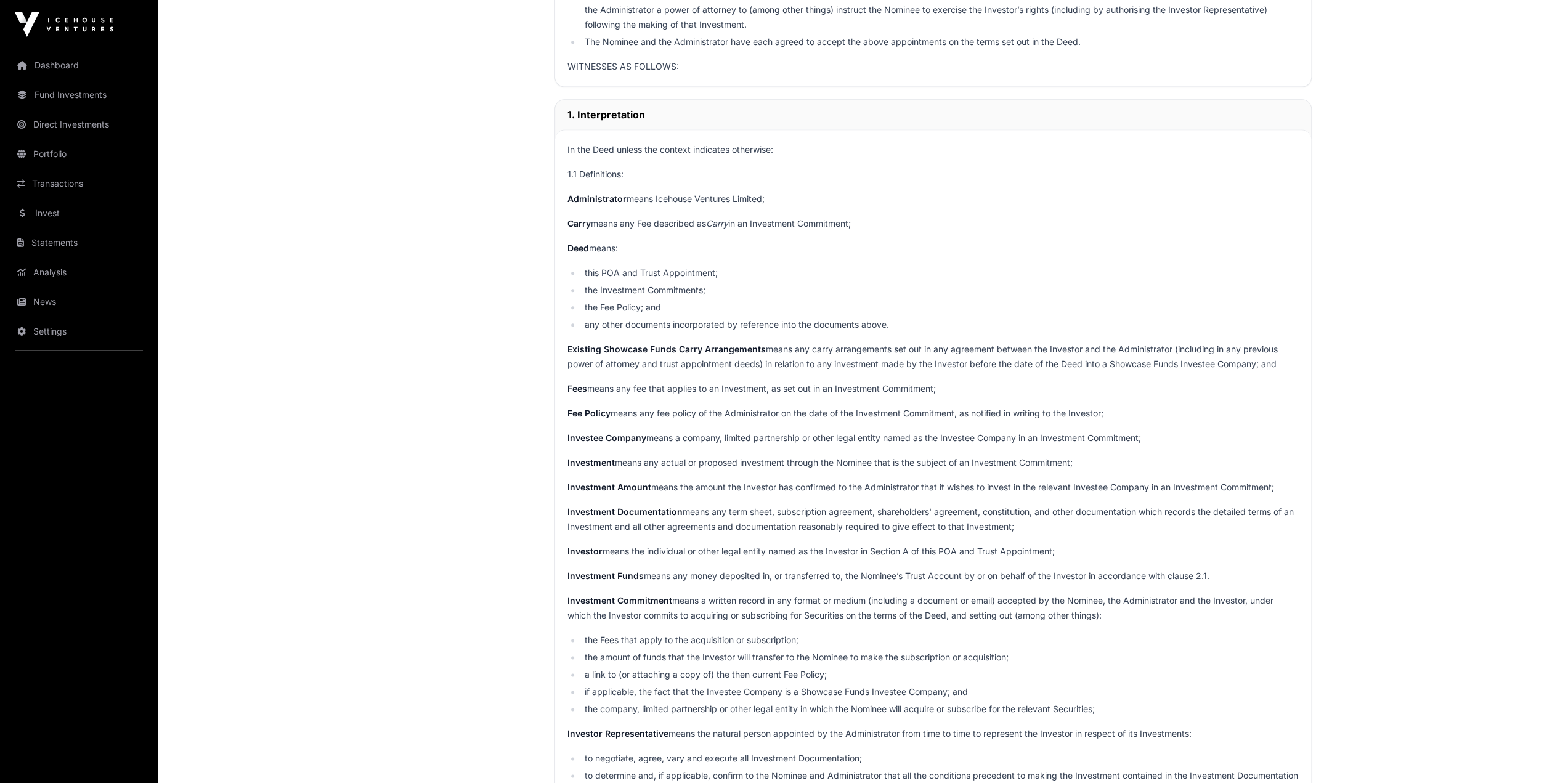
click at [680, 69] on p "WITNESSES AS FOLLOWS:" at bounding box center [933, 66] width 731 height 15
click at [661, 60] on p "WITNESSES AS FOLLOWS:" at bounding box center [933, 66] width 731 height 15
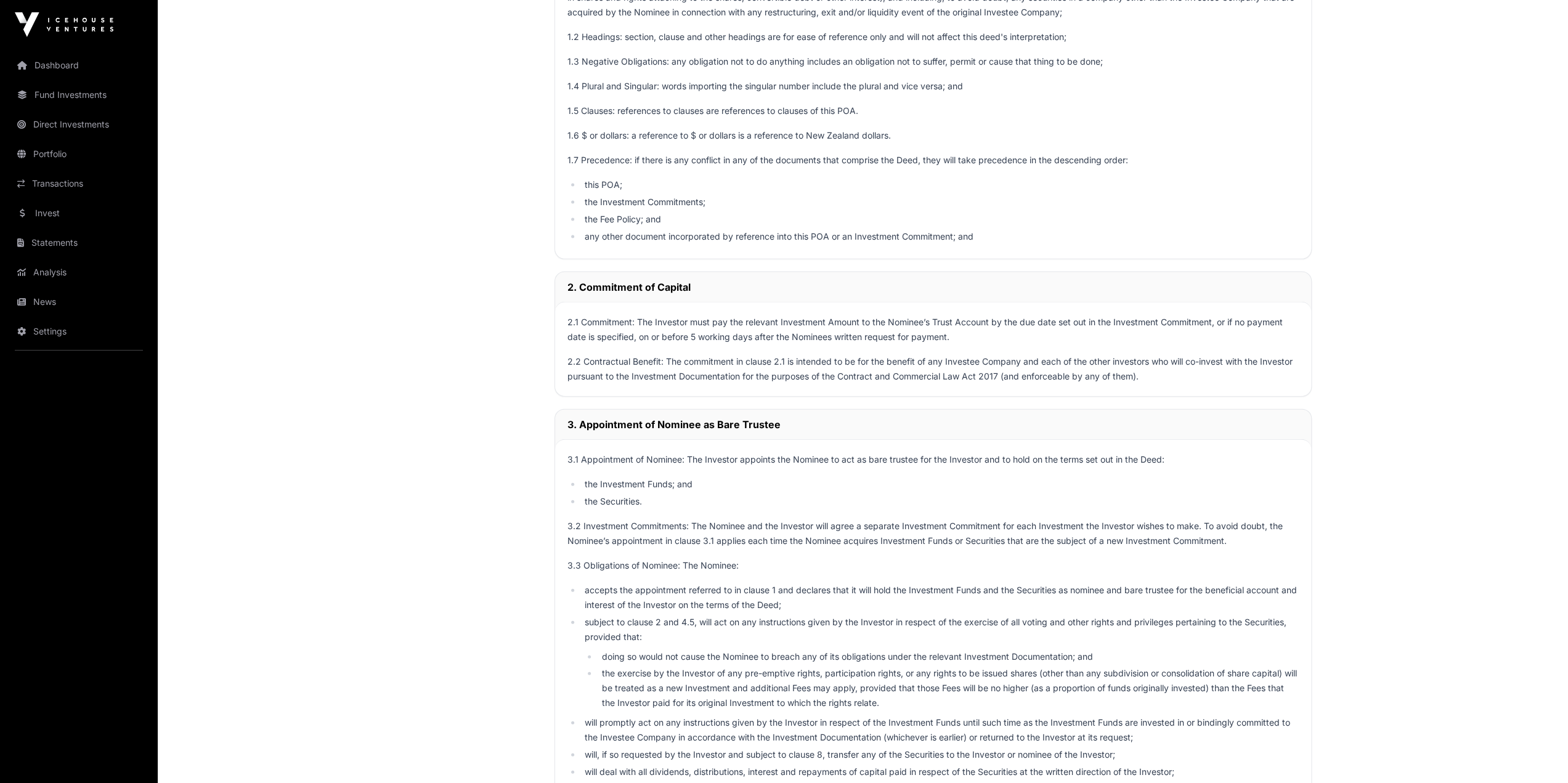
scroll to position [2773, 0]
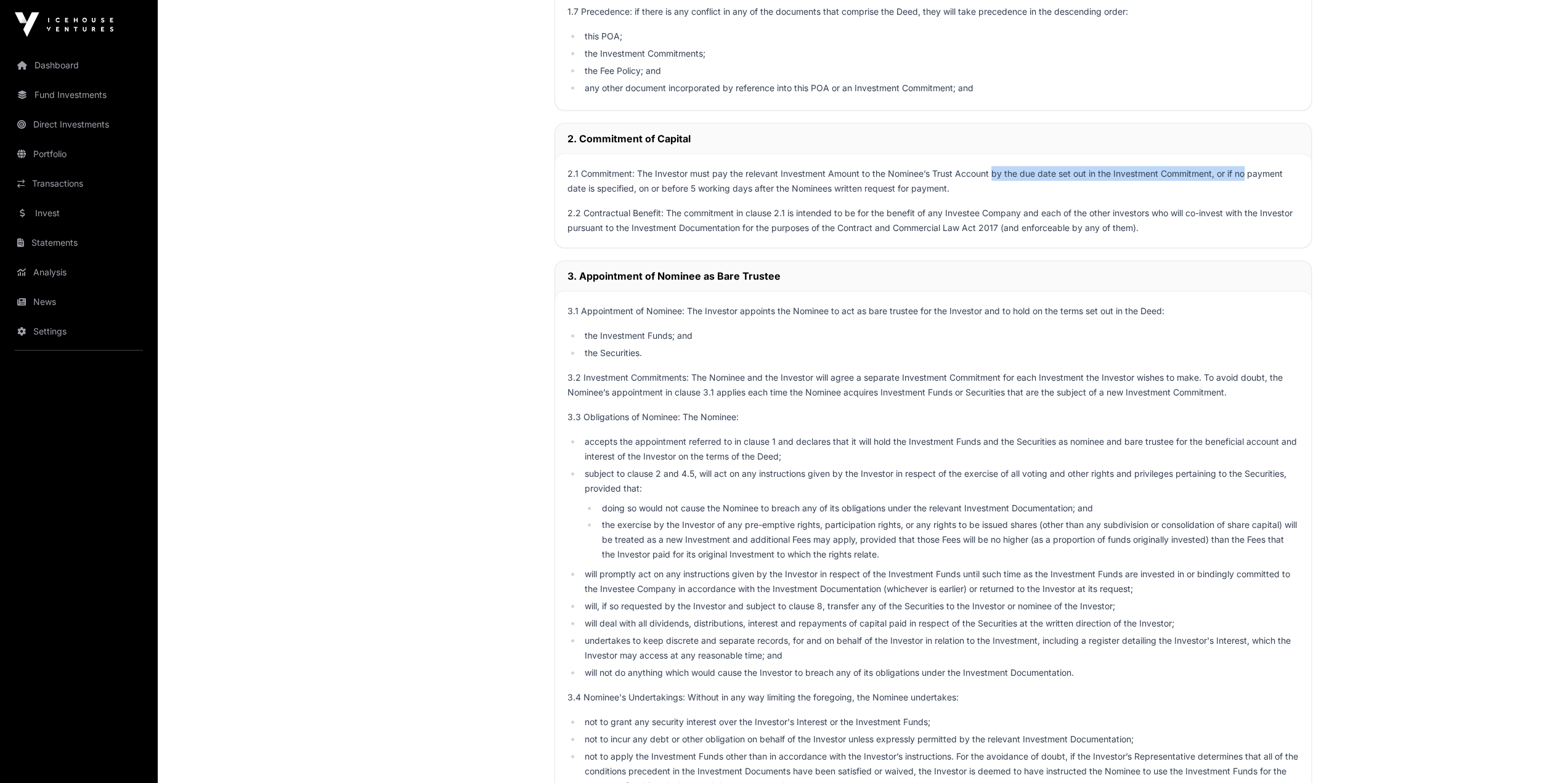
drag, startPoint x: 1022, startPoint y: 169, endPoint x: 1244, endPoint y: 172, distance: 222.0
click at [935, 172] on div "2.1 Commitment: The Investor must pay the relevant Investment Amount to the Nom…" at bounding box center [933, 200] width 756 height 94
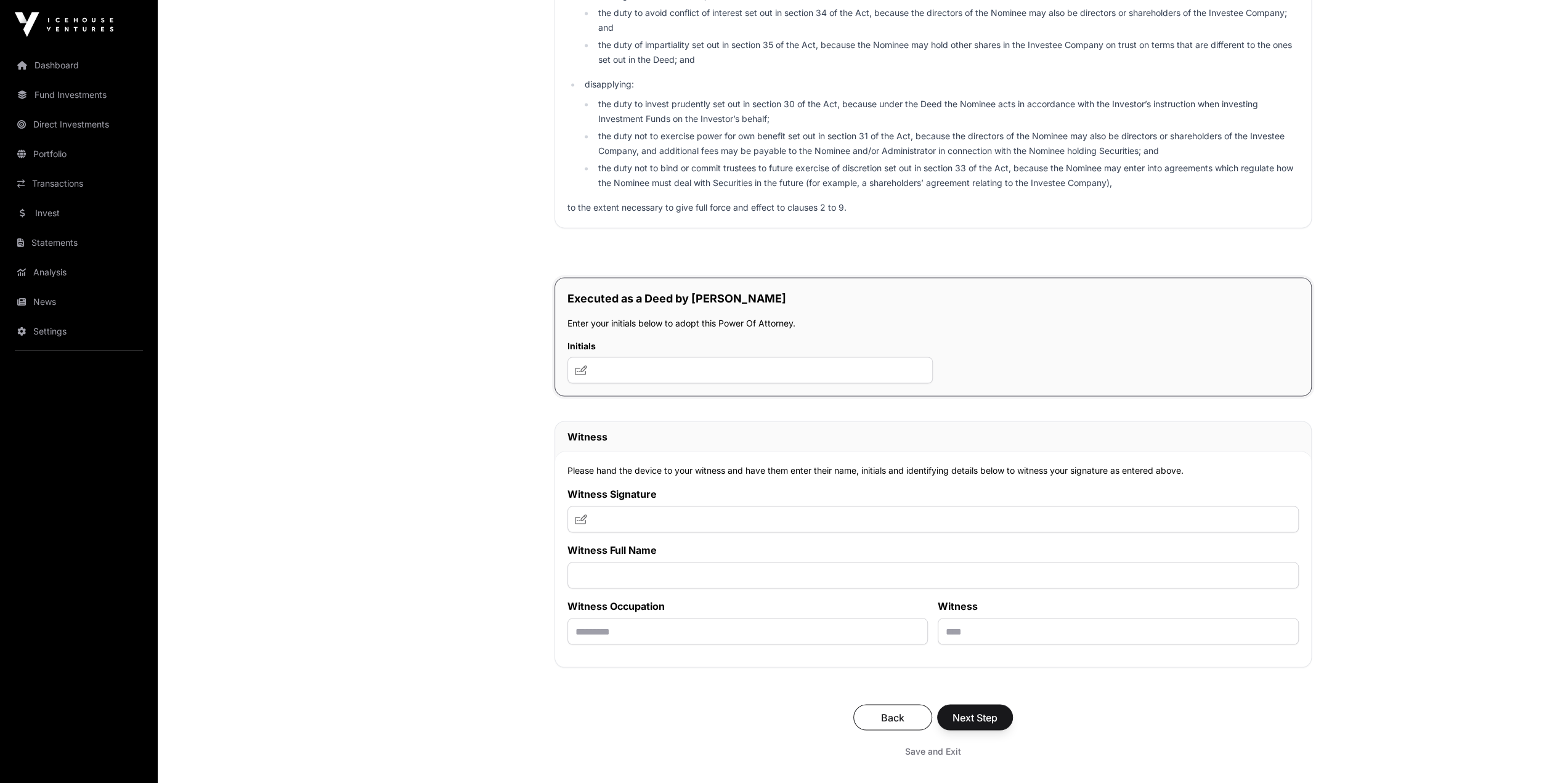
scroll to position [6718, 0]
click at [656, 360] on input "text" at bounding box center [750, 368] width 366 height 26
type input "**"
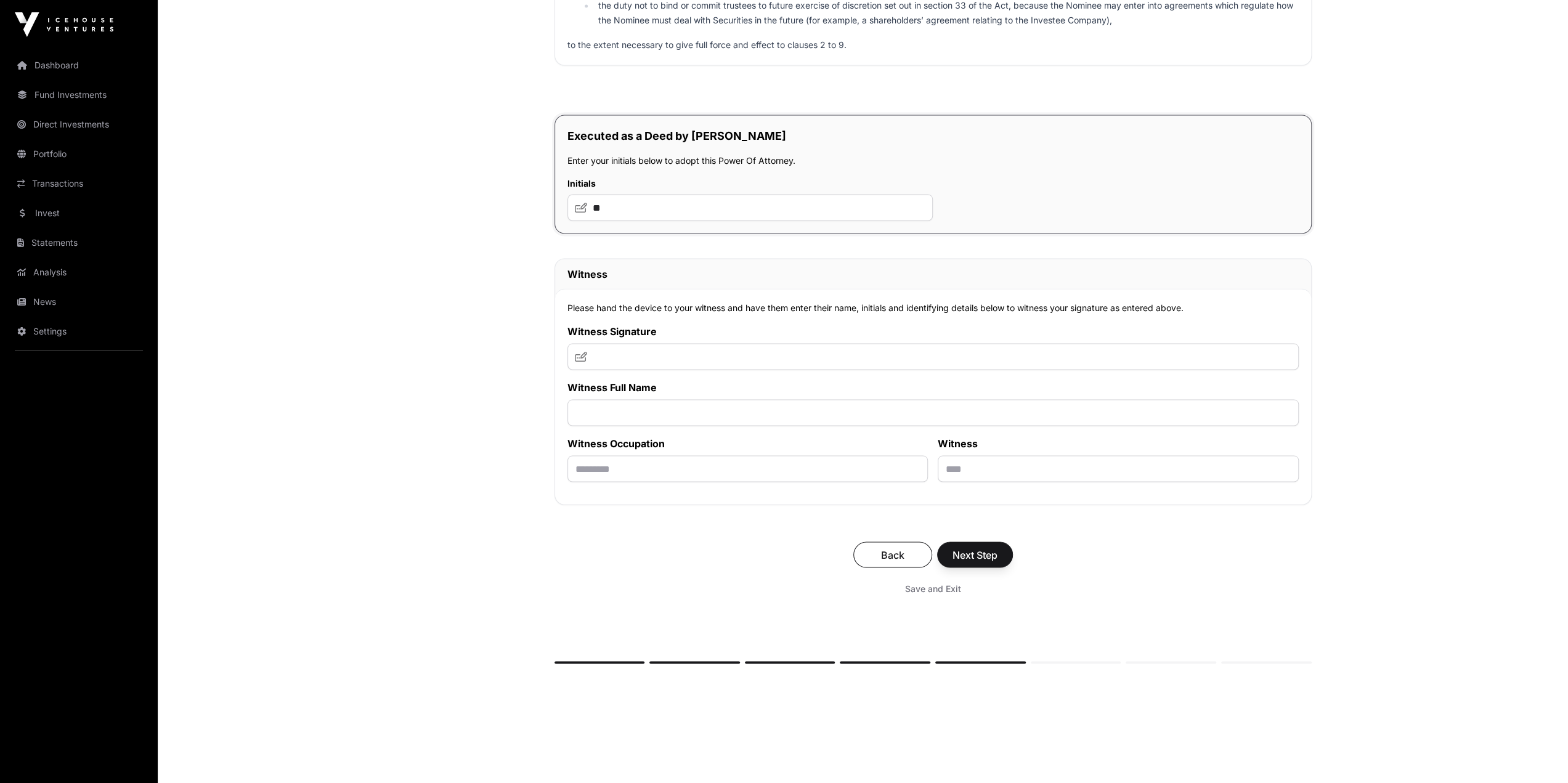
scroll to position [6903, 0]
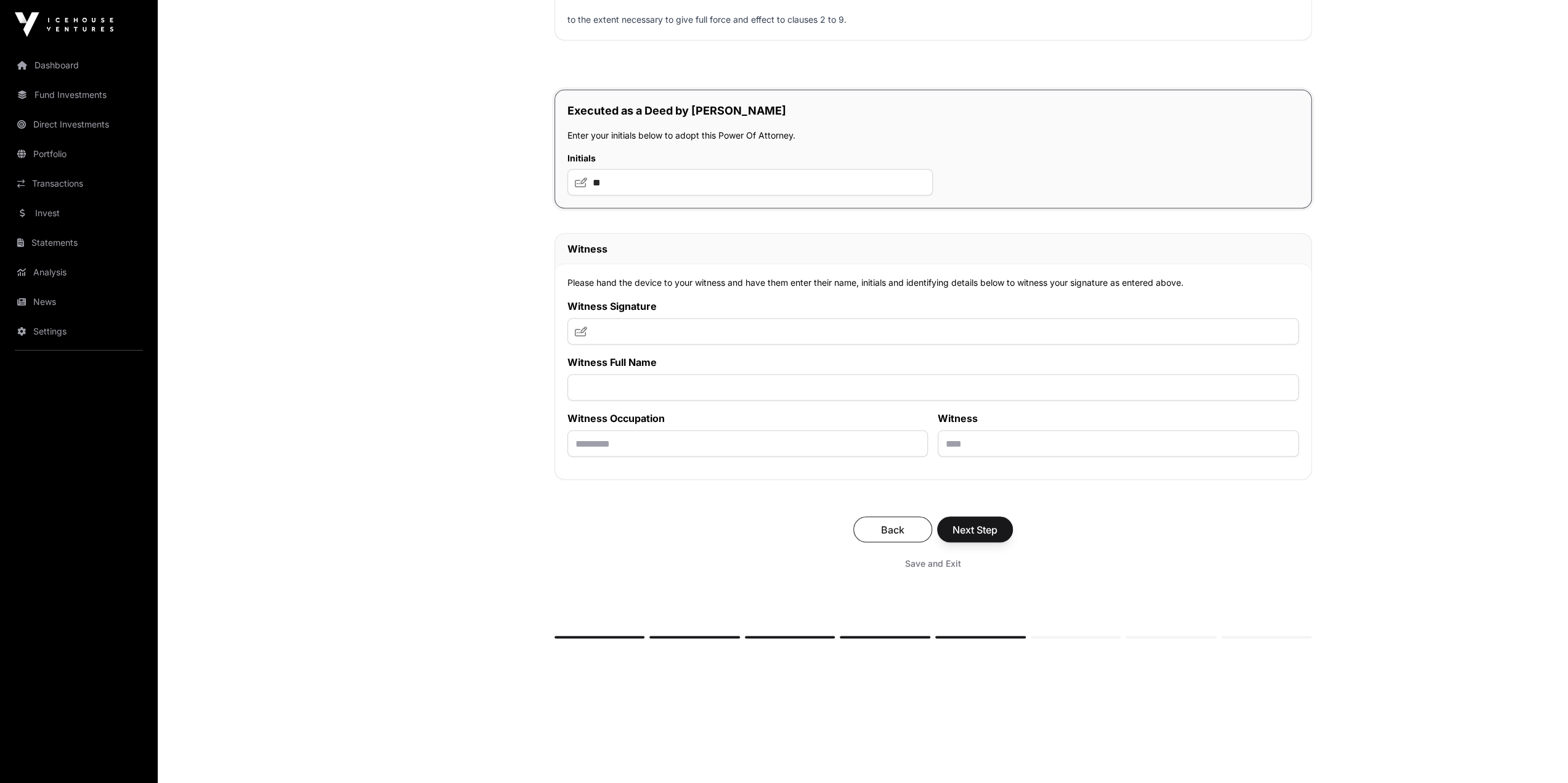
click at [562, 441] on div "Back Next Step Save and Exit" at bounding box center [933, 545] width 757 height 83
click at [642, 324] on input "text" at bounding box center [933, 331] width 731 height 26
type input "**"
type input "**********"
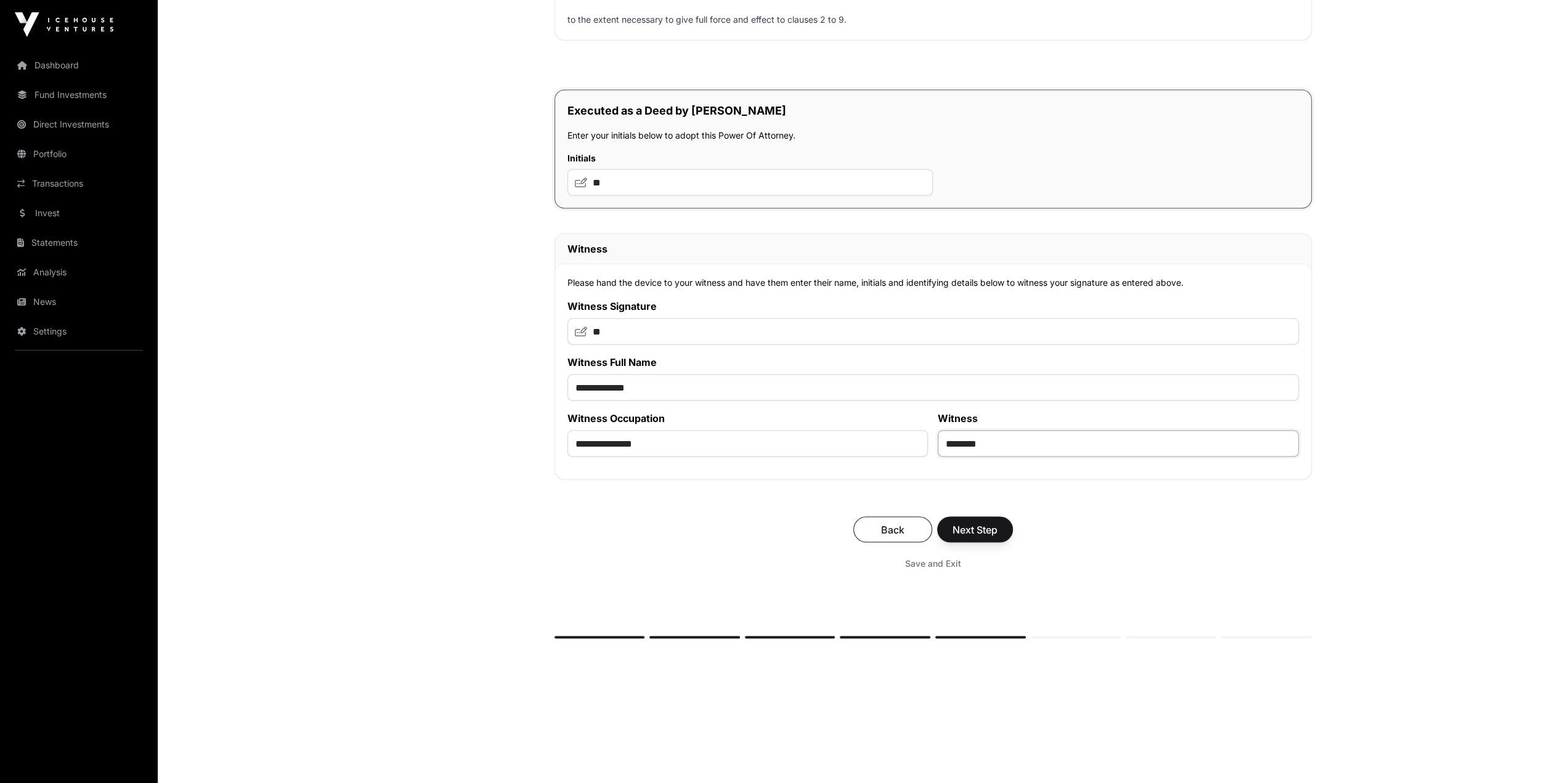
type input "********"
click at [935, 441] on span "Next Step" at bounding box center [974, 529] width 45 height 15
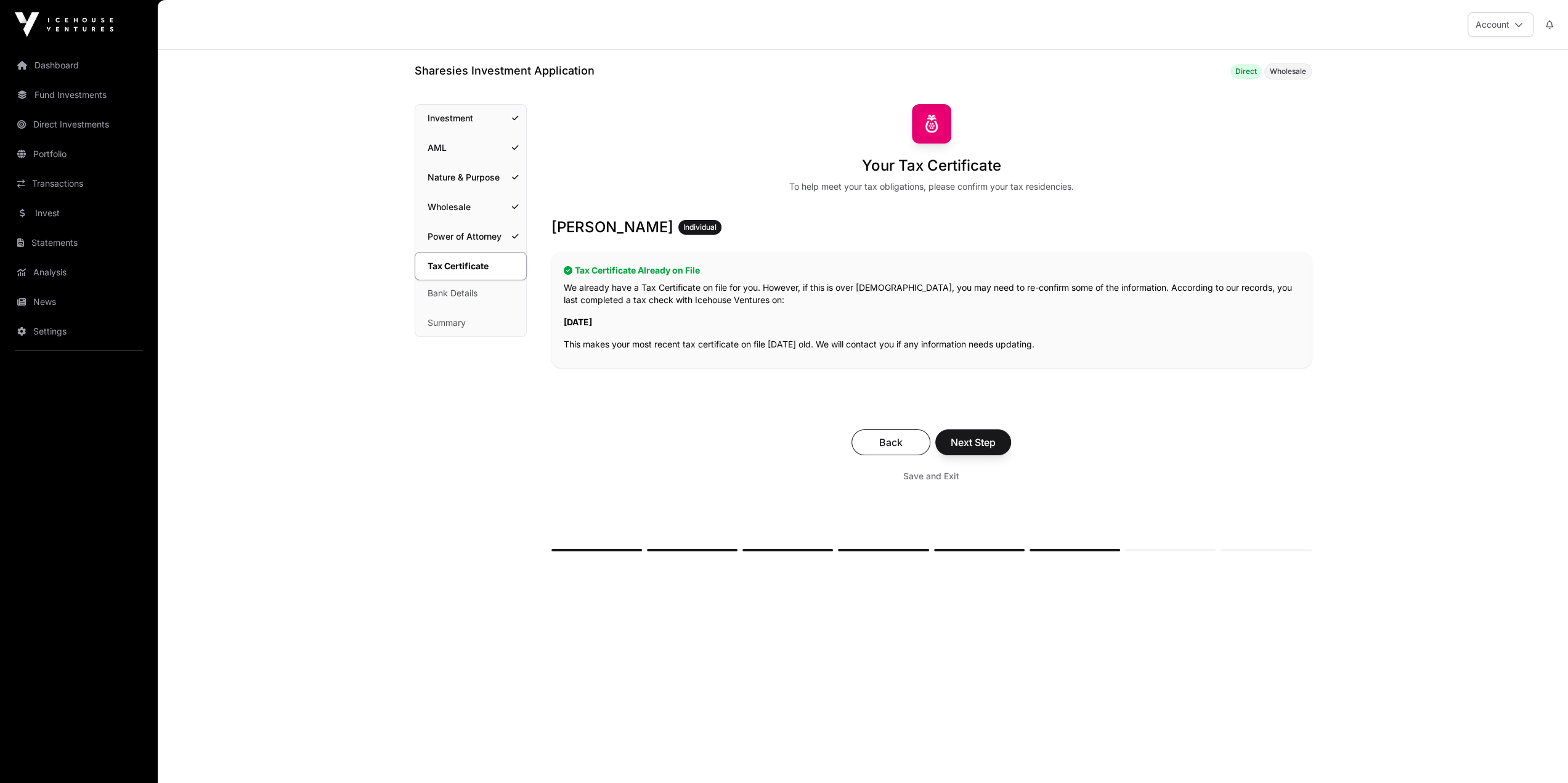
drag, startPoint x: 747, startPoint y: 270, endPoint x: 569, endPoint y: 275, distance: 178.1
click at [569, 275] on h2 "Tax Certificate Already on File" at bounding box center [932, 270] width 735 height 12
click at [915, 287] on p "We already have a Tax Certificate on file for you. However, if this is over [DE…" at bounding box center [932, 294] width 735 height 25
click at [935, 441] on div "Back Next Step Save and Exit" at bounding box center [931, 458] width 761 height 83
click at [935, 441] on span "Next Step" at bounding box center [973, 442] width 45 height 15
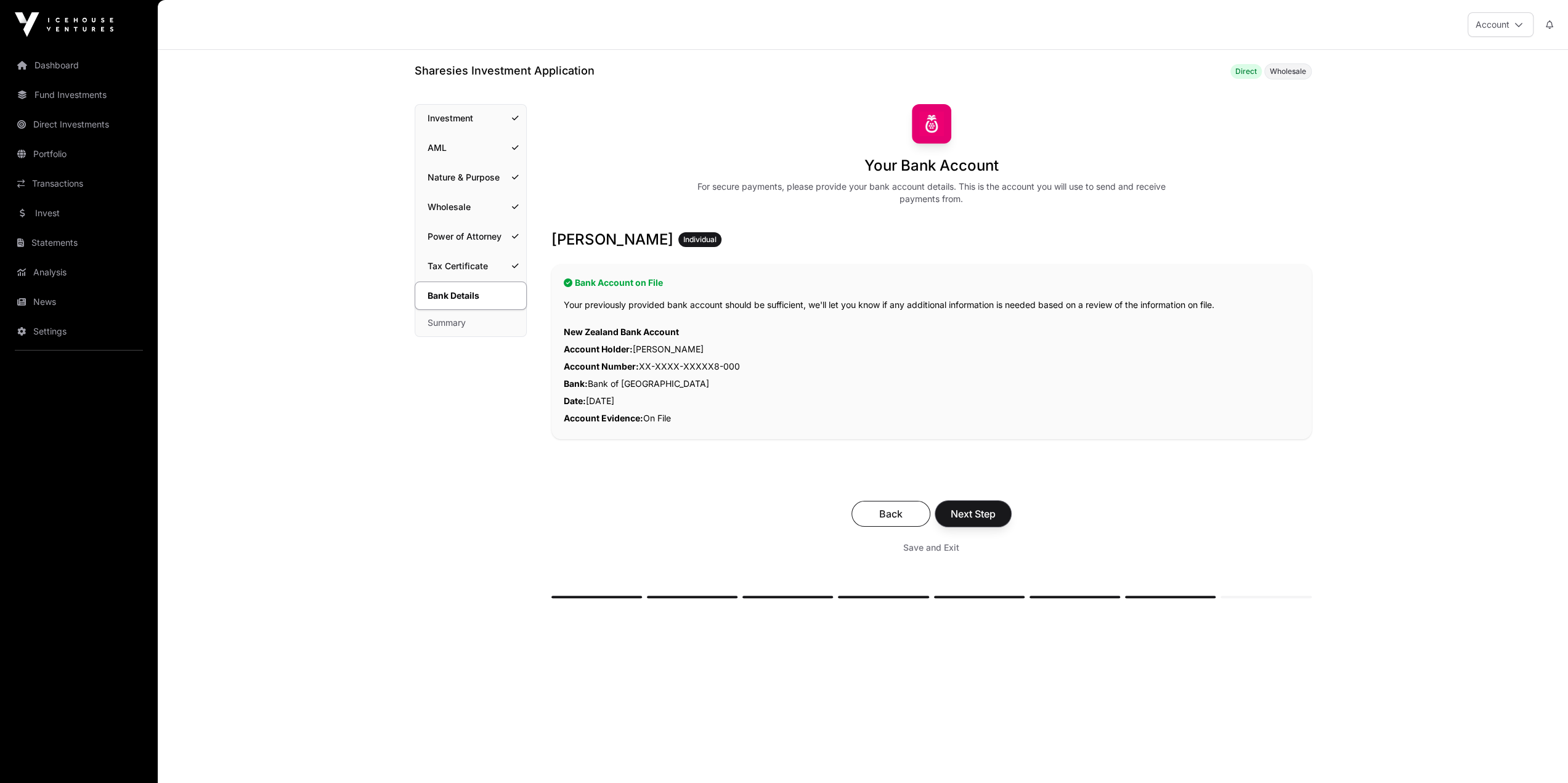
click at [935, 441] on span "Next Step" at bounding box center [973, 514] width 45 height 15
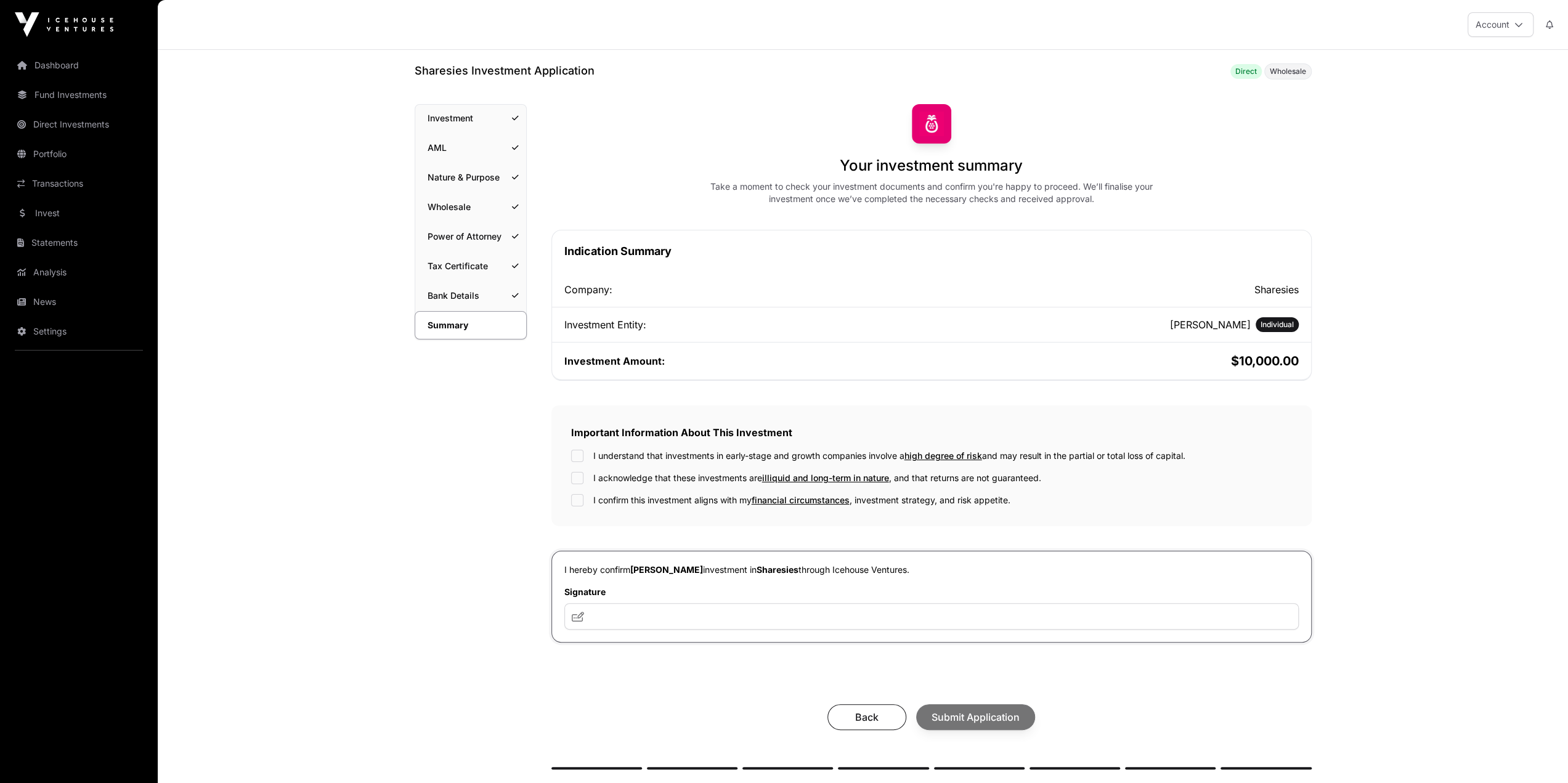
click at [935, 360] on h2 "$10,000.00" at bounding box center [1116, 360] width 364 height 17
click at [485, 113] on link "Investment" at bounding box center [470, 118] width 111 height 27
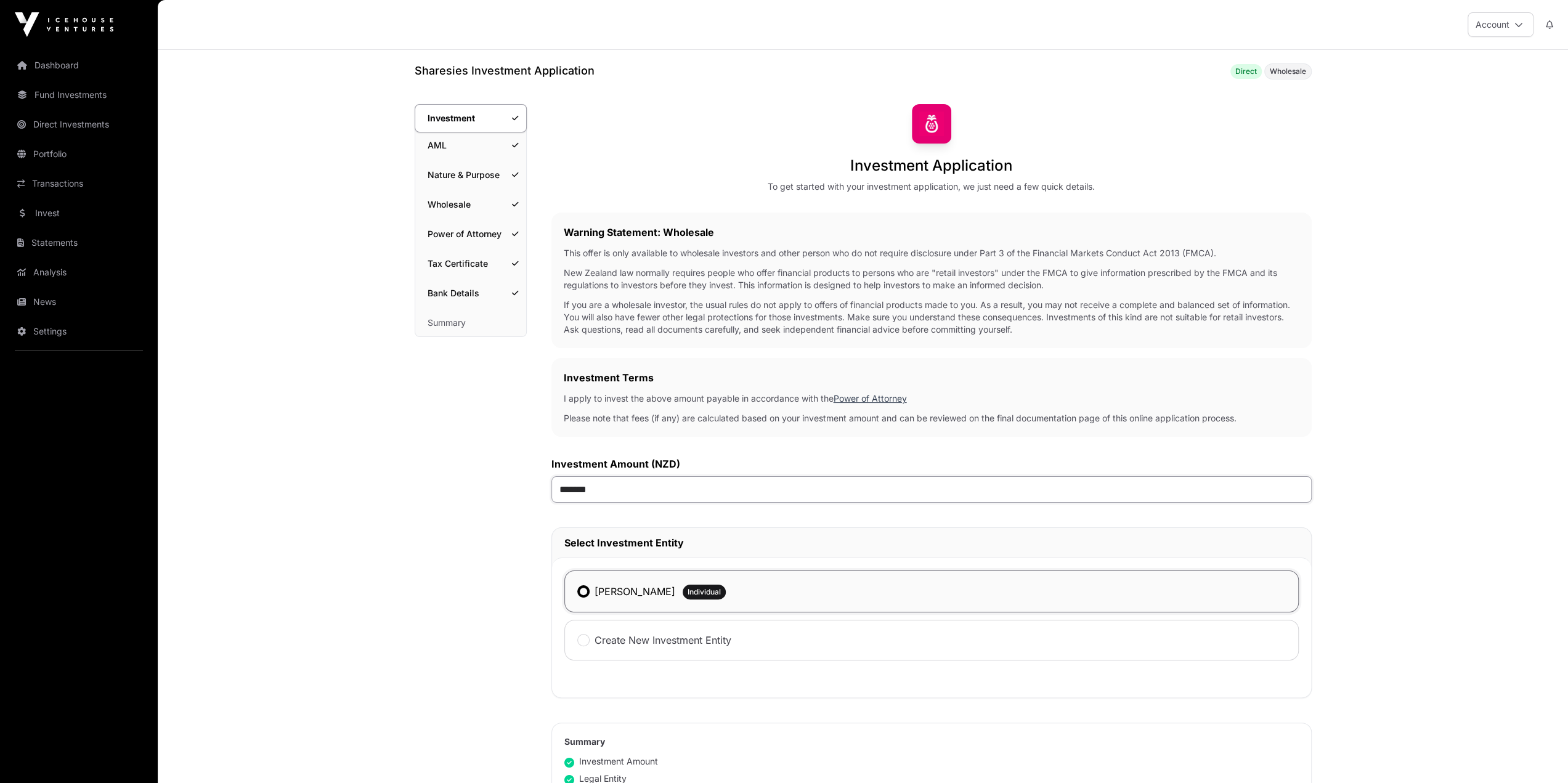
click at [579, 441] on input "*******" at bounding box center [931, 490] width 761 height 26
drag, startPoint x: 576, startPoint y: 491, endPoint x: 567, endPoint y: 488, distance: 9.5
click at [567, 441] on input "*******" at bounding box center [931, 490] width 761 height 26
type input "******"
click at [496, 441] on div "Investment Investment AML Nature & Purpose Wholesale Power of Attorney Tax Cert…" at bounding box center [470, 543] width 112 height 878
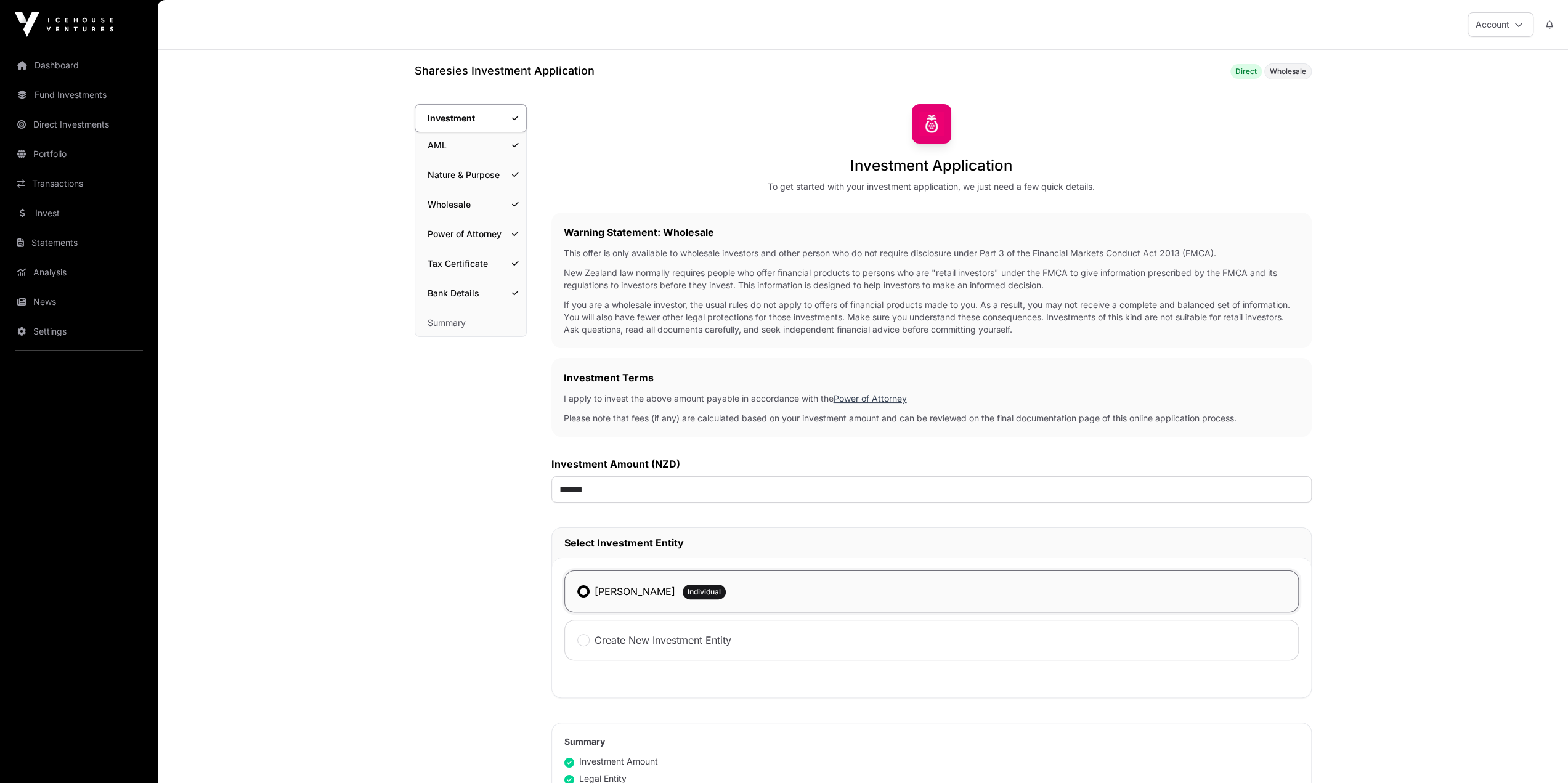
click at [442, 441] on div "Investment Investment AML Nature & Purpose Wholesale Power of Attorney Tax Cert…" at bounding box center [470, 543] width 112 height 878
click at [460, 294] on link "Bank Details" at bounding box center [470, 293] width 111 height 27
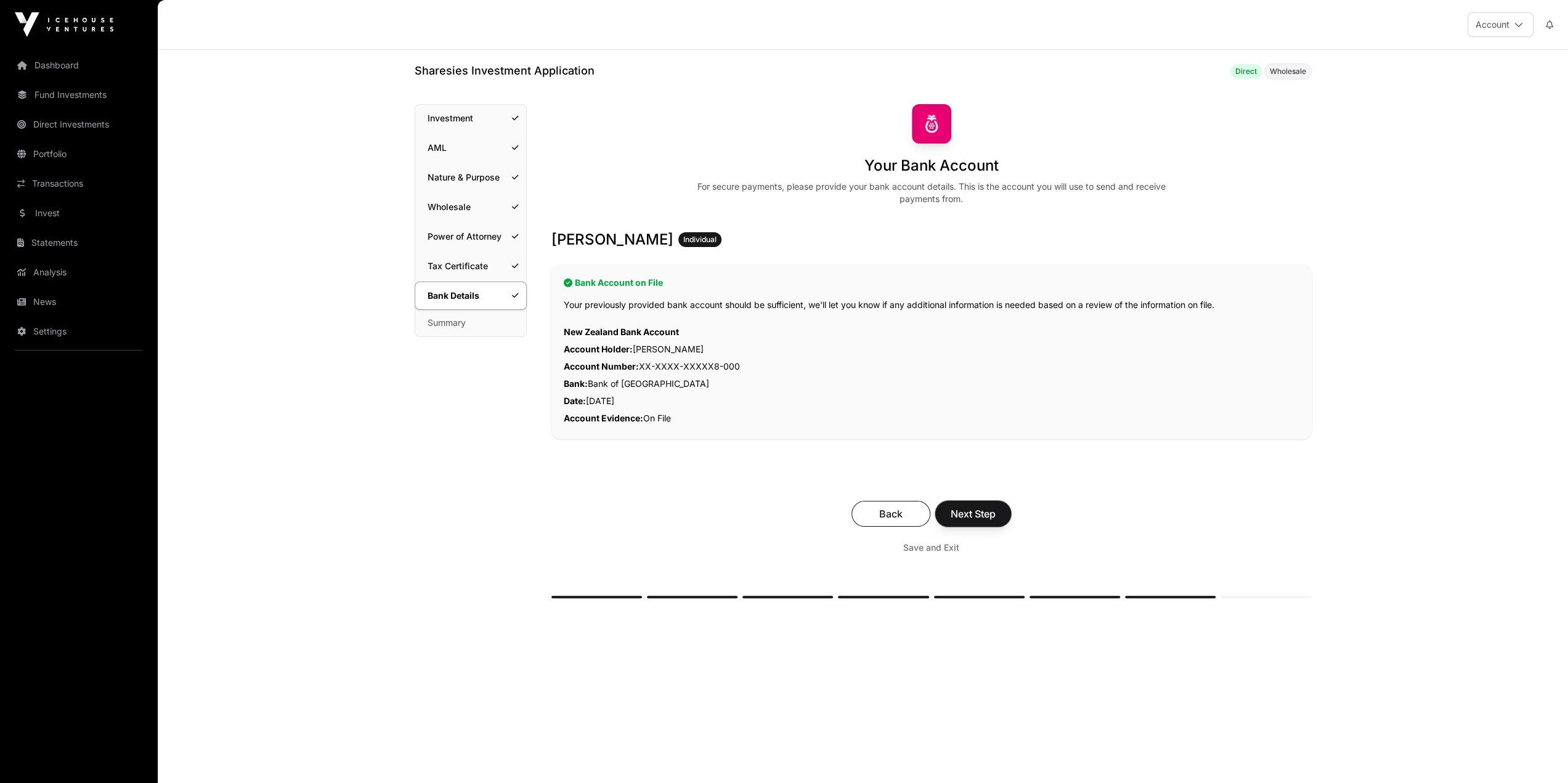
click at [935, 441] on span "Next Step" at bounding box center [973, 514] width 45 height 15
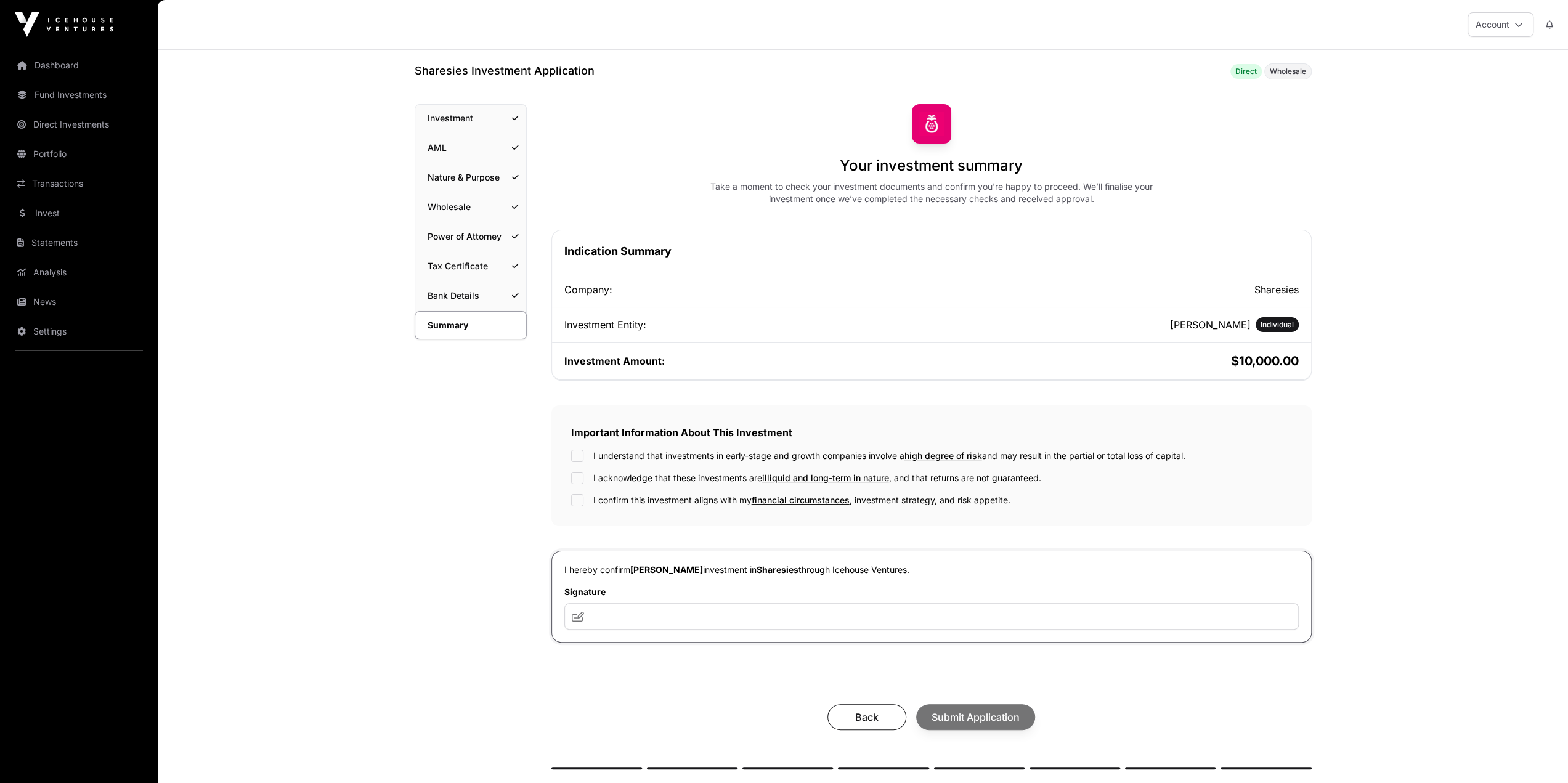
click at [462, 123] on link "Investment" at bounding box center [470, 118] width 111 height 27
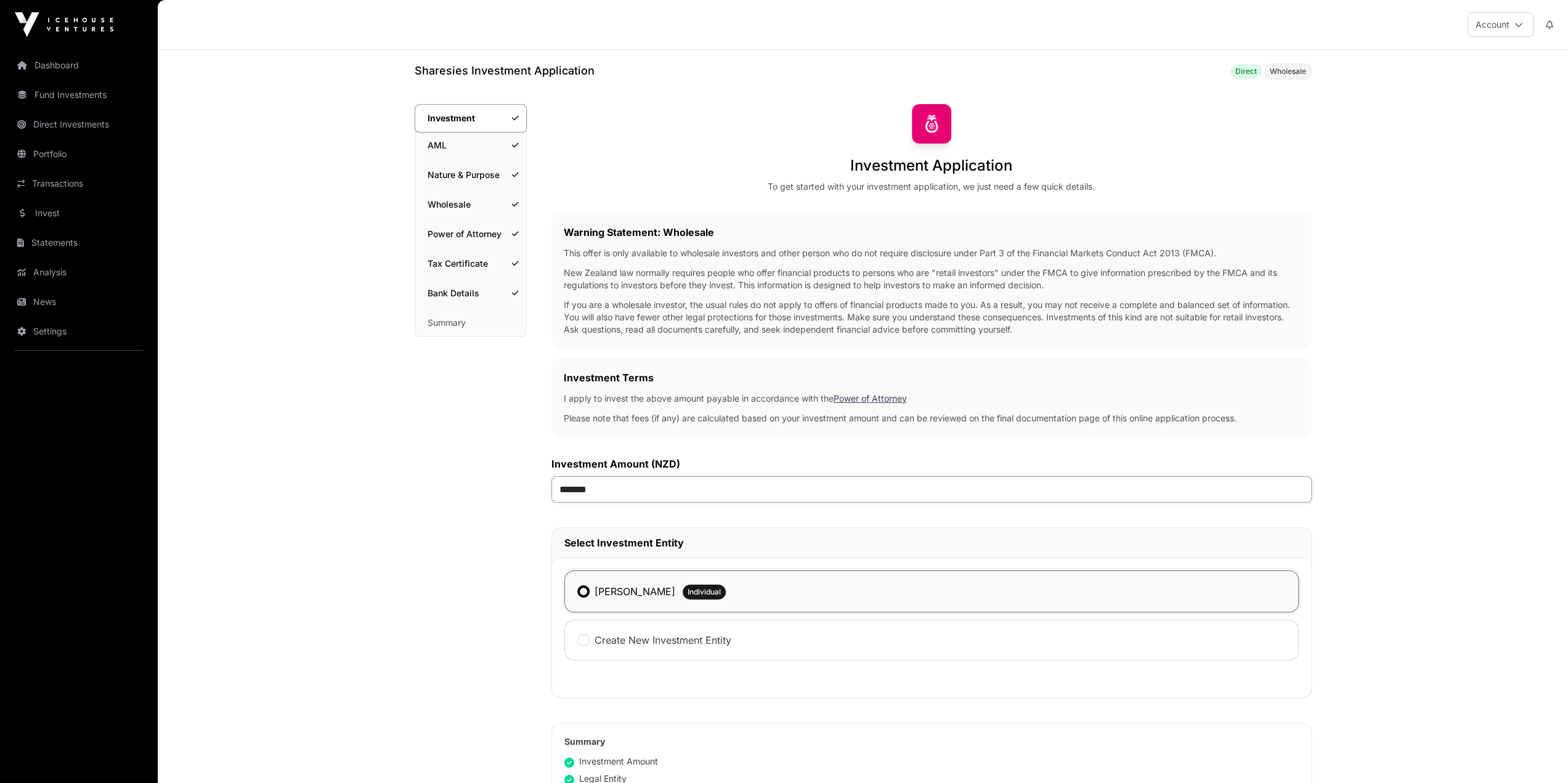
drag, startPoint x: 574, startPoint y: 488, endPoint x: 566, endPoint y: 484, distance: 8.9
click at [566, 441] on input "*******" at bounding box center [931, 490] width 761 height 26
type input "******"
drag, startPoint x: 485, startPoint y: 517, endPoint x: 499, endPoint y: 514, distance: 14.3
click at [486, 441] on div "Investment Investment AML Nature & Purpose Wholesale Power of Attorney Tax Cert…" at bounding box center [470, 543] width 112 height 878
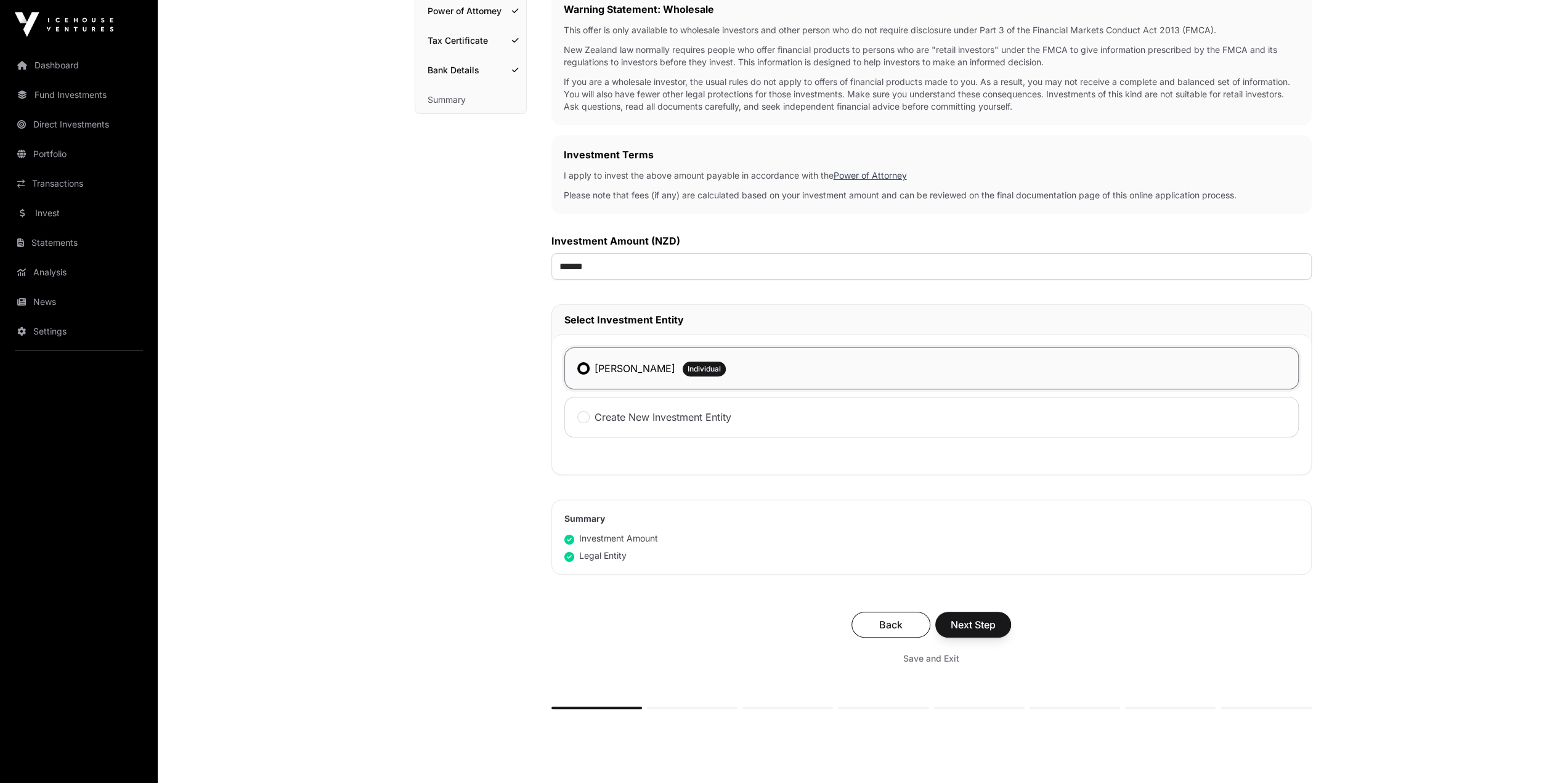
scroll to position [300, 0]
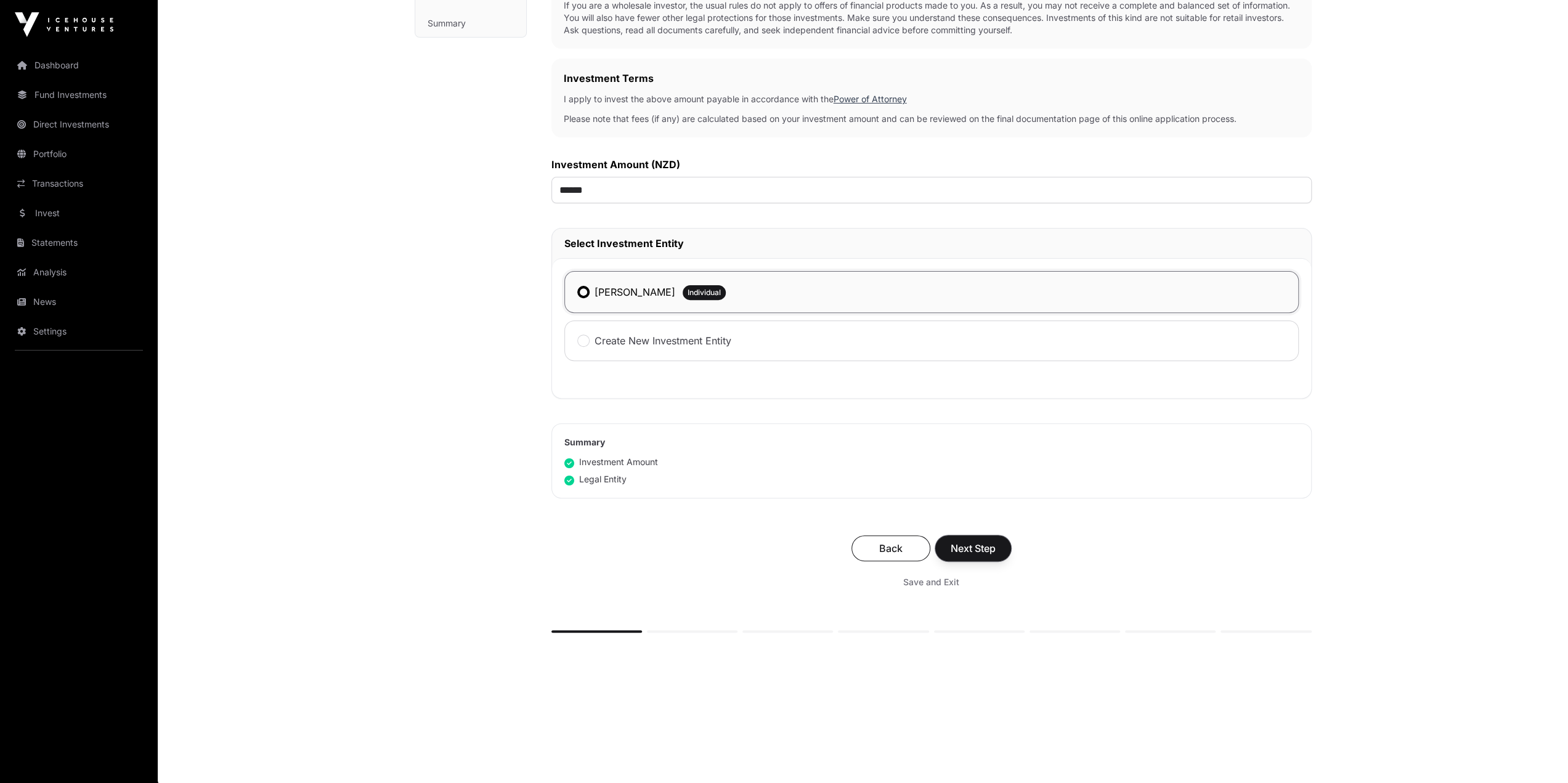
click at [935, 441] on span "Next Step" at bounding box center [973, 549] width 45 height 15
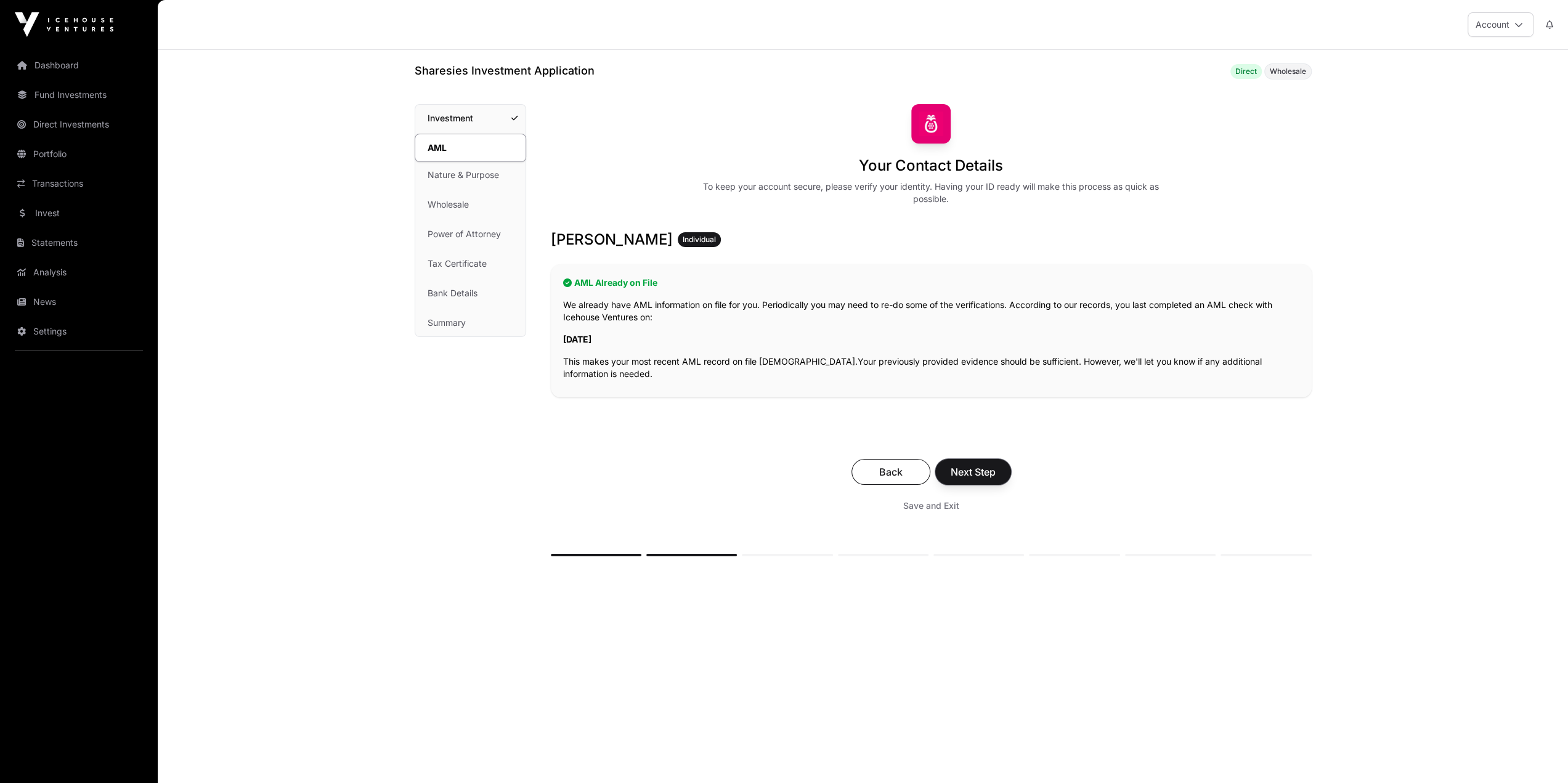
click at [935, 441] on span "Next Step" at bounding box center [973, 472] width 45 height 15
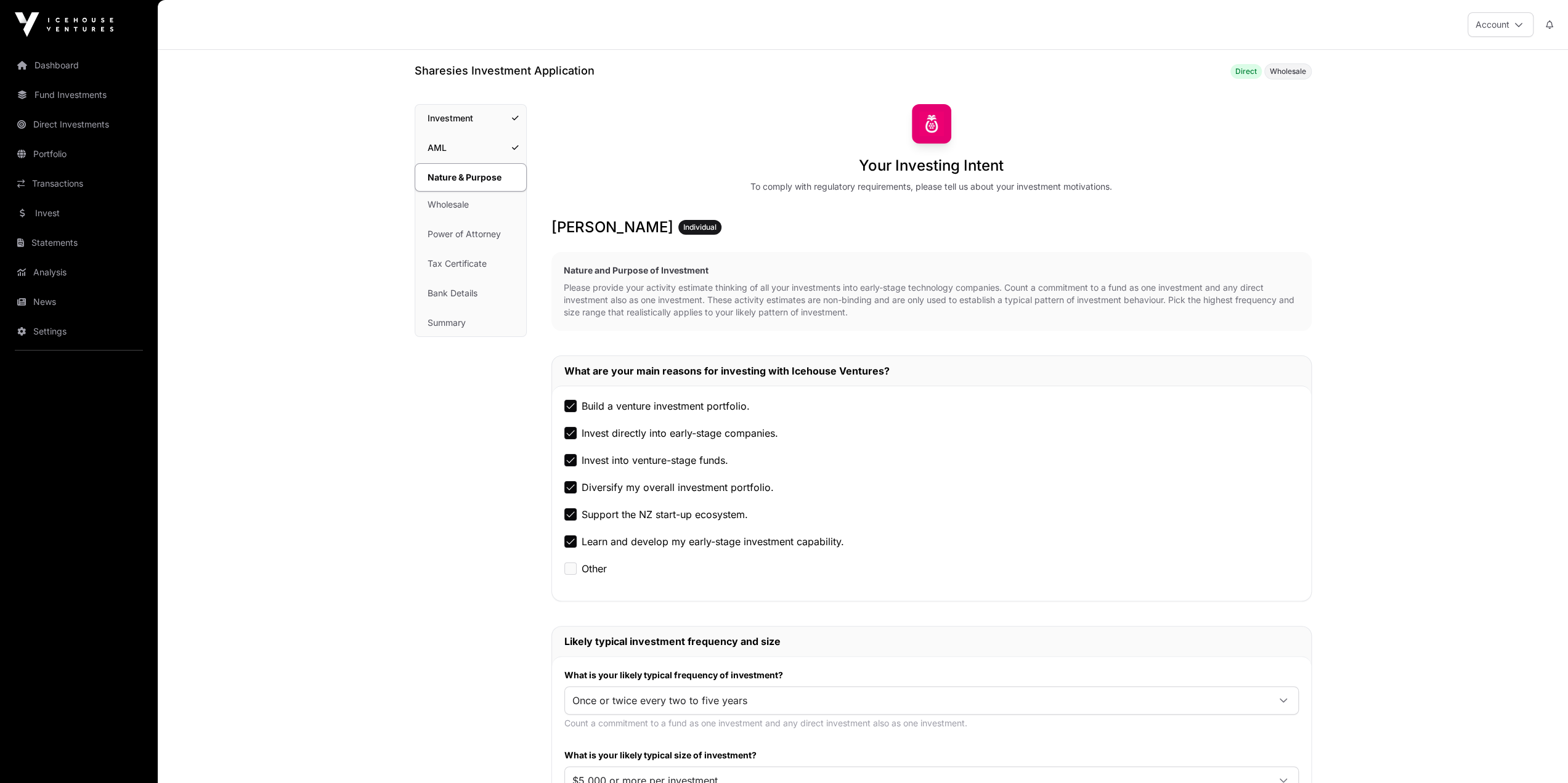
scroll to position [308, 0]
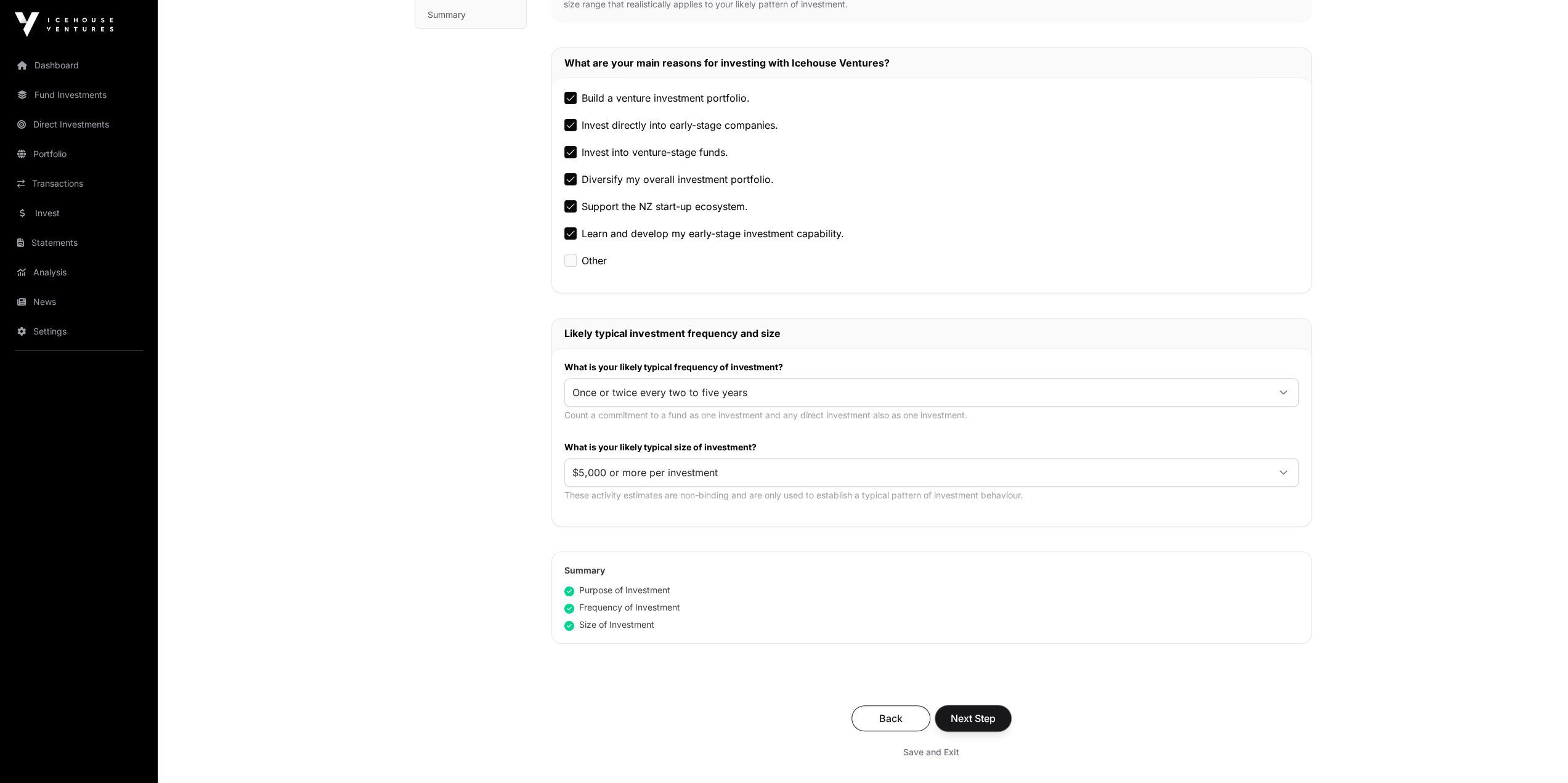
click at [935, 441] on span "Next Step" at bounding box center [973, 718] width 45 height 15
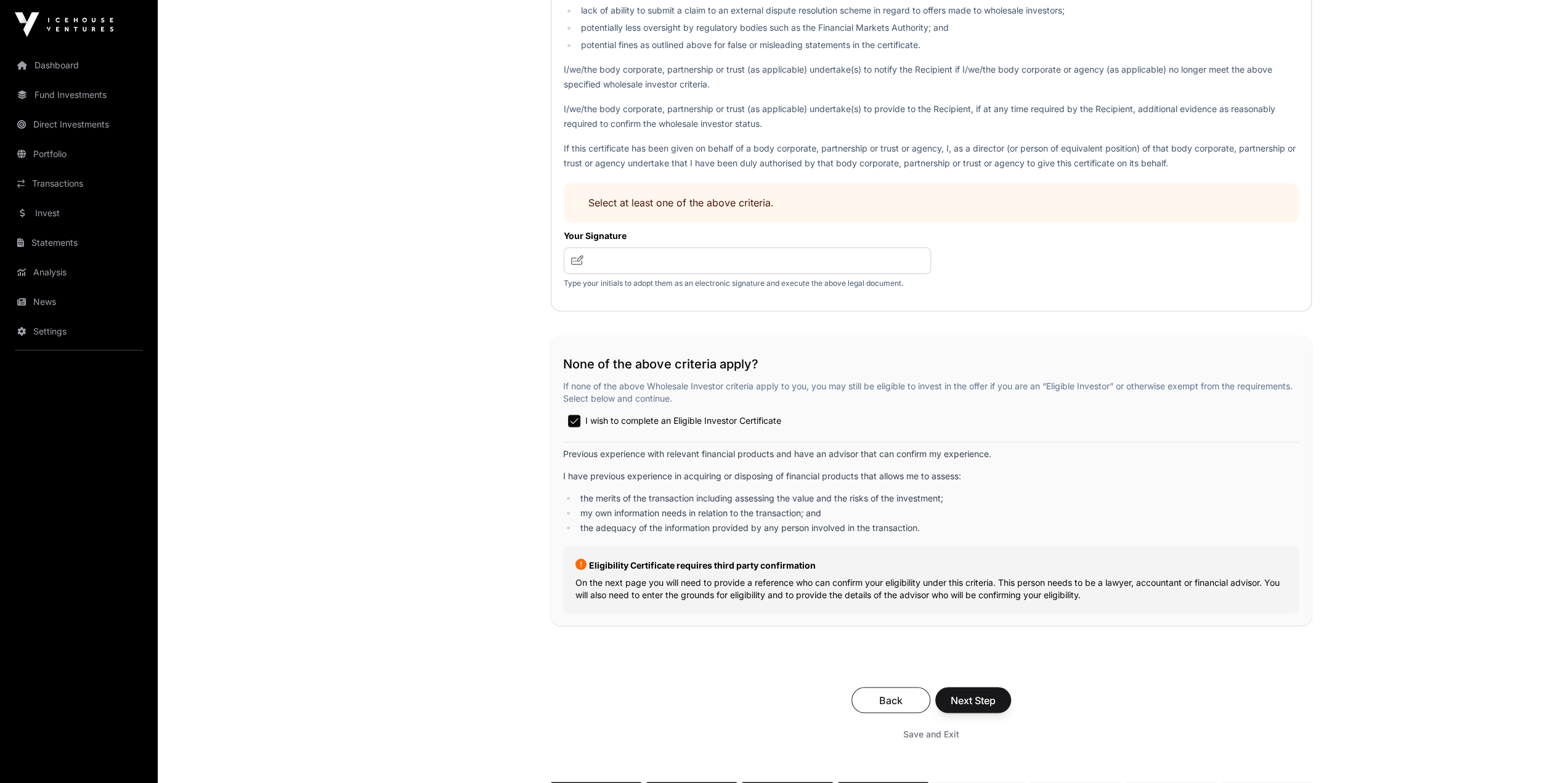
scroll to position [1911, 0]
click at [935, 441] on span "Next Step" at bounding box center [973, 699] width 45 height 15
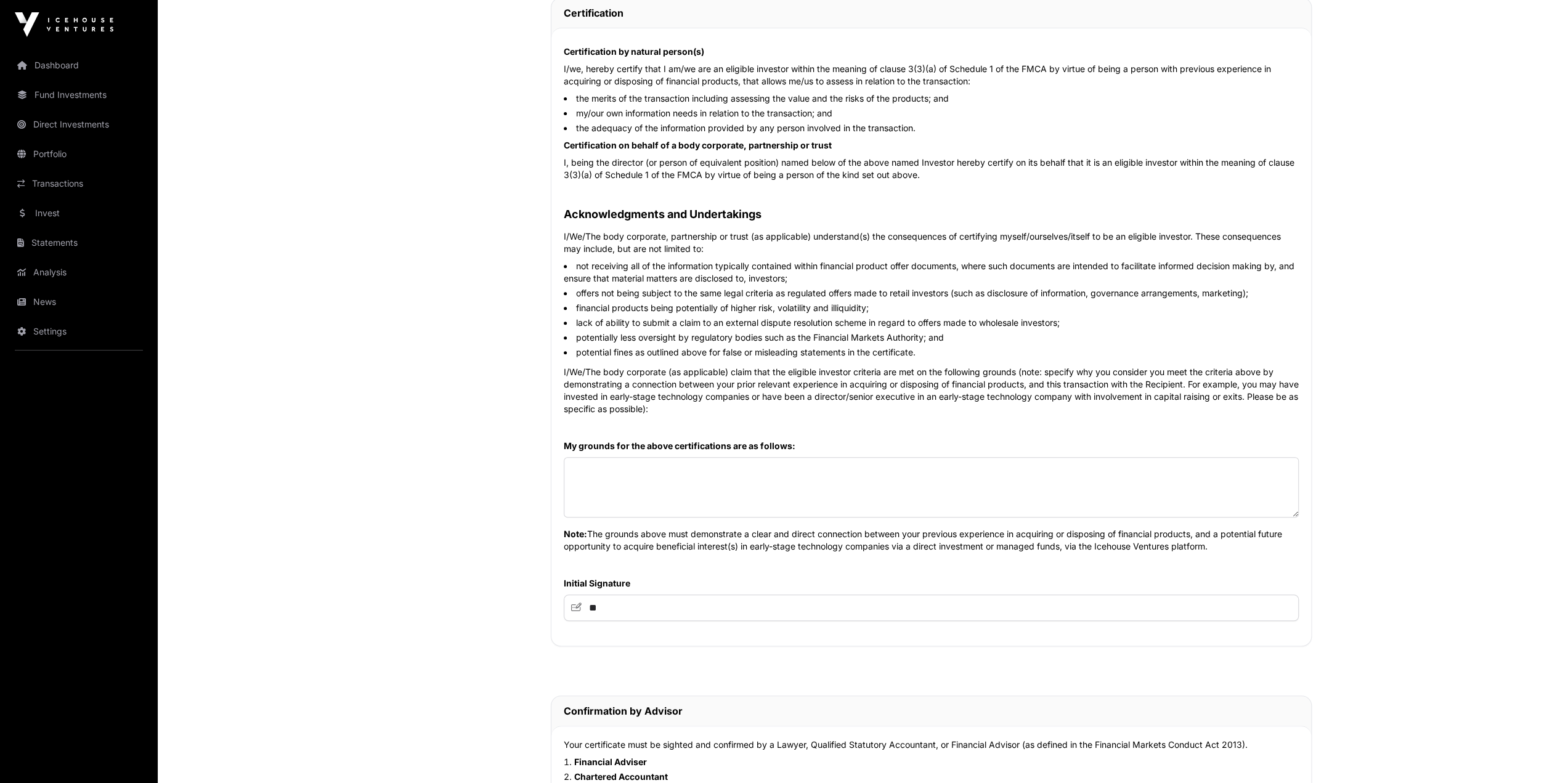
scroll to position [369, 0]
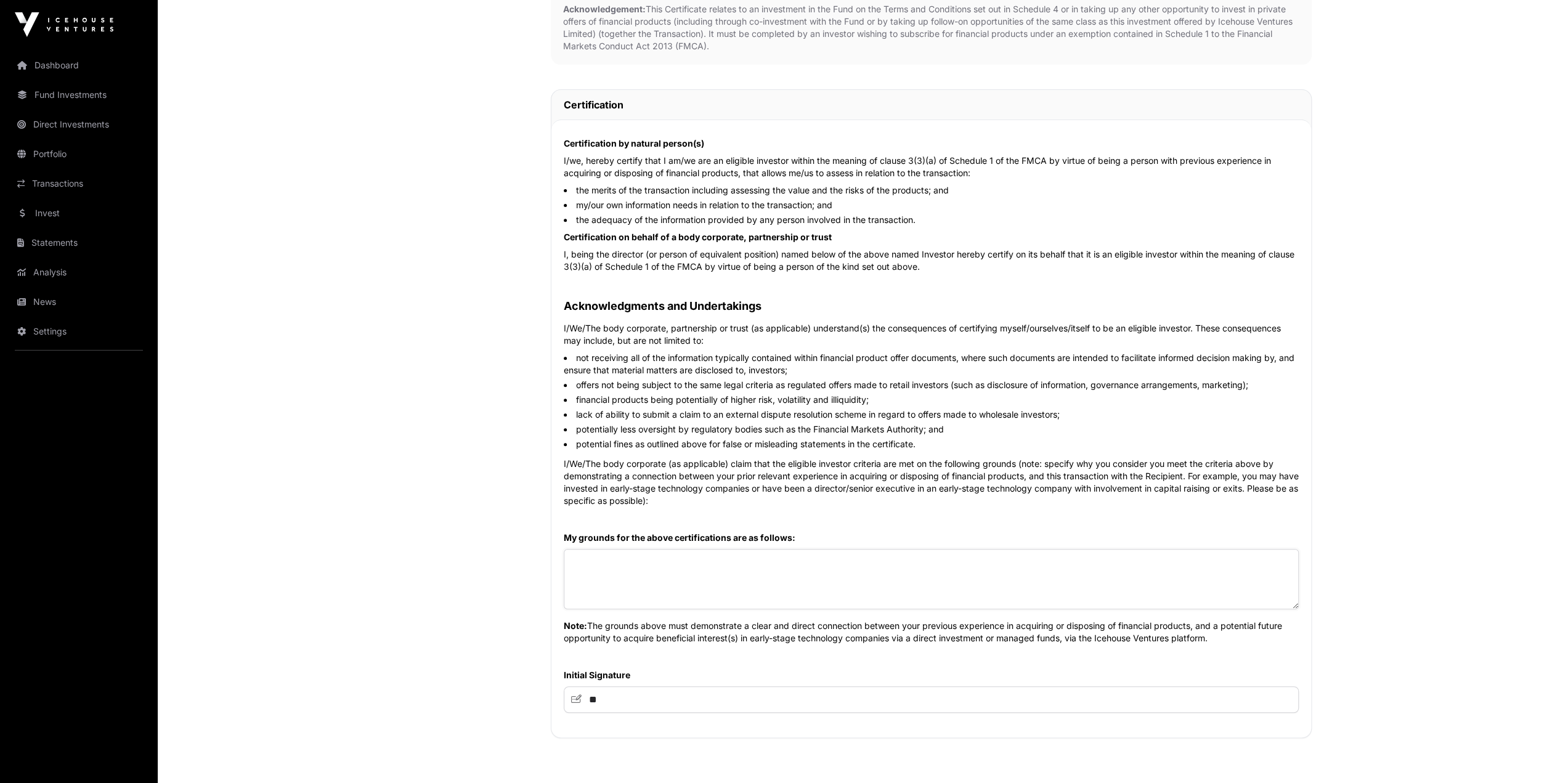
click at [766, 441] on textarea at bounding box center [932, 579] width 735 height 61
click at [836, 441] on textarea at bounding box center [932, 579] width 735 height 61
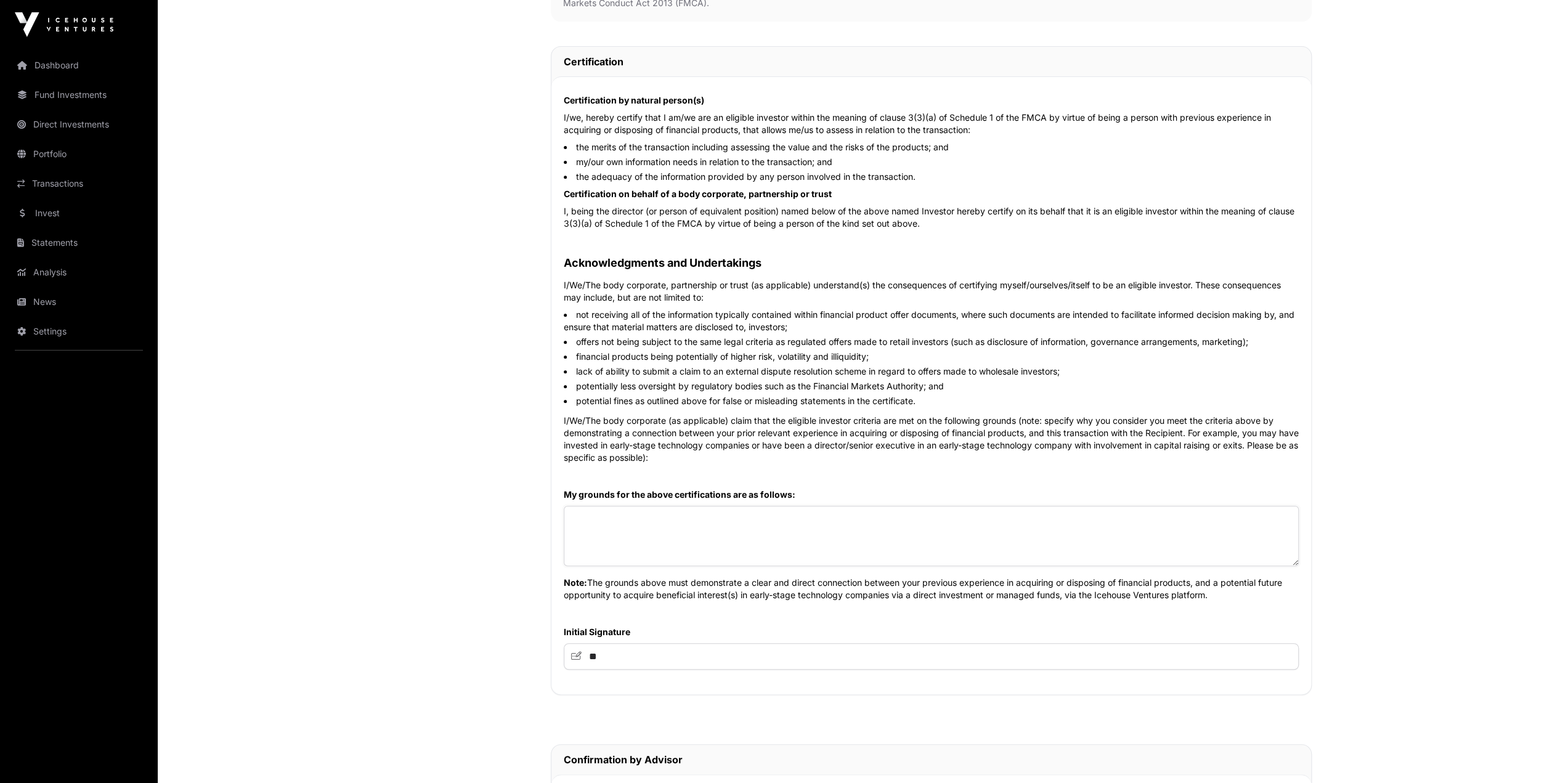
scroll to position [493, 0]
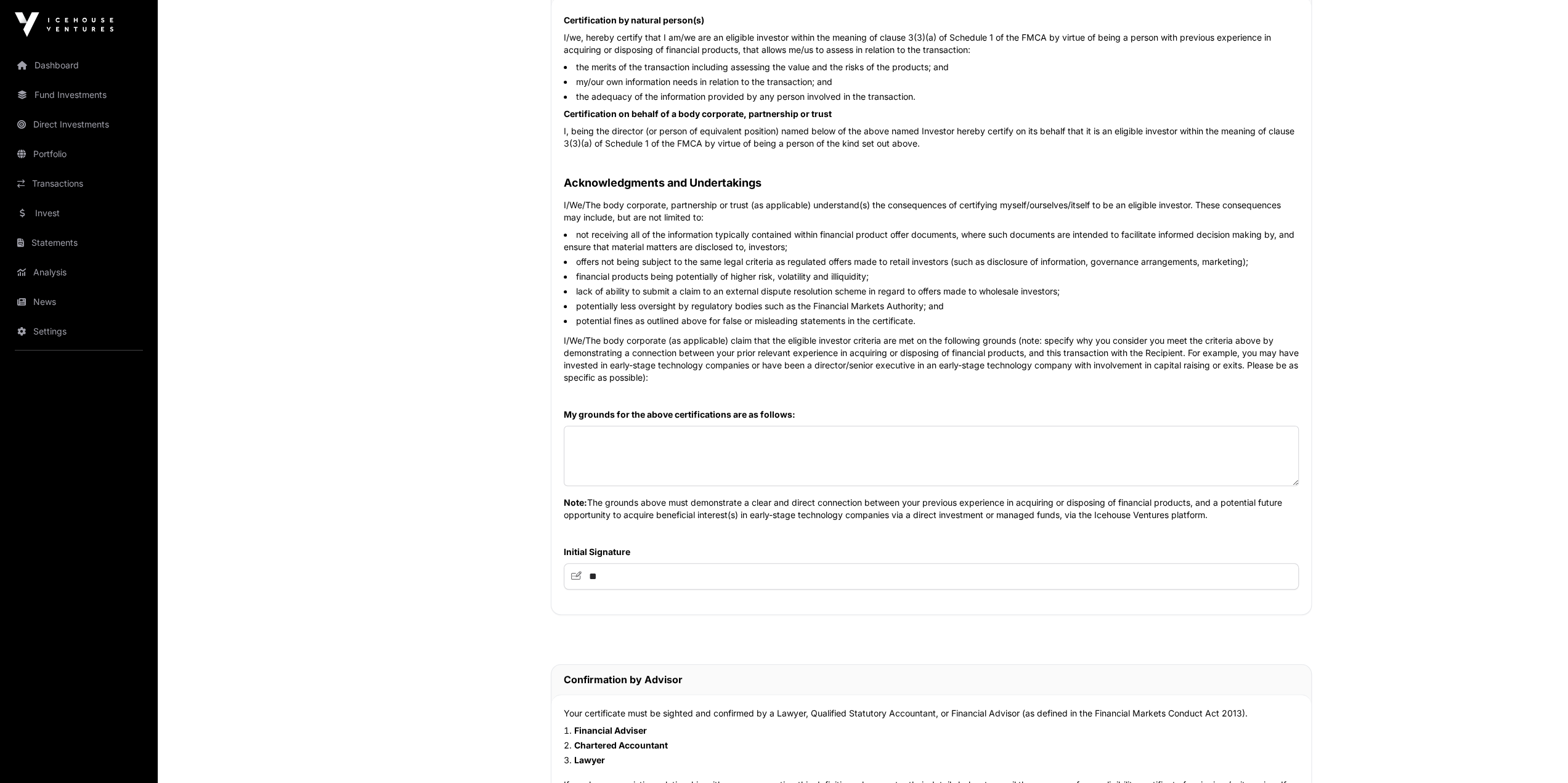
click at [935, 441] on main "Sharesies Investment Application Direct Wholesale Wholesale Investment AML Natu…" at bounding box center [863, 461] width 1410 height 1809
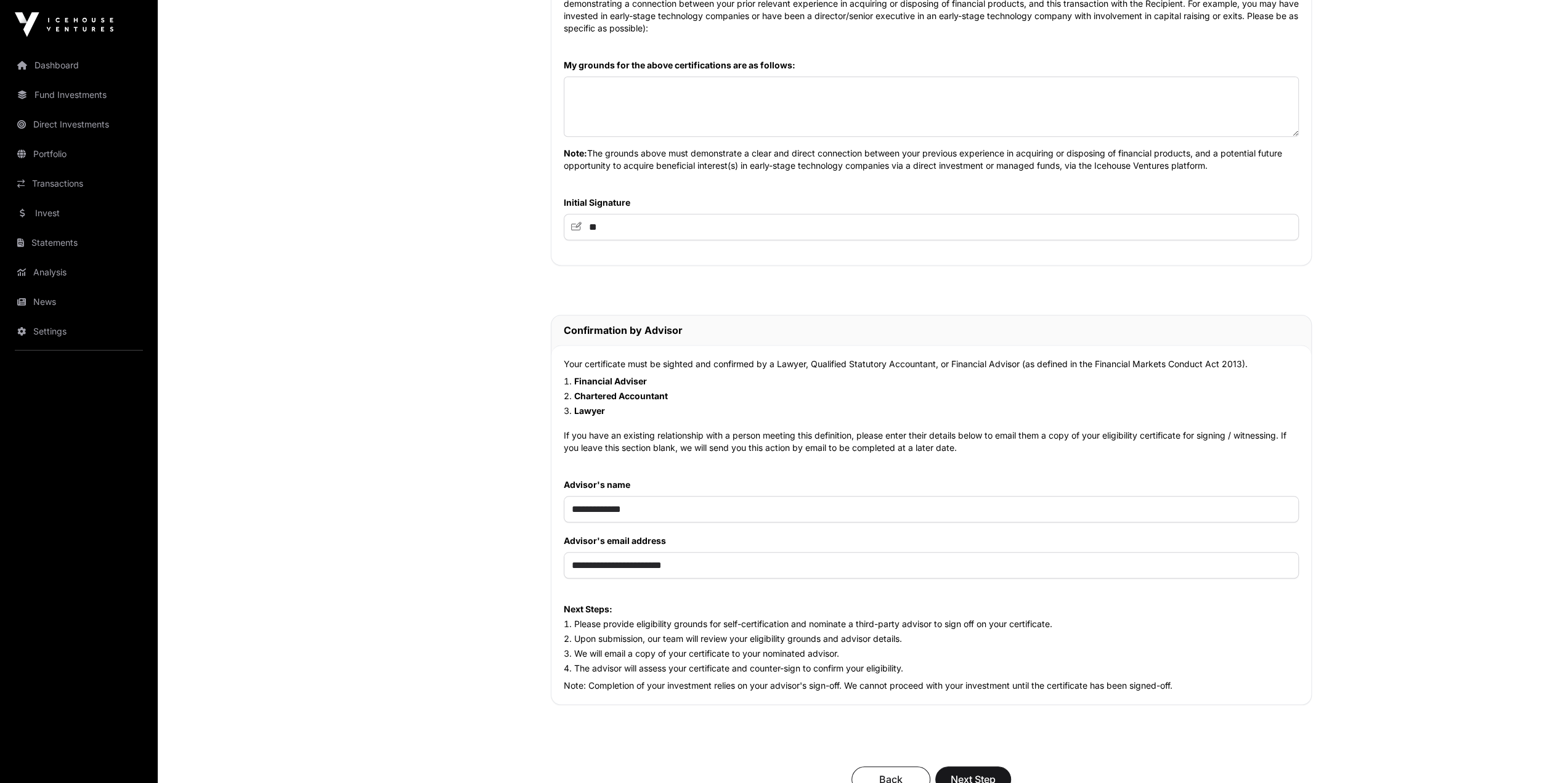
scroll to position [1077, 0]
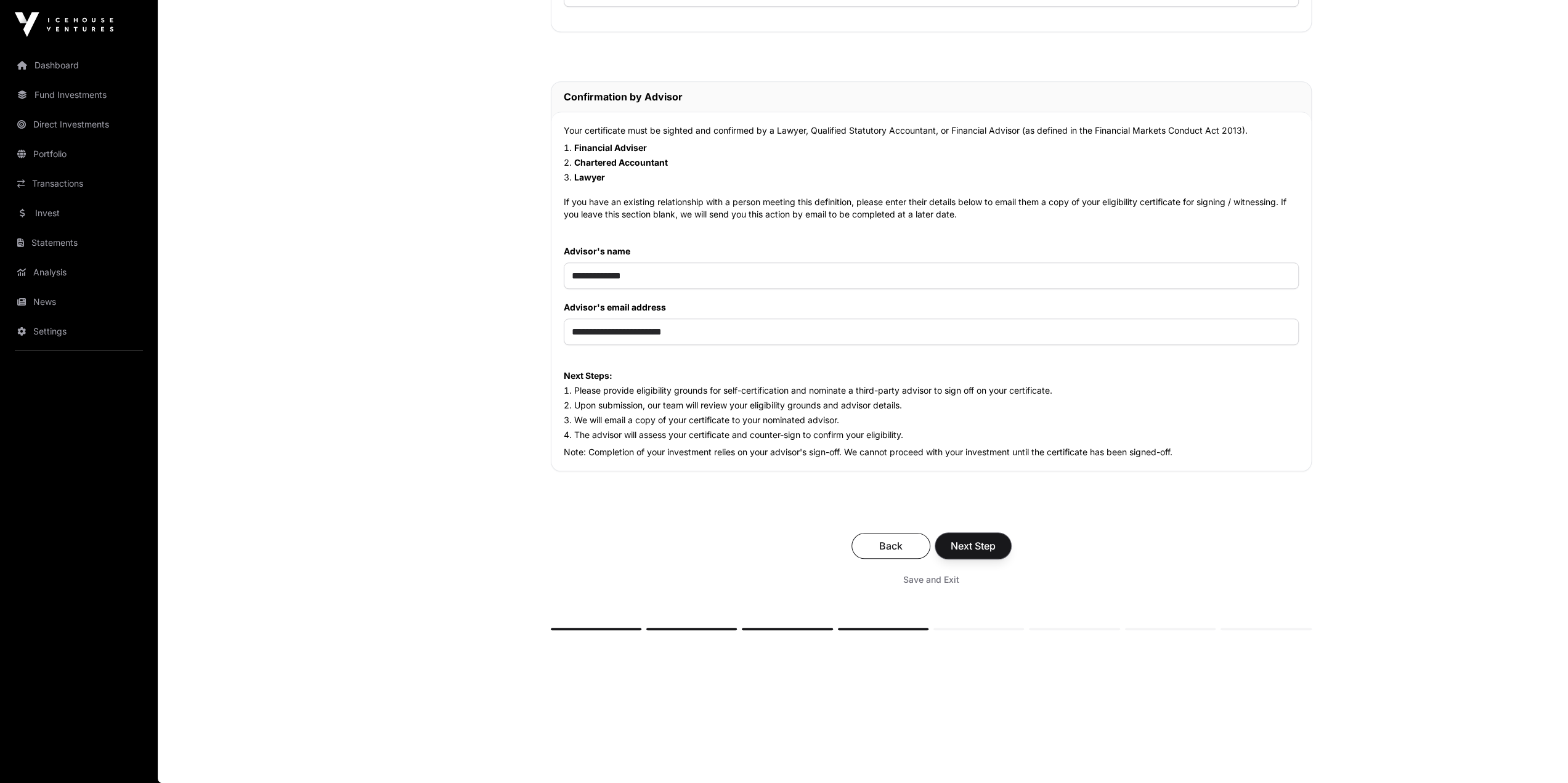
click at [935, 441] on span "Next Step" at bounding box center [973, 546] width 45 height 15
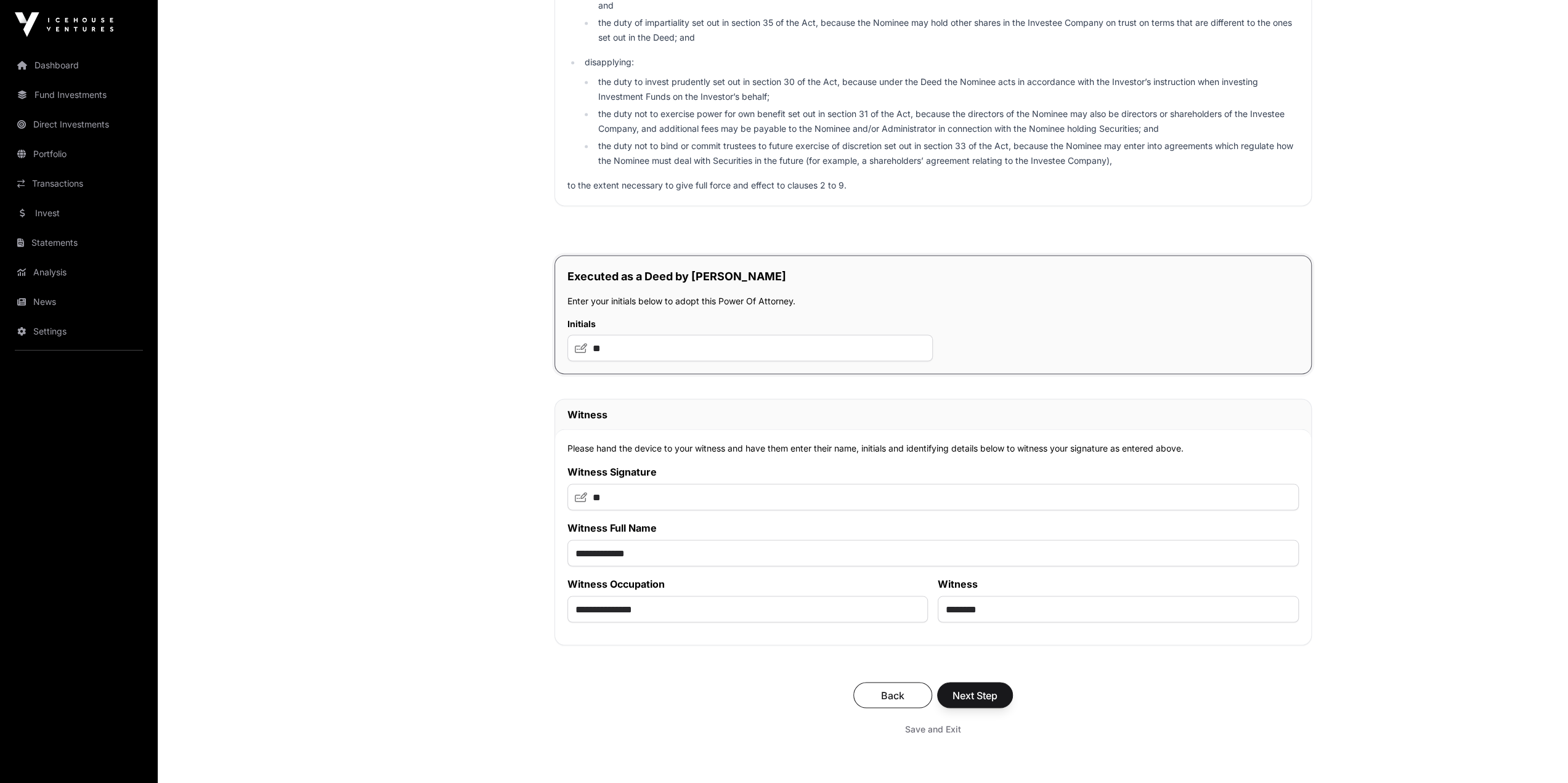
scroll to position [6903, 0]
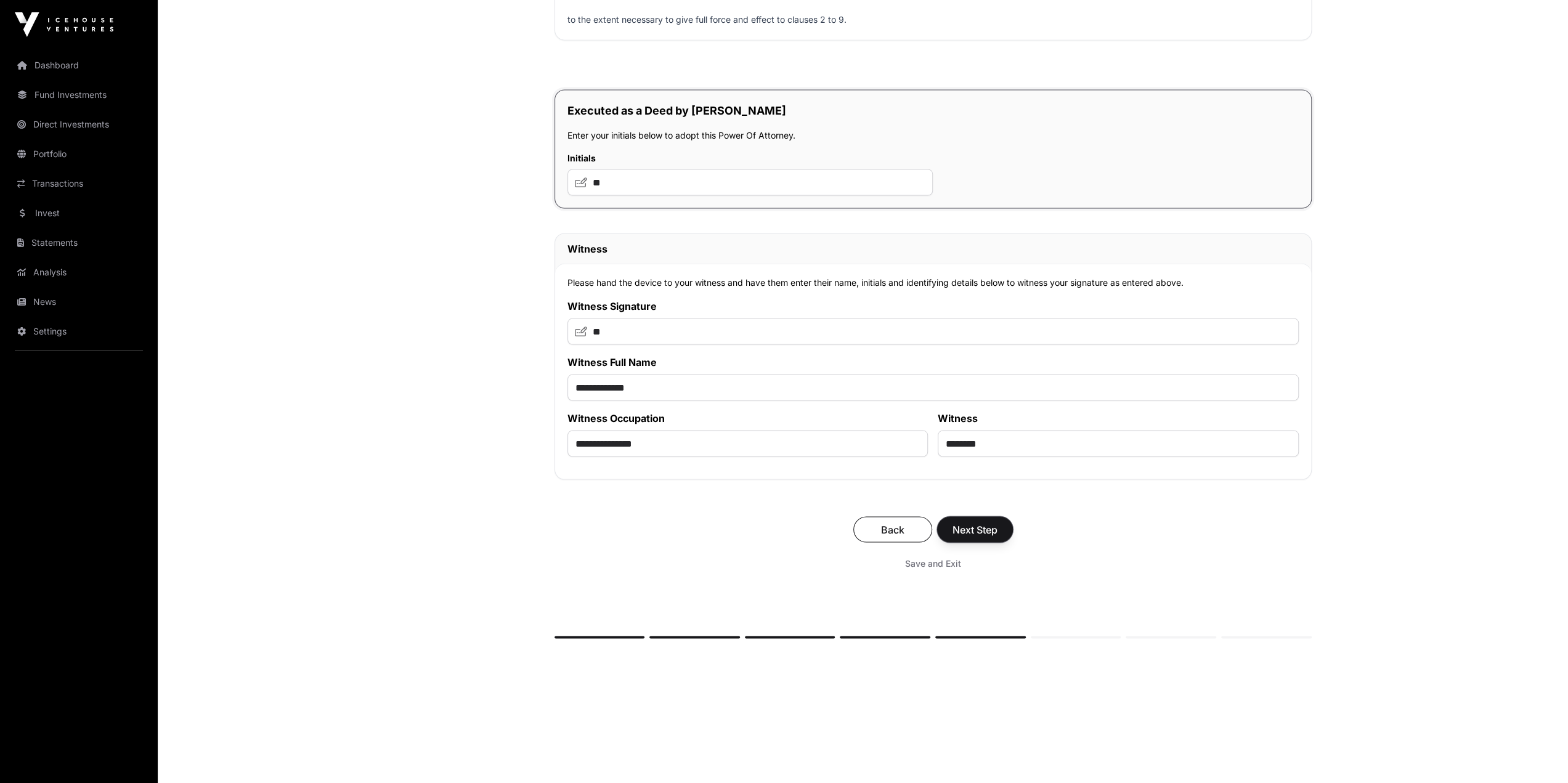
click at [935, 441] on span "Next Step" at bounding box center [974, 529] width 45 height 15
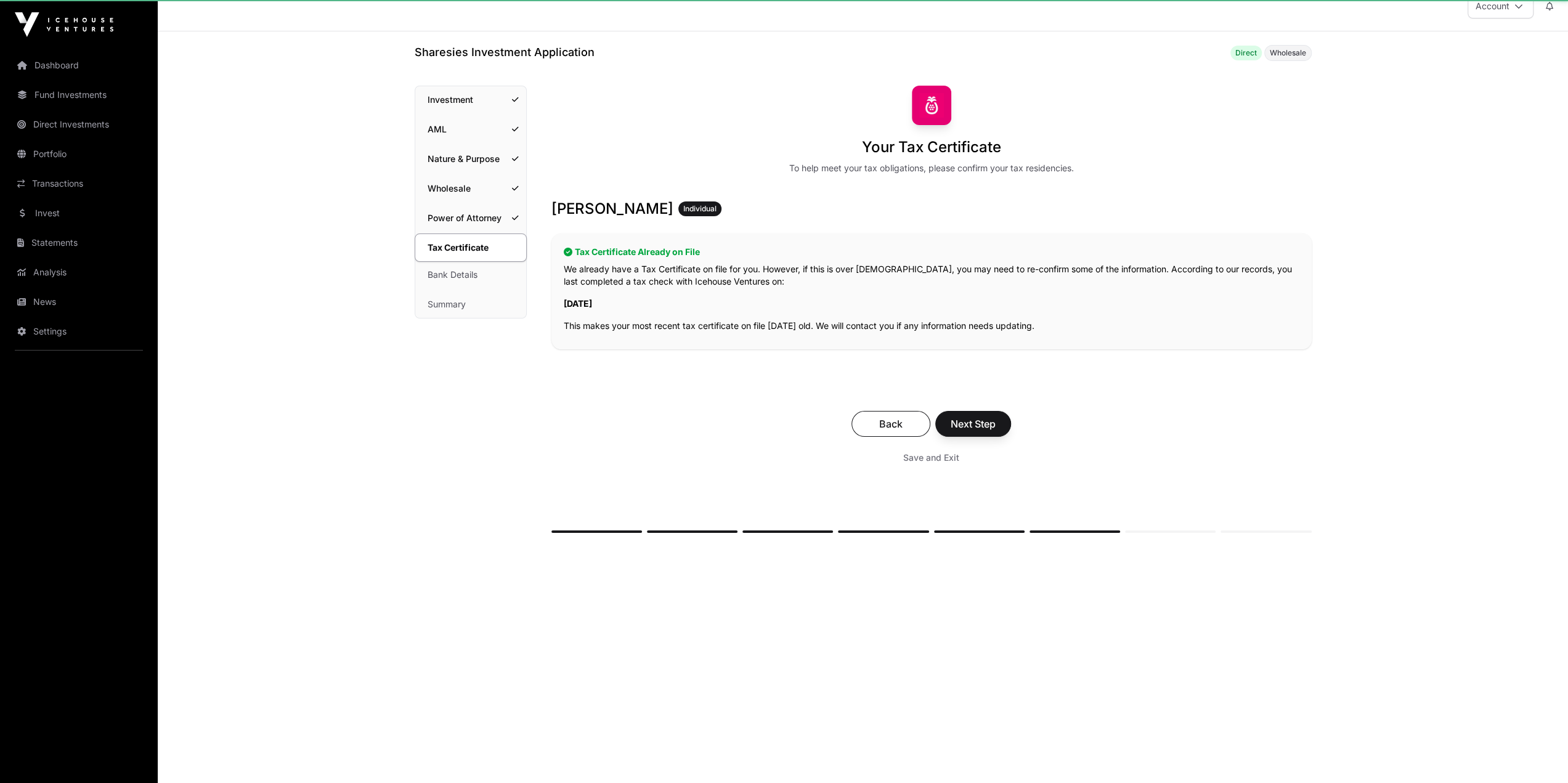
scroll to position [49, 0]
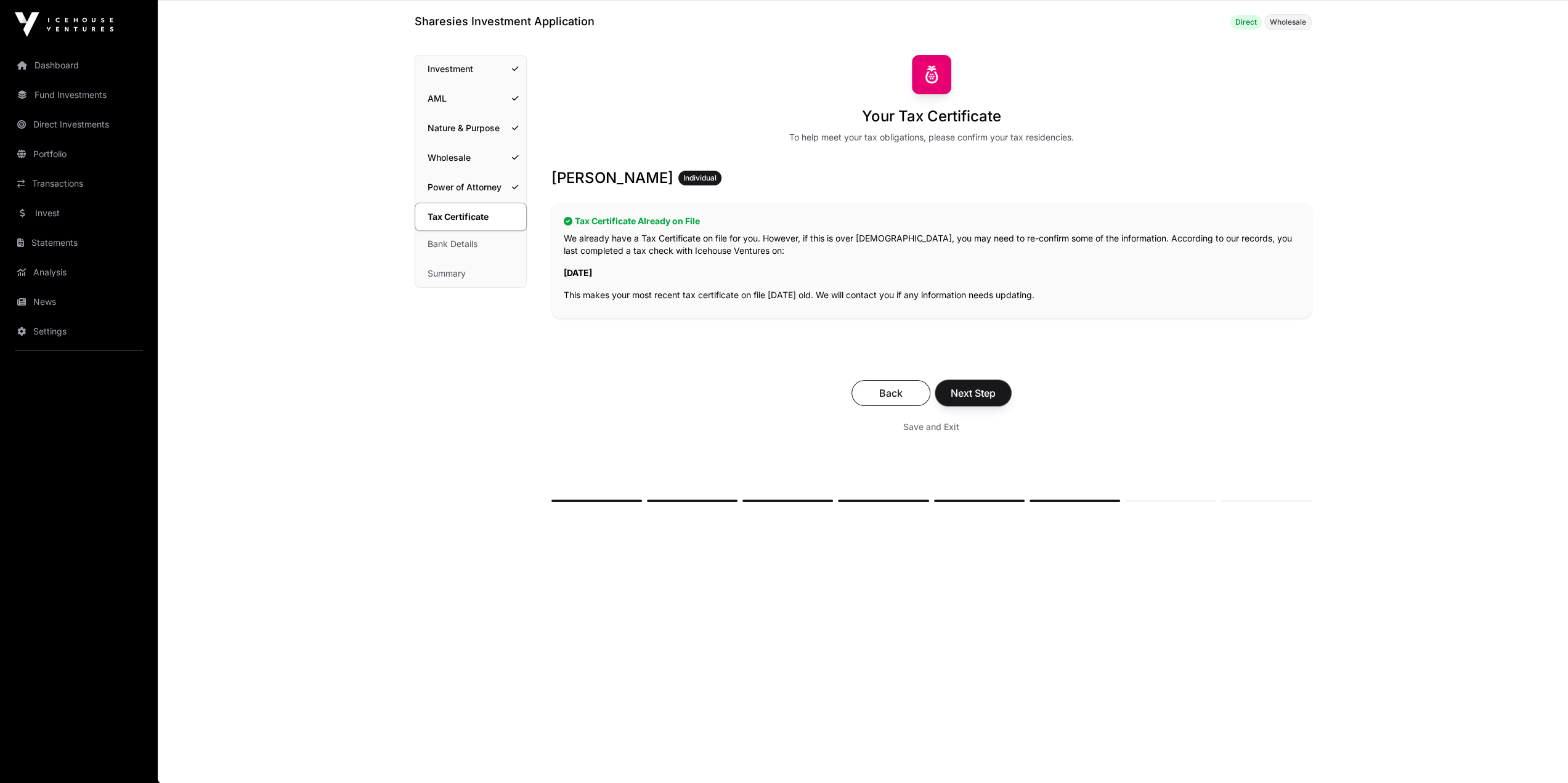
click at [935, 396] on span "Next Step" at bounding box center [973, 393] width 45 height 15
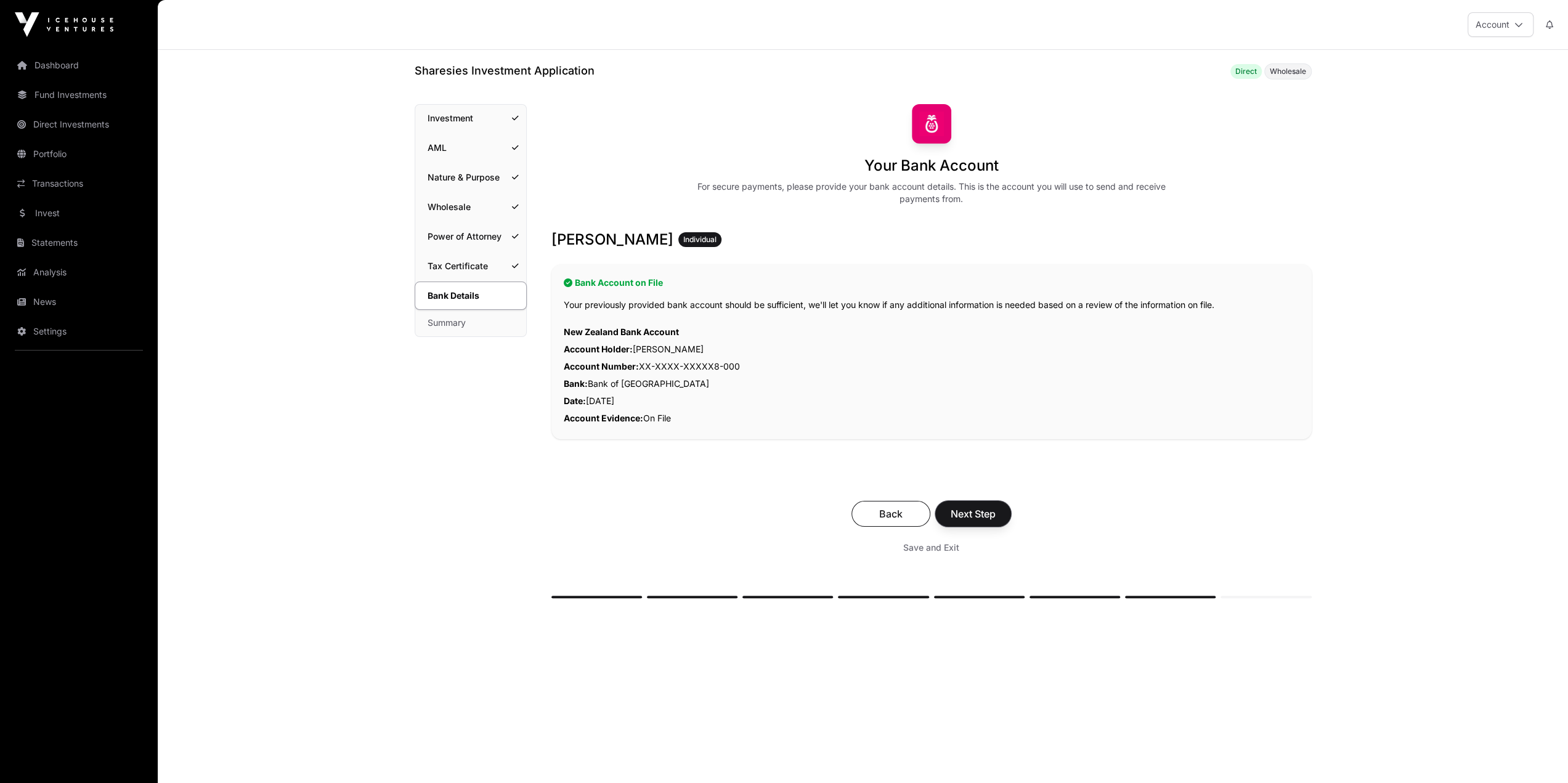
click at [935, 441] on span "Next Step" at bounding box center [973, 514] width 45 height 15
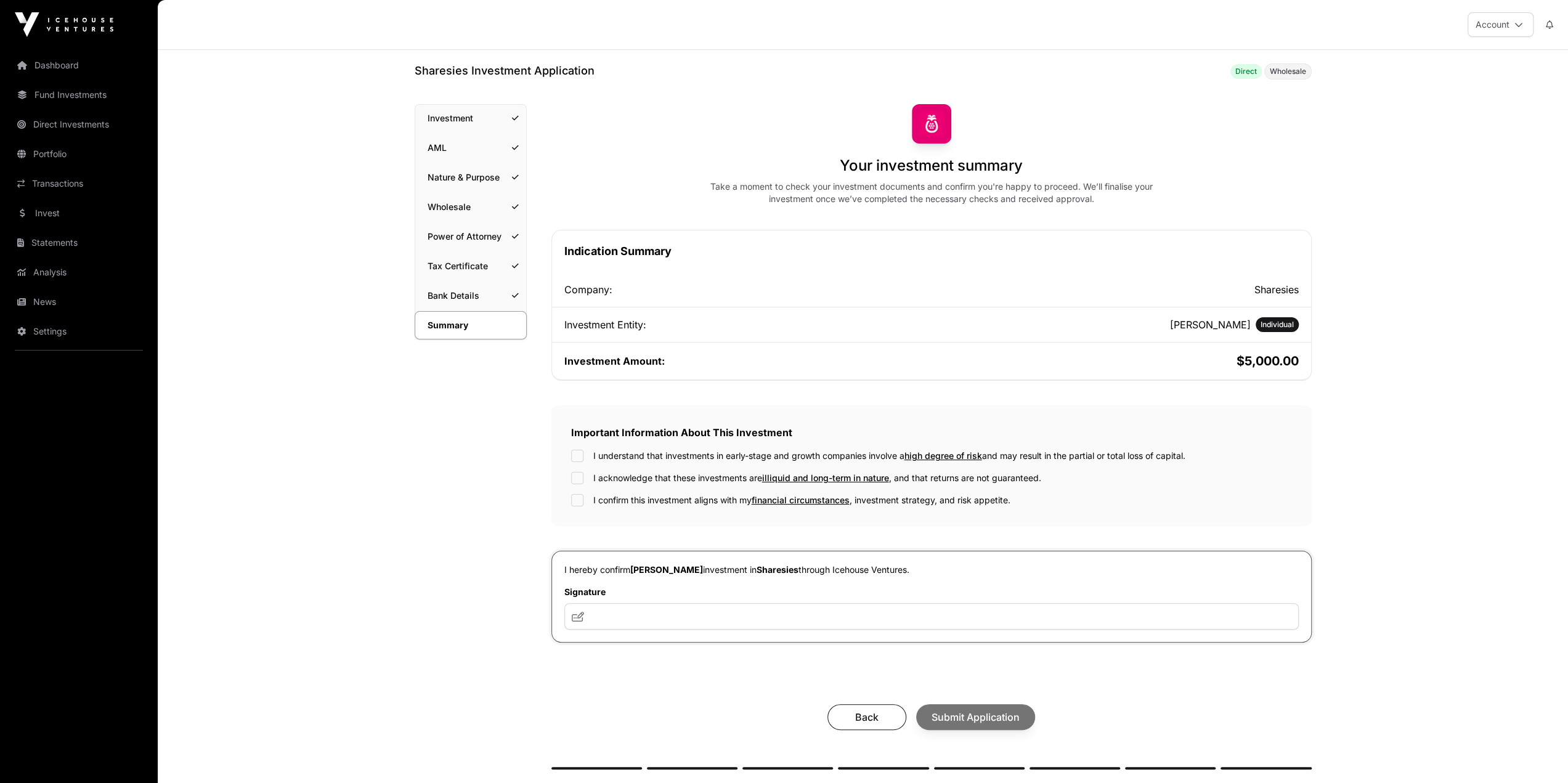
click at [935, 441] on main "Sharesies Investment Application Direct Wholesale Summary Investment AML Nature…" at bounding box center [863, 487] width 1410 height 873
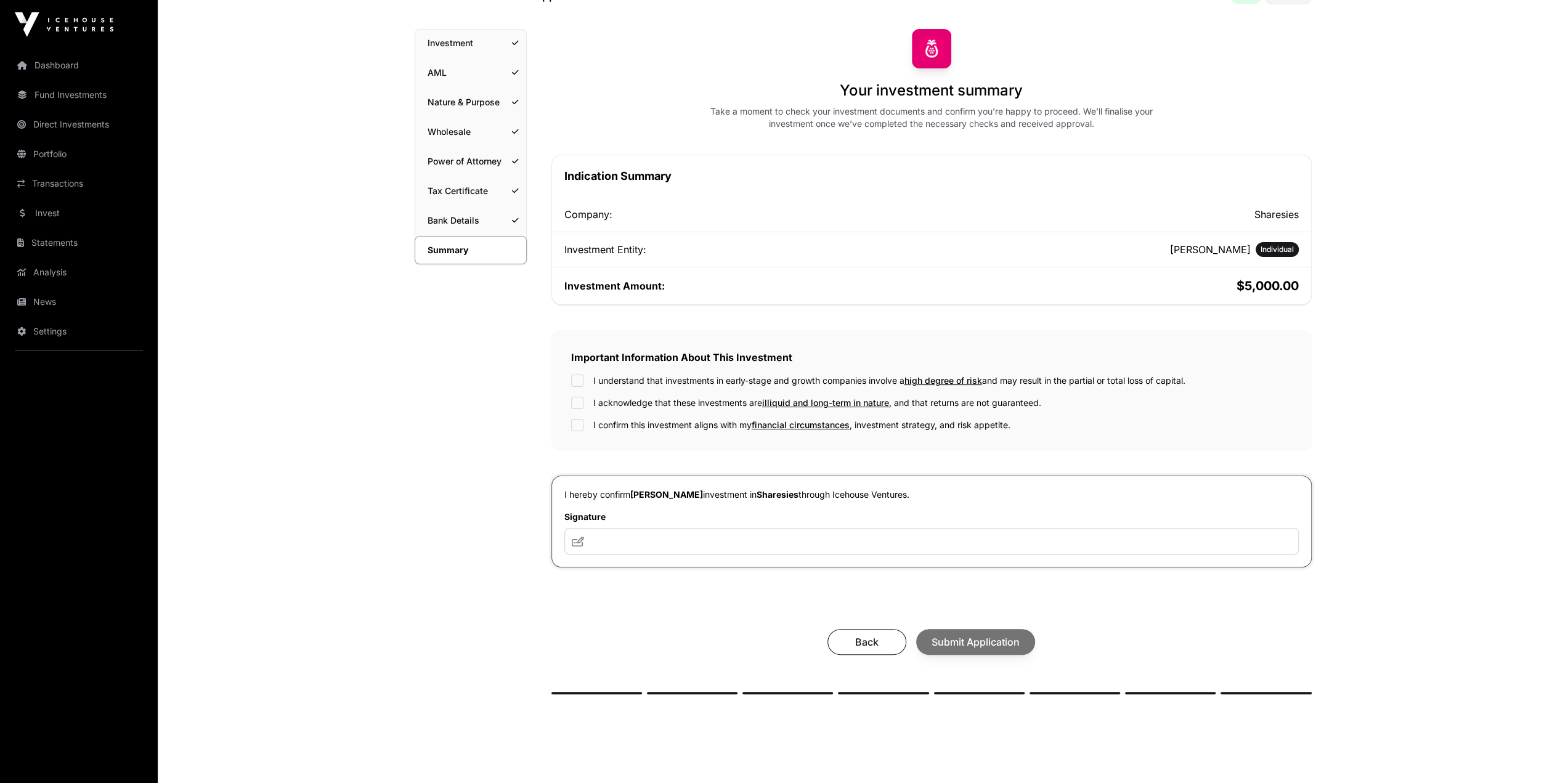
scroll to position [138, 0]
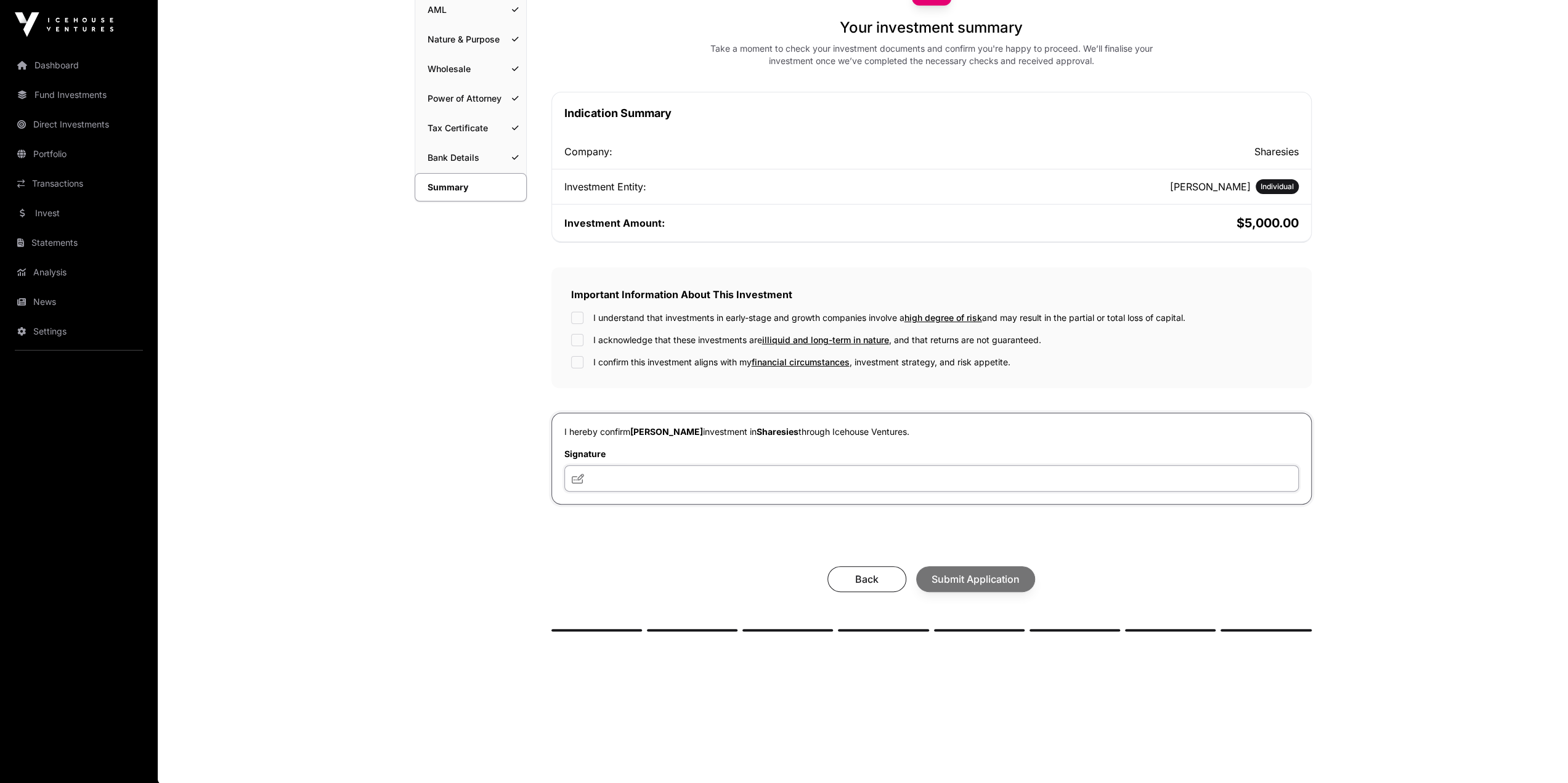
click at [761, 441] on input "text" at bounding box center [931, 478] width 734 height 26
type input "**"
click at [544, 284] on div "Summary Investment AML Nature & Purpose Wholesale Power of Attorney Tax Certifi…" at bounding box center [863, 324] width 897 height 715
click at [935, 441] on span "Submit Application" at bounding box center [976, 579] width 88 height 15
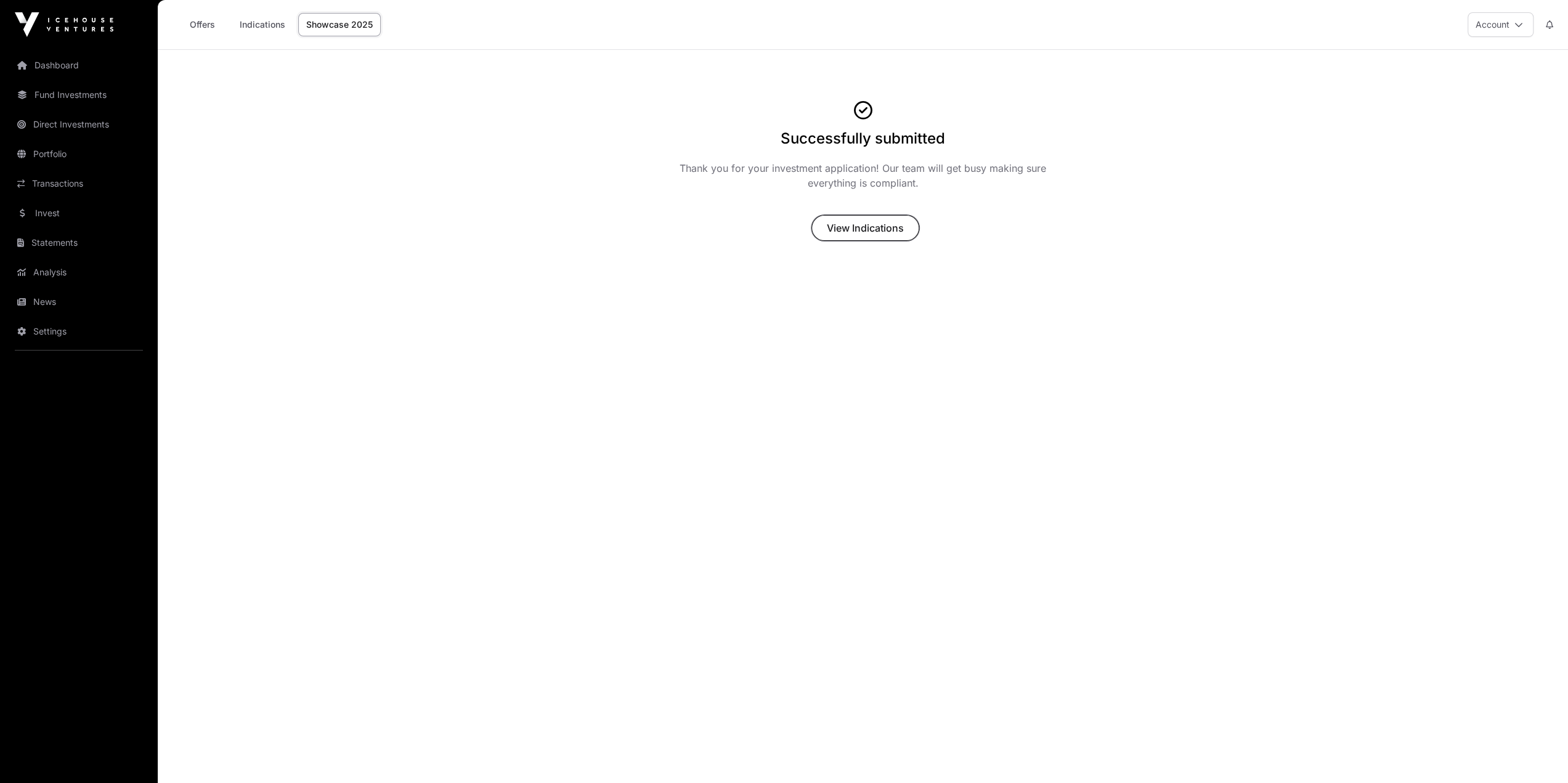
click at [851, 231] on span "View Indications" at bounding box center [865, 228] width 77 height 15
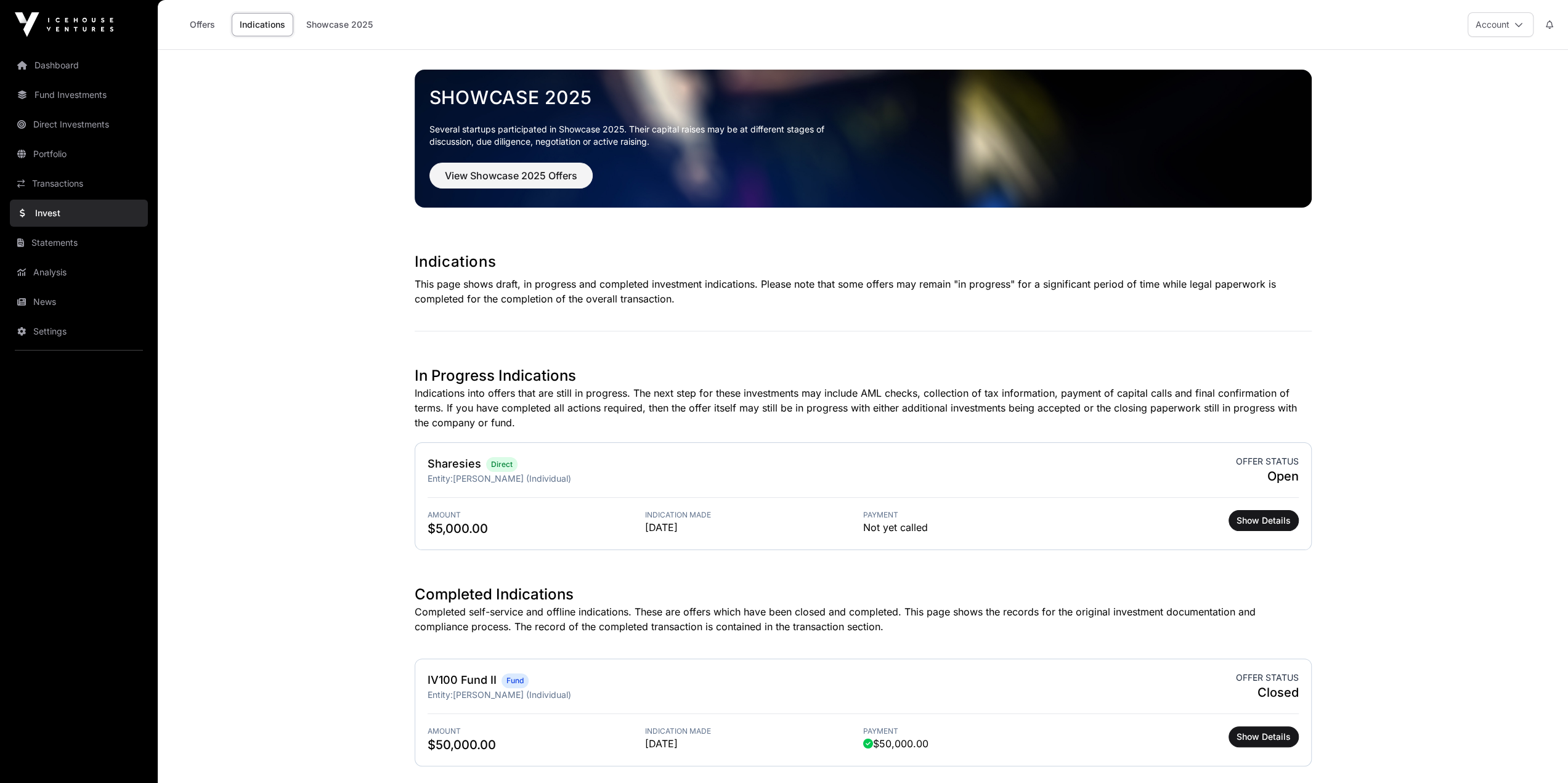
click at [935, 441] on main "Showcase 2025 Several startups participated in Showcase 2025. Their capital rai…" at bounding box center [863, 460] width 1410 height 821
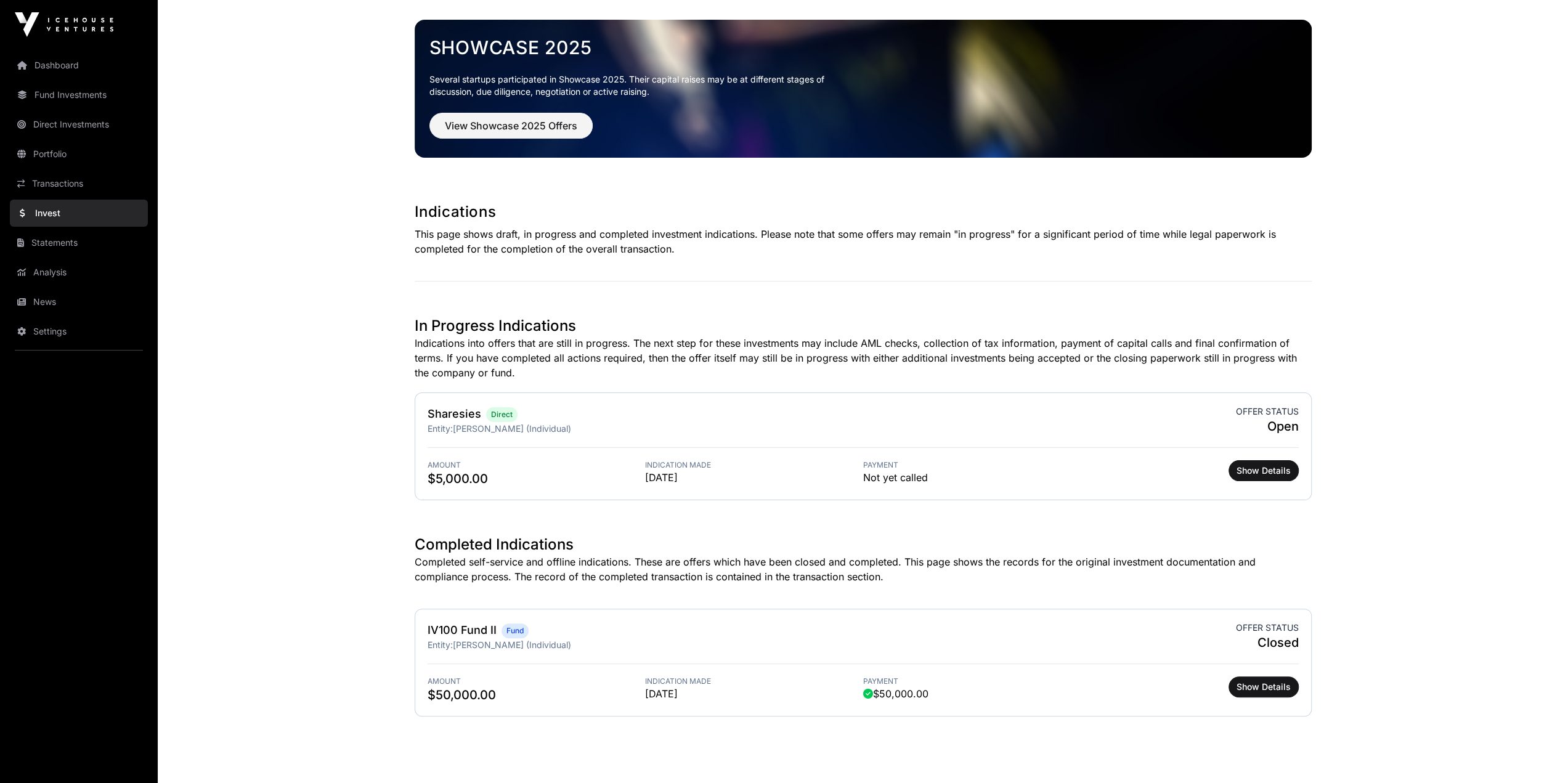
scroll to position [85, 0]
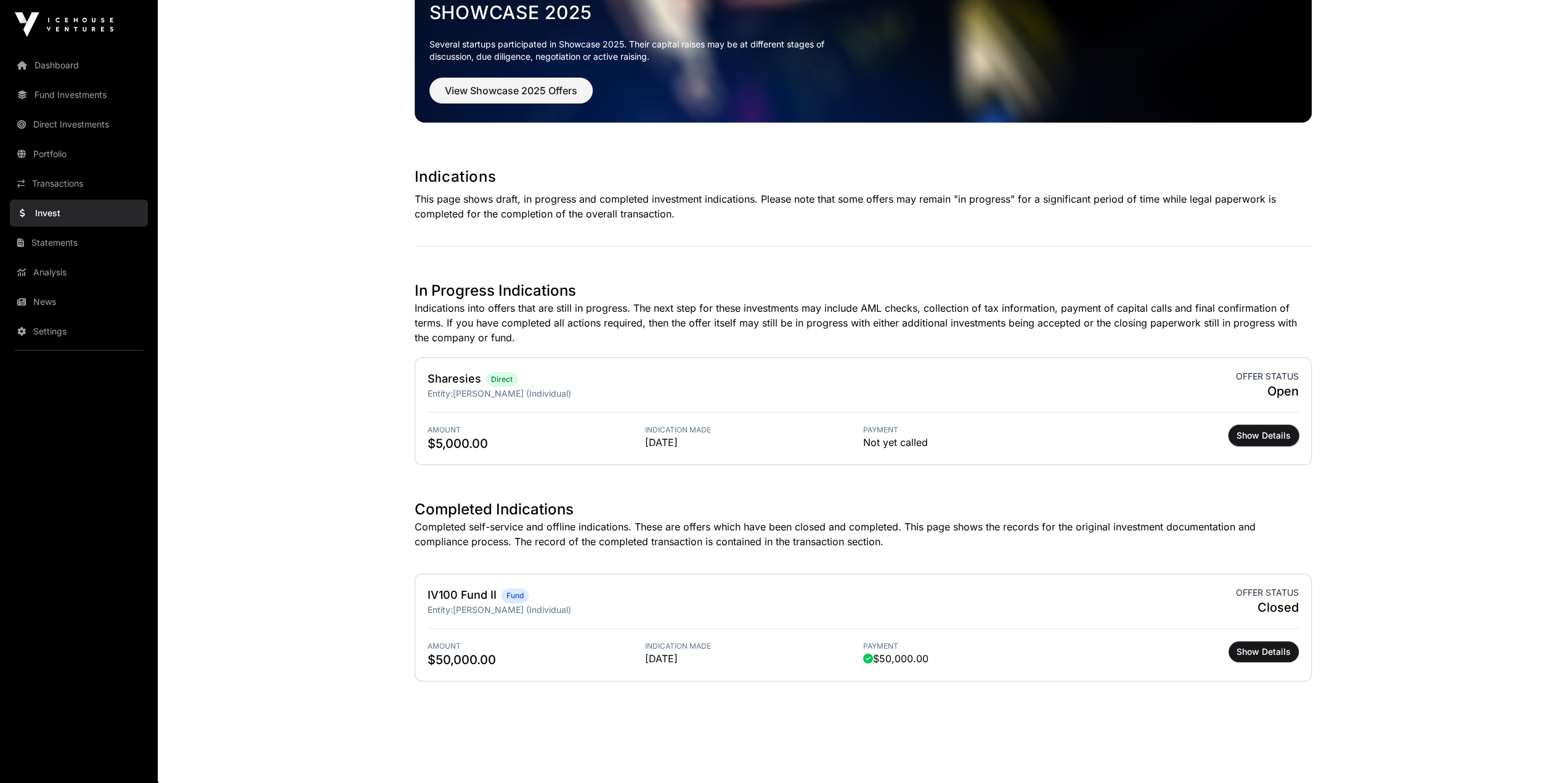
click at [935, 436] on span "Show Details" at bounding box center [1263, 435] width 54 height 12
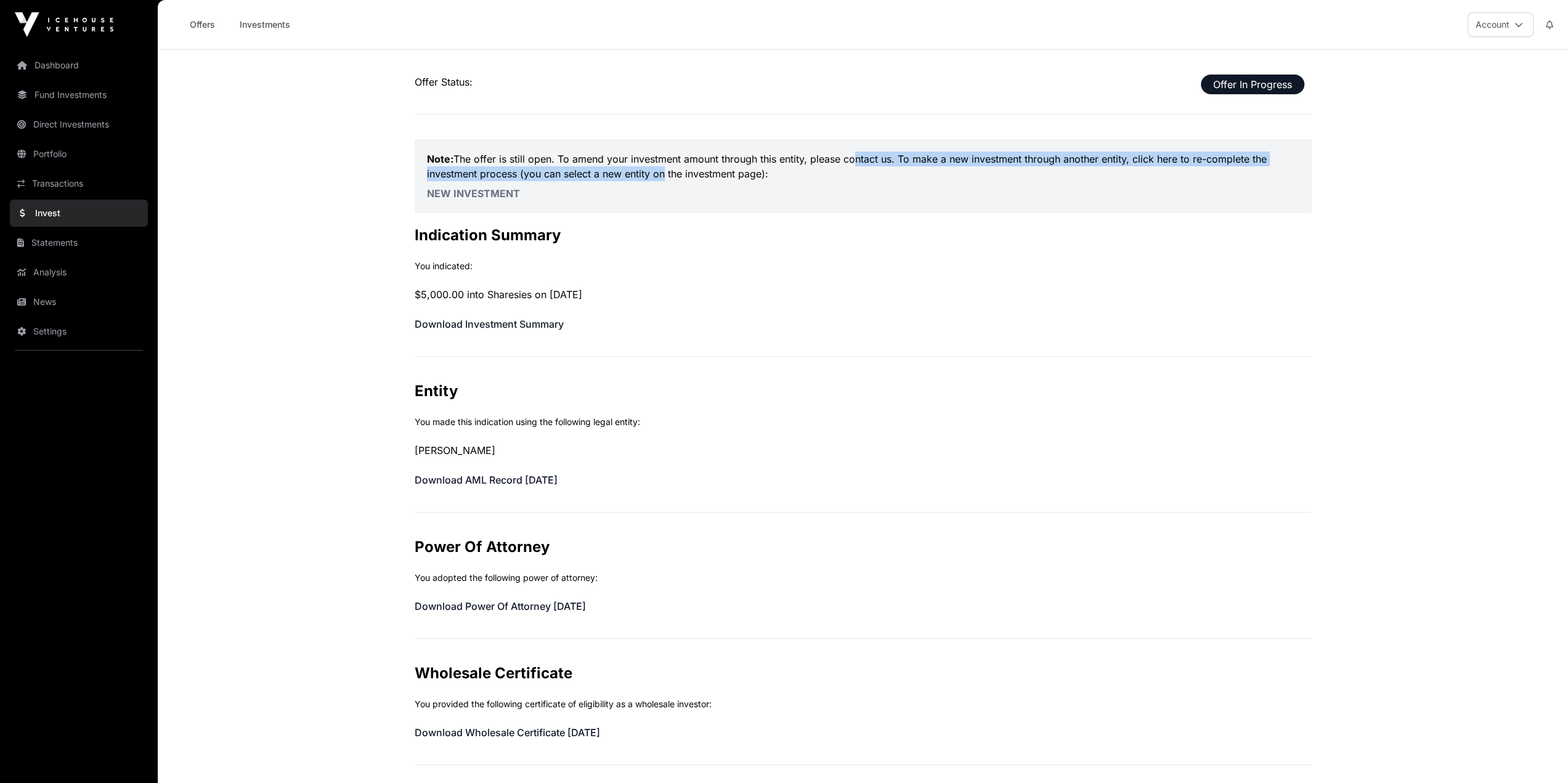
drag, startPoint x: 671, startPoint y: 165, endPoint x: 852, endPoint y: 158, distance: 181.1
click at [852, 158] on p "Note: The offer is still open. To amend your investment amount through this ent…" at bounding box center [863, 166] width 873 height 29
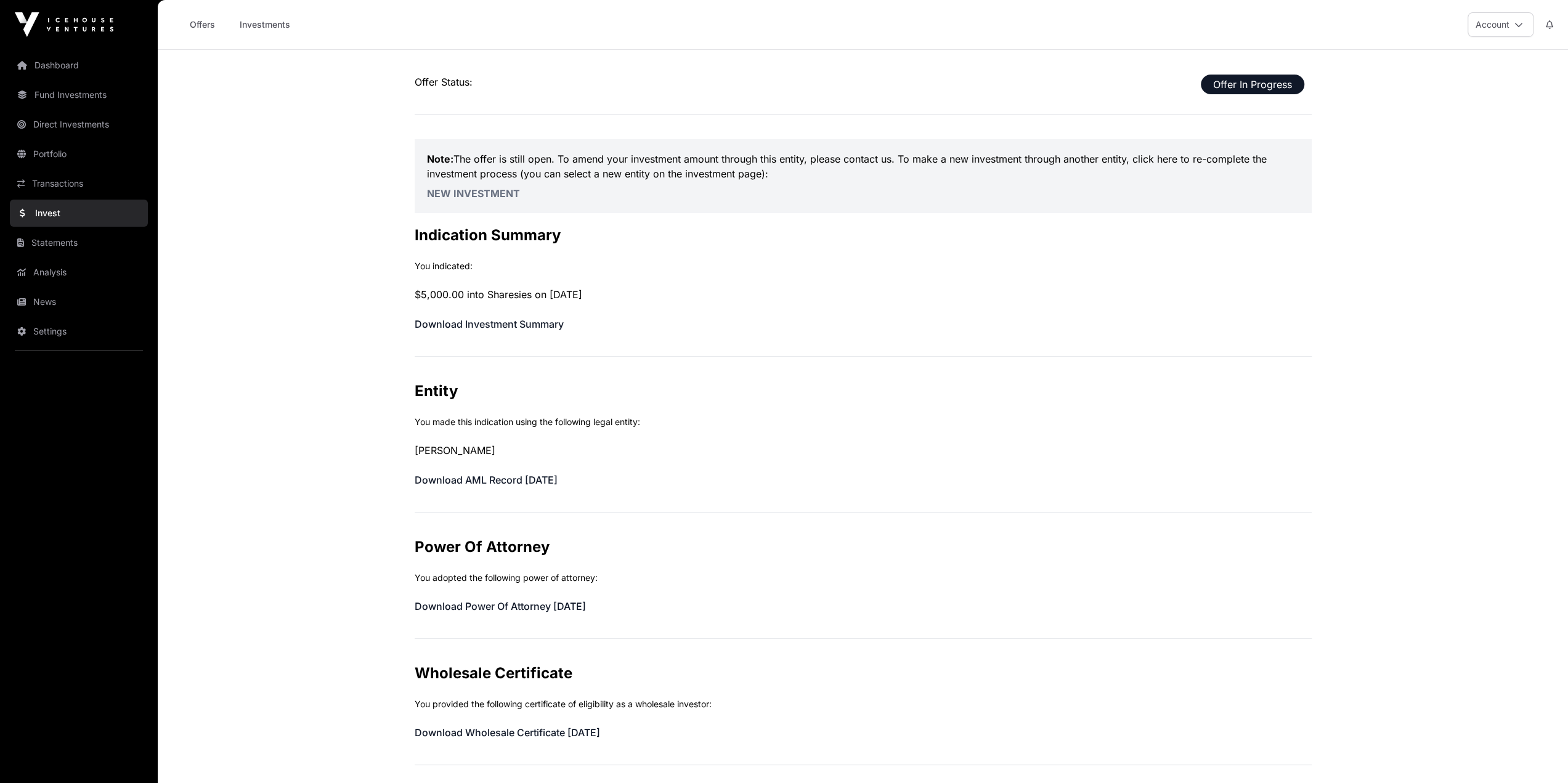
click at [935, 260] on p "You indicated:" at bounding box center [863, 266] width 897 height 12
drag, startPoint x: 1155, startPoint y: 156, endPoint x: 1157, endPoint y: 178, distance: 22.1
click at [935, 178] on p "Note: The offer is still open. To amend your investment amount through this ent…" at bounding box center [863, 166] width 873 height 29
click at [935, 229] on h2 "Indication Summary" at bounding box center [863, 235] width 897 height 20
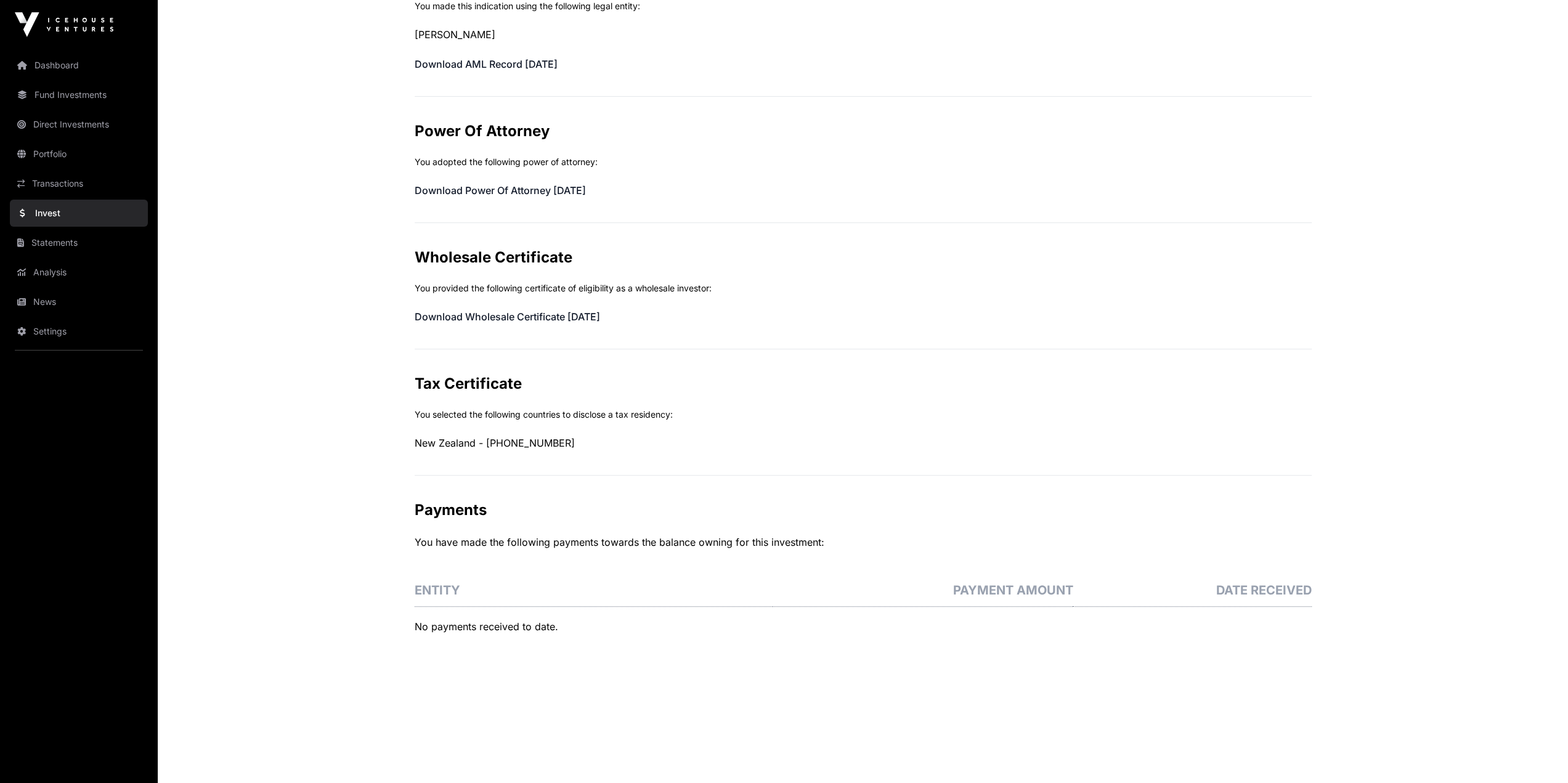
scroll to position [430, 0]
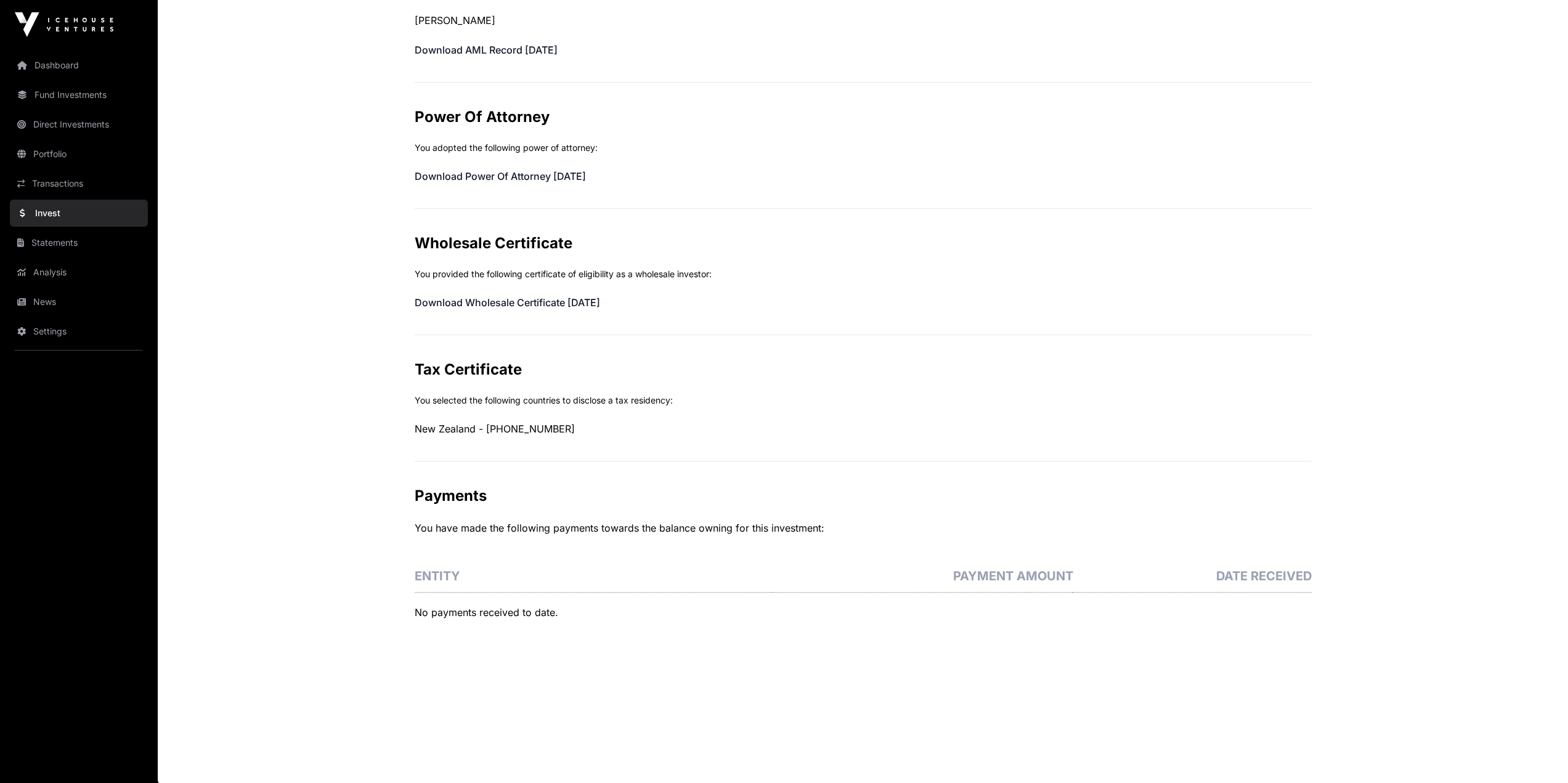
click at [53, 66] on link "Dashboard" at bounding box center [79, 65] width 138 height 27
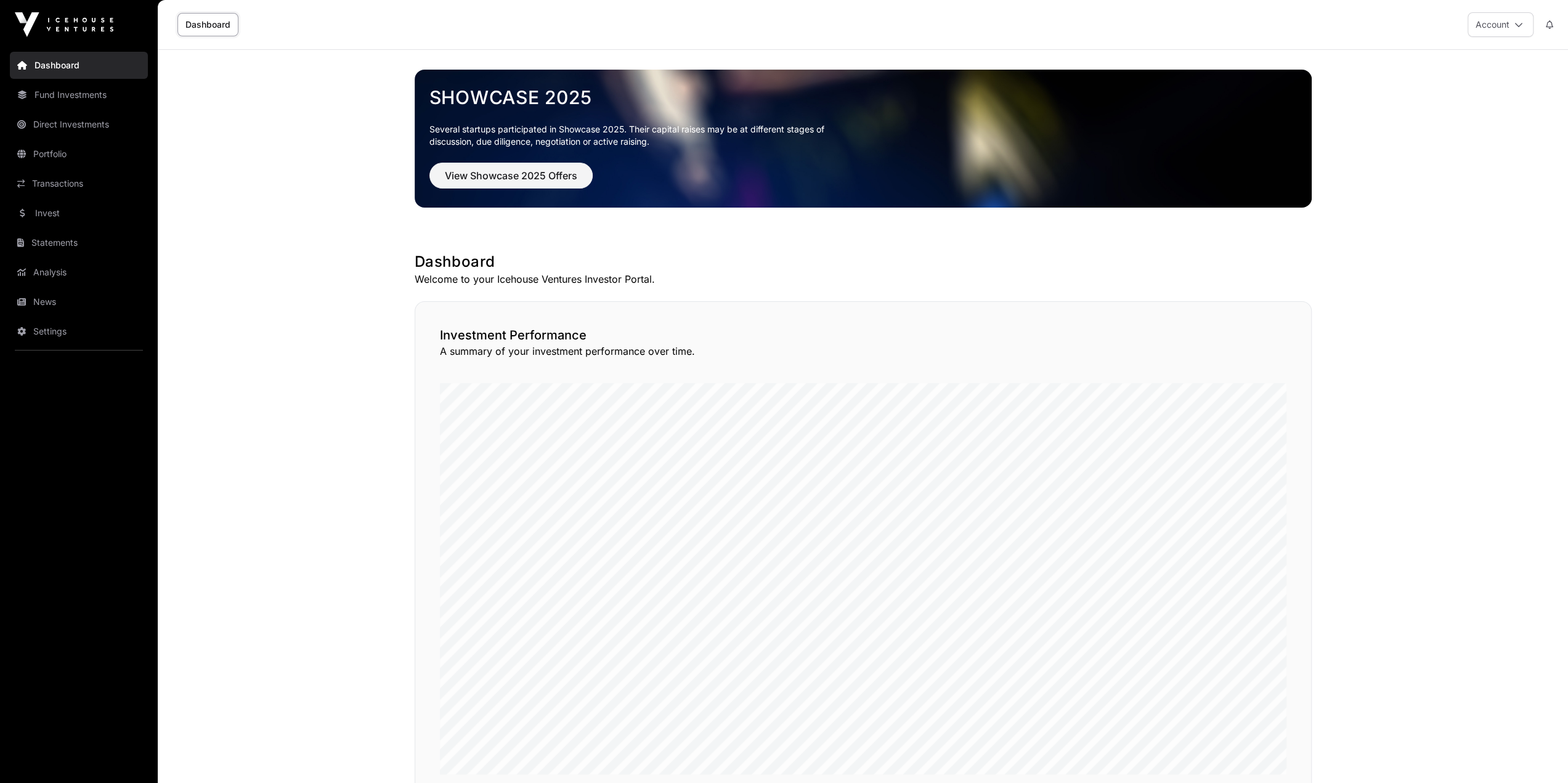
click at [308, 265] on main "Showcase 2025 Several startups participated in Showcase 2025. Their capital rai…" at bounding box center [863, 775] width 1410 height 1451
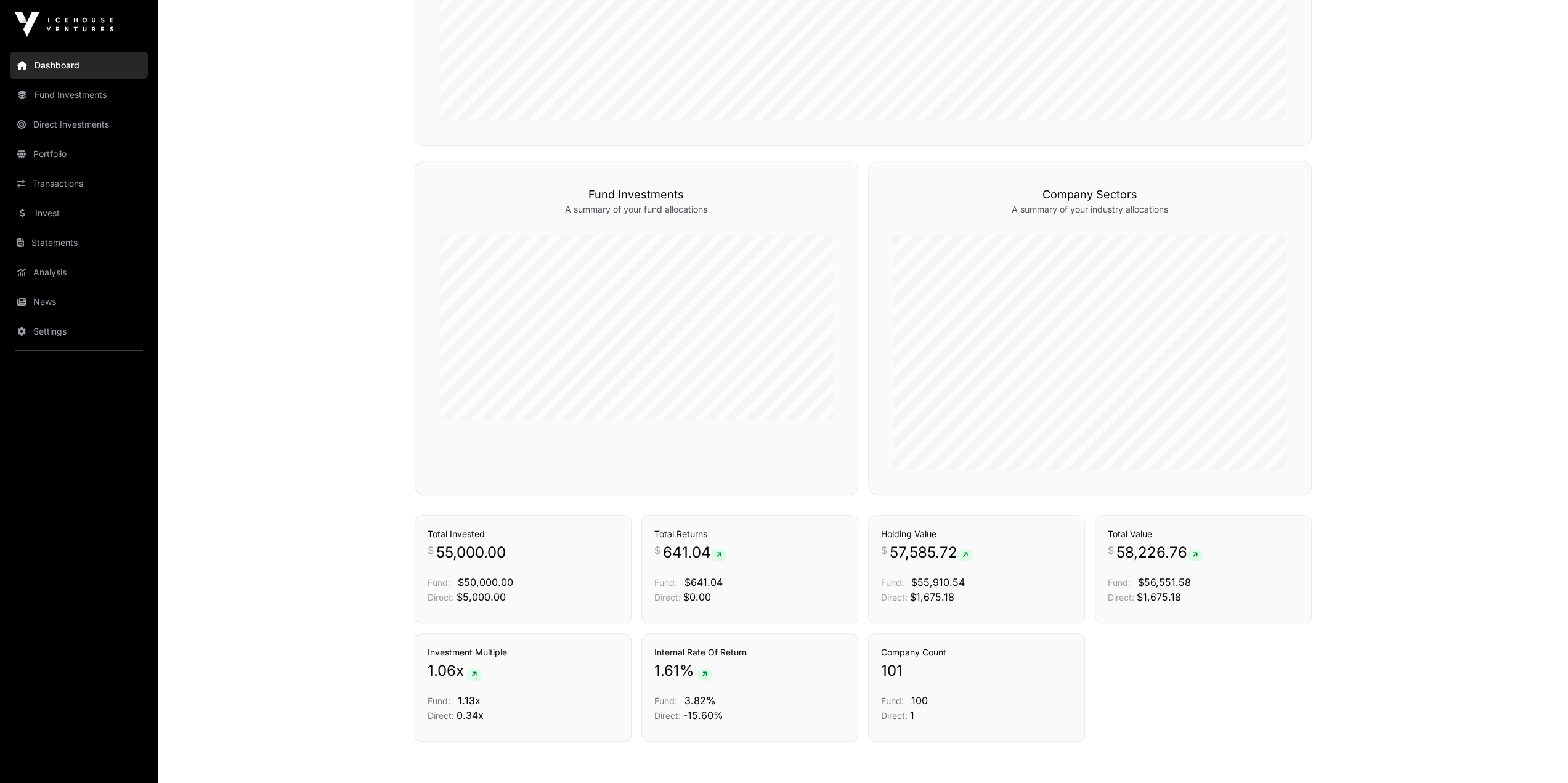
scroll to position [678, 0]
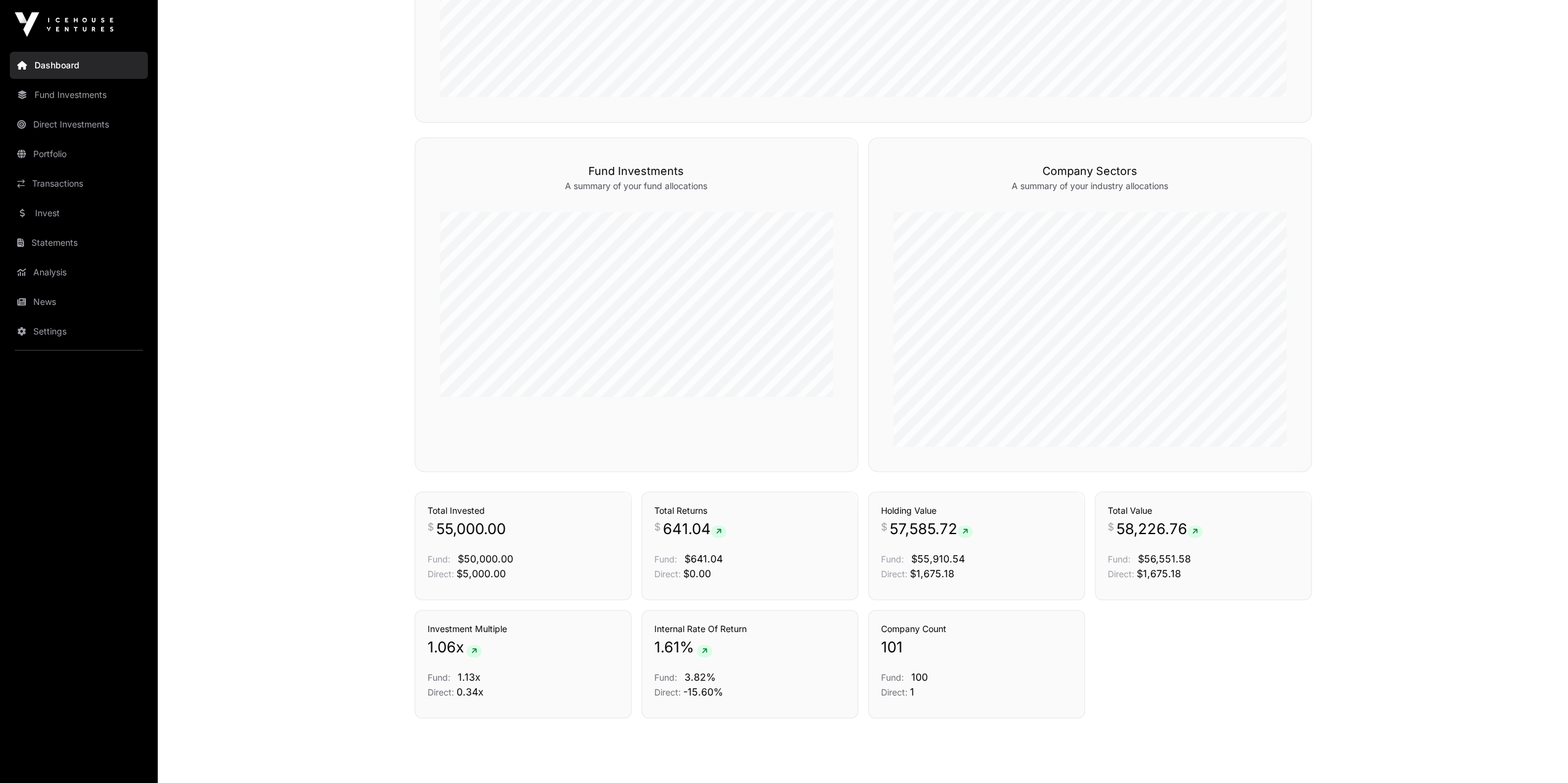
click at [297, 441] on main "Showcase 2025 Several startups participated in Showcase 2025. Their capital rai…" at bounding box center [863, 97] width 1410 height 1451
click at [97, 208] on link "Invest" at bounding box center [79, 213] width 138 height 27
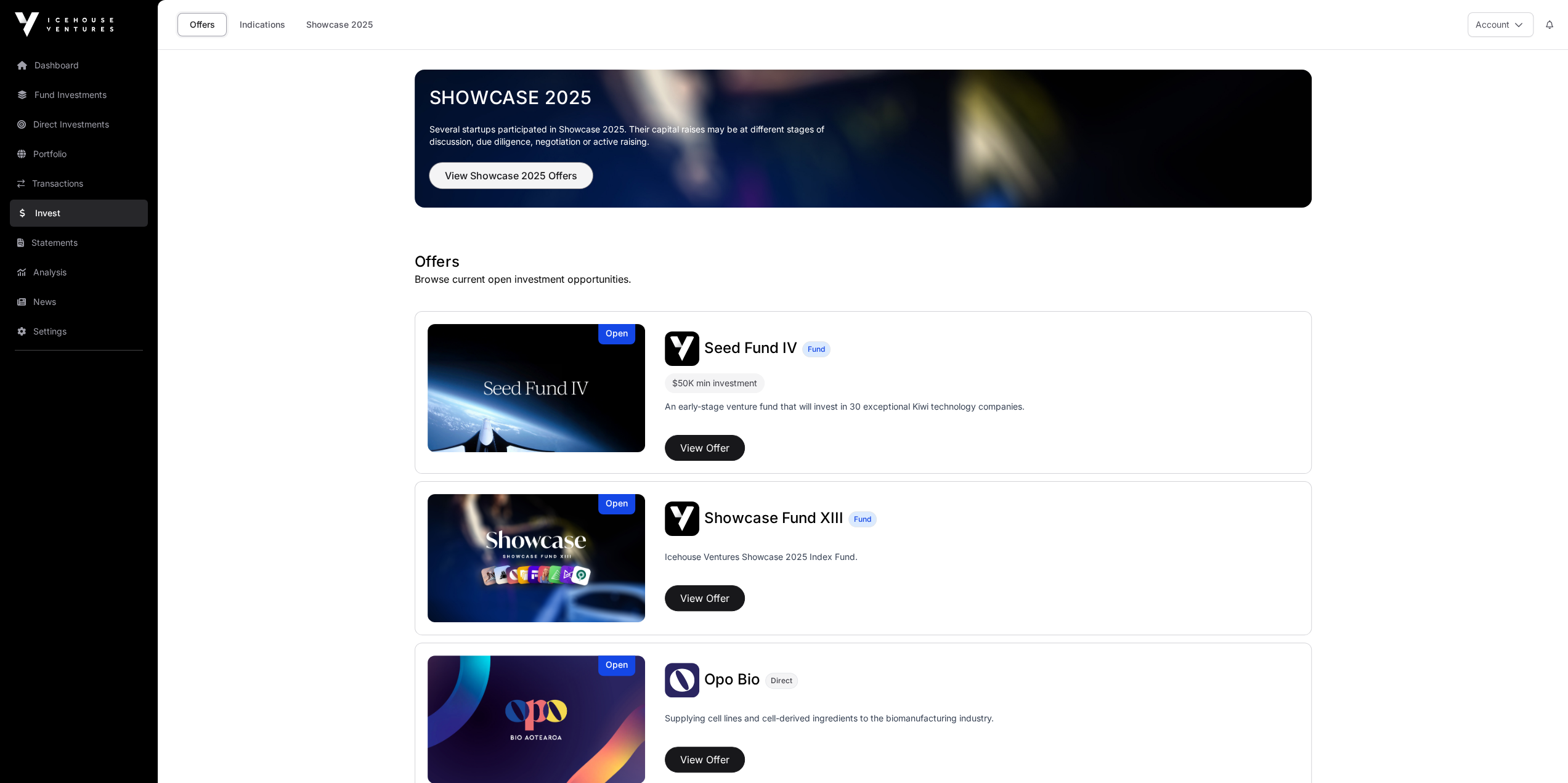
click at [519, 181] on span "View Showcase 2025 Offers" at bounding box center [511, 175] width 133 height 15
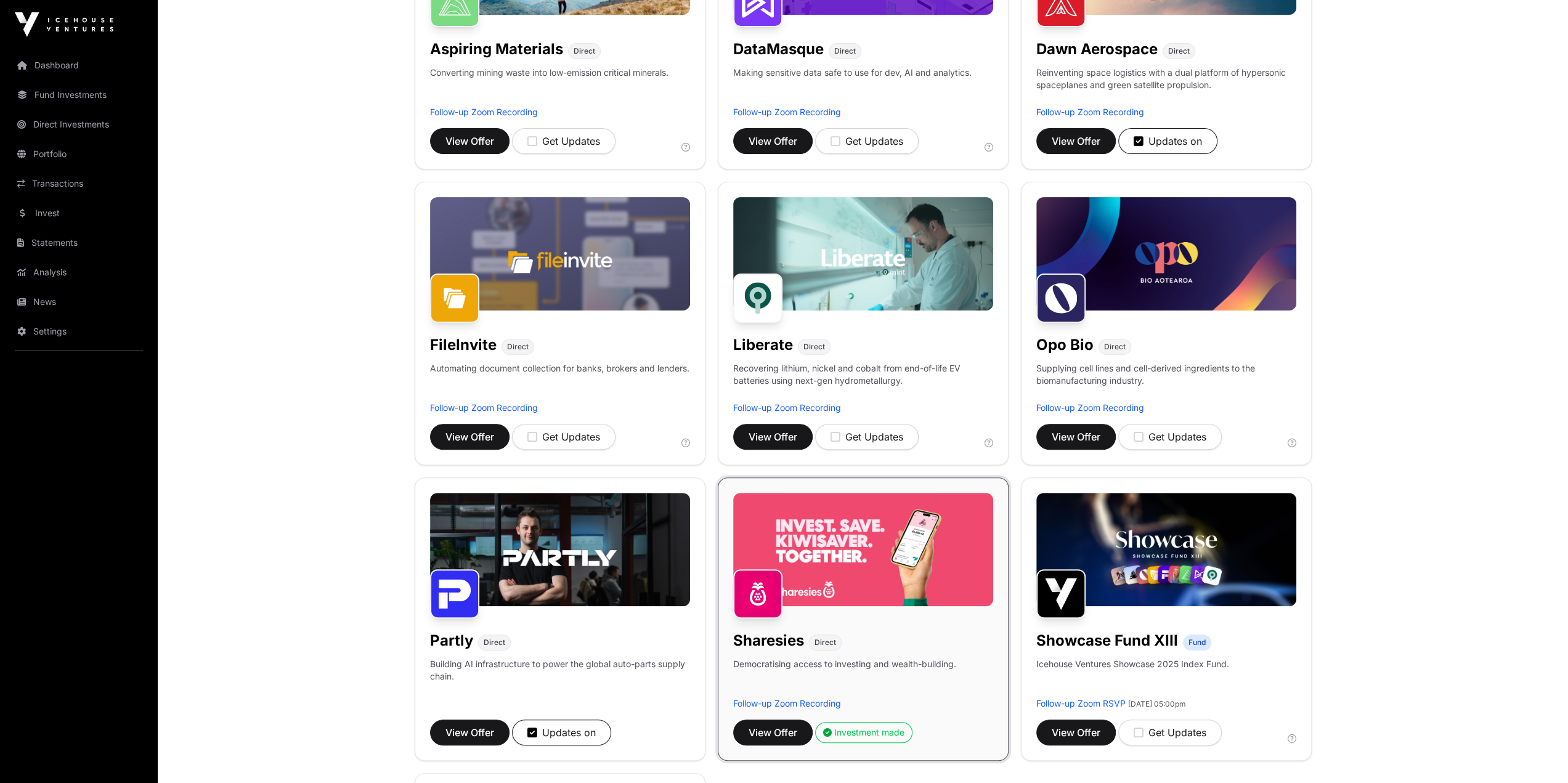
scroll to position [185, 0]
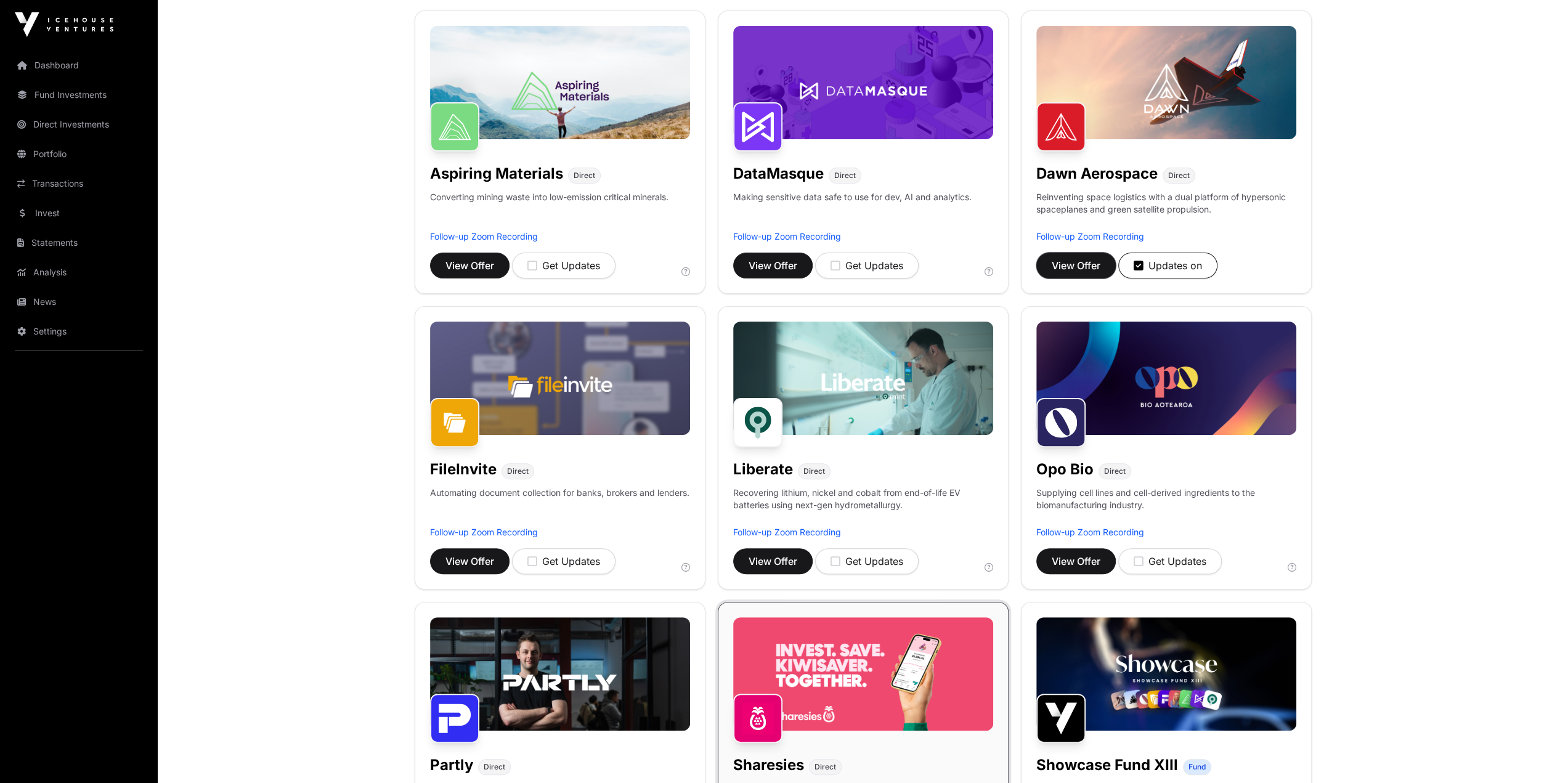
click at [935, 265] on span "View Offer" at bounding box center [1075, 265] width 48 height 15
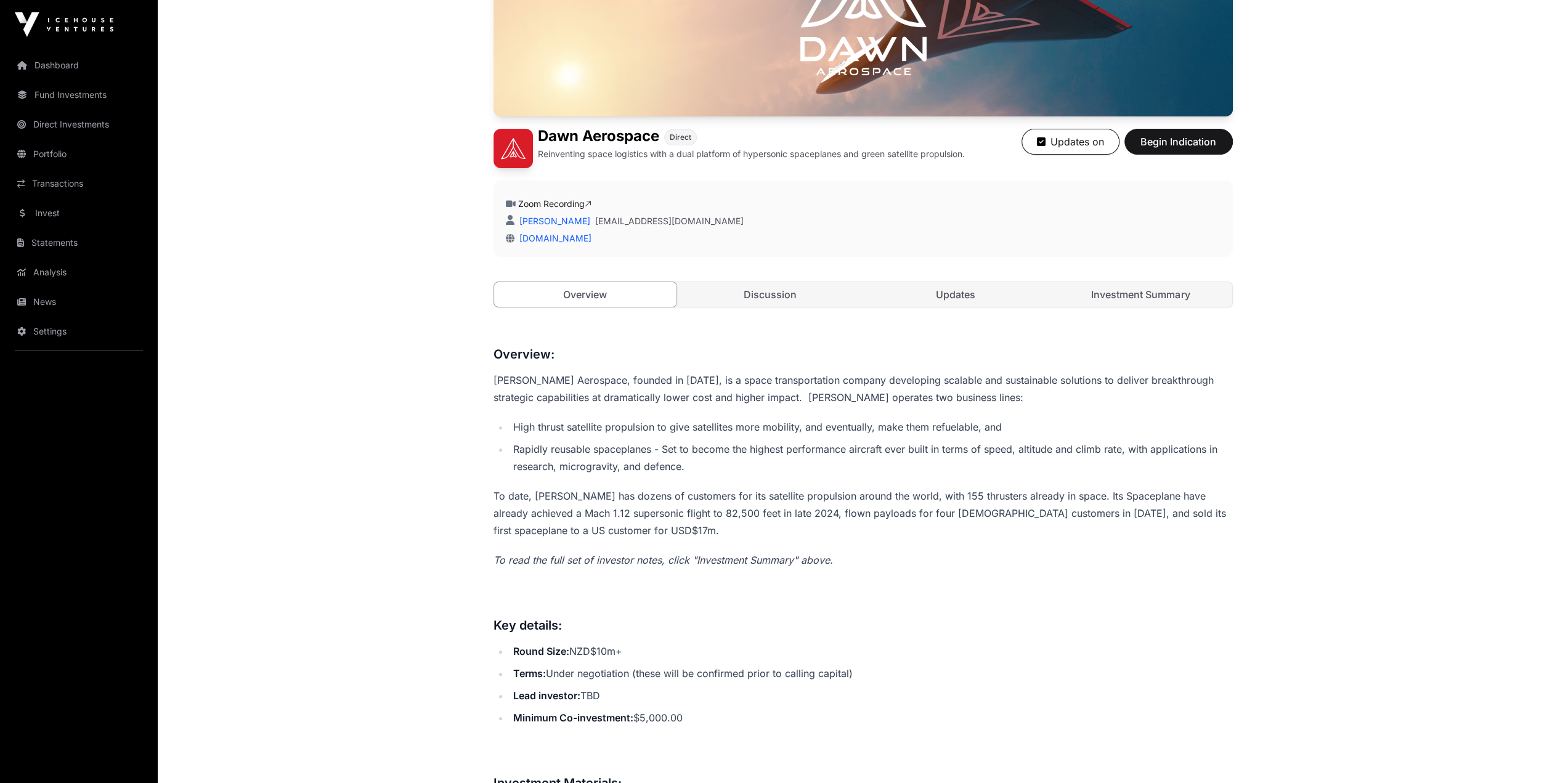
scroll to position [247, 0]
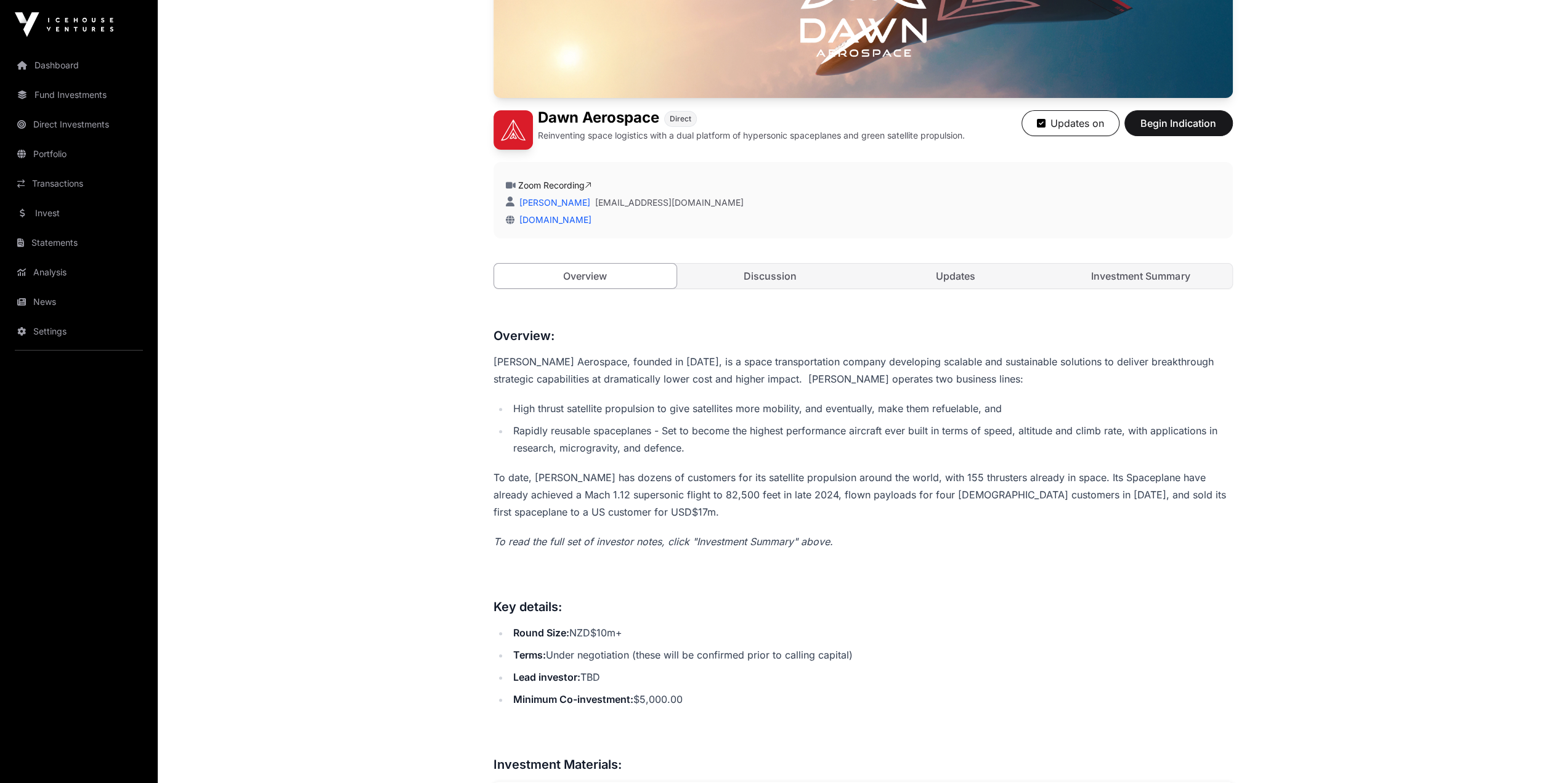
click at [935, 277] on link "Investment Summary" at bounding box center [1140, 276] width 183 height 25
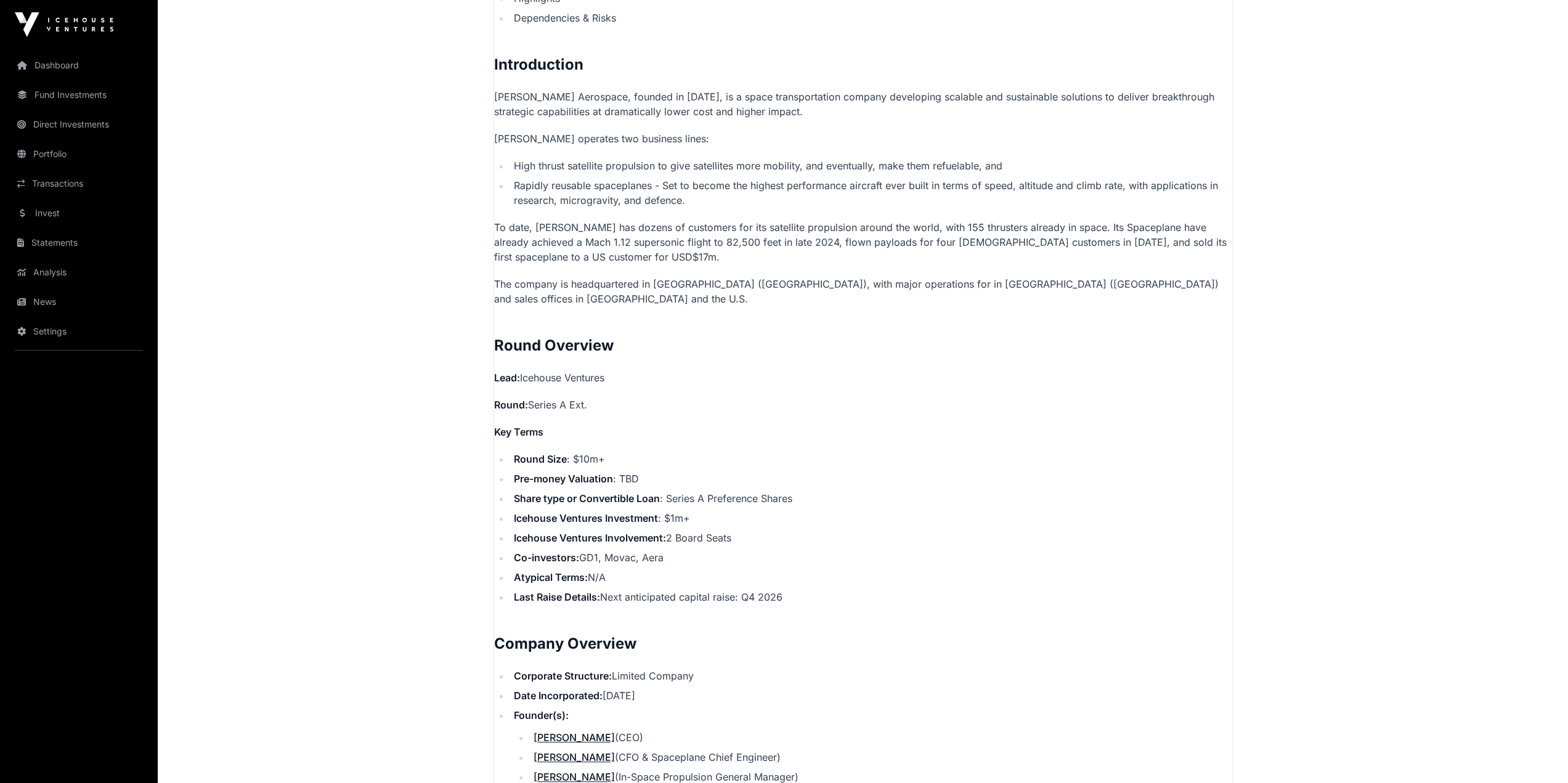
scroll to position [986, 0]
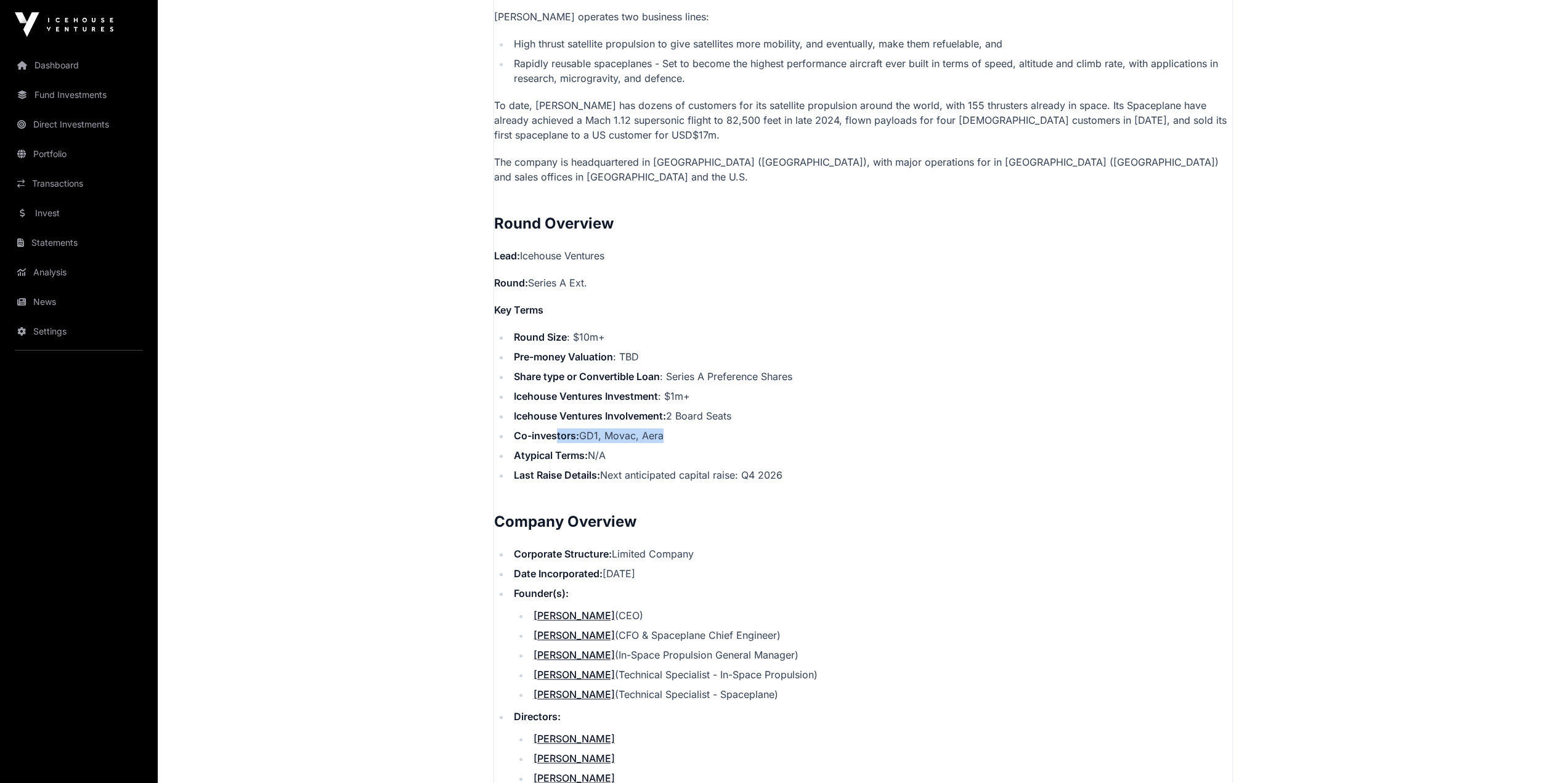
drag, startPoint x: 658, startPoint y: 422, endPoint x: 556, endPoint y: 414, distance: 102.3
click at [556, 428] on li "Co-investors: GD1, Movac, Aera" at bounding box center [871, 436] width 722 height 15
click at [450, 402] on main "Showcase 2025 [PERSON_NAME] Aerospace Open [PERSON_NAME] Aerospace Direct Reinv…" at bounding box center [863, 722] width 1410 height 3315
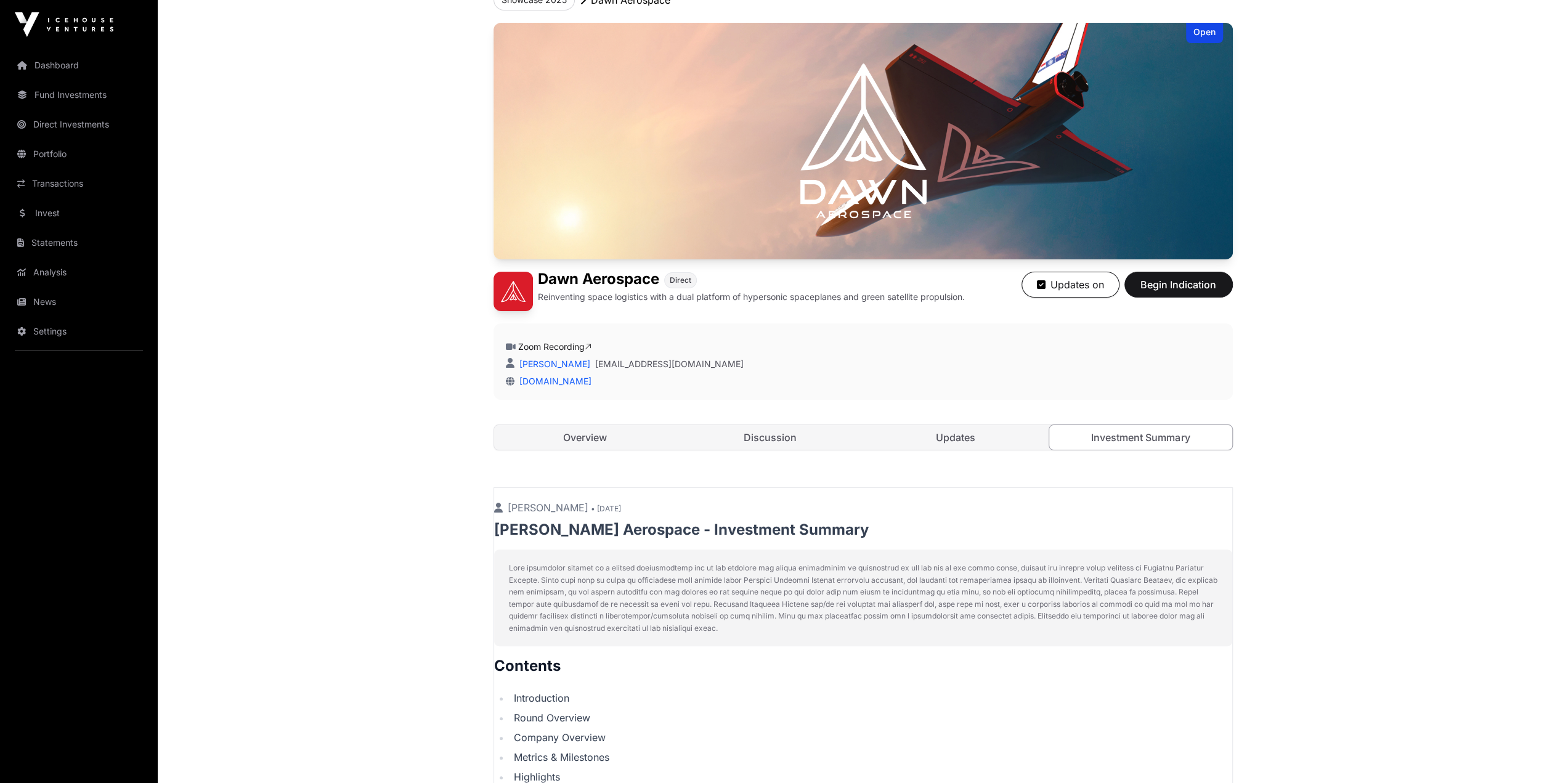
scroll to position [84, 0]
click at [554, 347] on link "Zoom Recording" at bounding box center [555, 347] width 74 height 11
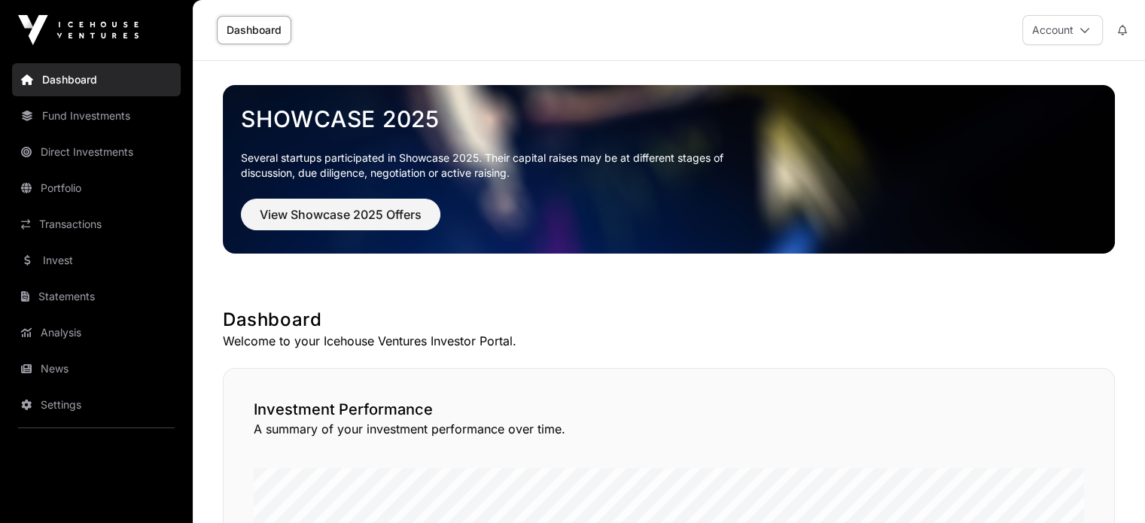
click at [655, 49] on div "Dashboard Account" at bounding box center [669, 30] width 934 height 60
click at [272, 32] on link "Dashboard" at bounding box center [254, 30] width 74 height 29
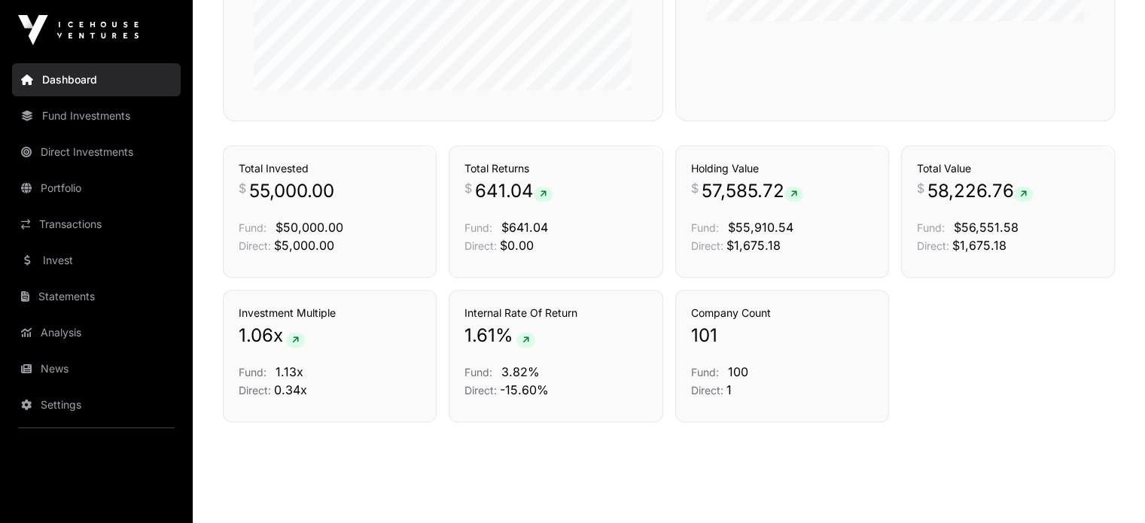
scroll to position [1029, 0]
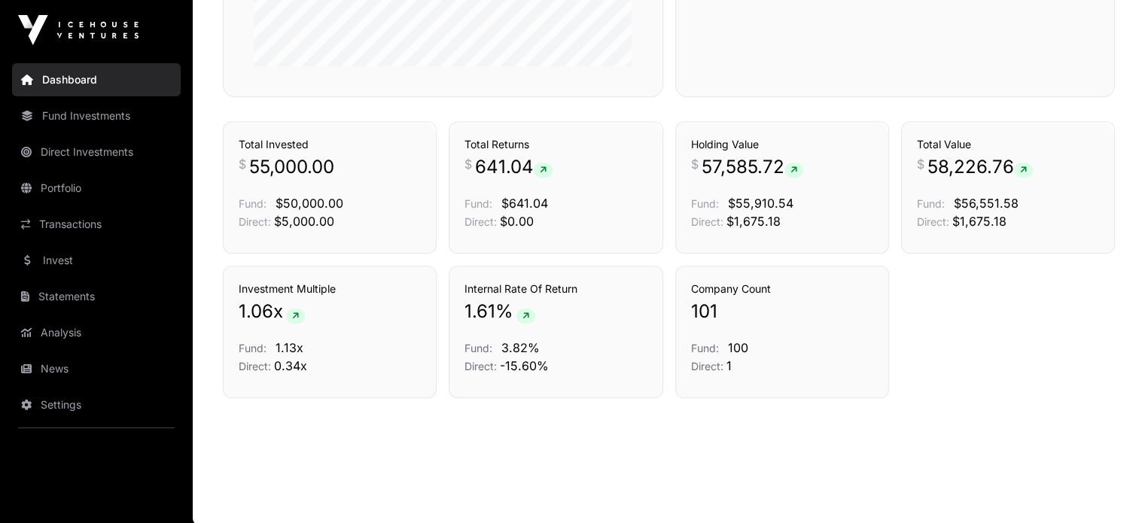
click at [98, 272] on link "Invest" at bounding box center [96, 260] width 169 height 33
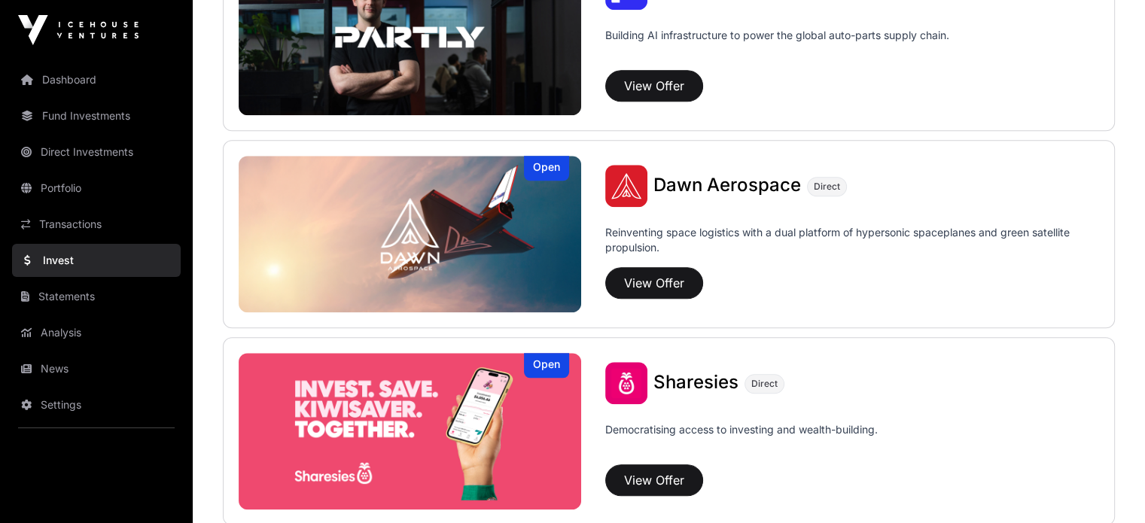
scroll to position [1655, 0]
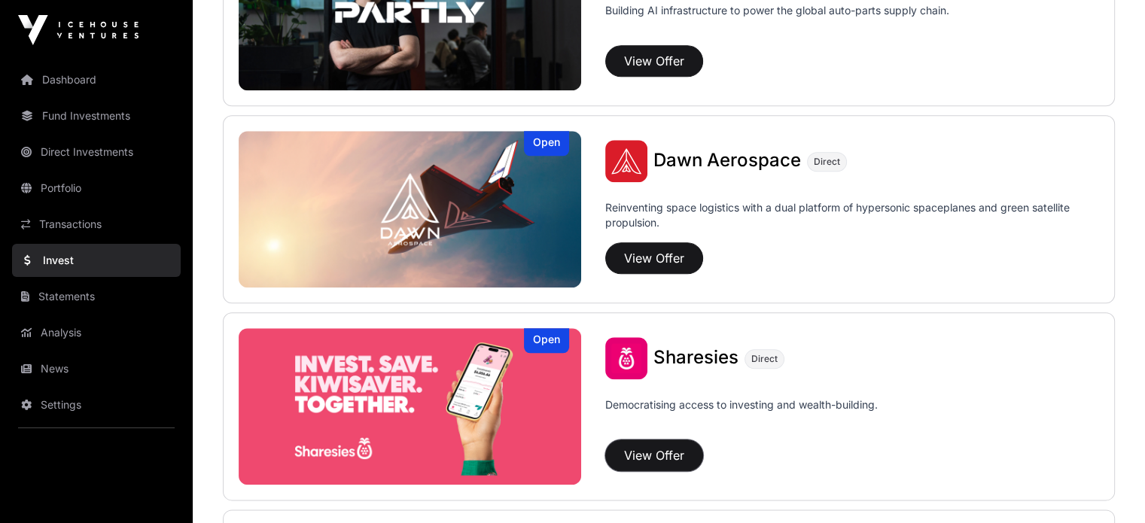
click at [605, 448] on button "View Offer" at bounding box center [654, 455] width 98 height 32
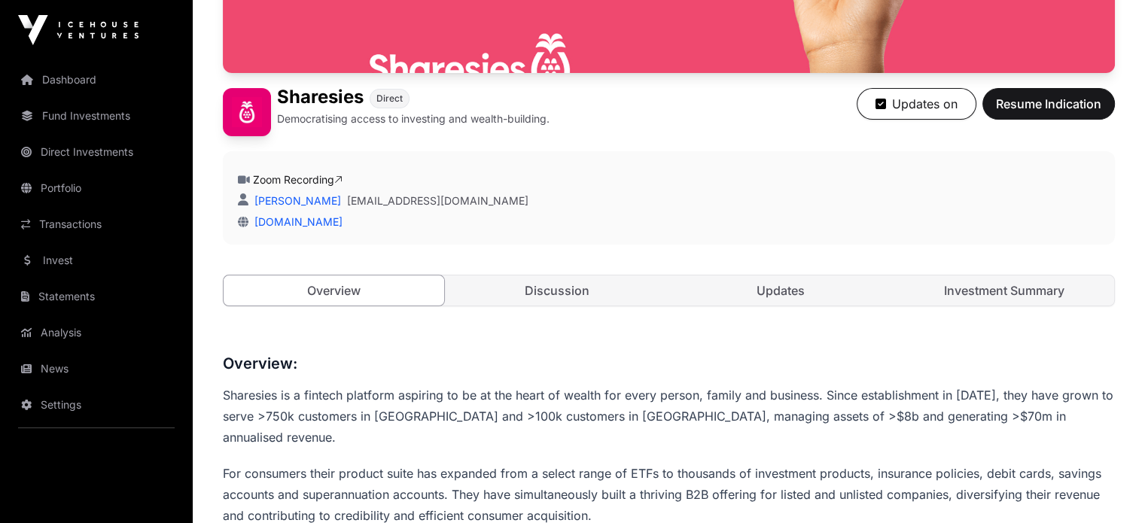
scroll to position [301, 0]
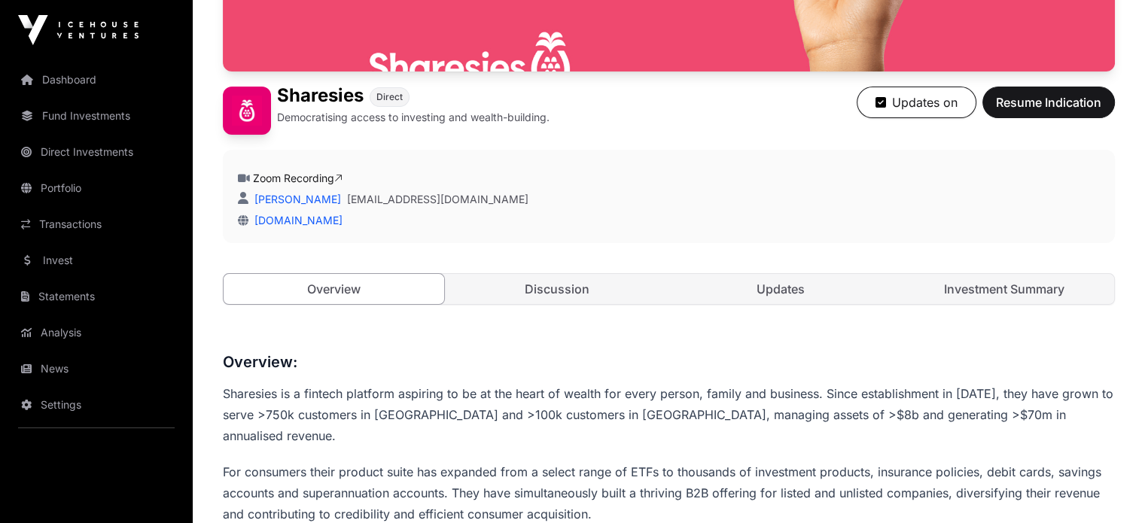
click at [584, 304] on link "Discussion" at bounding box center [557, 289] width 220 height 30
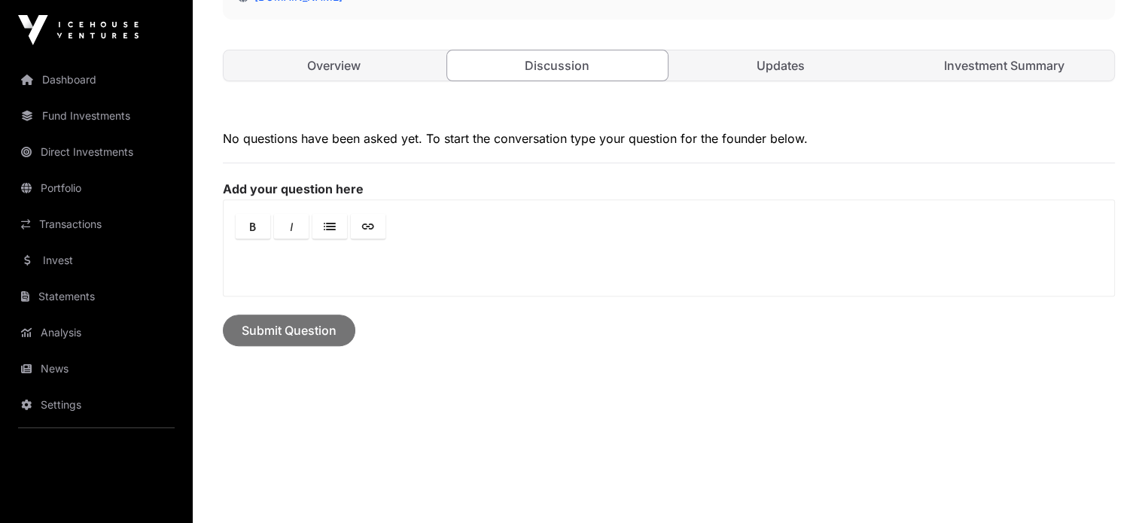
scroll to position [527, 0]
click at [777, 78] on link "Updates" at bounding box center [780, 63] width 220 height 30
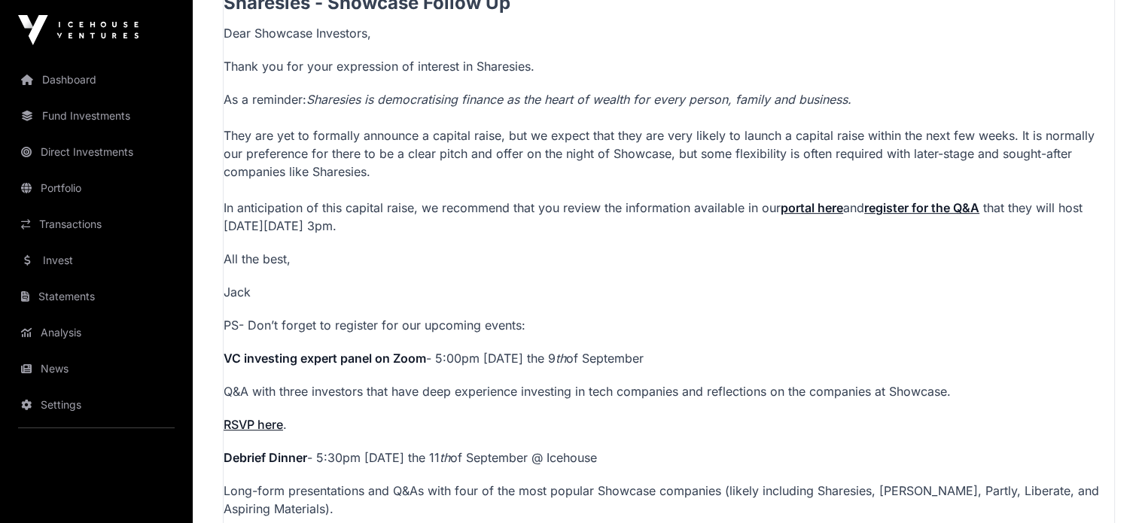
scroll to position [387, 0]
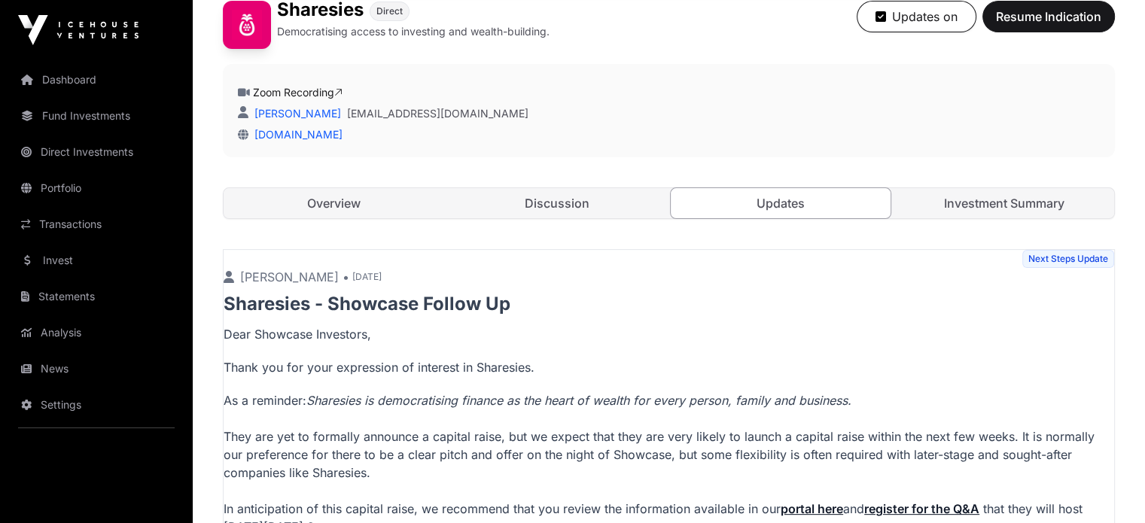
click at [971, 218] on link "Investment Summary" at bounding box center [1003, 203] width 220 height 30
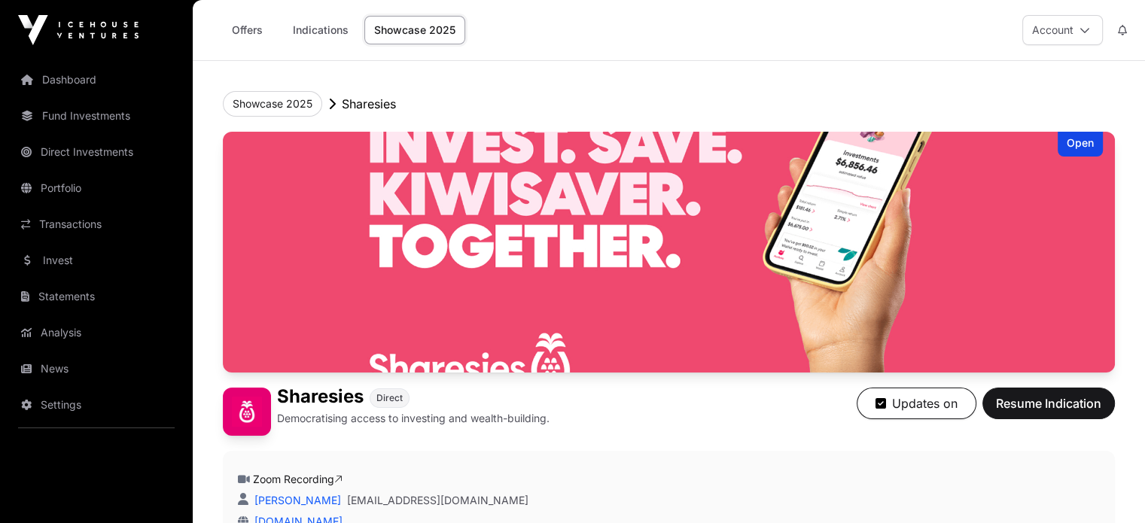
click at [579, 20] on div "Offers Indications Showcase 2025 Account" at bounding box center [669, 30] width 934 height 60
click at [681, 72] on header "Showcase 2025 Sharesies Open Sharesies Direct Democratising access to investing…" at bounding box center [669, 348] width 892 height 575
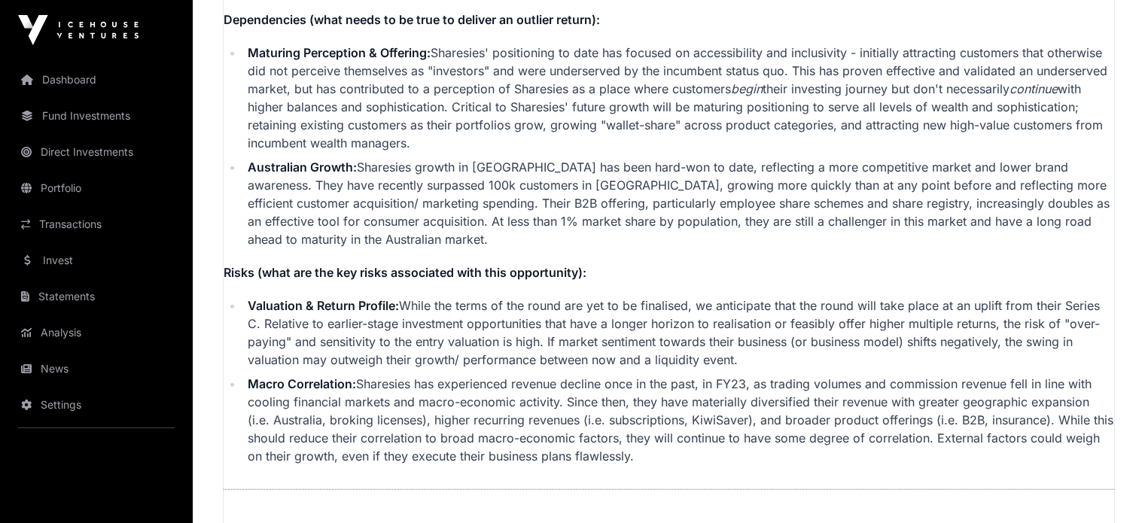
scroll to position [3953, 0]
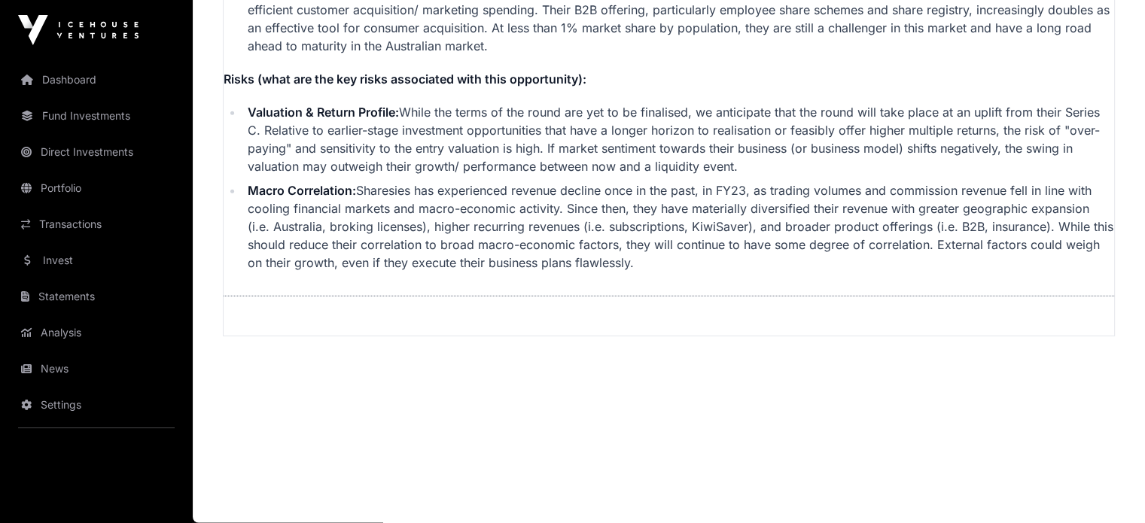
drag, startPoint x: 226, startPoint y: 216, endPoint x: 700, endPoint y: 274, distance: 477.6
copy div "Sharesies - Investment Summary This investment summary is a private communicati…"
click at [676, 262] on li "Macro Correlation: Sharesies has experienced revenue decline once in the past, …" at bounding box center [678, 226] width 871 height 90
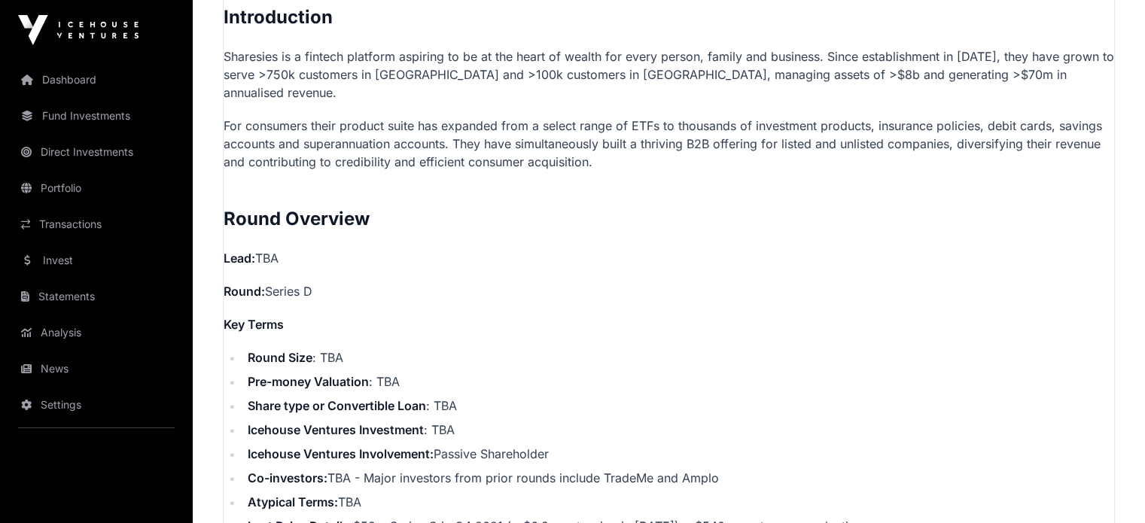
scroll to position [1094, 0]
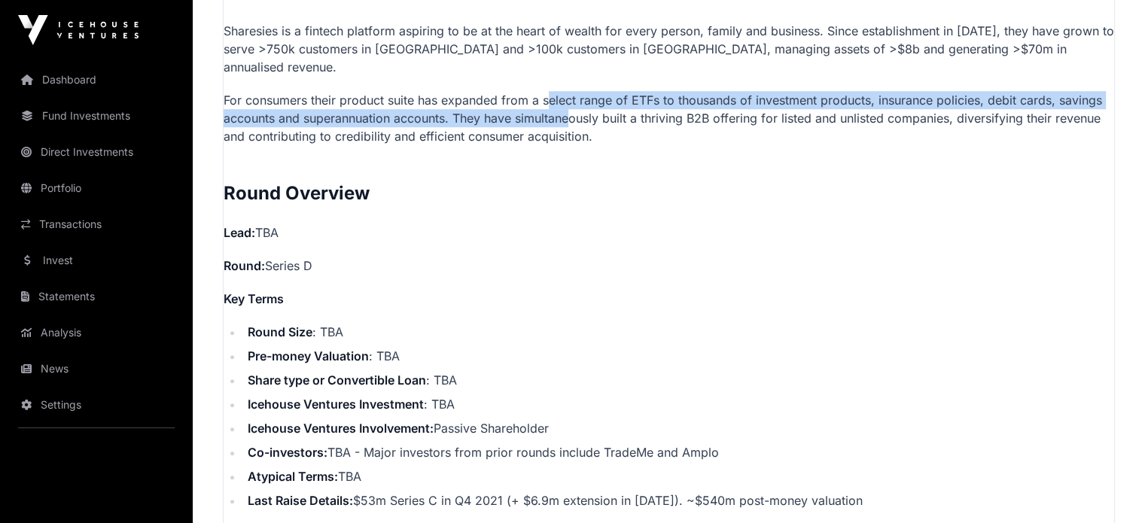
drag, startPoint x: 560, startPoint y: 134, endPoint x: 572, endPoint y: 162, distance: 30.3
click at [572, 145] on p "For consumers their product suite has expanded from a select range of ETFs to t…" at bounding box center [668, 118] width 890 height 54
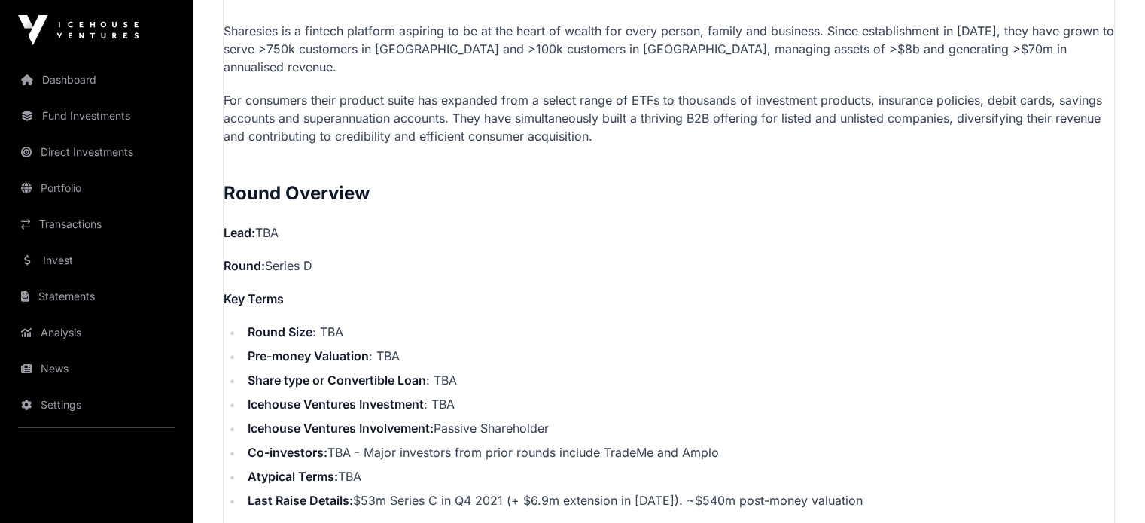
click at [718, 205] on h2 "Round Overview" at bounding box center [668, 193] width 890 height 24
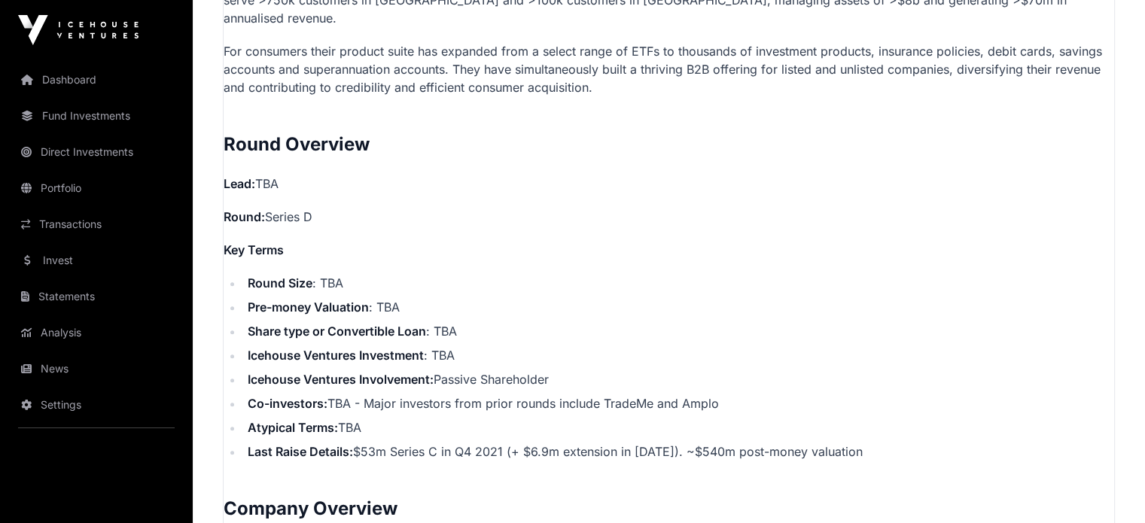
scroll to position [1169, 0]
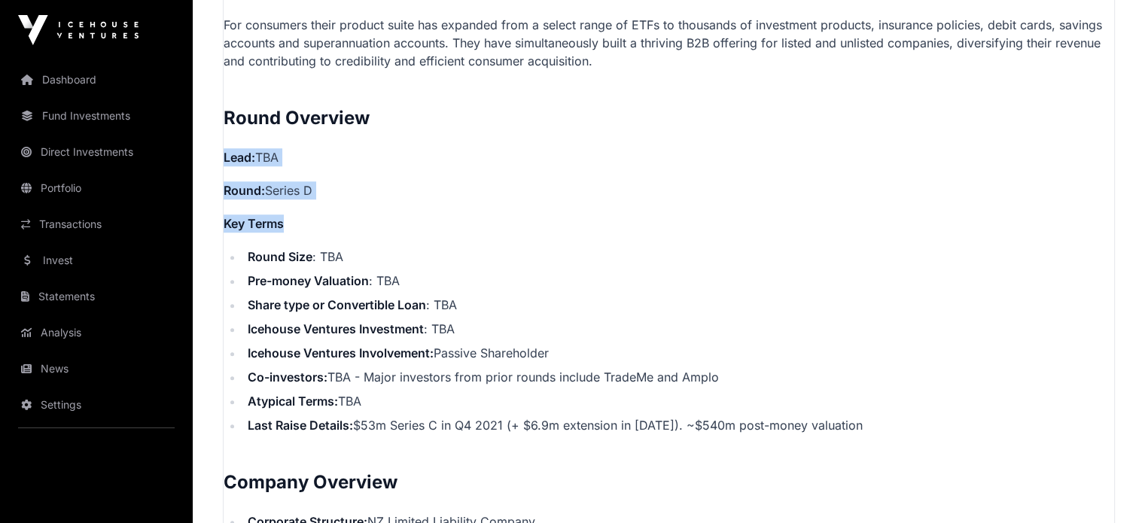
drag, startPoint x: 217, startPoint y: 187, endPoint x: 337, endPoint y: 229, distance: 127.3
click at [676, 266] on li "Round Size : TBA" at bounding box center [678, 257] width 871 height 18
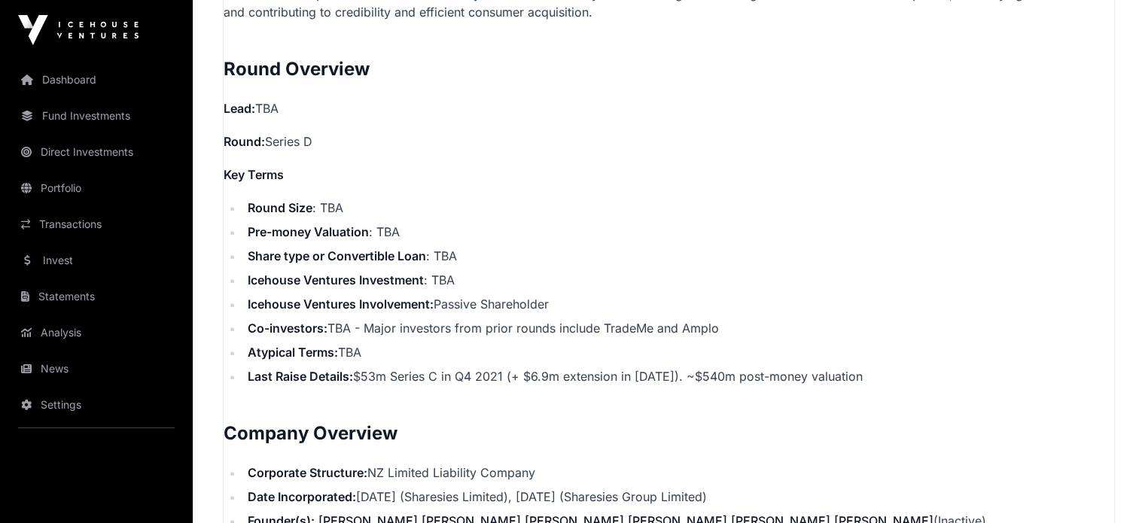
scroll to position [1245, 0]
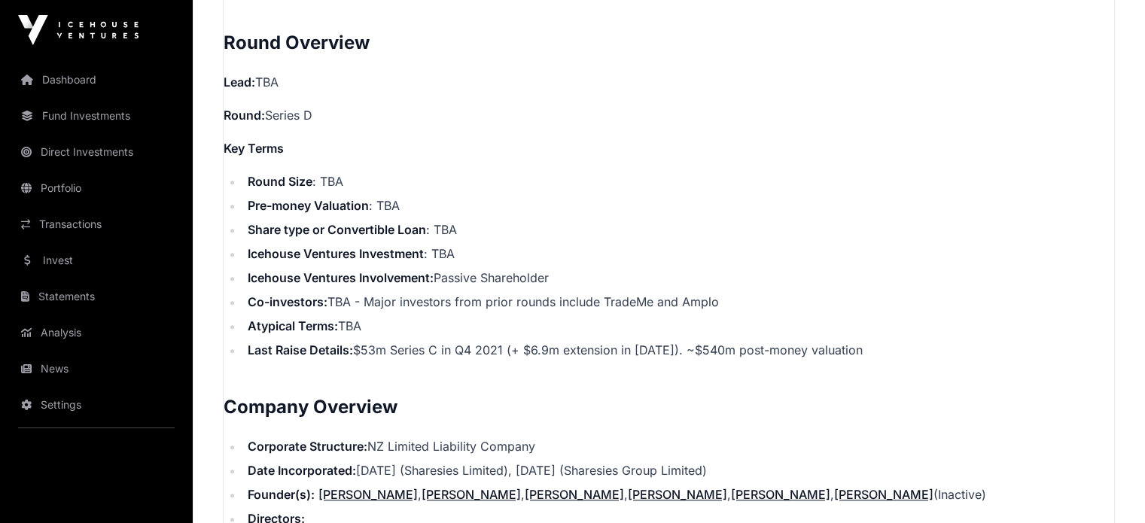
click at [339, 124] on p "Round: Series D" at bounding box center [668, 115] width 890 height 18
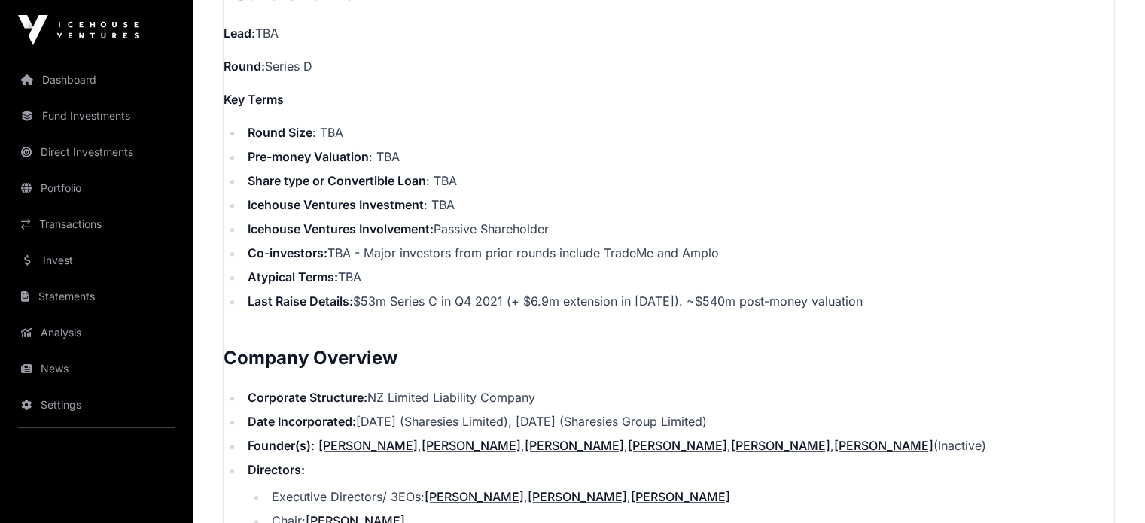
scroll to position [1320, 0]
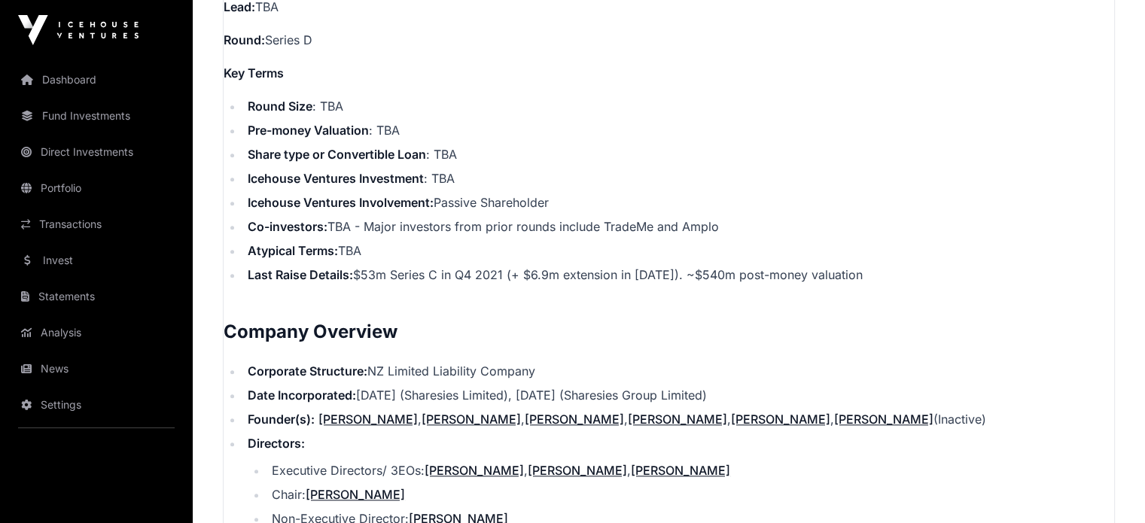
drag, startPoint x: 253, startPoint y: 259, endPoint x: 776, endPoint y: 250, distance: 523.0
click at [776, 236] on li "Co-investors: TBA - Major investors from prior rounds include TradeMe and Amplo" at bounding box center [678, 226] width 871 height 18
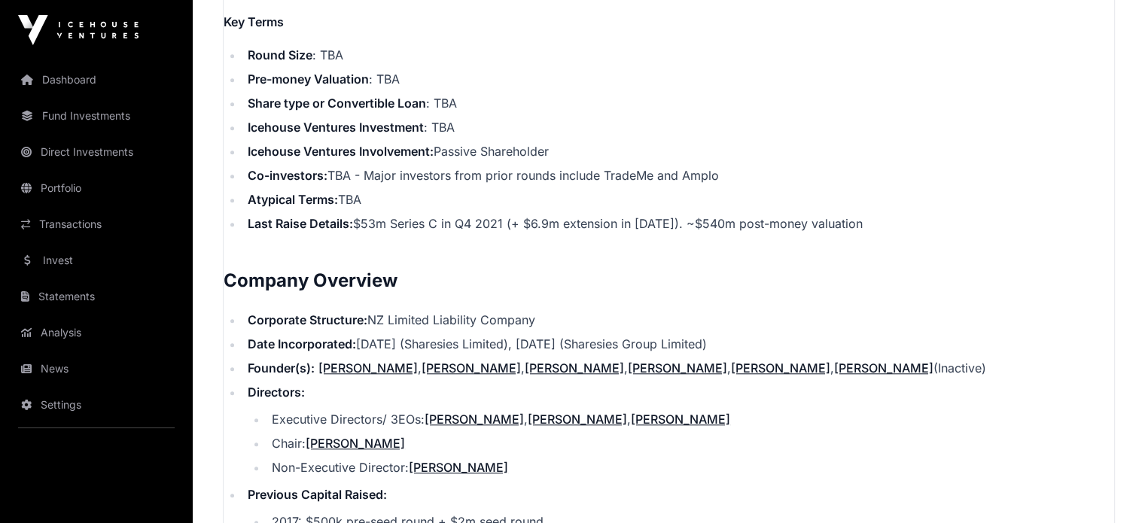
scroll to position [1395, 0]
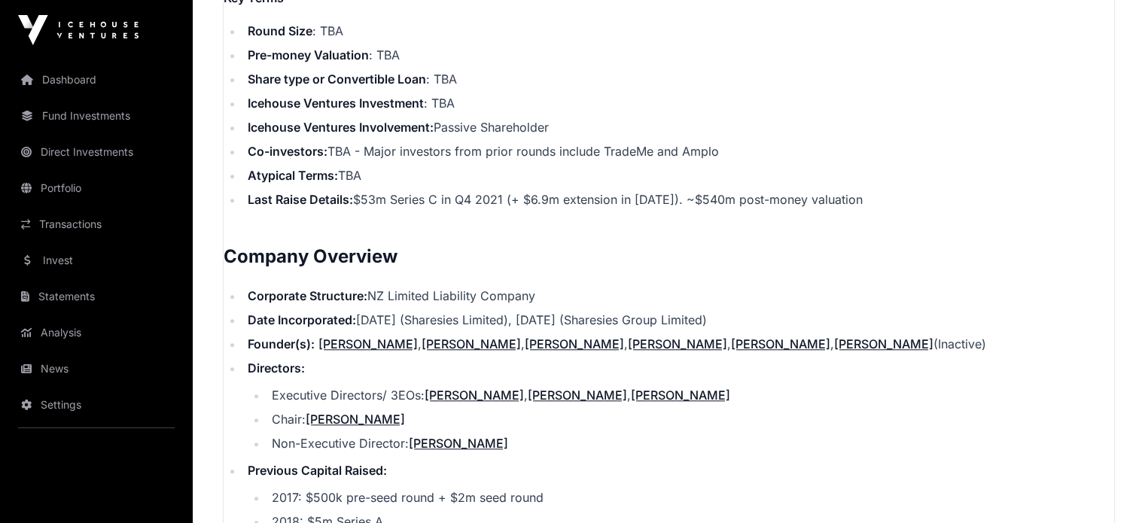
drag, startPoint x: 353, startPoint y: 228, endPoint x: 921, endPoint y: 232, distance: 568.1
click at [921, 208] on li "Last Raise Details: $53m Series C in Q4 2021 (+ $6.9m extension in September 20…" at bounding box center [678, 199] width 871 height 18
click at [509, 269] on h2 "Company Overview" at bounding box center [668, 257] width 890 height 24
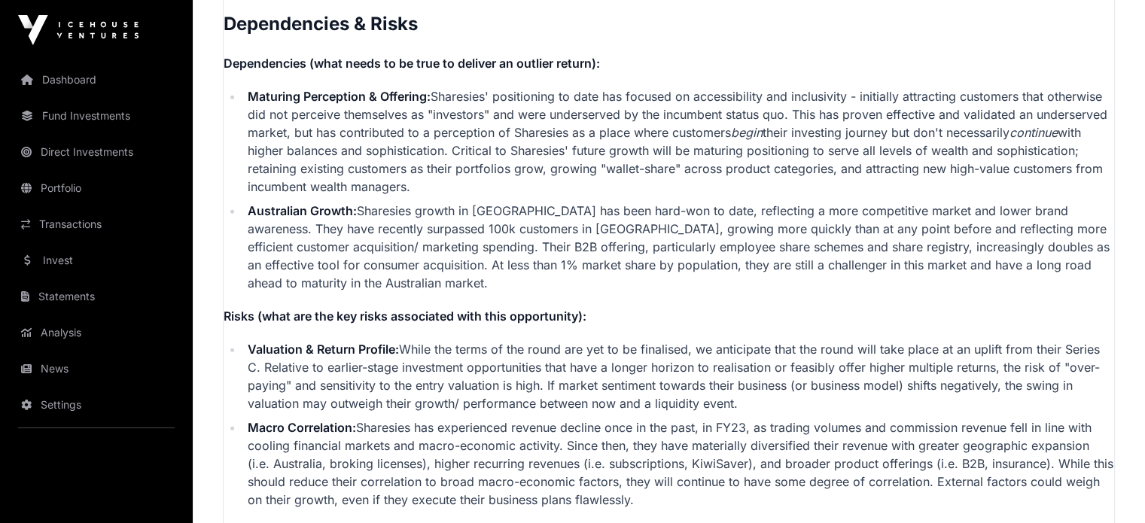
scroll to position [3878, 0]
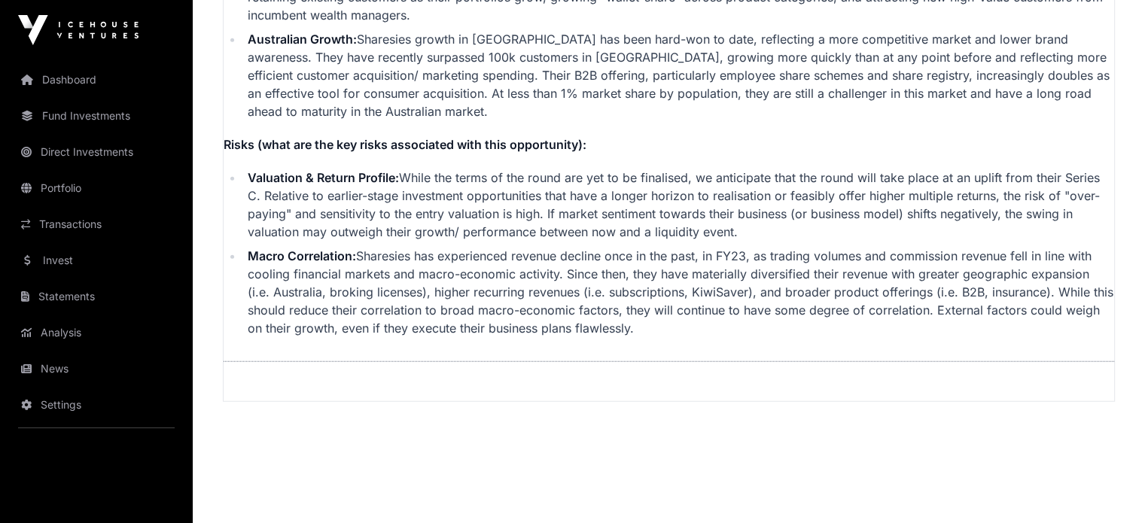
click at [366, 287] on li "Macro Correlation: Sharesies has experienced revenue decline once in the past, …" at bounding box center [678, 292] width 871 height 90
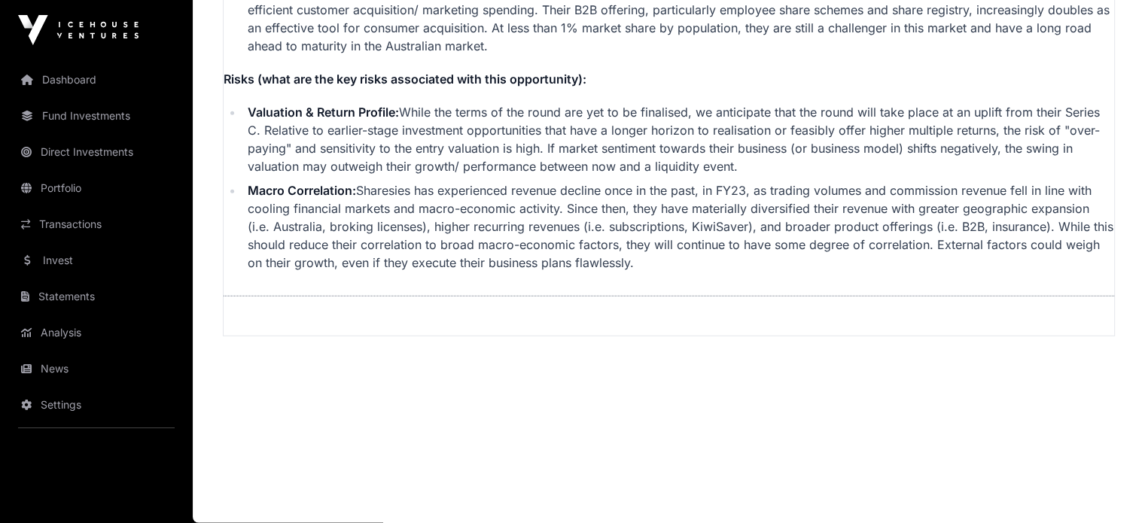
click at [84, 263] on link "Invest" at bounding box center [96, 260] width 169 height 33
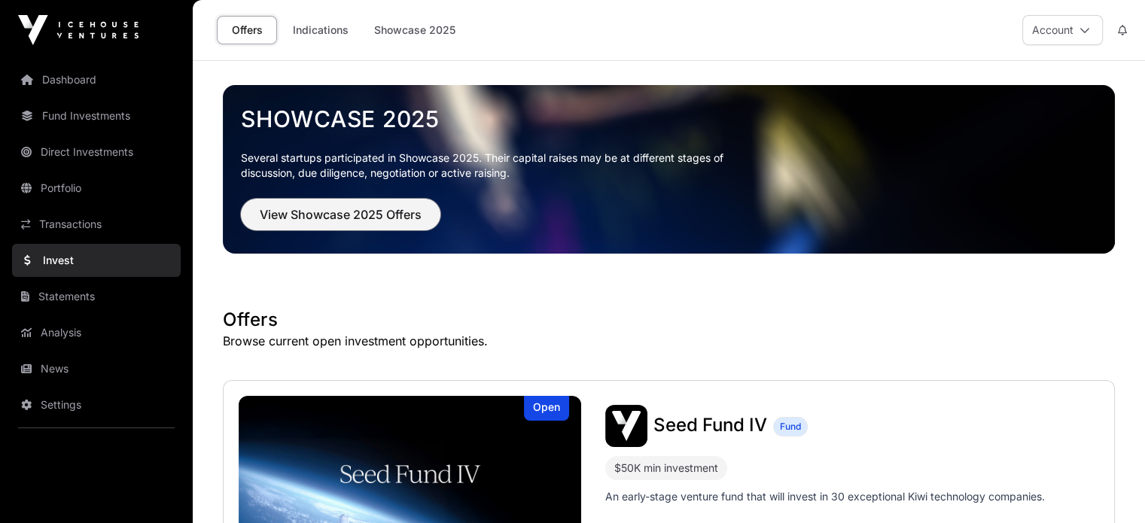
click at [329, 226] on button "View Showcase 2025 Offers" at bounding box center [340, 215] width 199 height 32
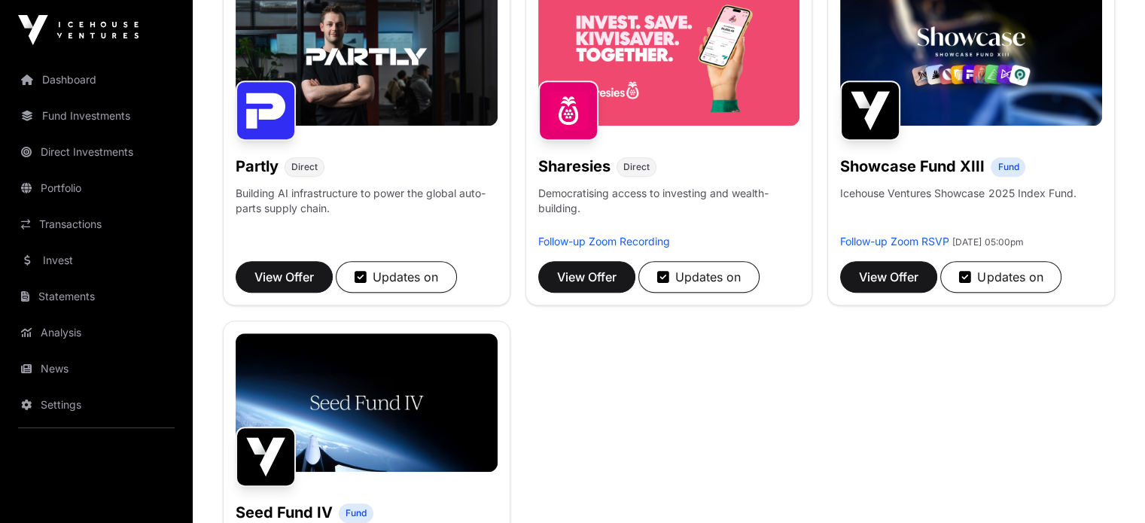
scroll to position [978, 0]
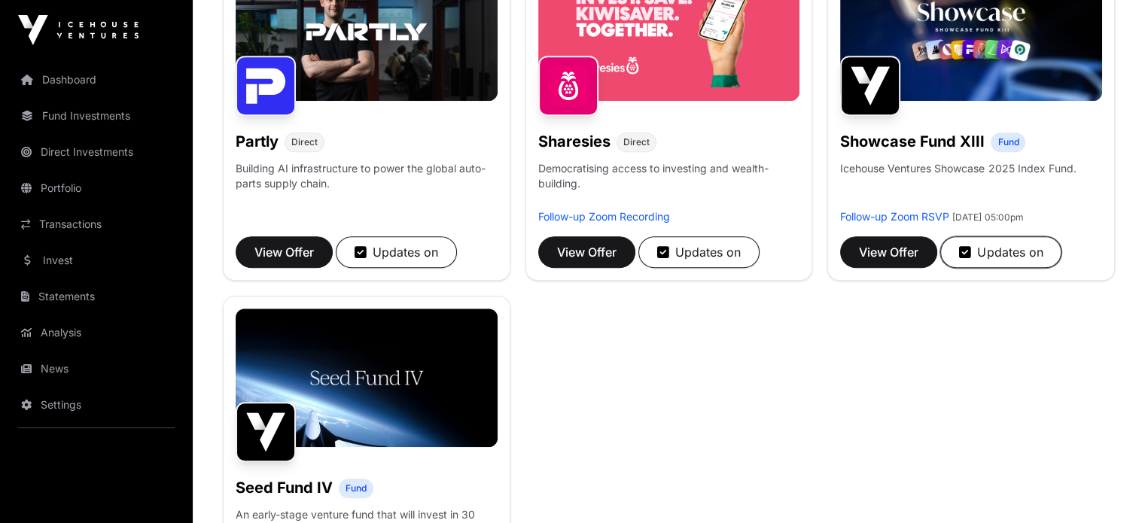
click at [971, 259] on icon "button" at bounding box center [965, 252] width 12 height 14
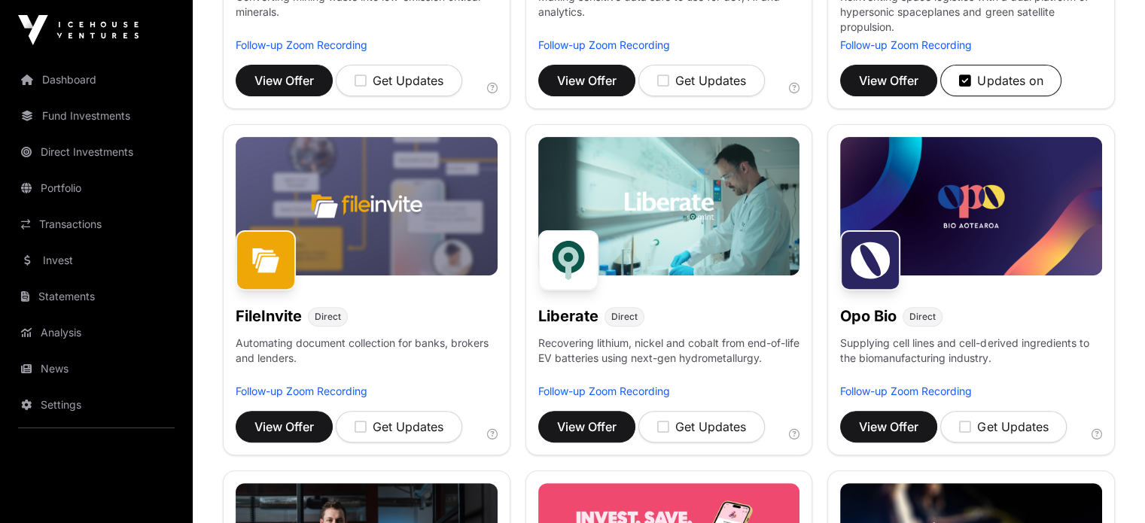
scroll to position [81, 0]
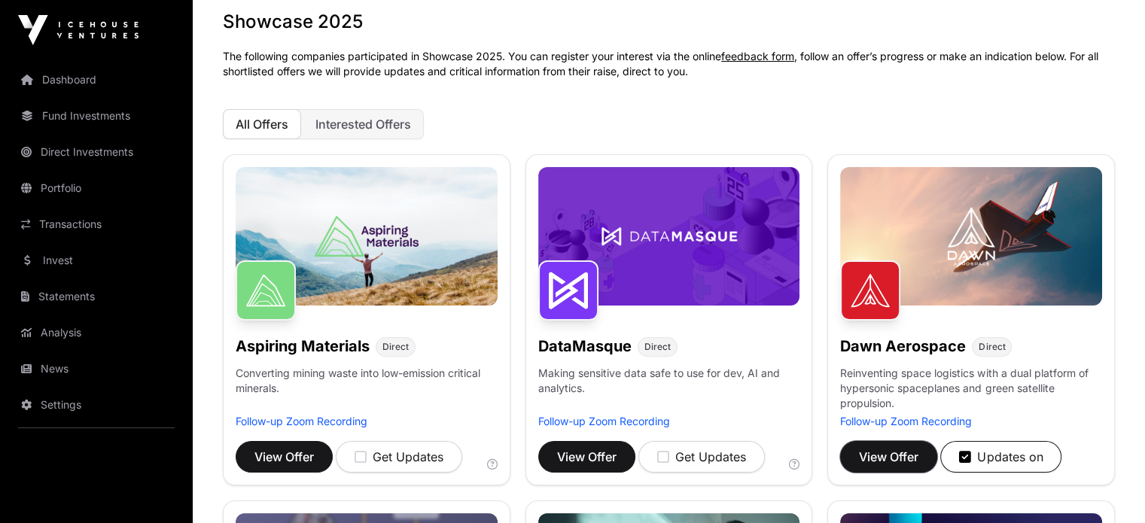
click at [903, 466] on span "View Offer" at bounding box center [888, 457] width 59 height 18
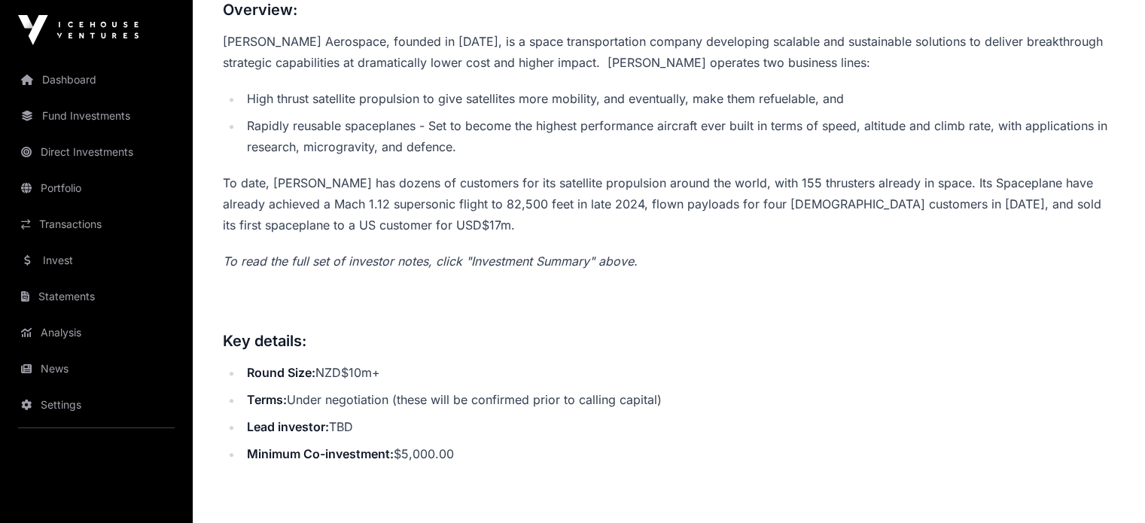
scroll to position [677, 0]
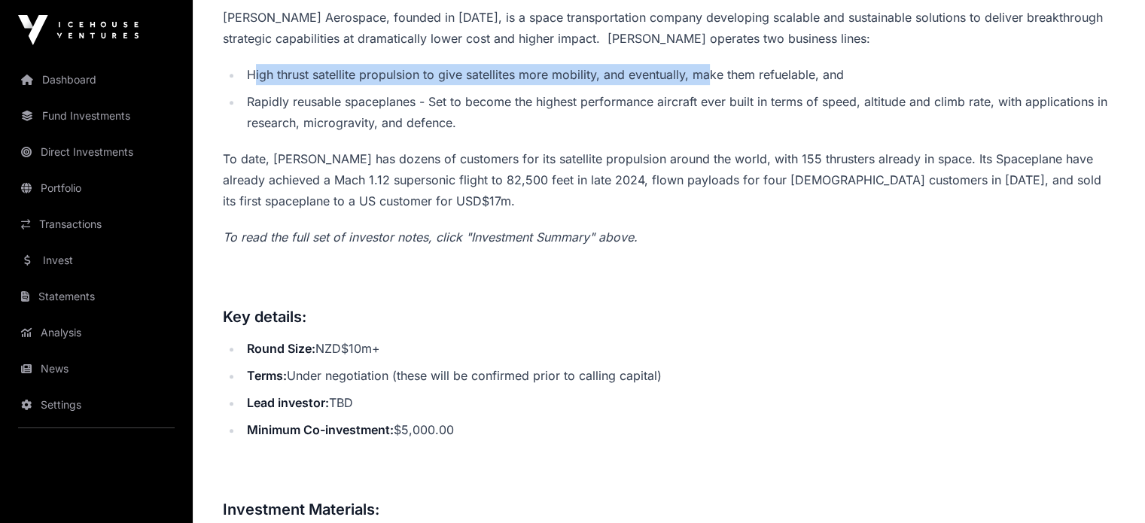
drag, startPoint x: 256, startPoint y: 123, endPoint x: 710, endPoint y: 120, distance: 454.5
click at [710, 85] on li "High thrust satellite propulsion to give satellites more mobility, and eventual…" at bounding box center [678, 74] width 872 height 21
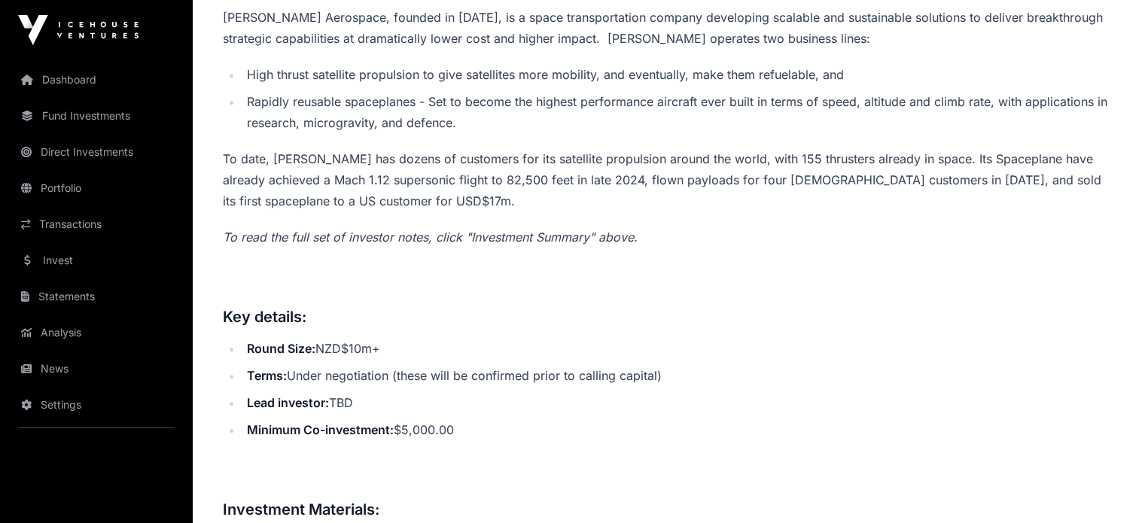
click at [683, 133] on li "Rapidly reusable spaceplanes - Set to become the highest performance aircraft e…" at bounding box center [678, 112] width 872 height 42
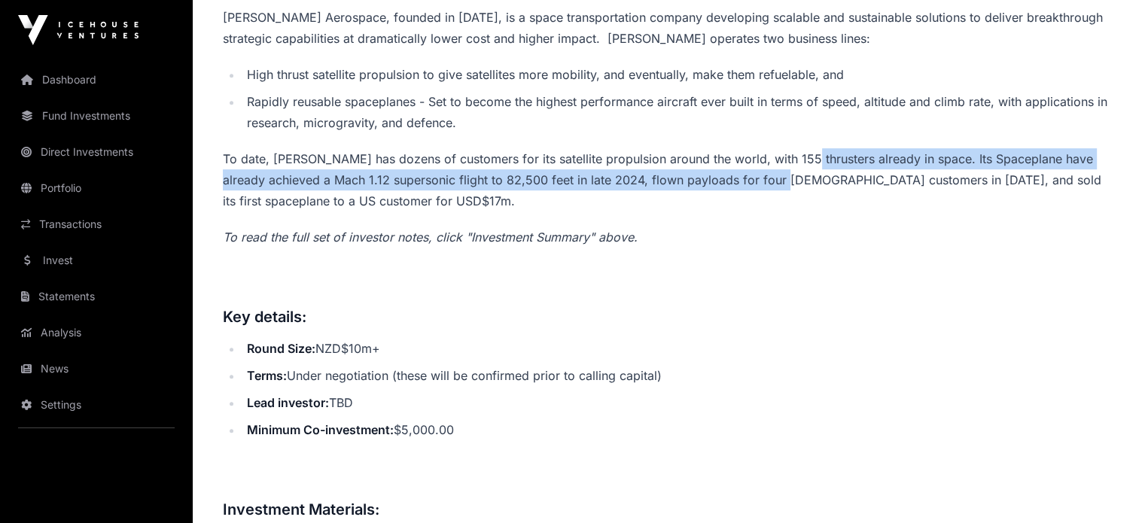
drag, startPoint x: 798, startPoint y: 210, endPoint x: 795, endPoint y: 224, distance: 14.6
click at [795, 211] on p "To date, [PERSON_NAME] has dozens of customers for its satellite propulsion aro…" at bounding box center [669, 179] width 892 height 63
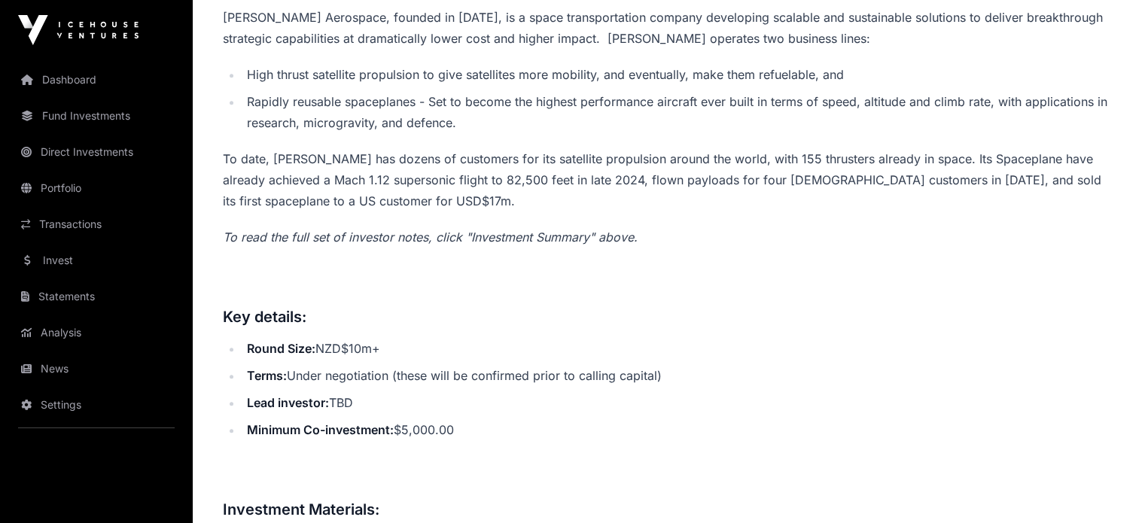
click at [917, 211] on p "To date, [PERSON_NAME] has dozens of customers for its satellite propulsion aro…" at bounding box center [669, 179] width 892 height 63
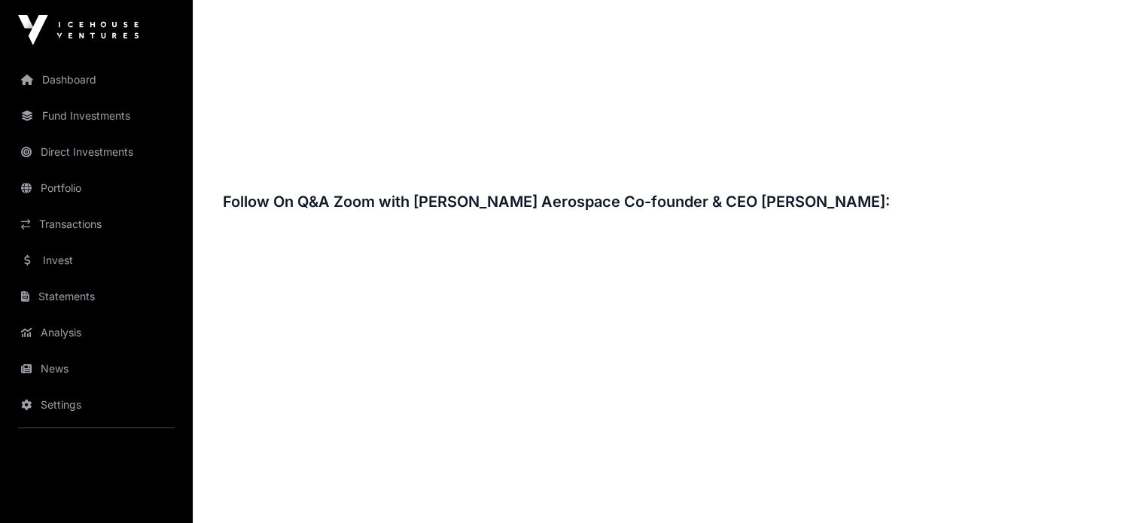
scroll to position [2330, 0]
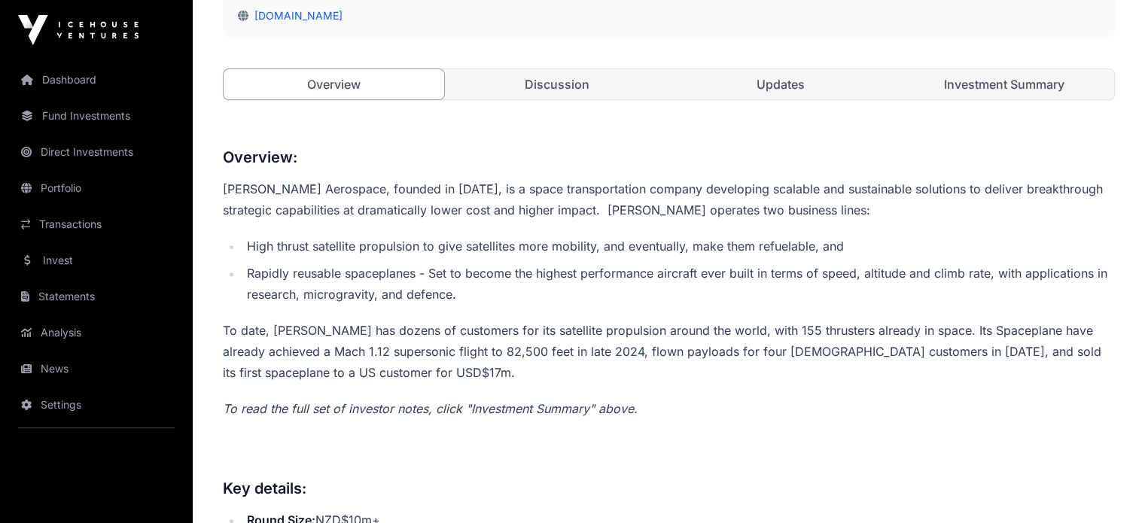
scroll to position [223, 0]
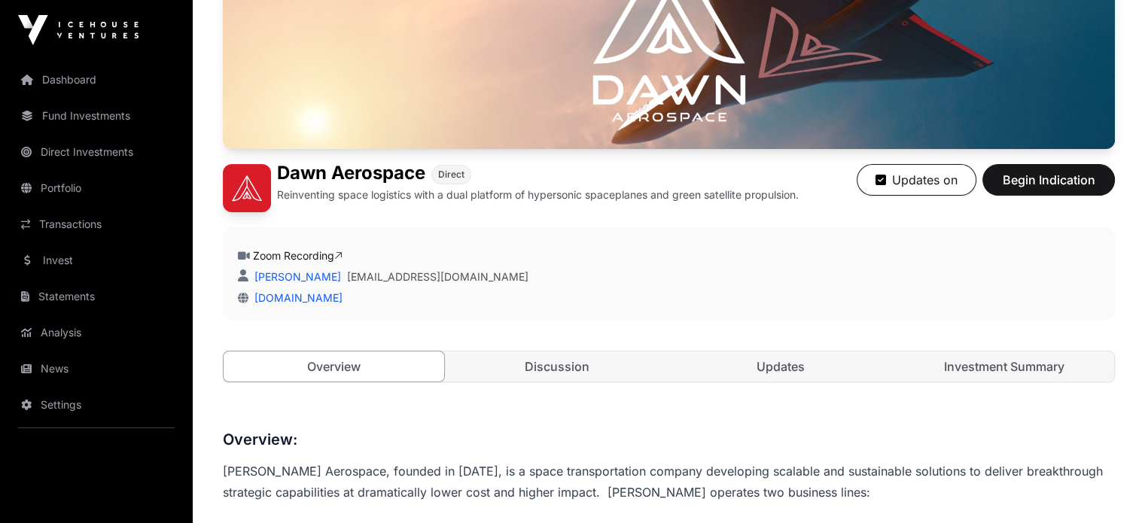
click at [975, 382] on link "Investment Summary" at bounding box center [1003, 366] width 220 height 30
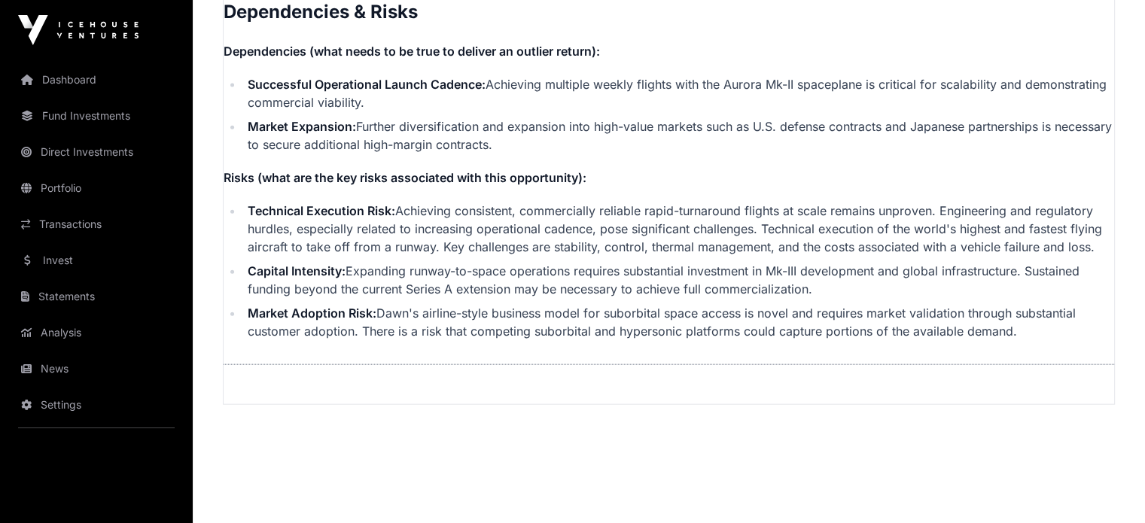
scroll to position [3548, 0]
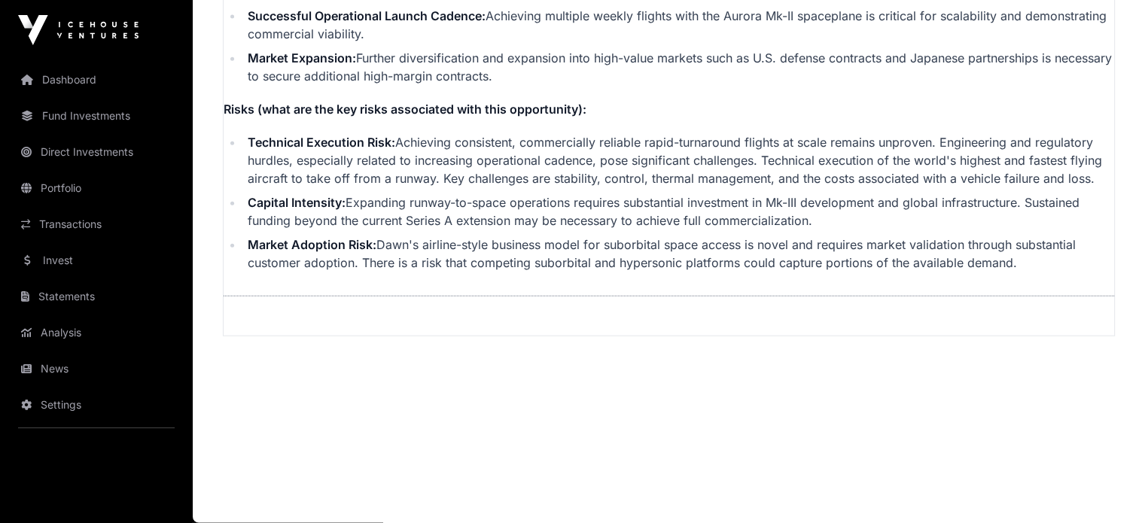
drag, startPoint x: 224, startPoint y: 50, endPoint x: 1025, endPoint y: 264, distance: 828.7
copy div "Barnaby Marshall • 3 weeks ago Dawn Aerospace - Investment Summary This investm…"
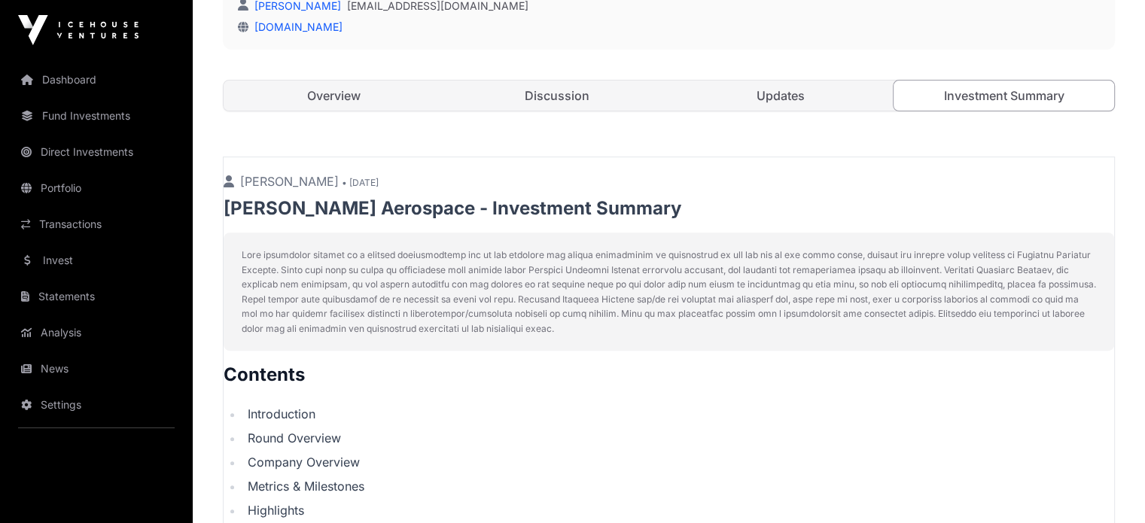
scroll to position [312, 0]
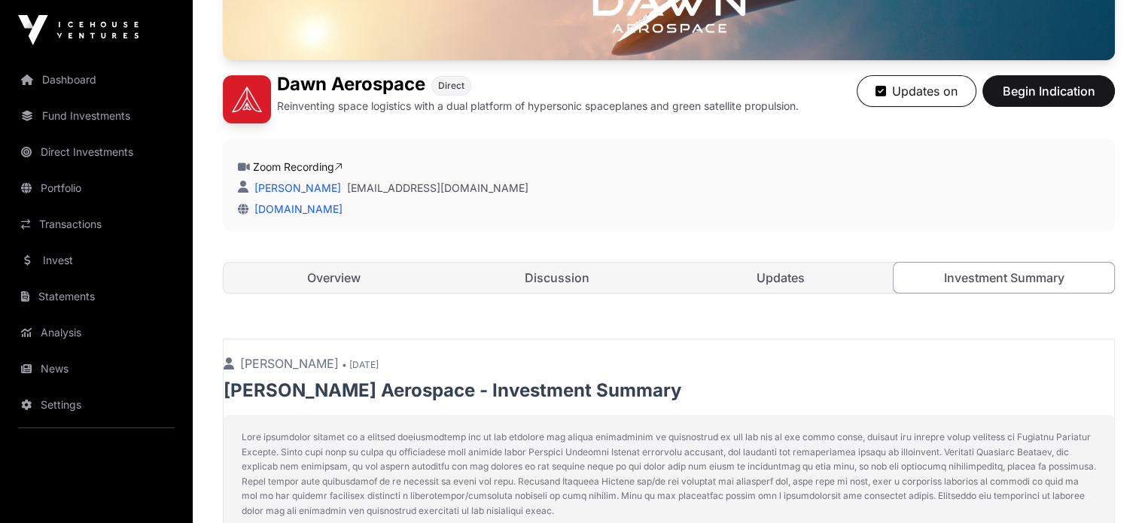
click at [319, 293] on link "Overview" at bounding box center [333, 278] width 220 height 30
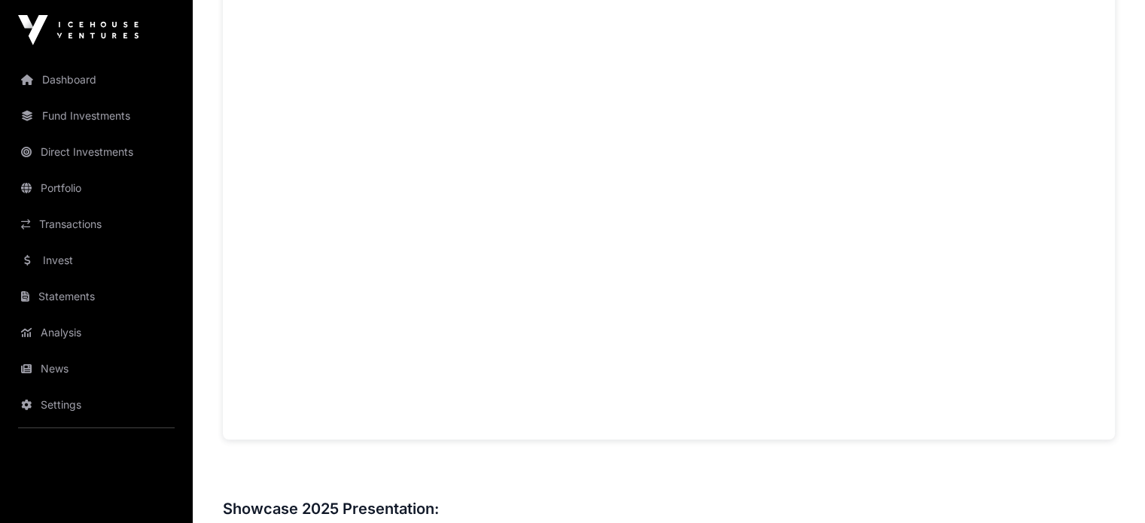
scroll to position [1290, 0]
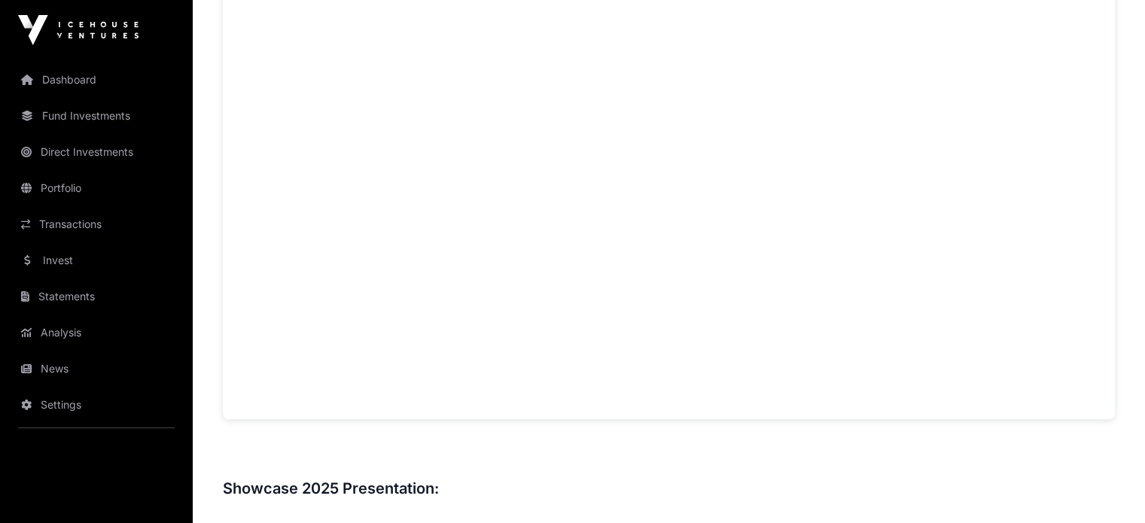
click at [472, 467] on h3 at bounding box center [669, 455] width 892 height 24
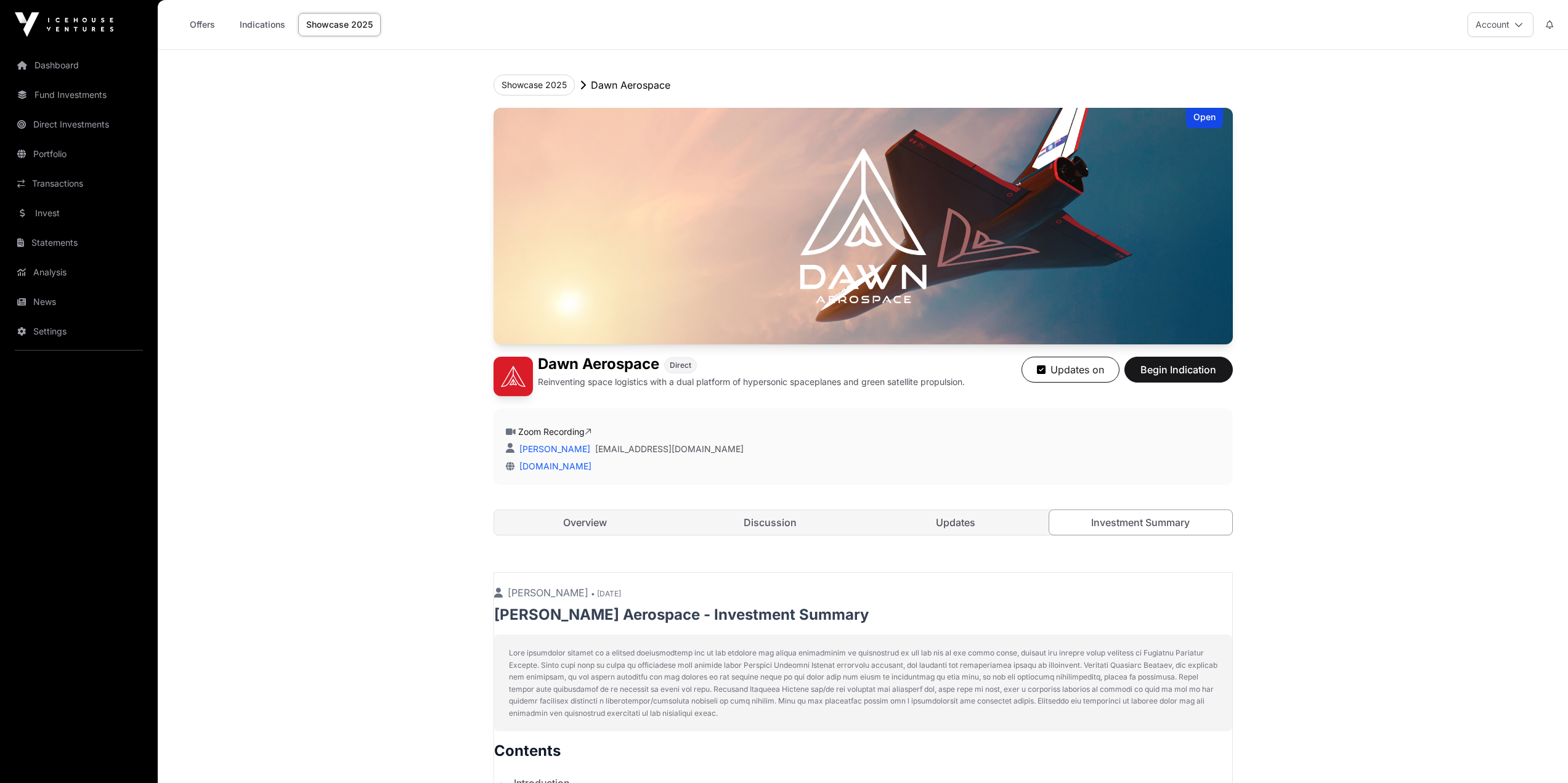
scroll to position [84, 0]
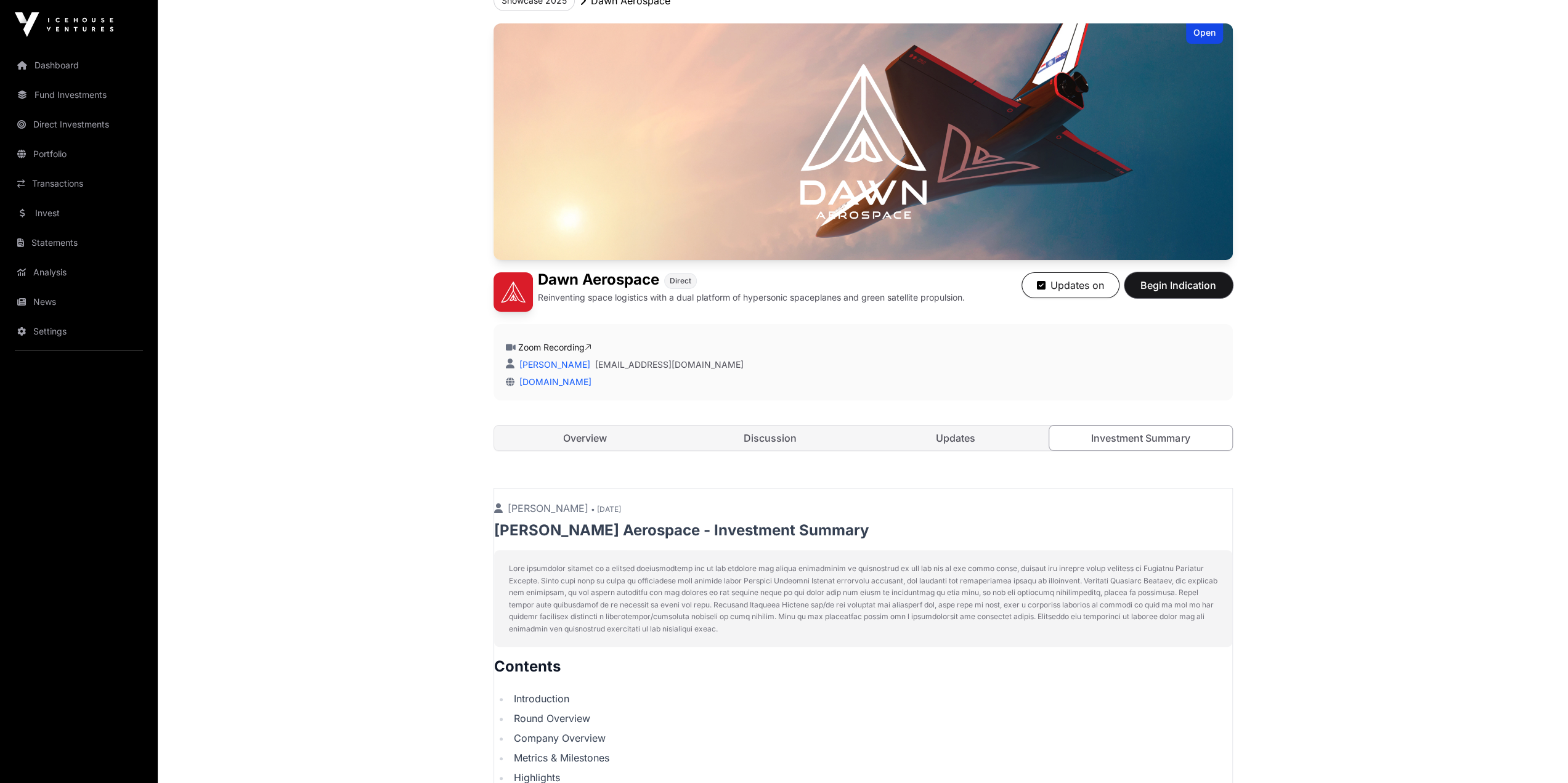
click at [1185, 287] on span "Begin Indication" at bounding box center [1178, 285] width 78 height 15
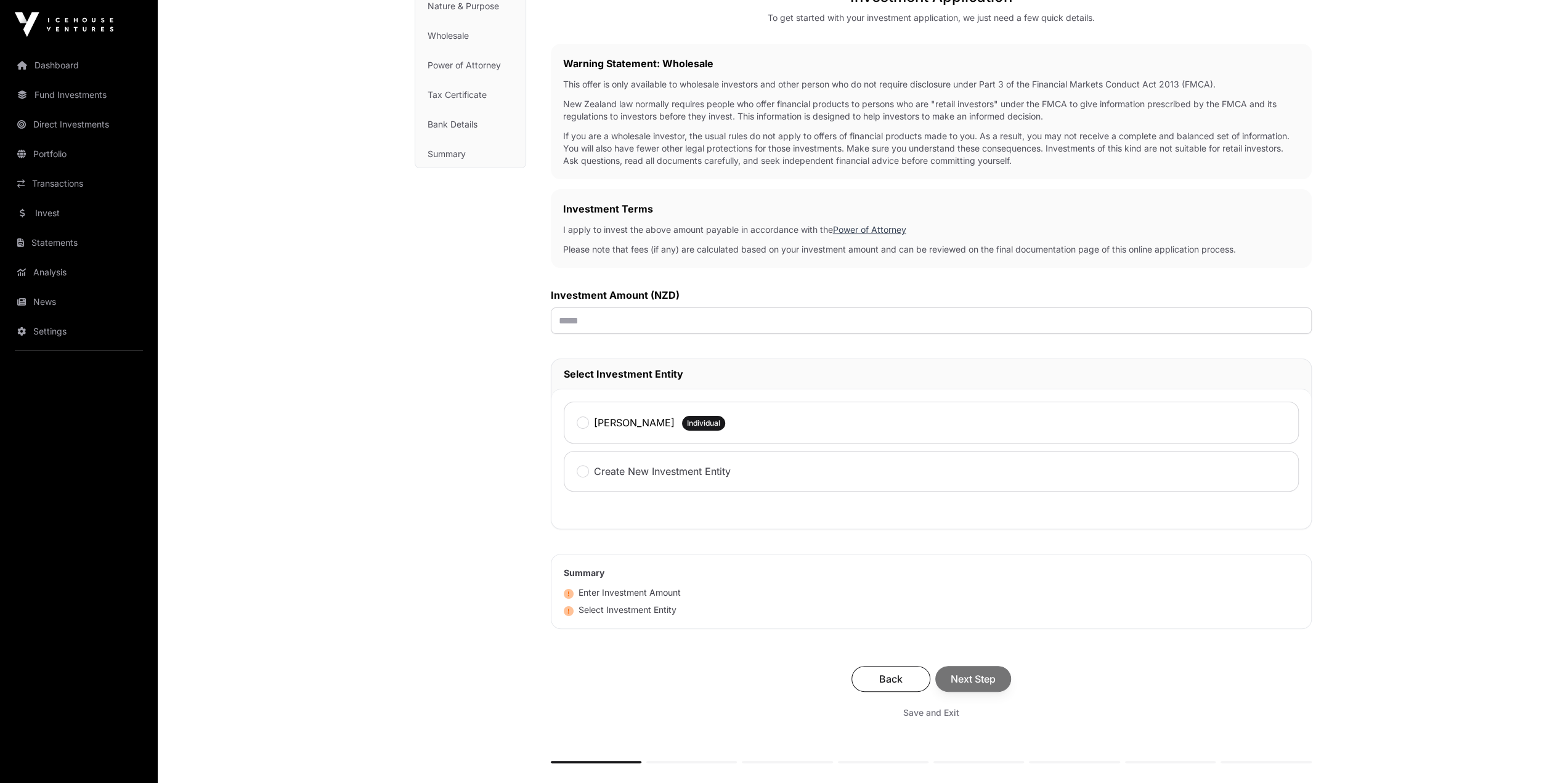
scroll to position [185, 0]
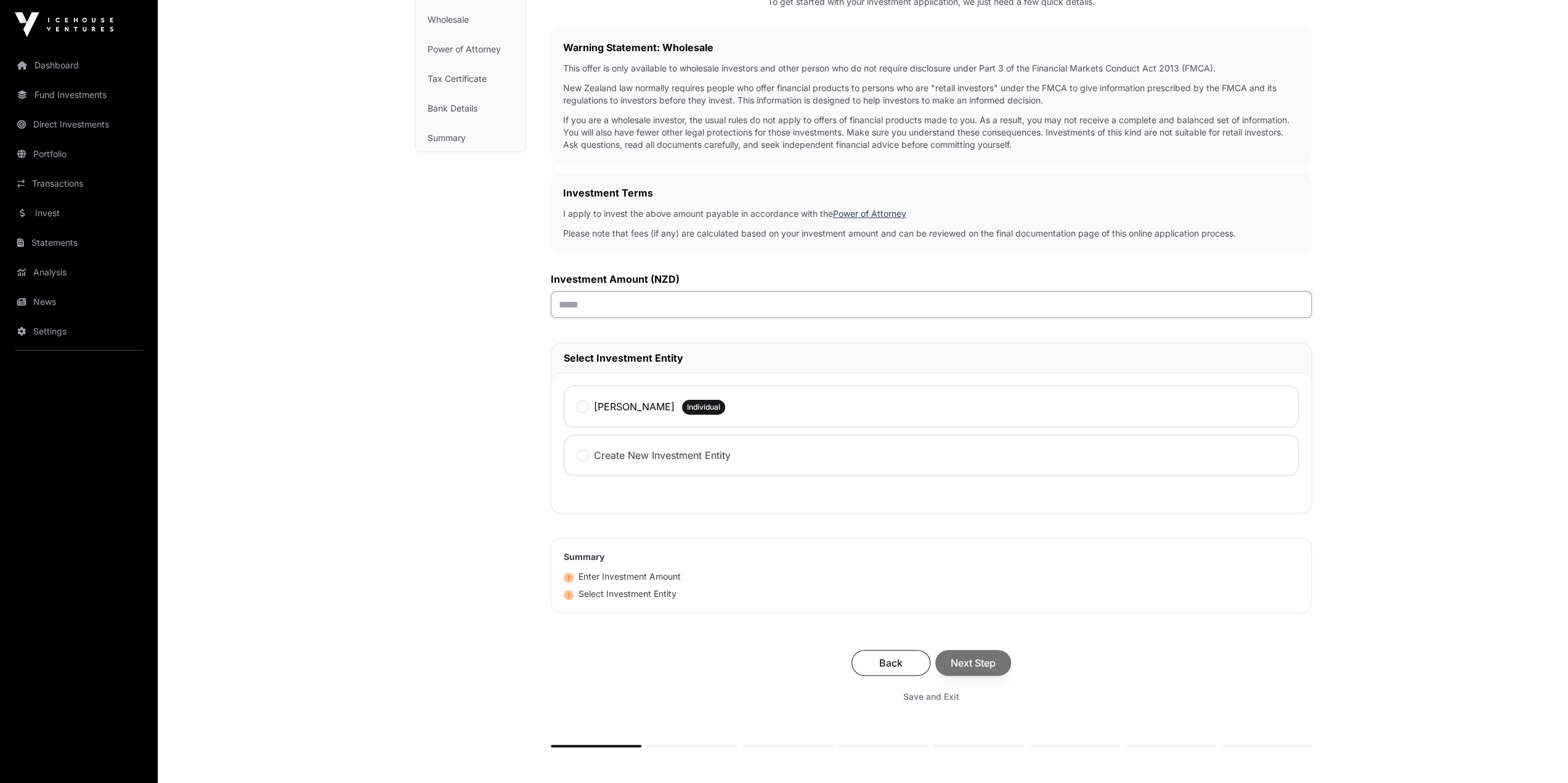
click at [567, 305] on input "text" at bounding box center [931, 305] width 761 height 26
type input "******"
click at [607, 404] on label "[PERSON_NAME]" at bounding box center [634, 407] width 81 height 15
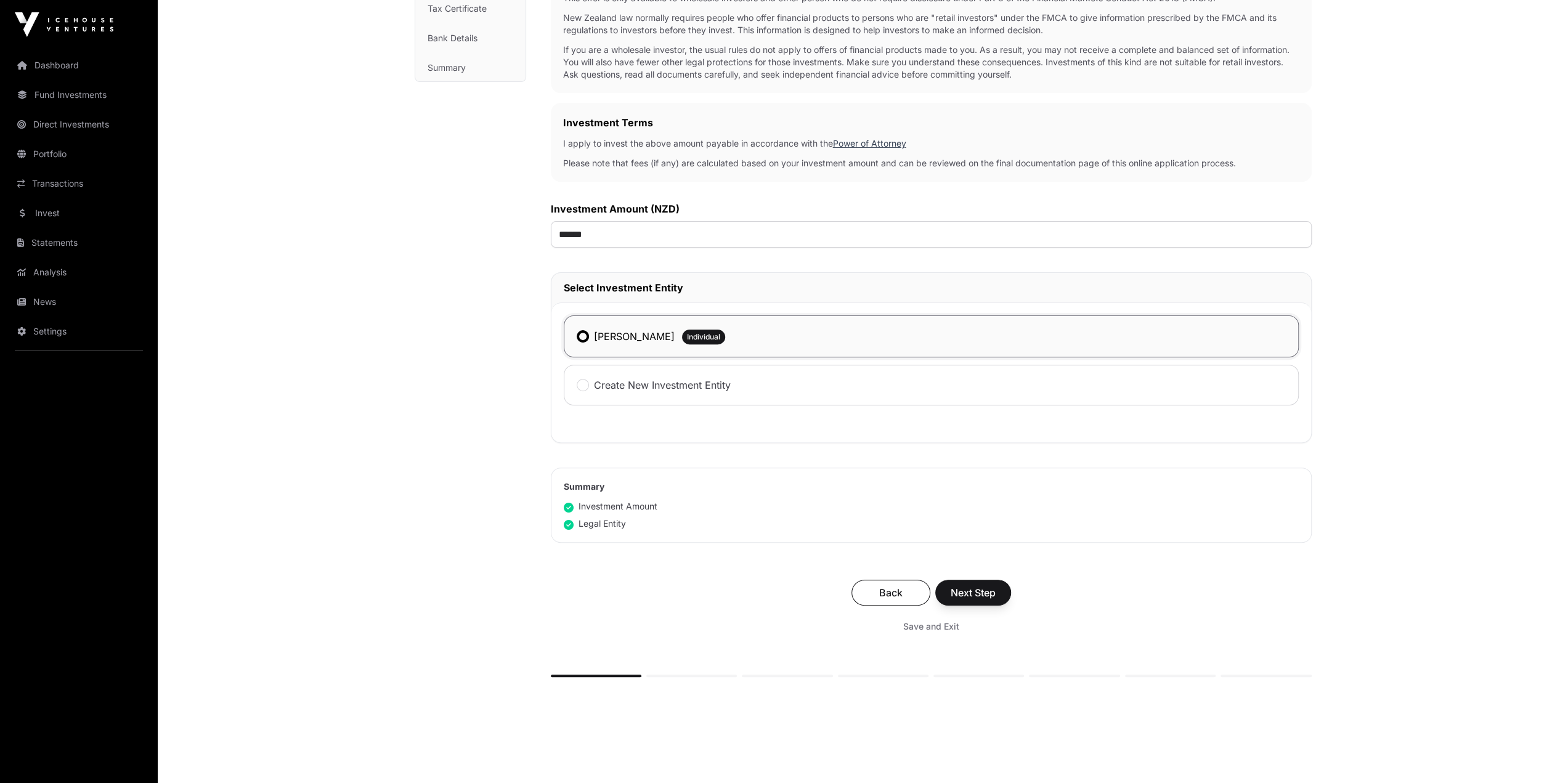
scroll to position [300, 0]
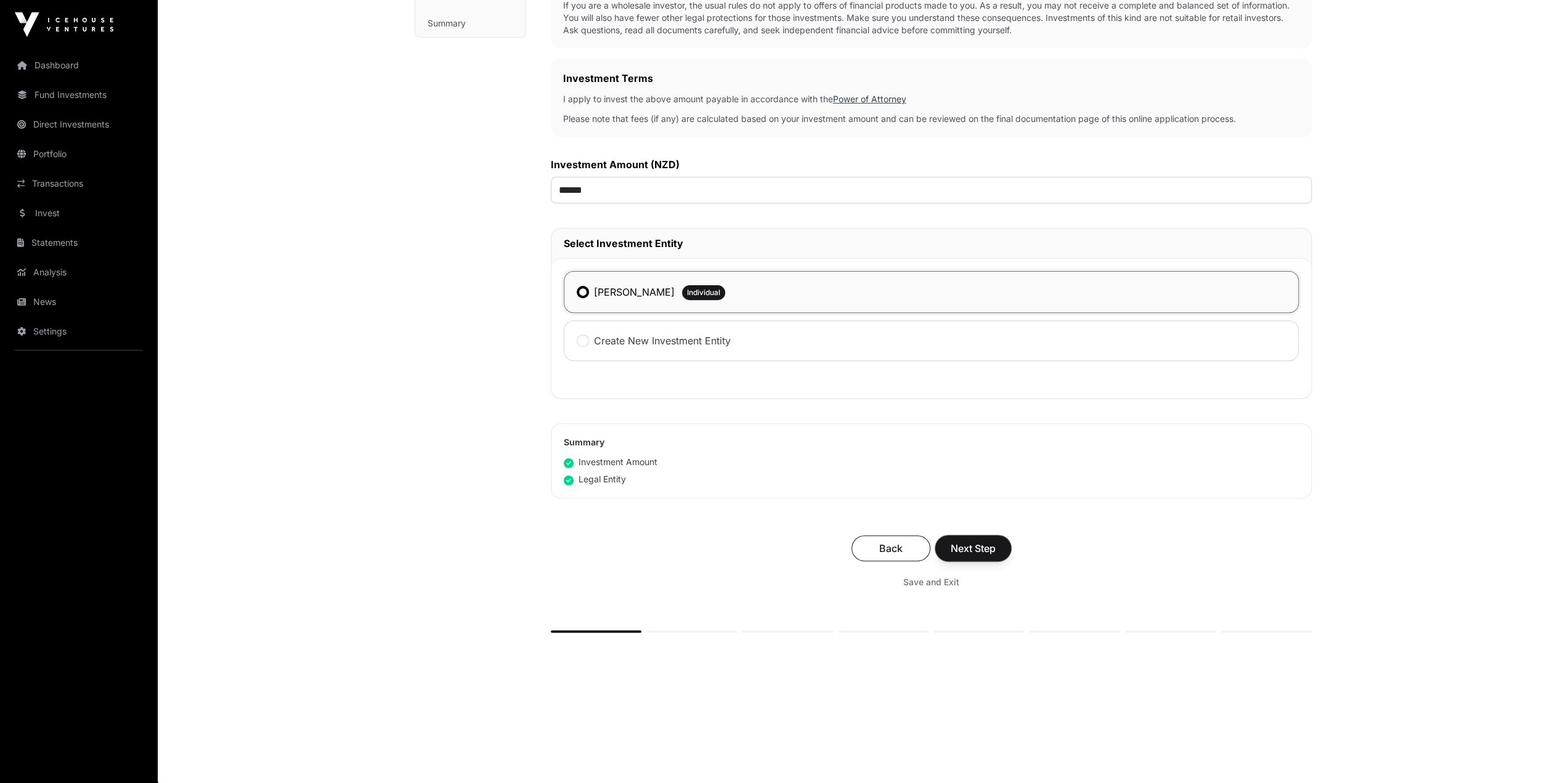
click at [983, 545] on span "Next Step" at bounding box center [973, 549] width 45 height 15
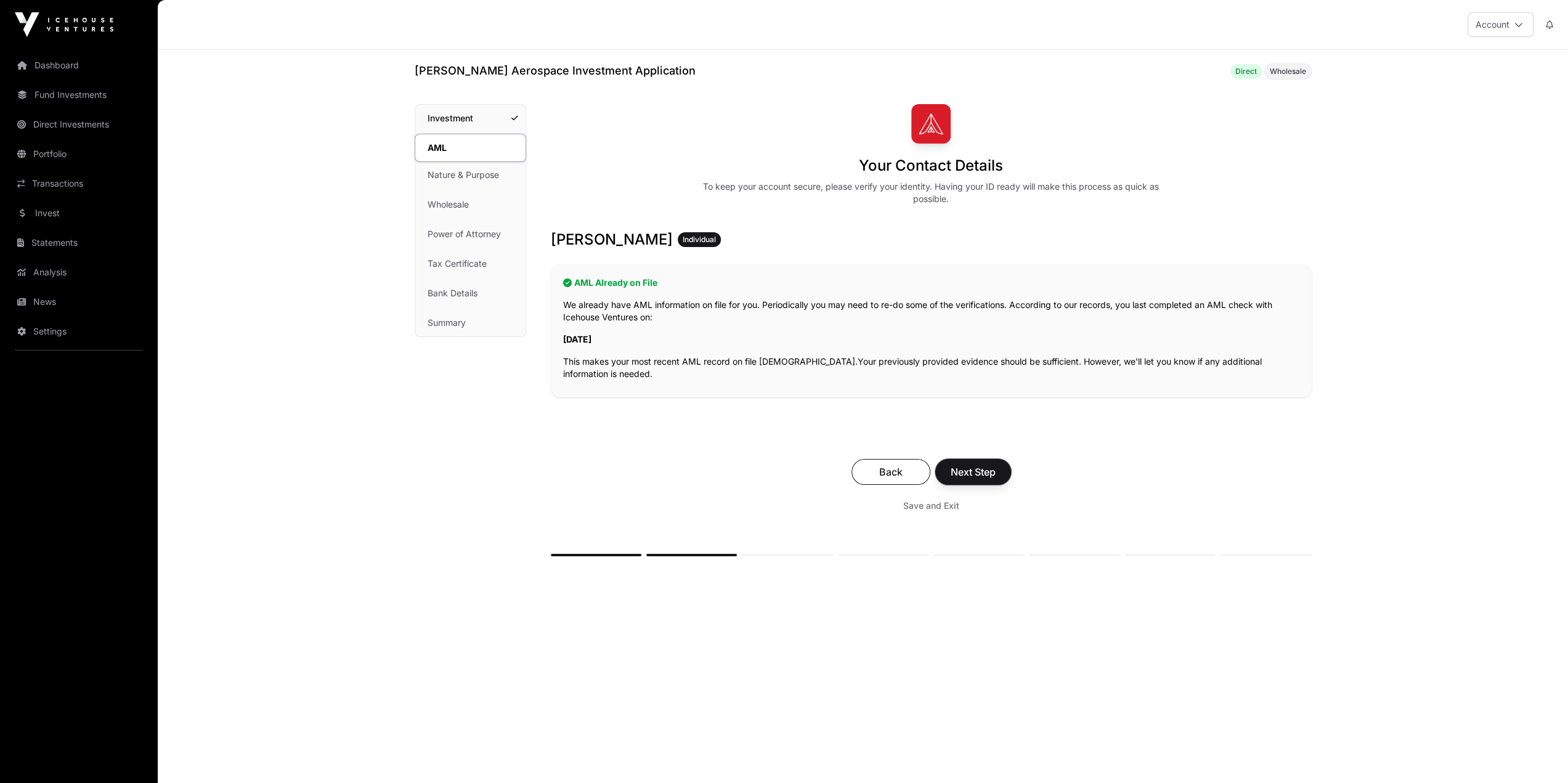
click at [987, 468] on span "Next Step" at bounding box center [973, 472] width 45 height 15
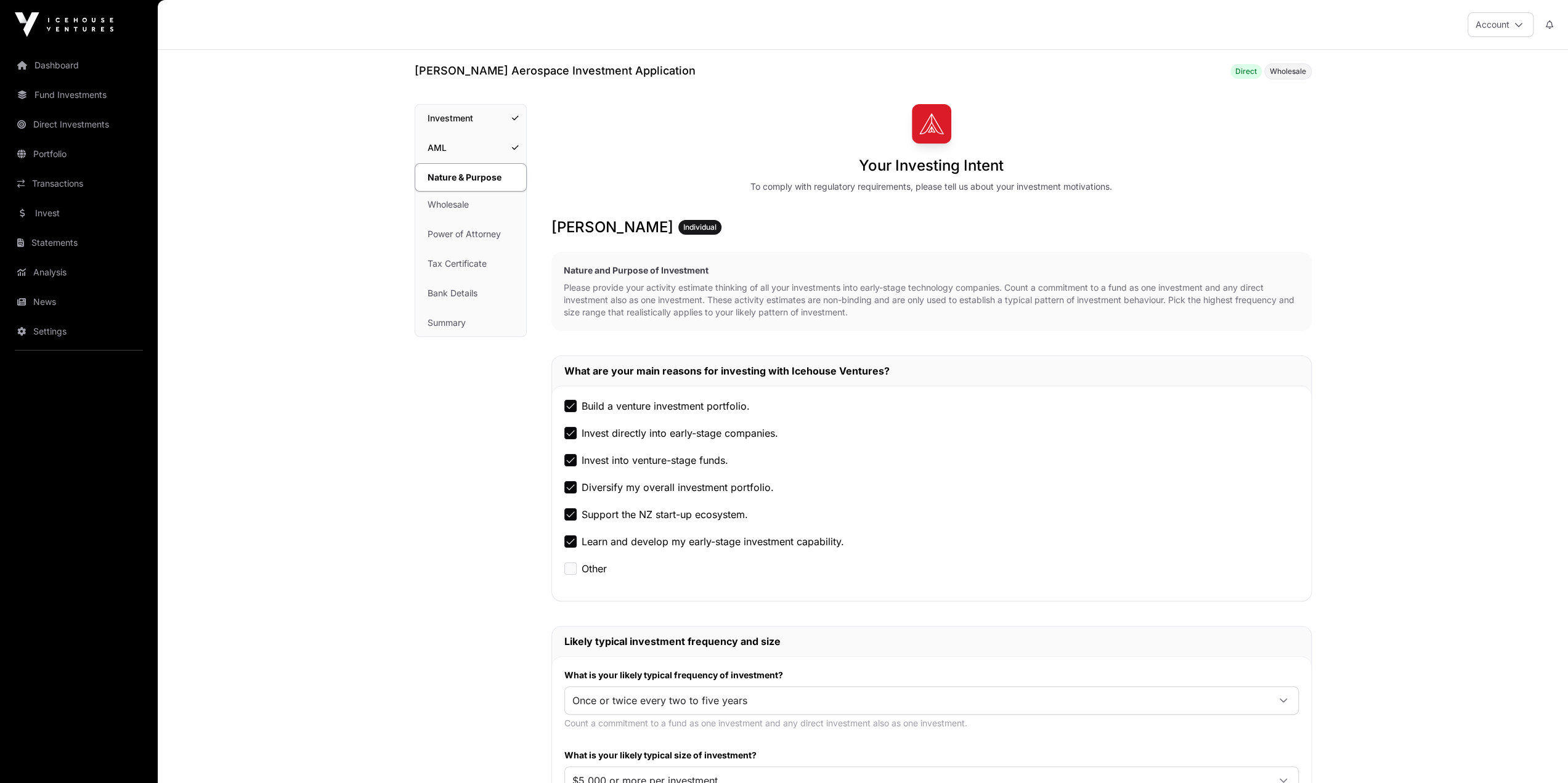
scroll to position [369, 0]
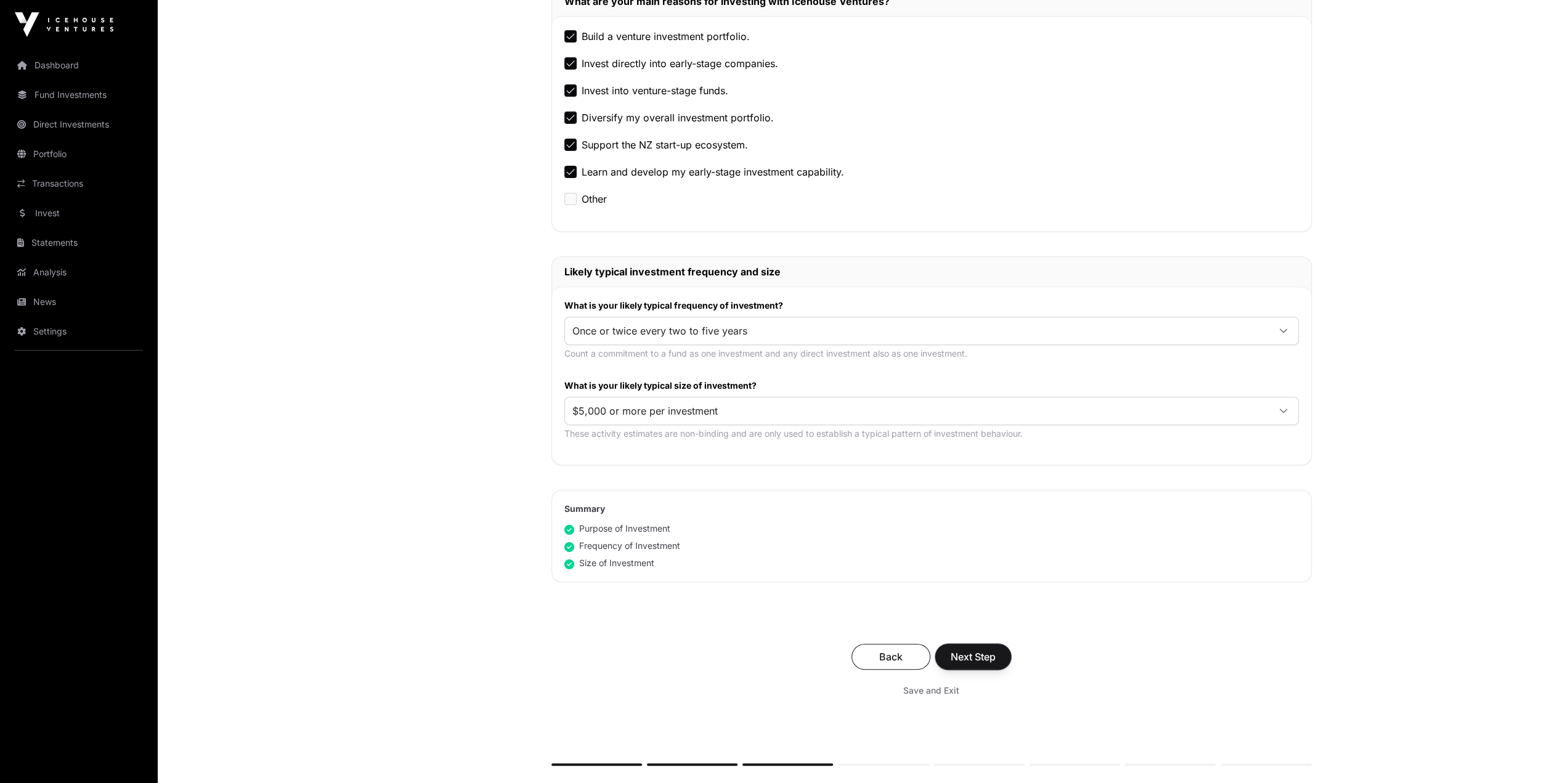
click at [984, 651] on span "Next Step" at bounding box center [973, 657] width 45 height 15
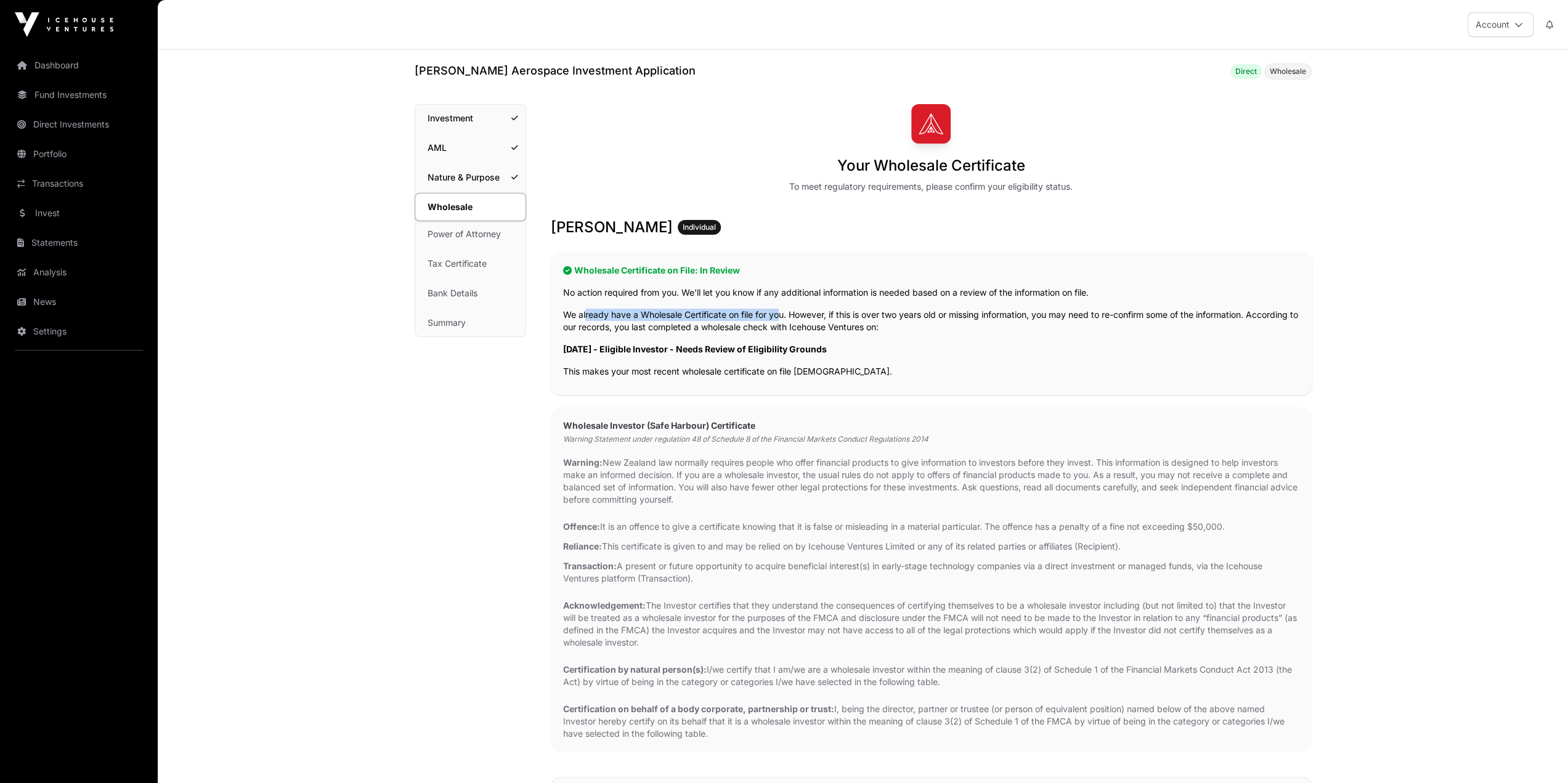
drag, startPoint x: 581, startPoint y: 320, endPoint x: 777, endPoint y: 315, distance: 196.1
click at [777, 315] on p "We already have a Wholesale Certificate on file for you. However, if this is ov…" at bounding box center [931, 321] width 736 height 25
click at [1111, 312] on p "We already have a Wholesale Certificate on file for you. However, if this is ov…" at bounding box center [931, 321] width 736 height 25
drag, startPoint x: 605, startPoint y: 349, endPoint x: 870, endPoint y: 355, distance: 265.1
click at [870, 355] on p "[DATE] - Eligible Investor - Needs Review of Eligibility Grounds" at bounding box center [931, 349] width 736 height 12
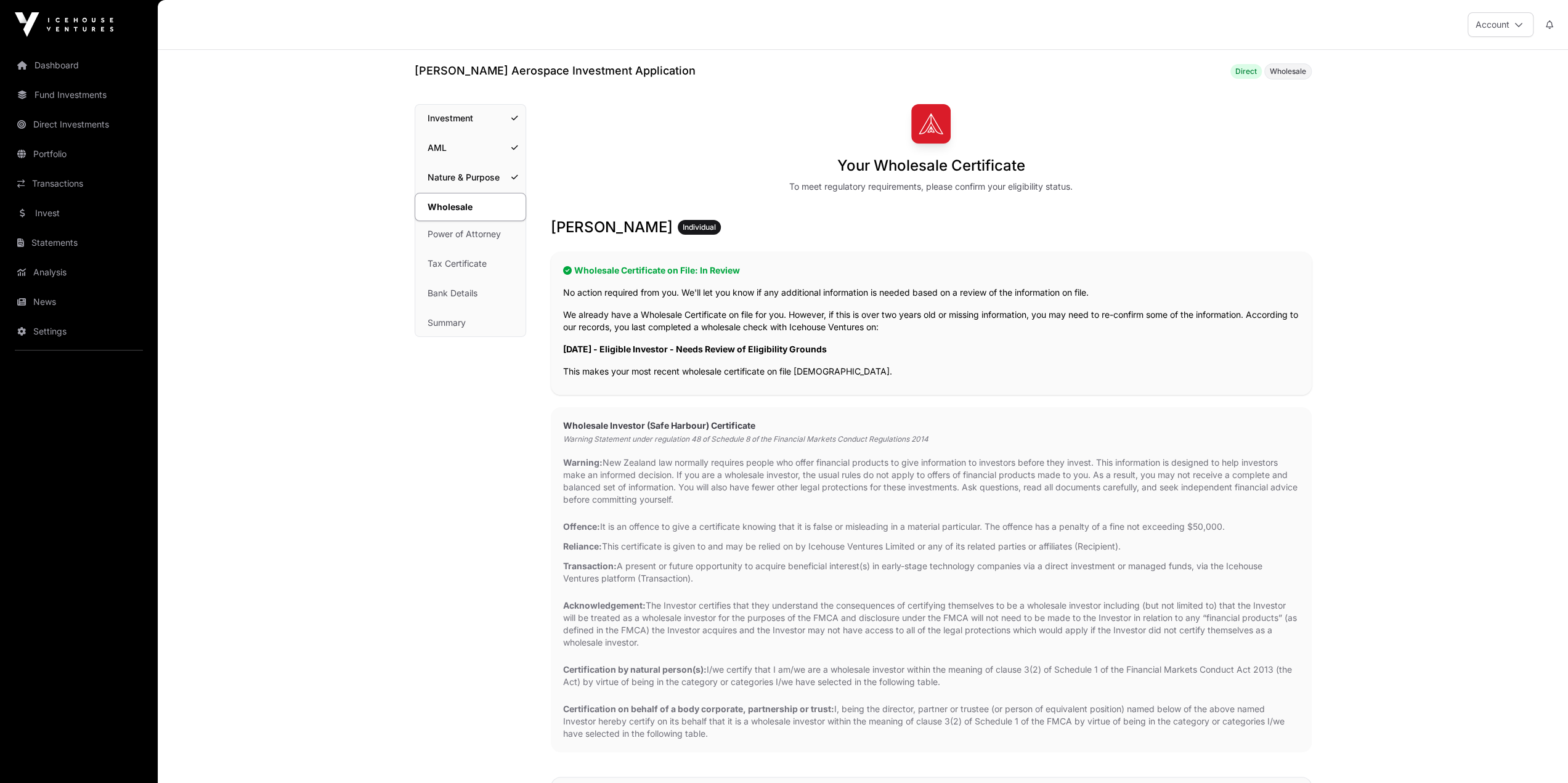
click at [895, 359] on div "Wholesale Certificate on File: In Review No action required from you. We'll let…" at bounding box center [931, 324] width 761 height 143
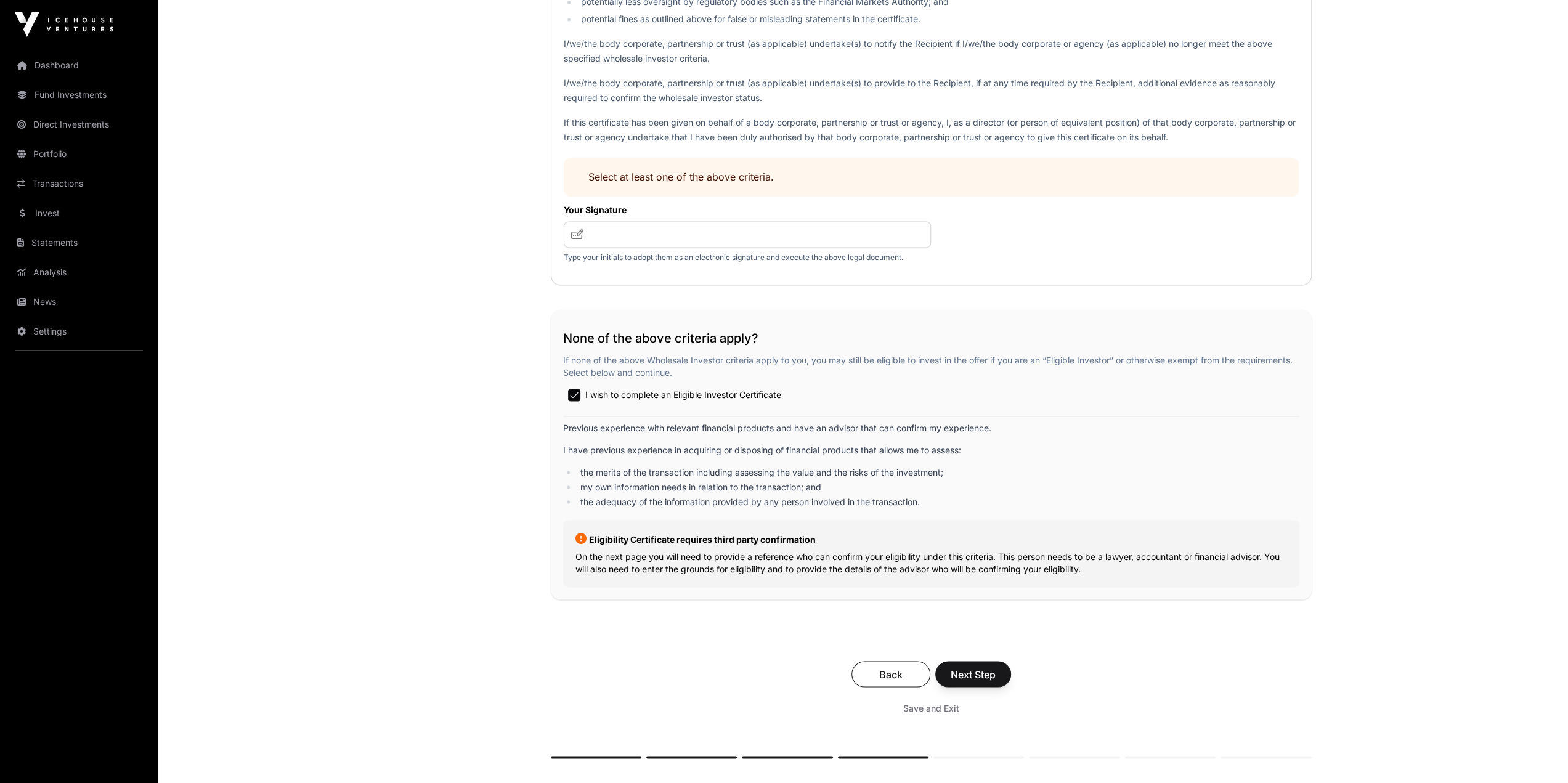
scroll to position [2060, 0]
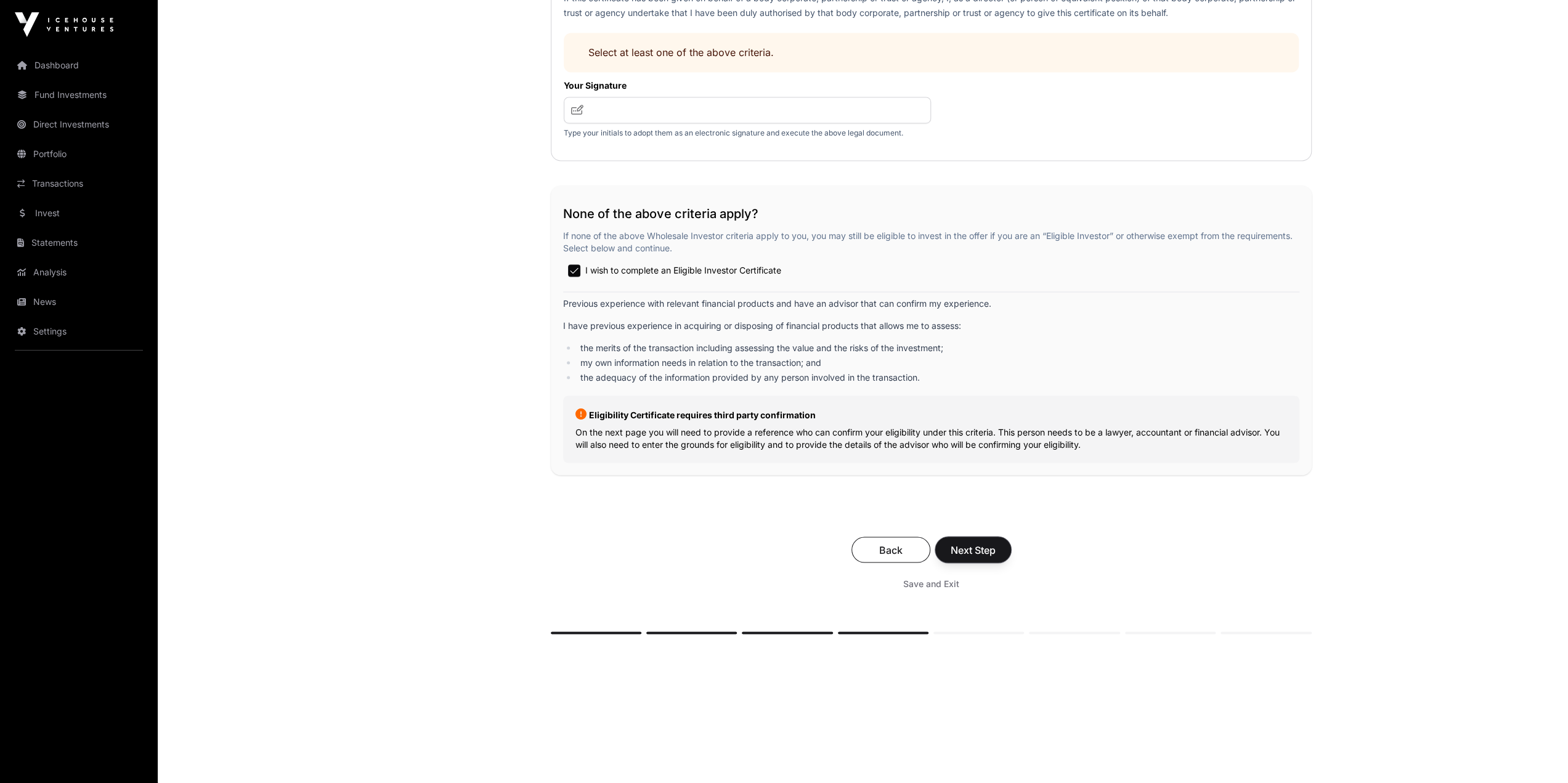
click at [979, 550] on span "Next Step" at bounding box center [973, 550] width 45 height 15
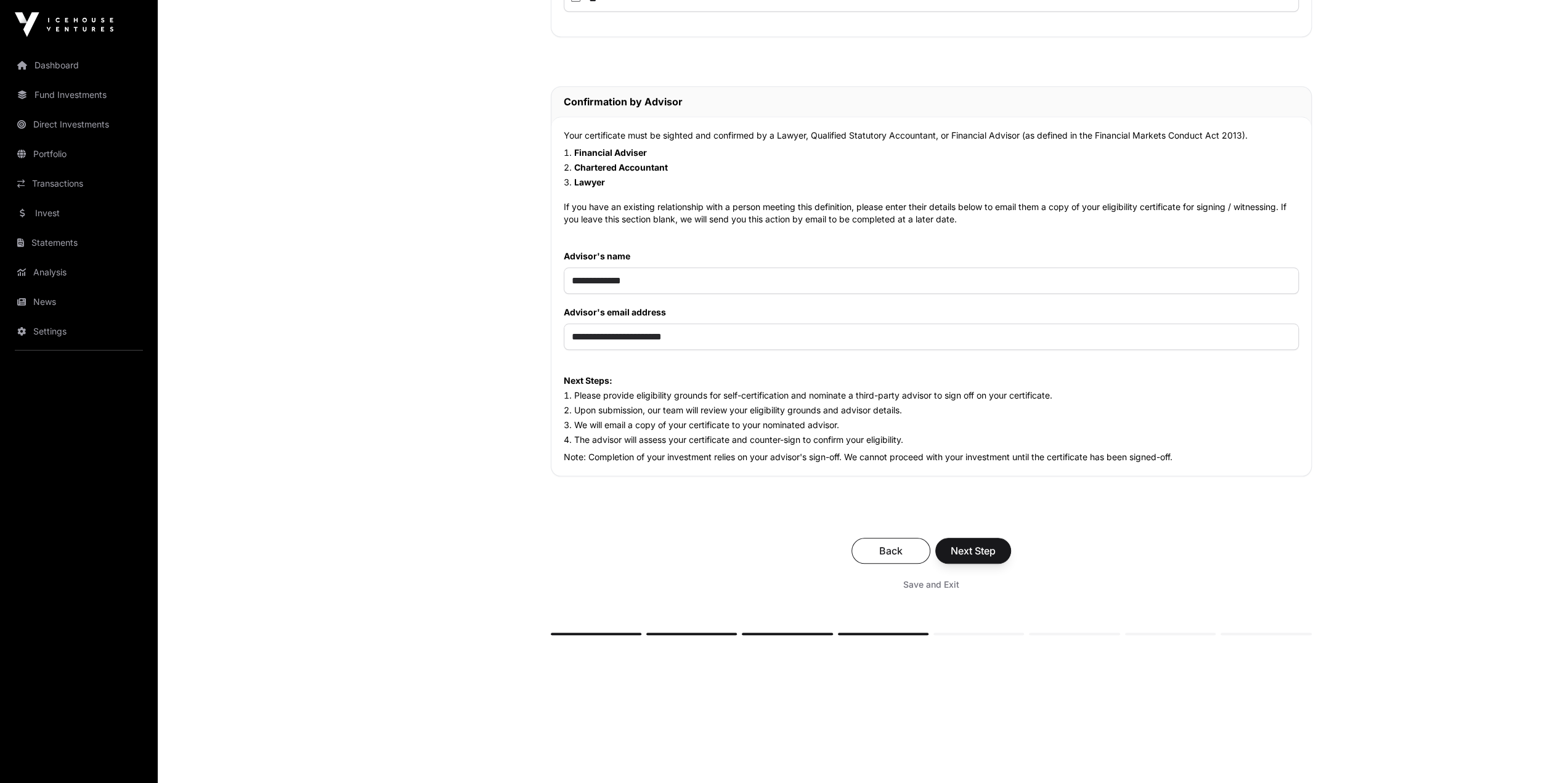
scroll to position [1077, 0]
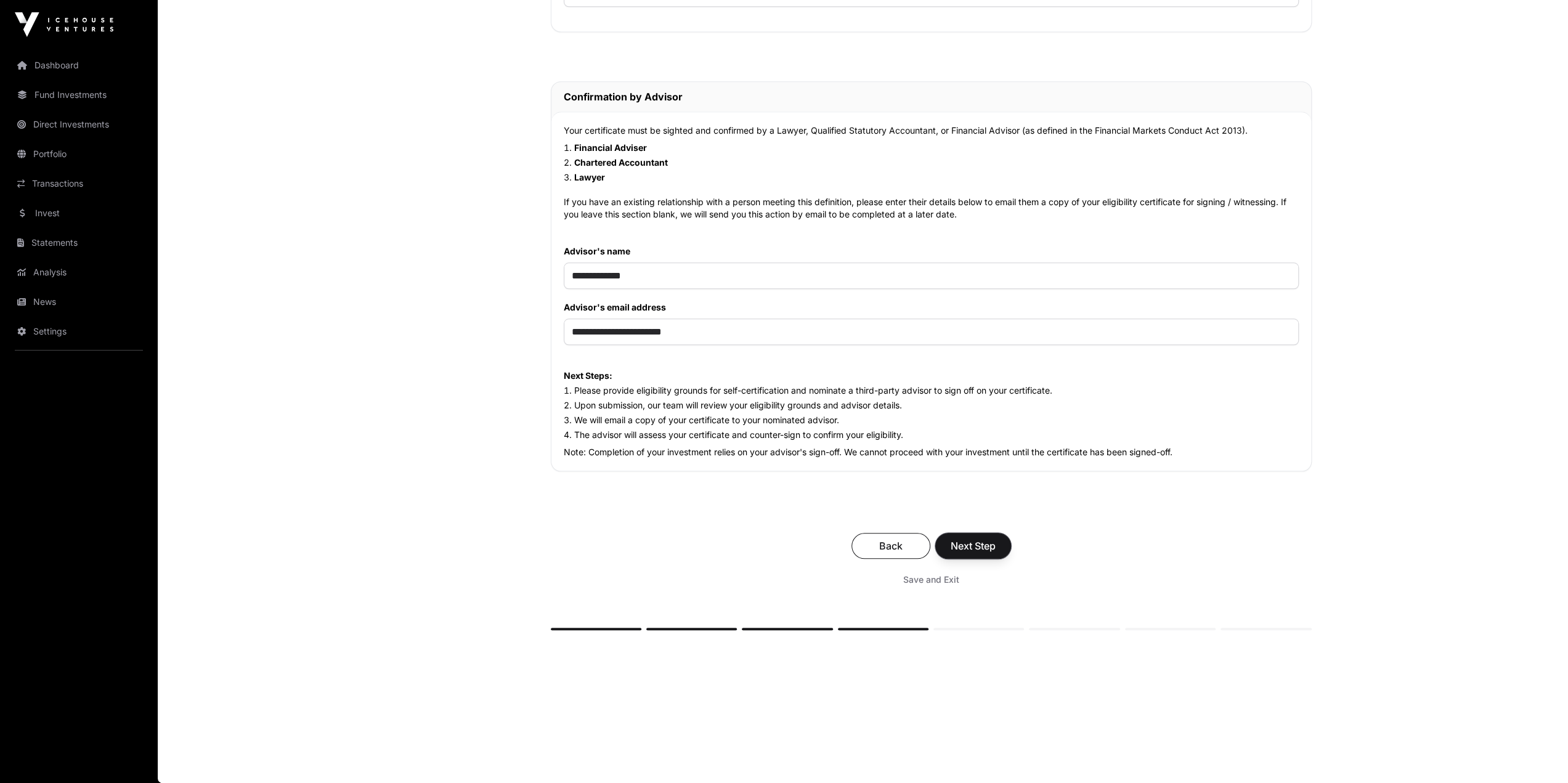
click at [973, 541] on span "Next Step" at bounding box center [973, 546] width 45 height 15
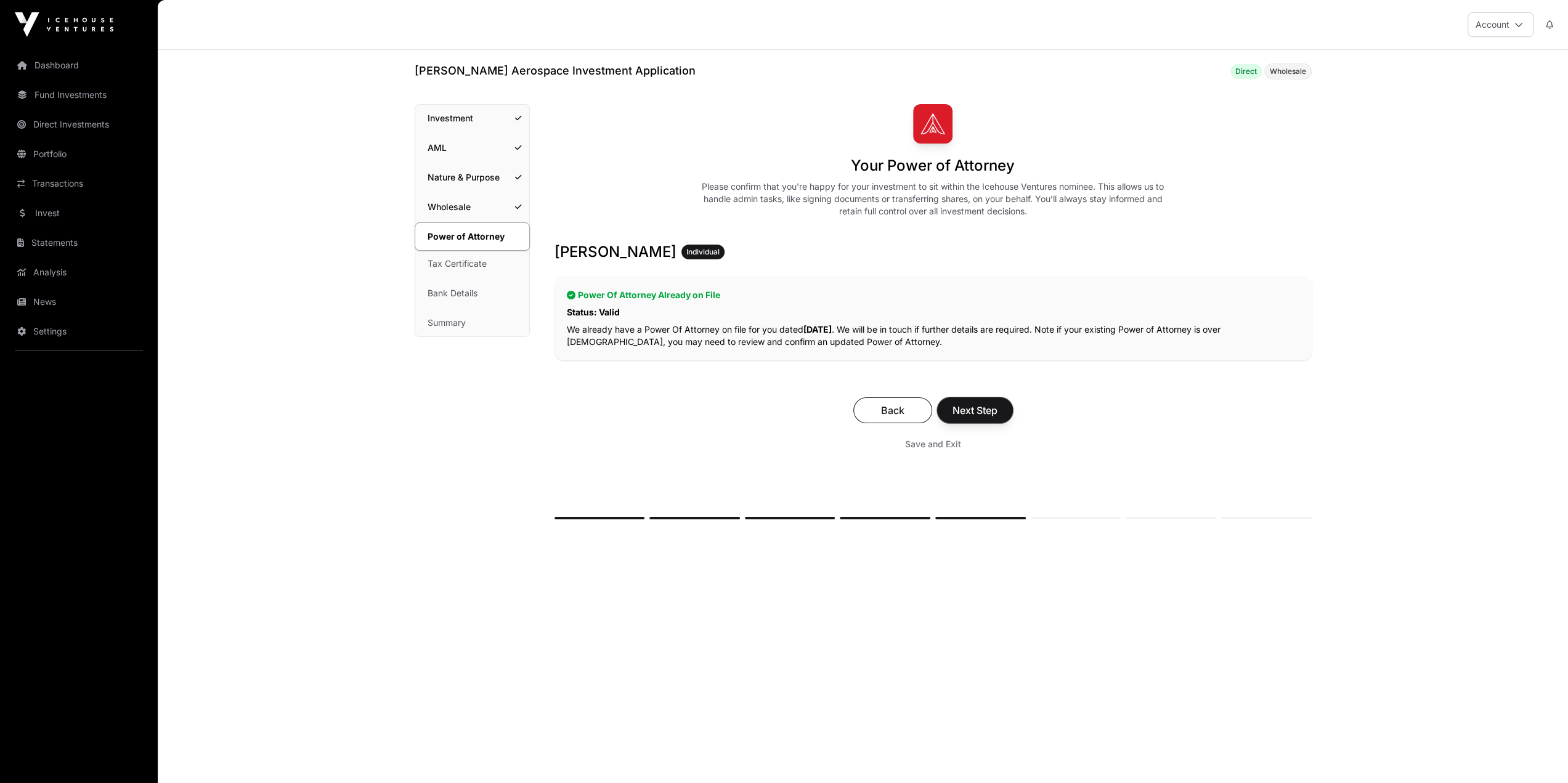
click at [988, 414] on span "Next Step" at bounding box center [974, 410] width 45 height 15
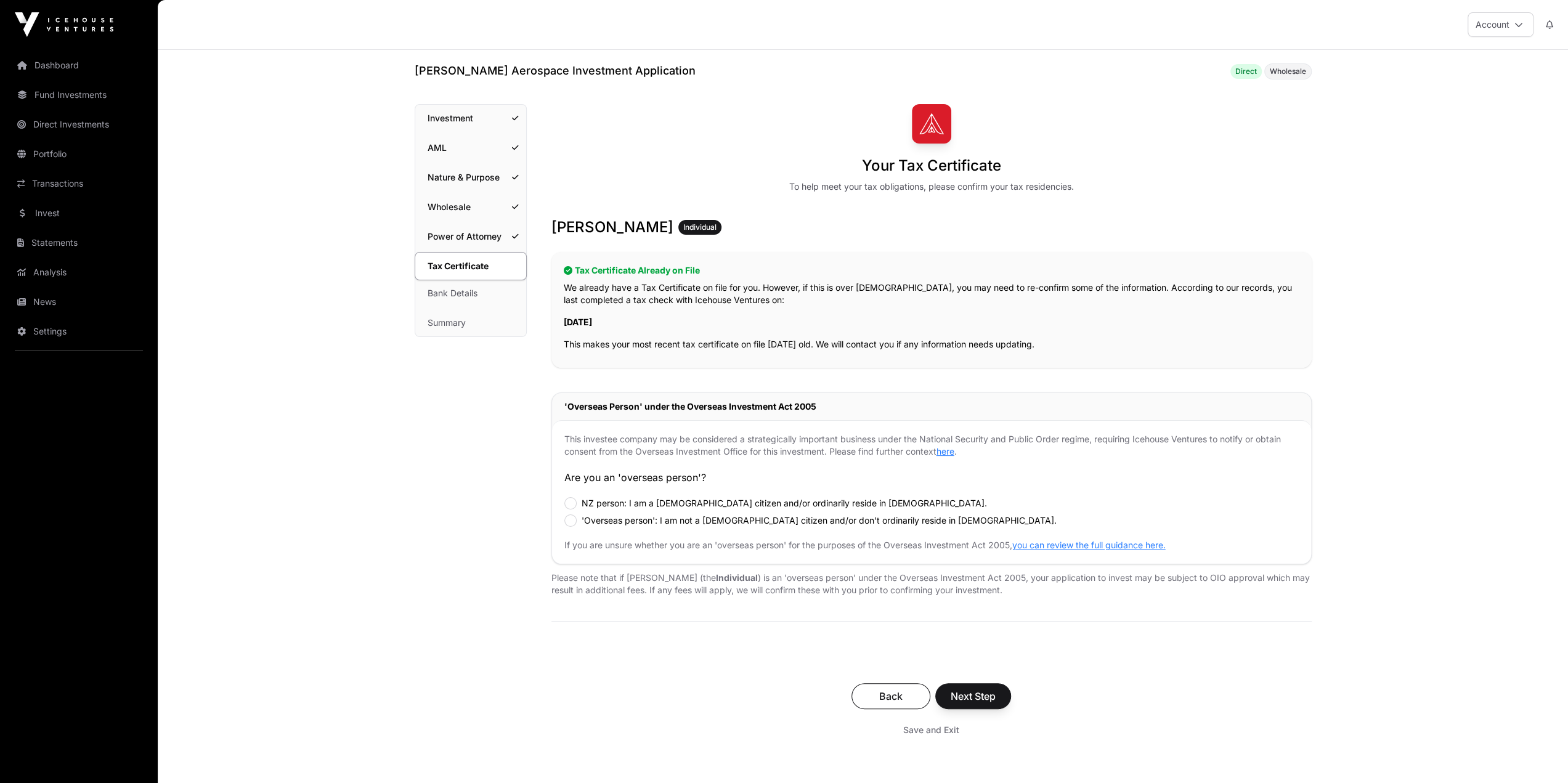
click at [472, 428] on div "Tax Certificate Investment AML Nature & Purpose Wholesale Power of Attorney Tax…" at bounding box center [470, 479] width 112 height 751
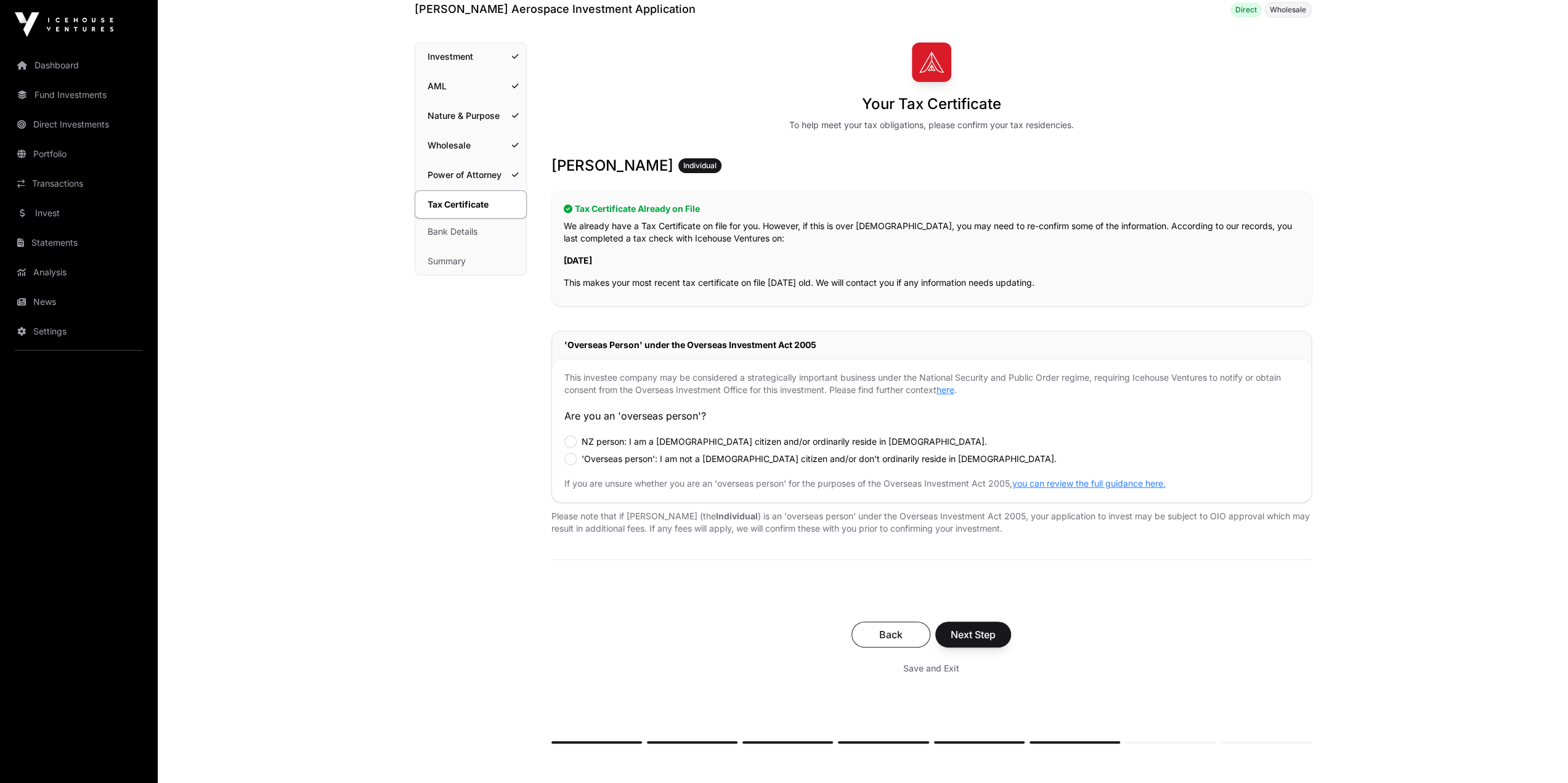
scroll to position [173, 0]
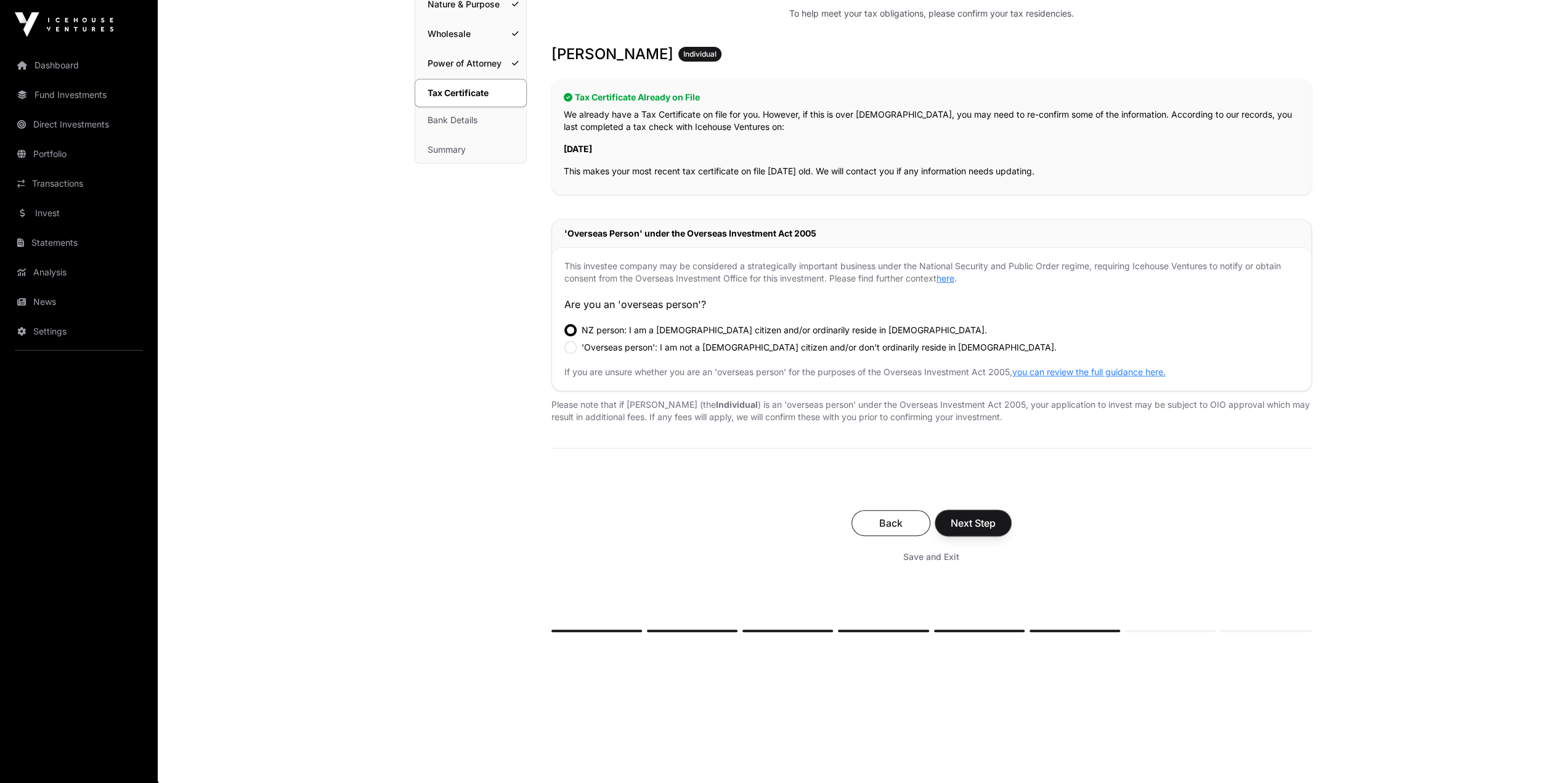
click at [982, 526] on span "Next Step" at bounding box center [973, 523] width 45 height 15
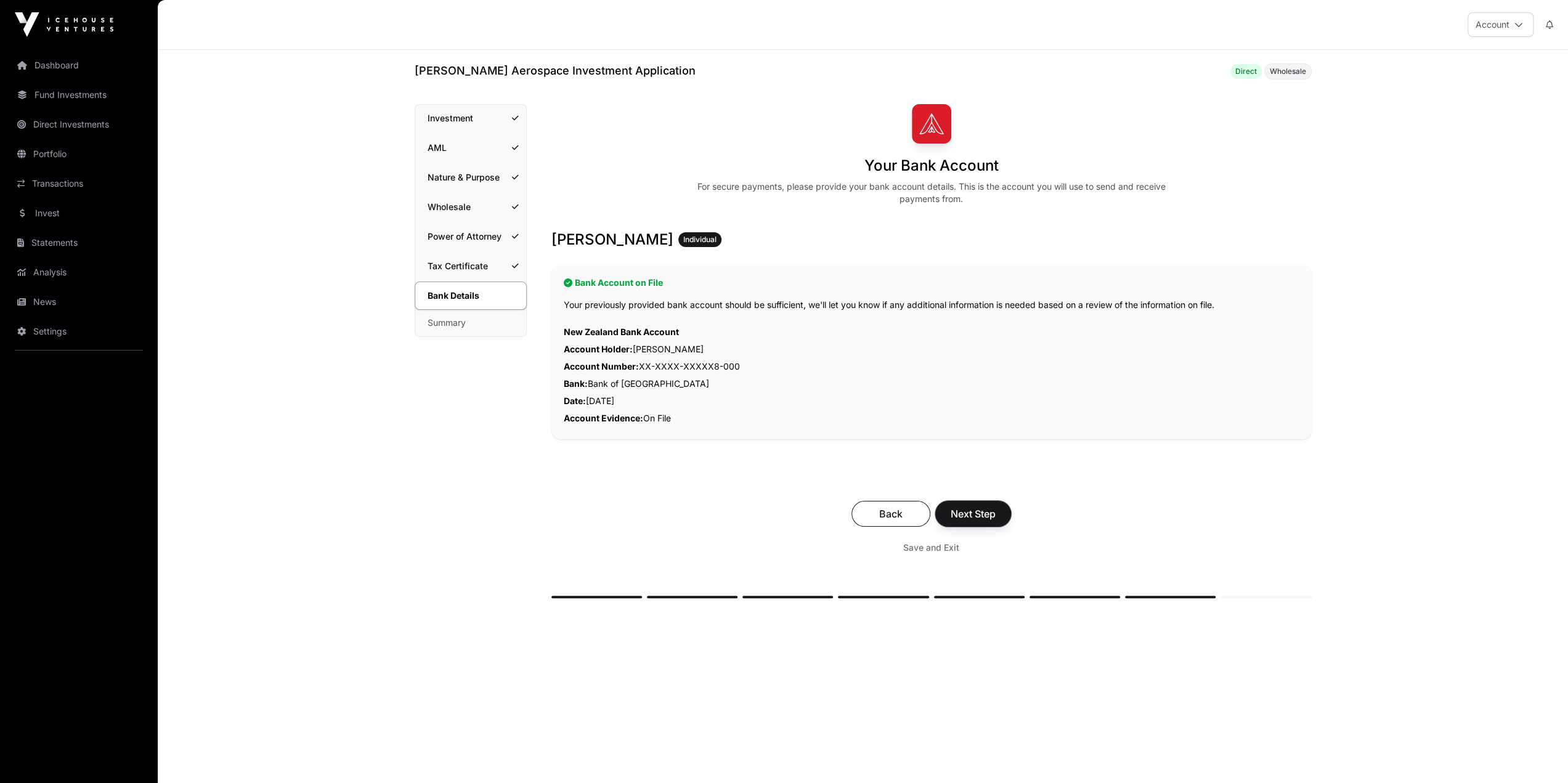
click at [993, 508] on span "Next Step" at bounding box center [973, 514] width 45 height 15
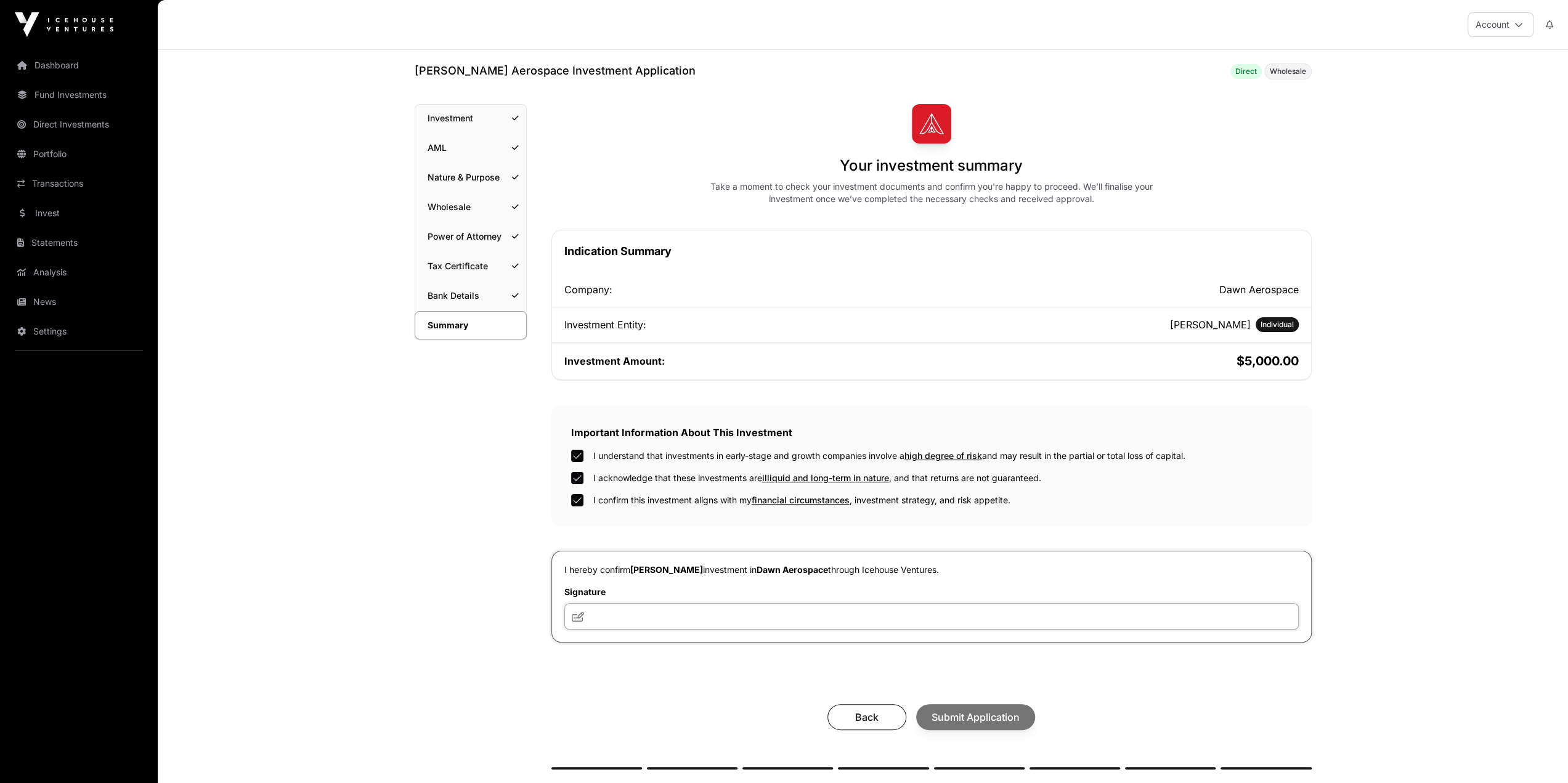
click at [663, 610] on input "text" at bounding box center [931, 617] width 734 height 26
type input "**"
click at [671, 699] on div "Back Submit Application" at bounding box center [931, 717] width 761 height 51
click at [876, 713] on span "Back" at bounding box center [866, 717] width 48 height 15
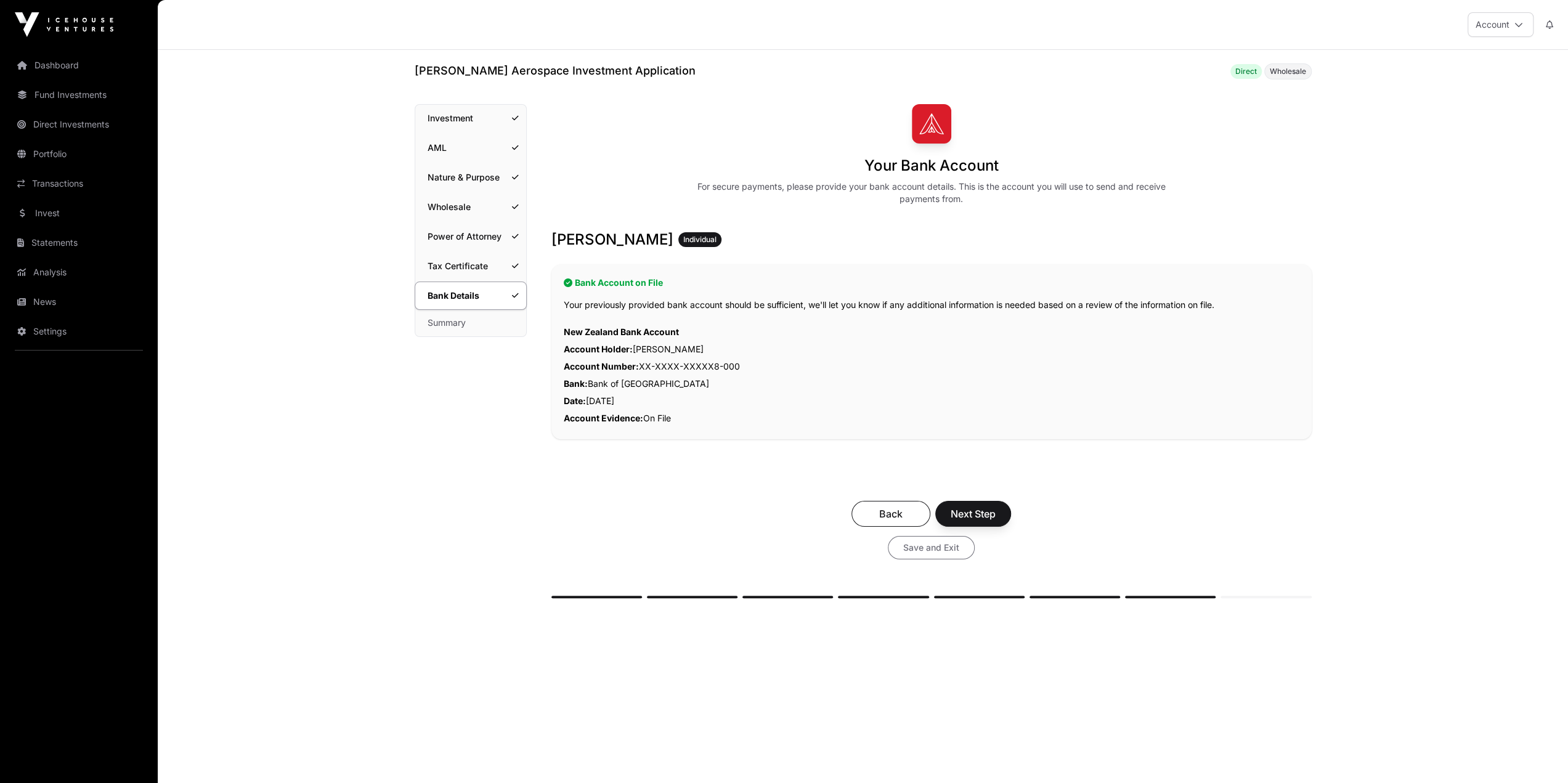
click at [927, 548] on span "Save and Exit" at bounding box center [931, 547] width 56 height 12
